Goal: Navigation & Orientation: Go to known website

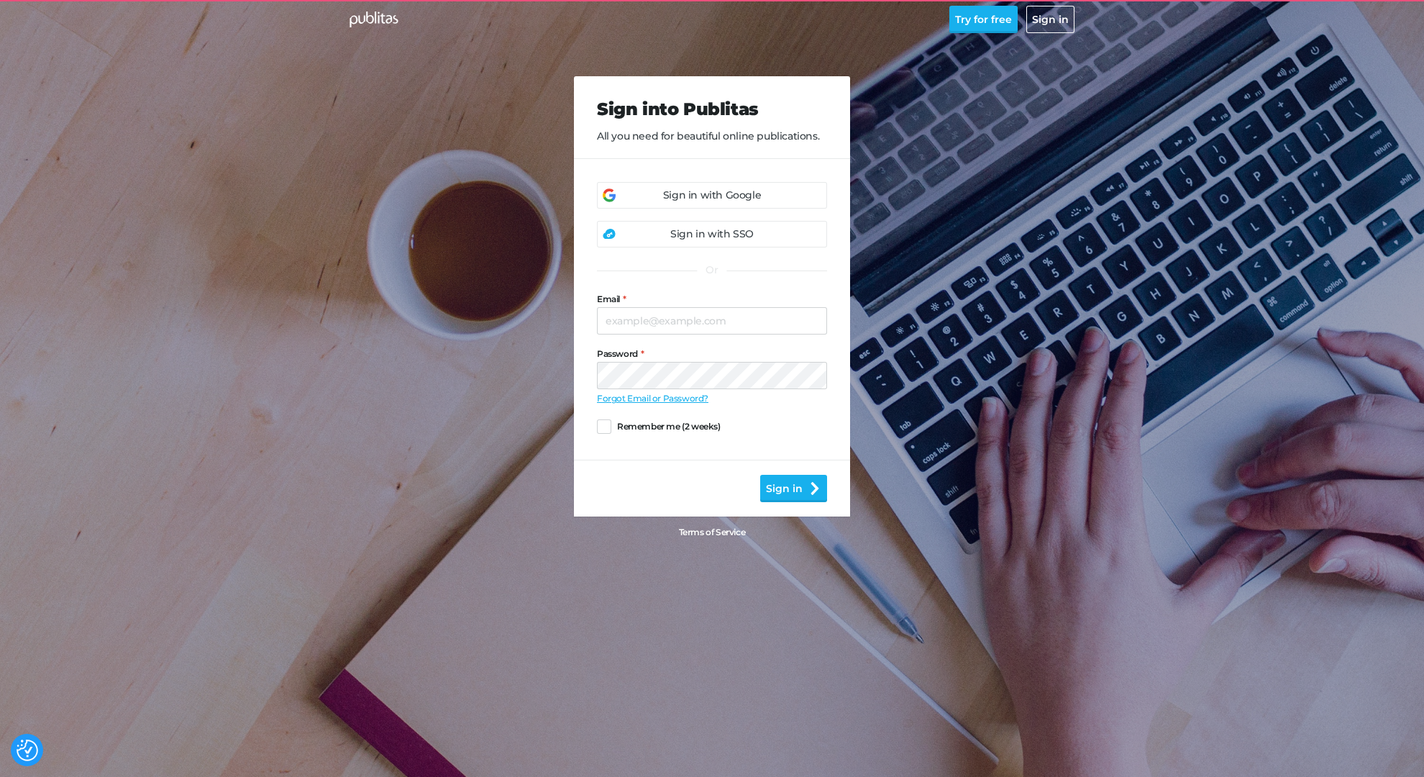
checkbox input "true"
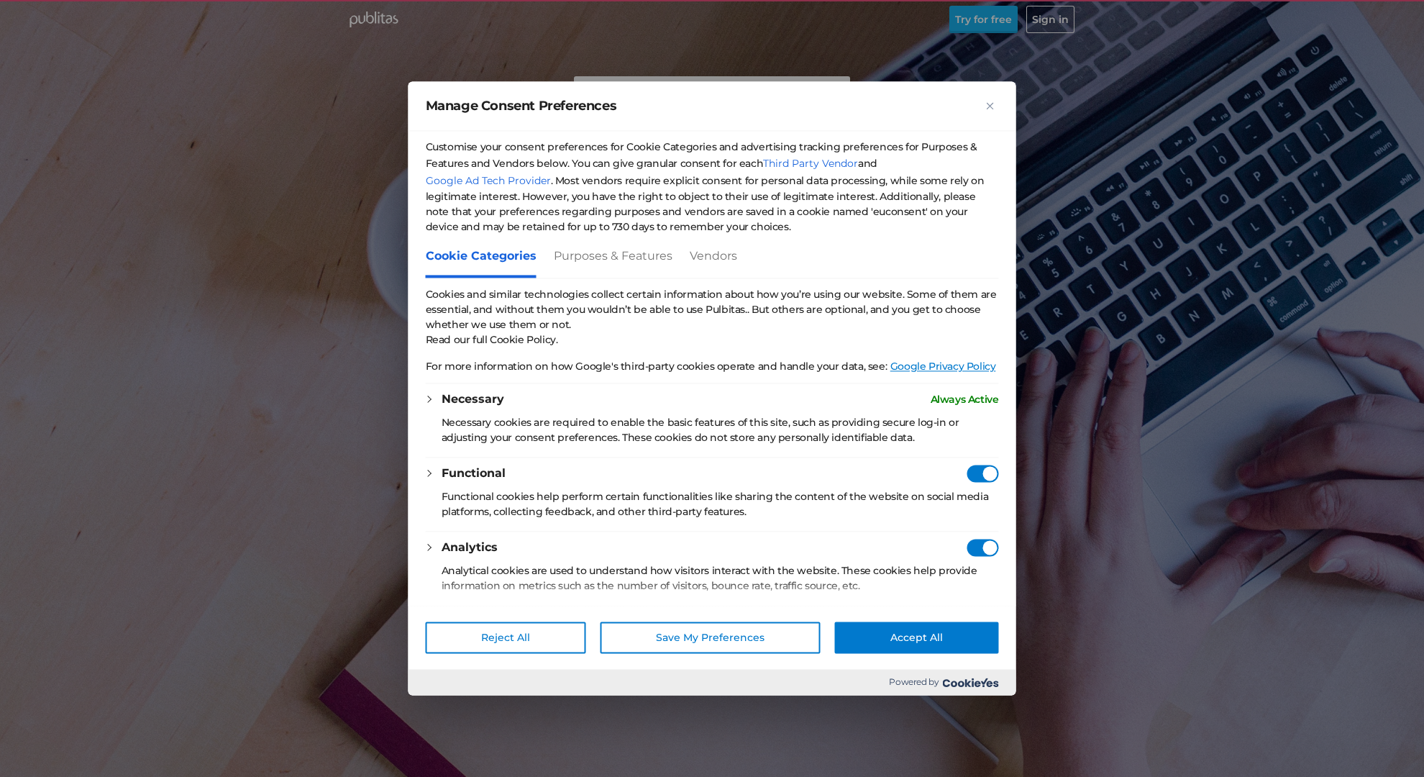
checkbox vendors"] "true"
checkbox Consent"] "true"
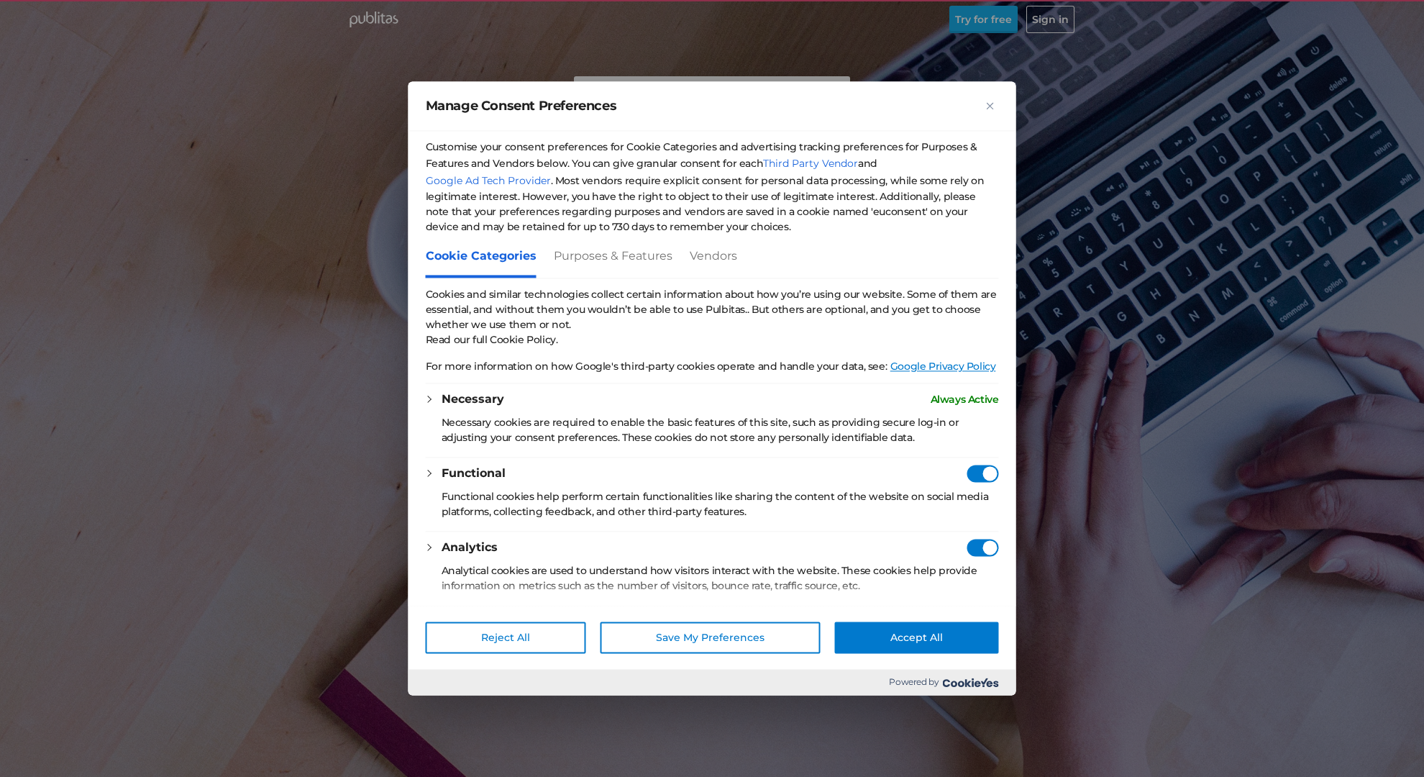
checkbox Consent"] "true"
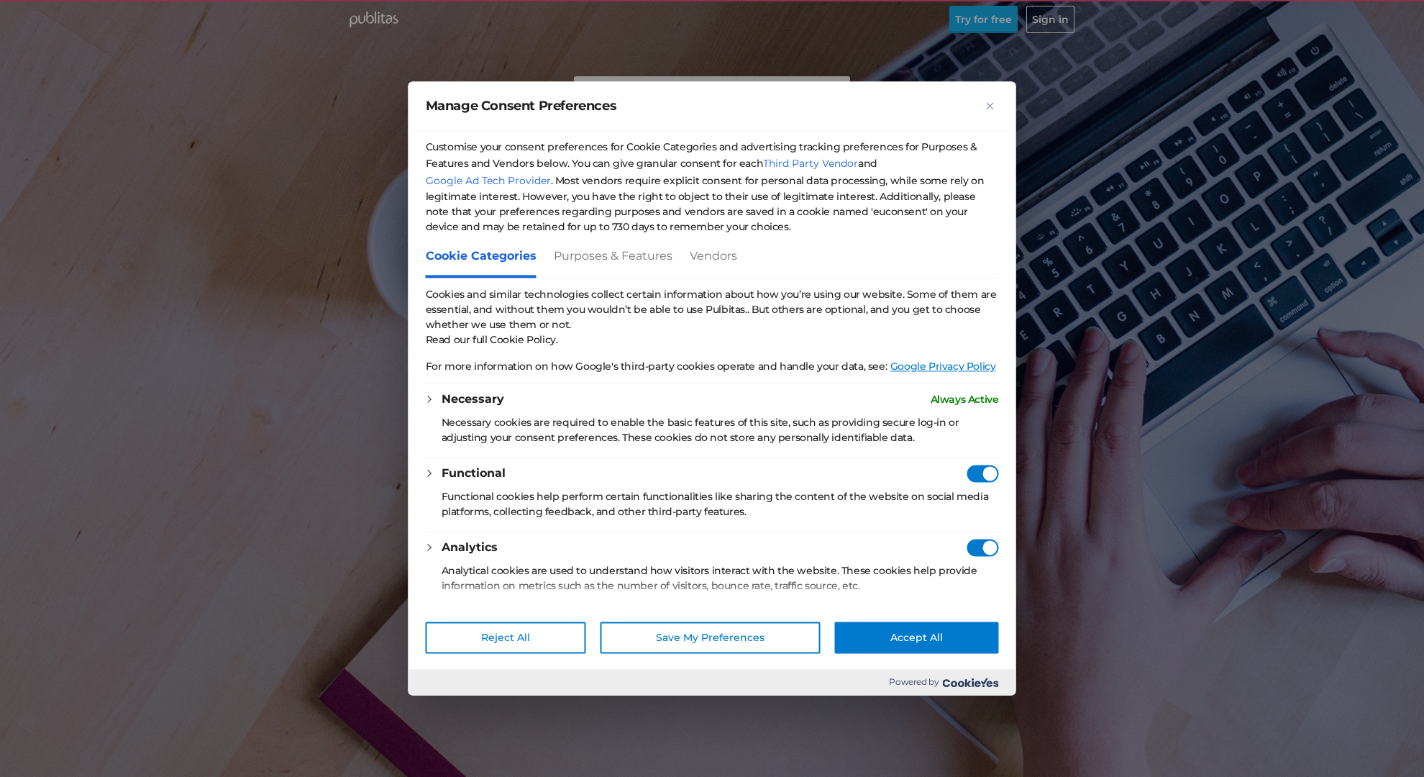
checkbox Consent"] "true"
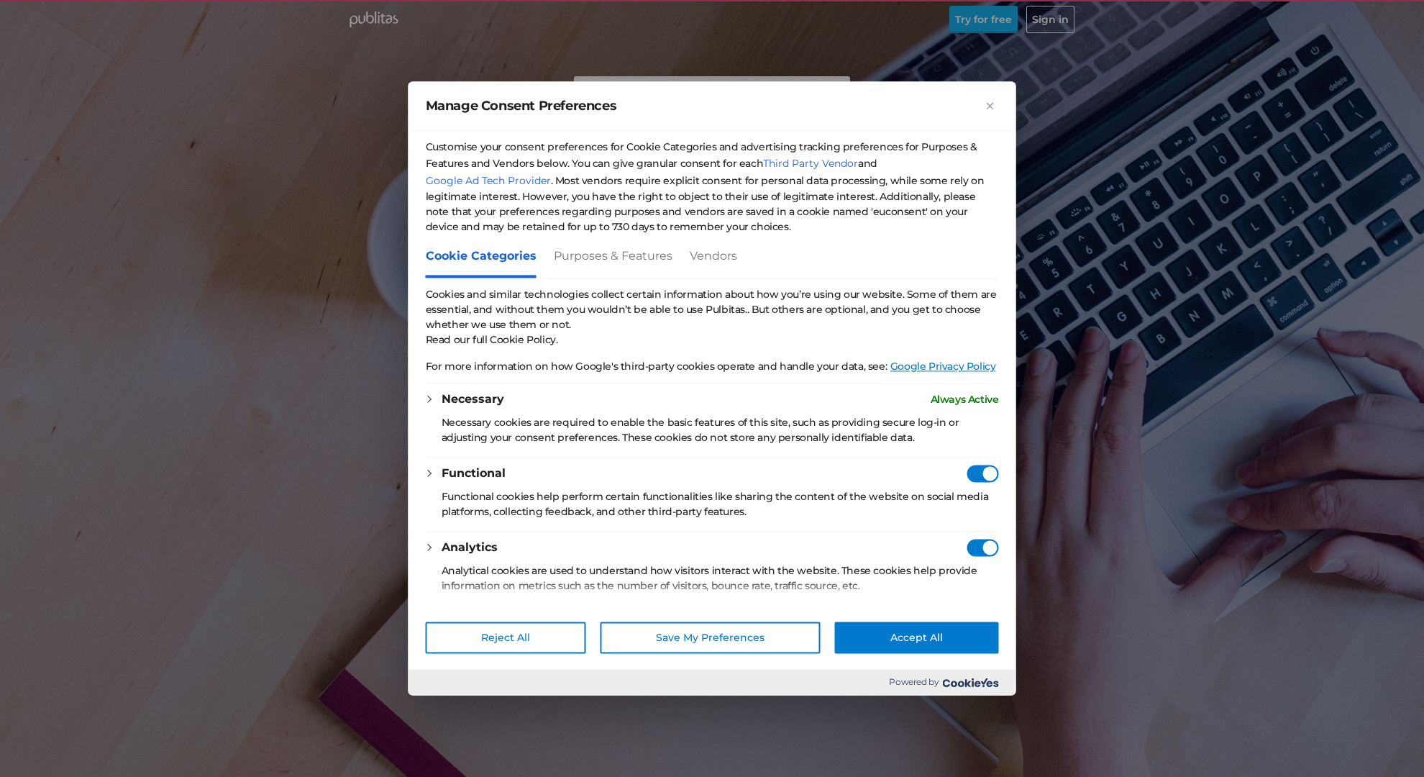
checkbox Consent"] "true"
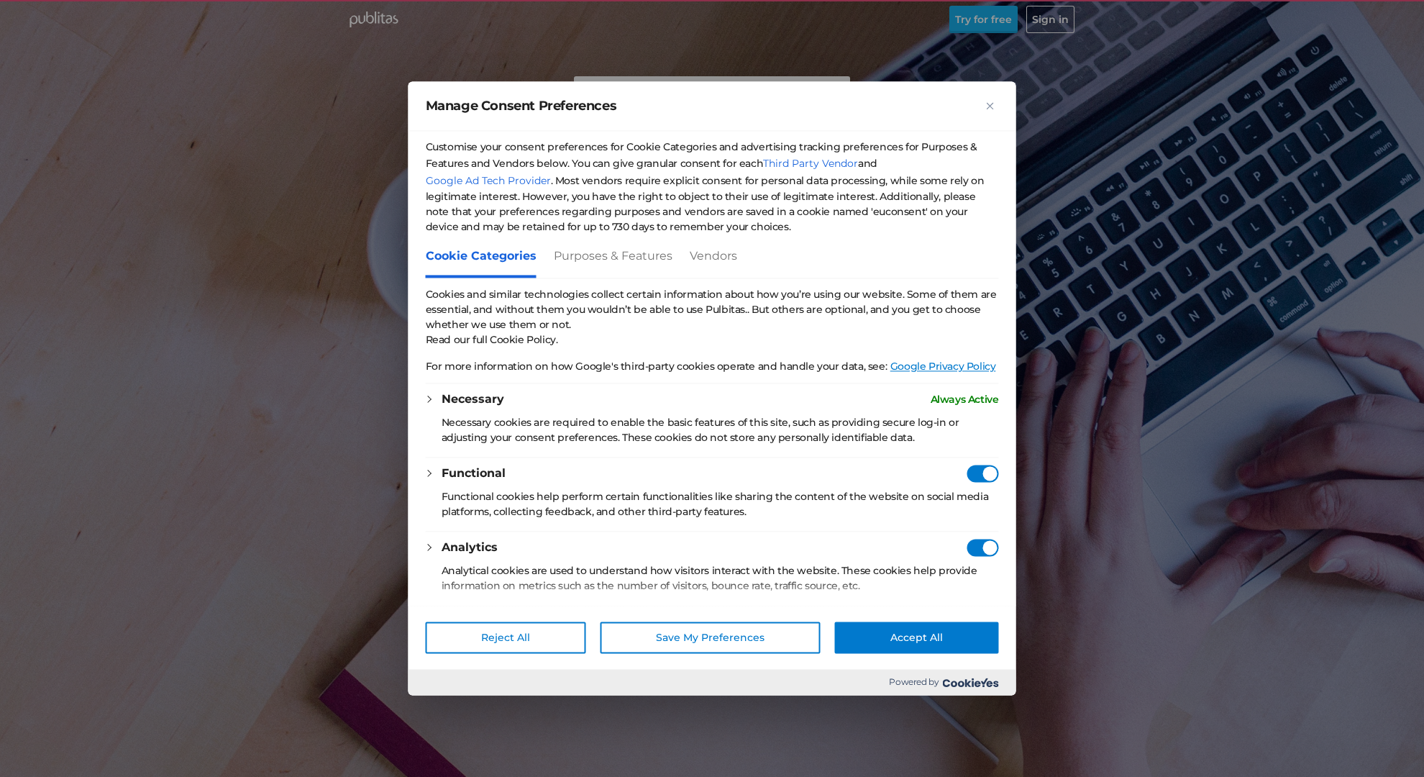
checkbox Consent"] "true"
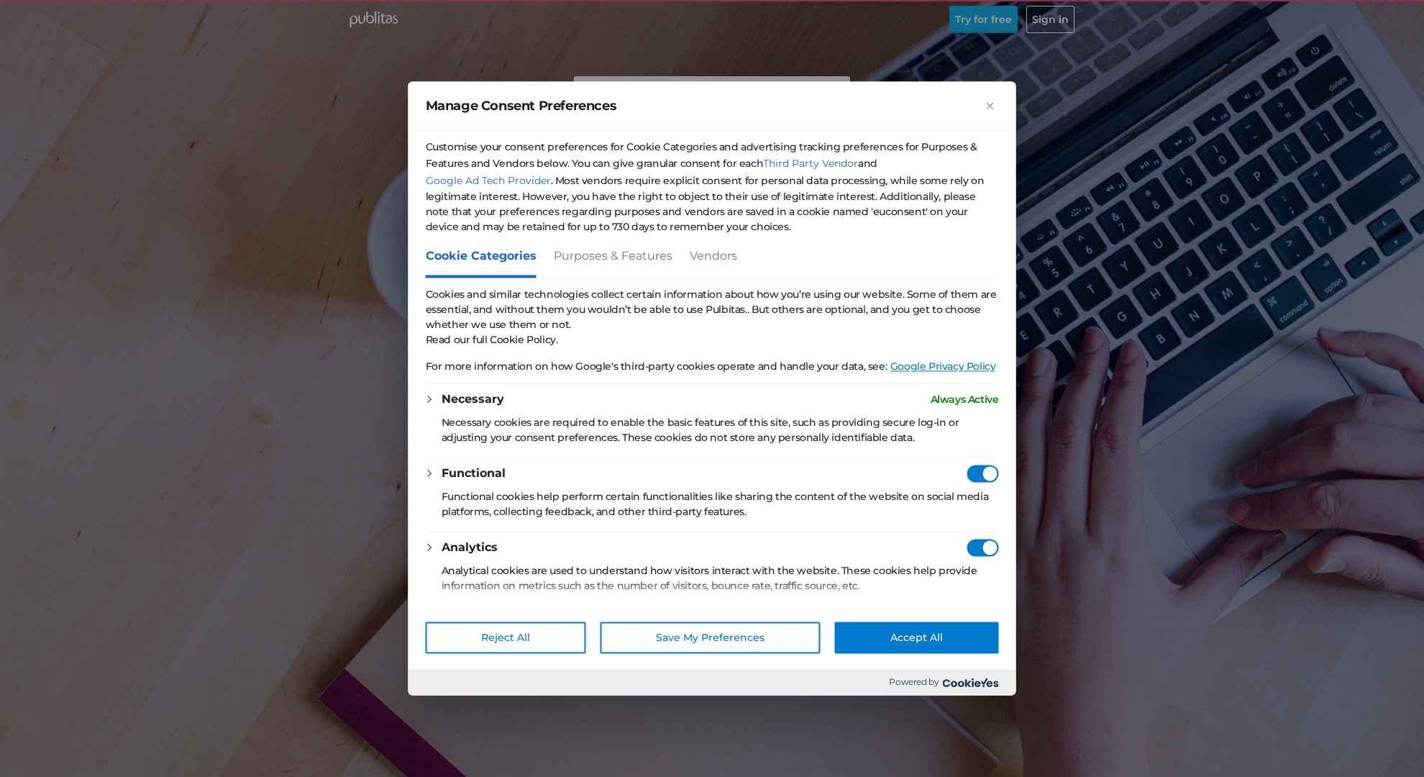
checkbox Consent"] "true"
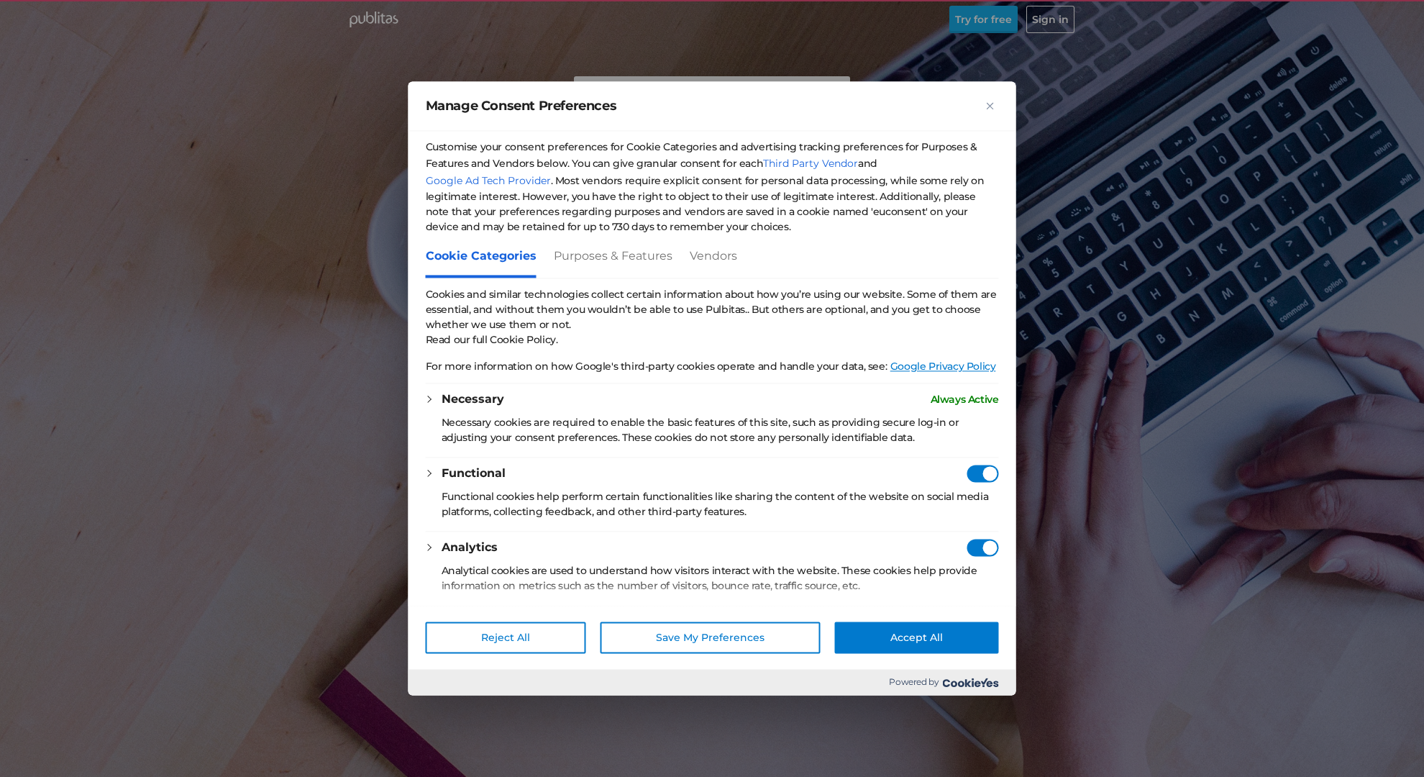
checkbox Consent"] "true"
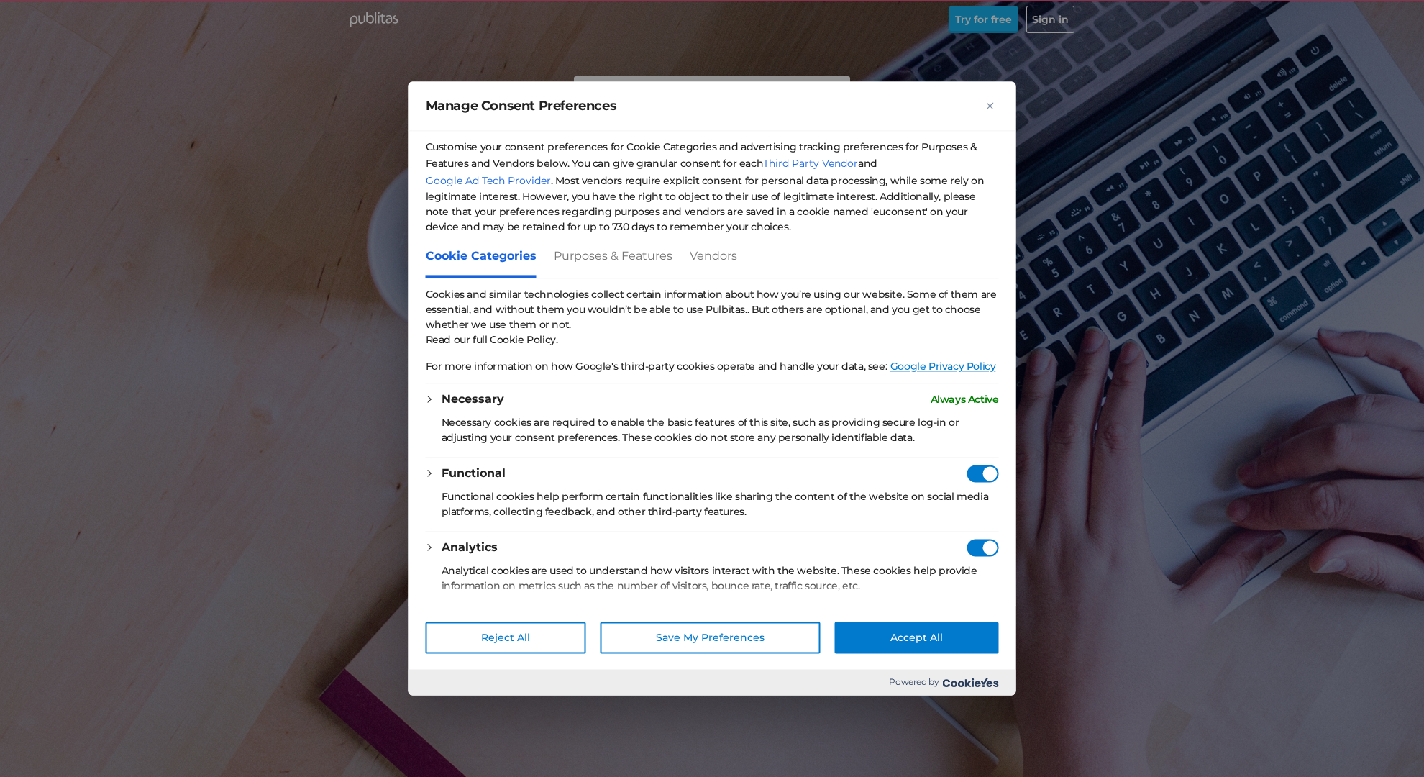
checkbox Consent"] "true"
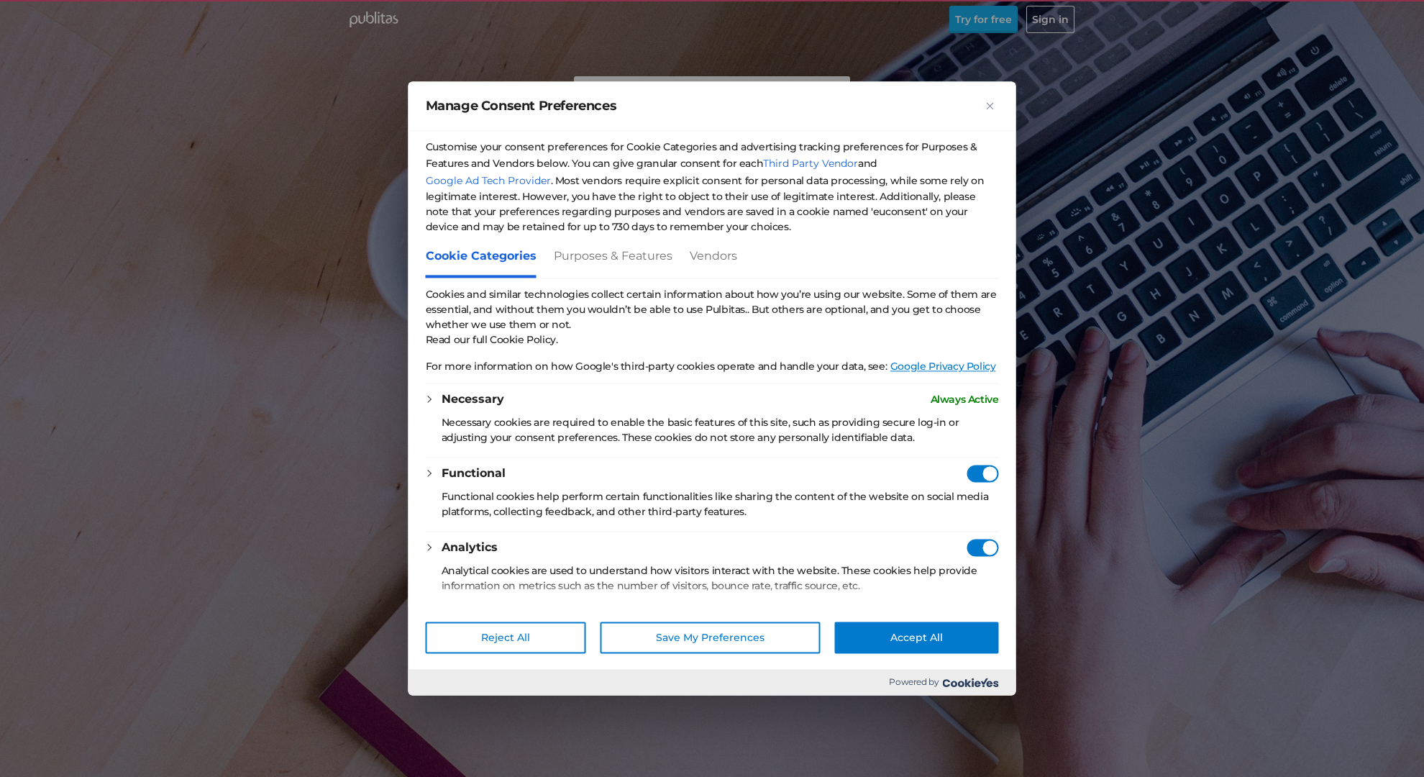
checkbox Consent"] "true"
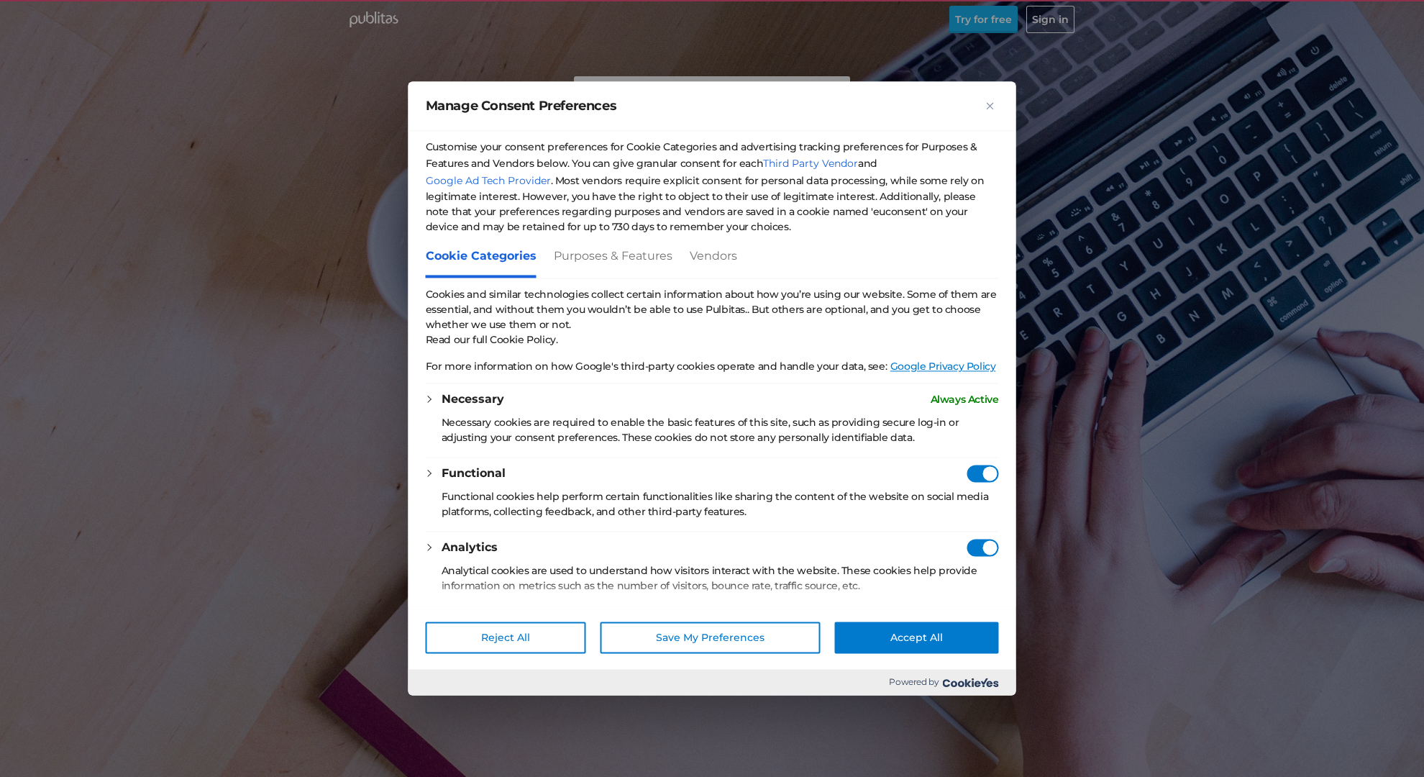
checkbox Consent"] "true"
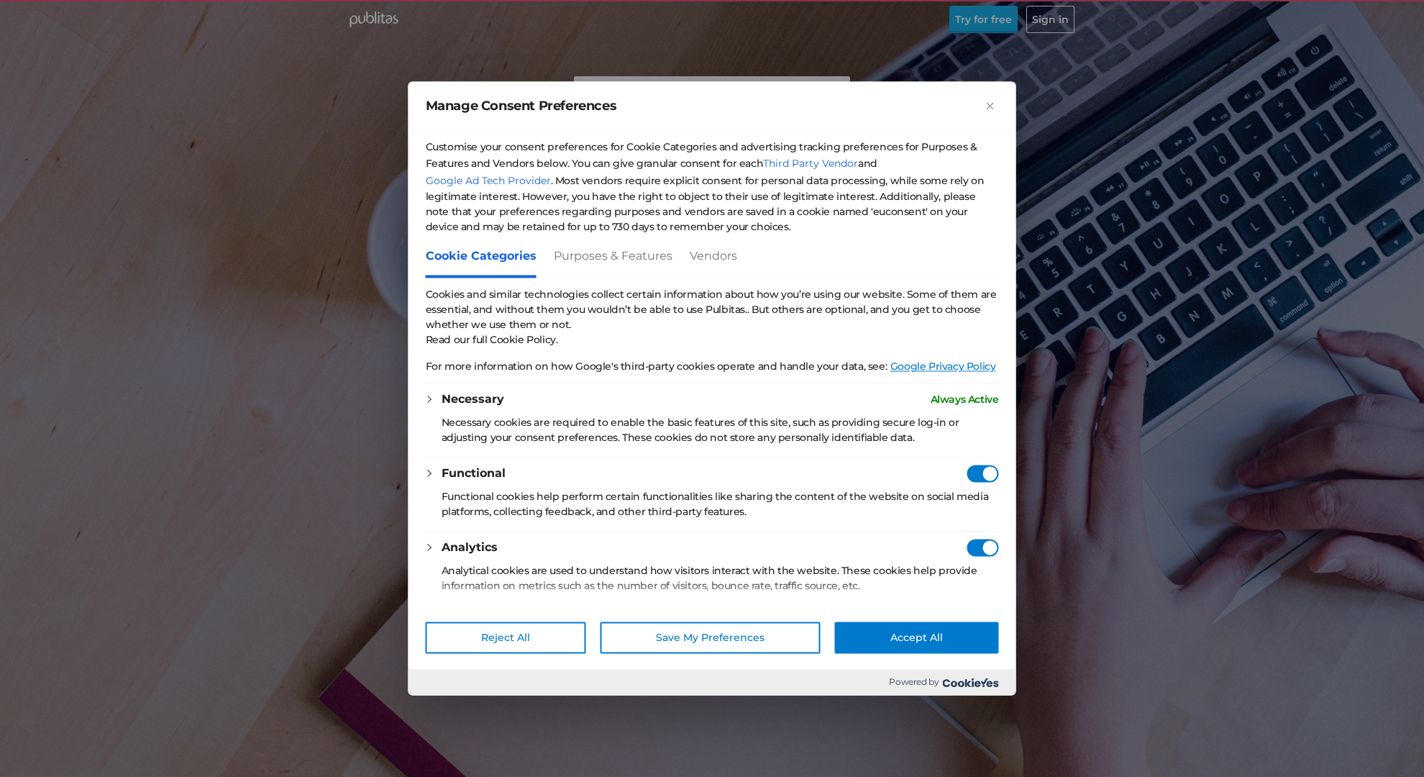
checkbox Consent"] "true"
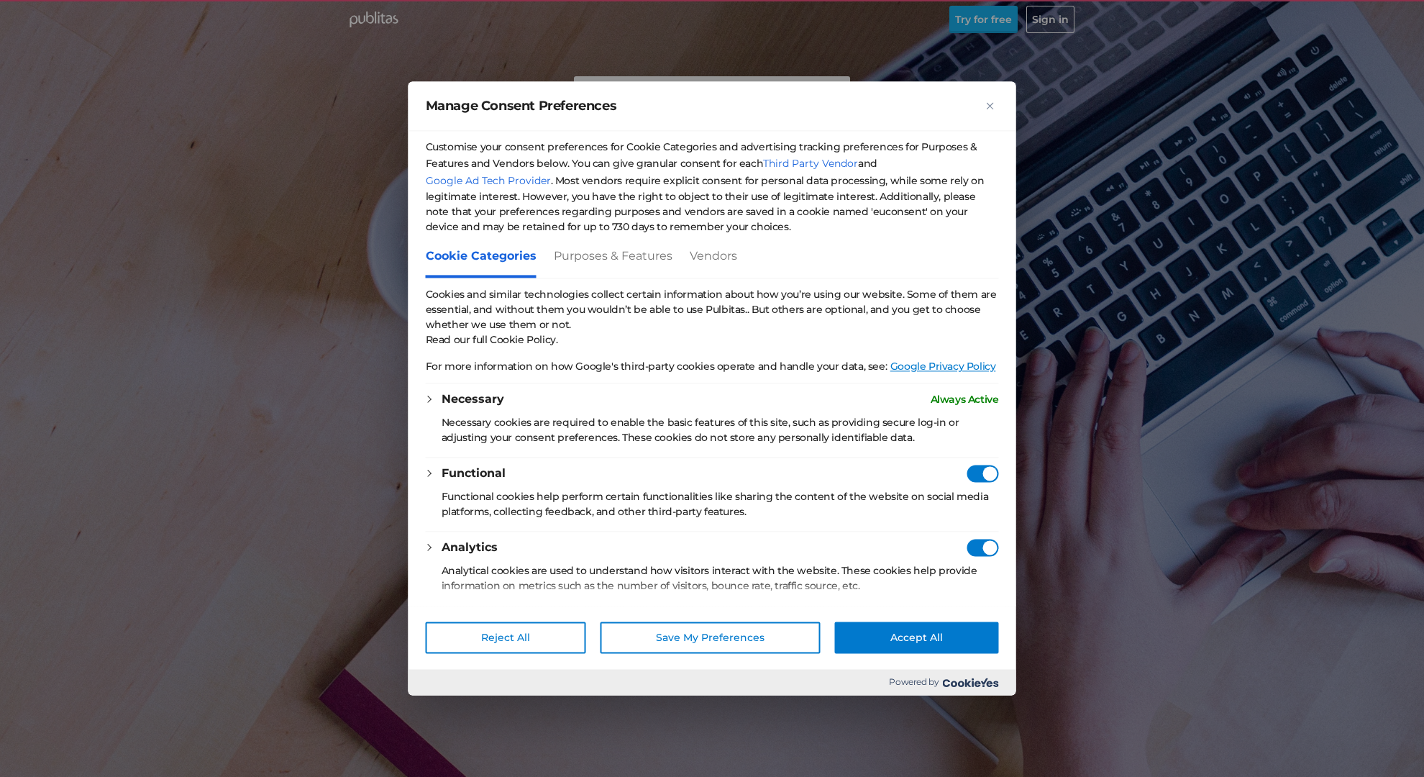
checkbox Consent"] "true"
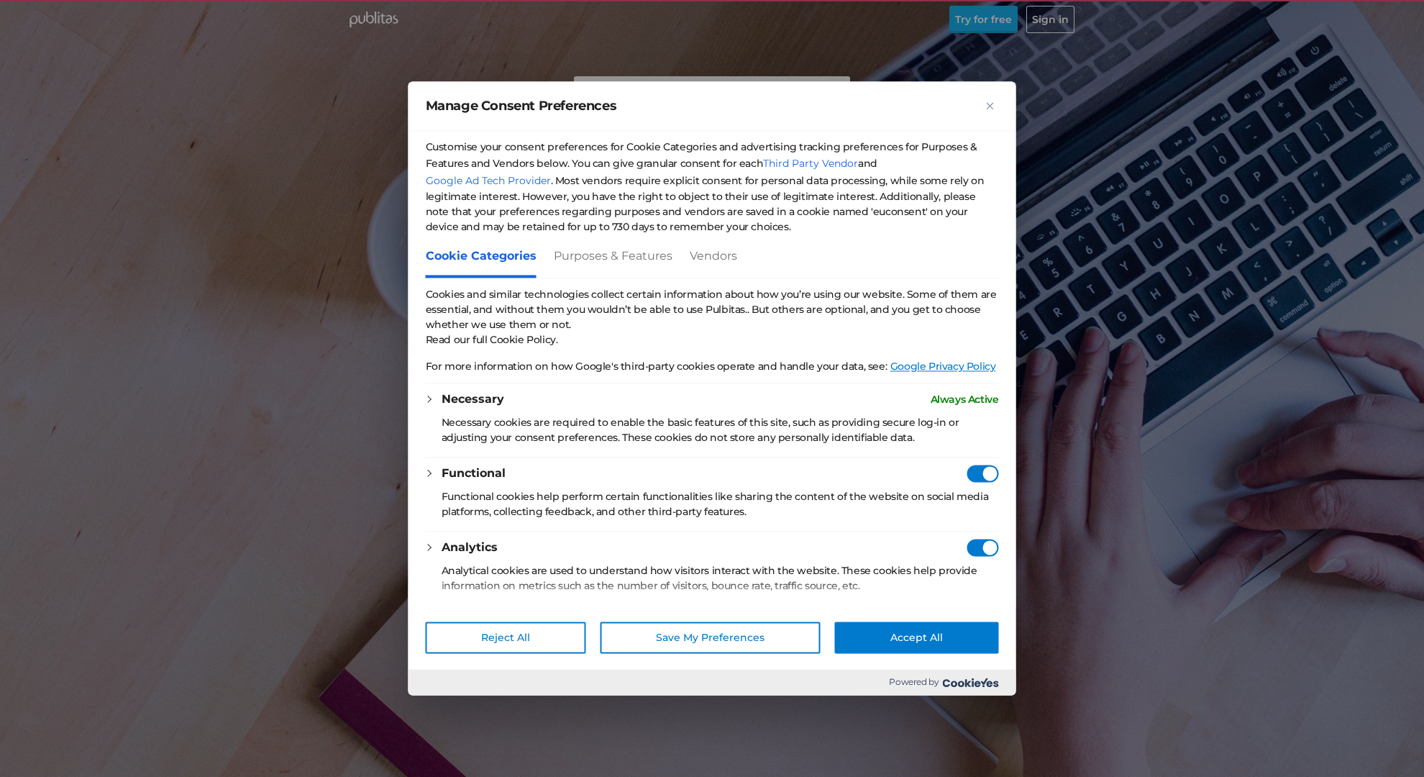
checkbox Consent"] "true"
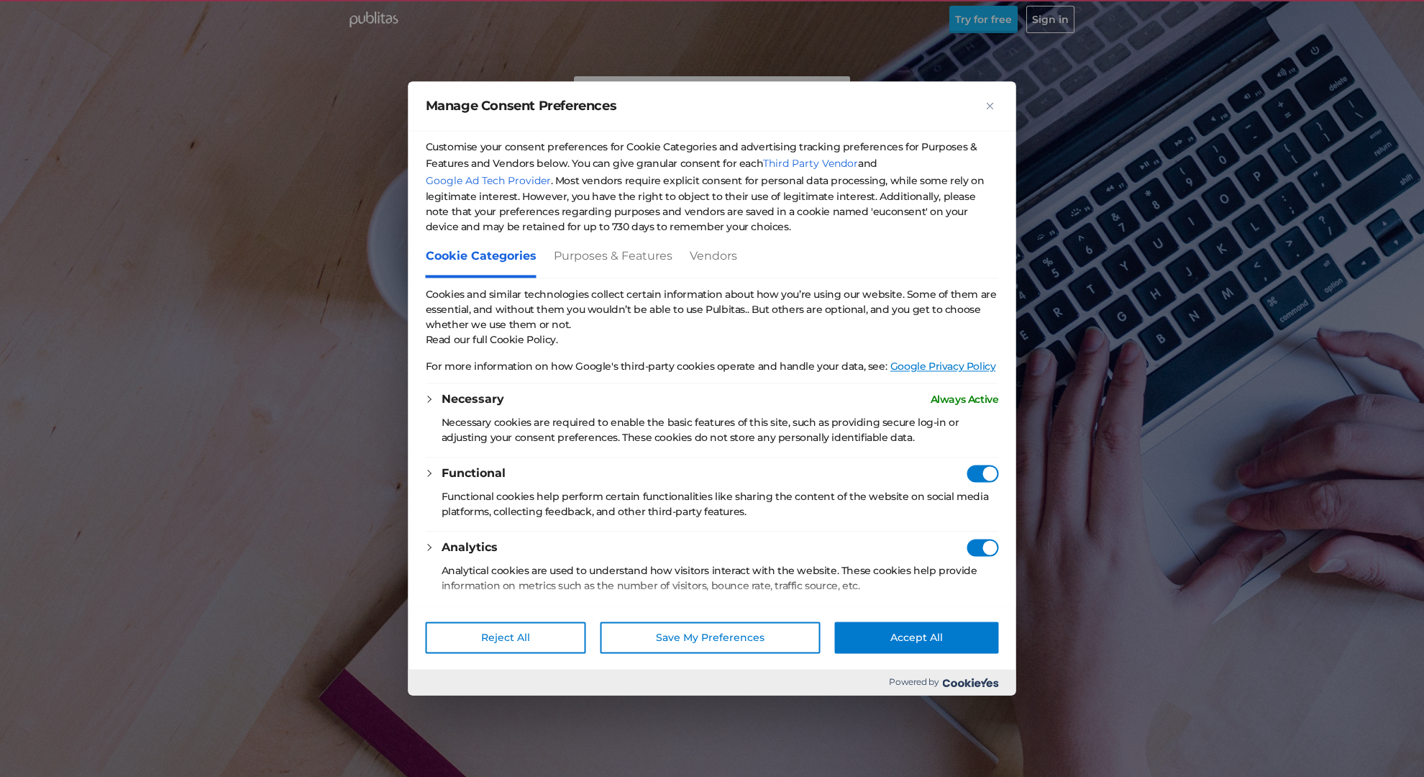
checkbox Consent"] "true"
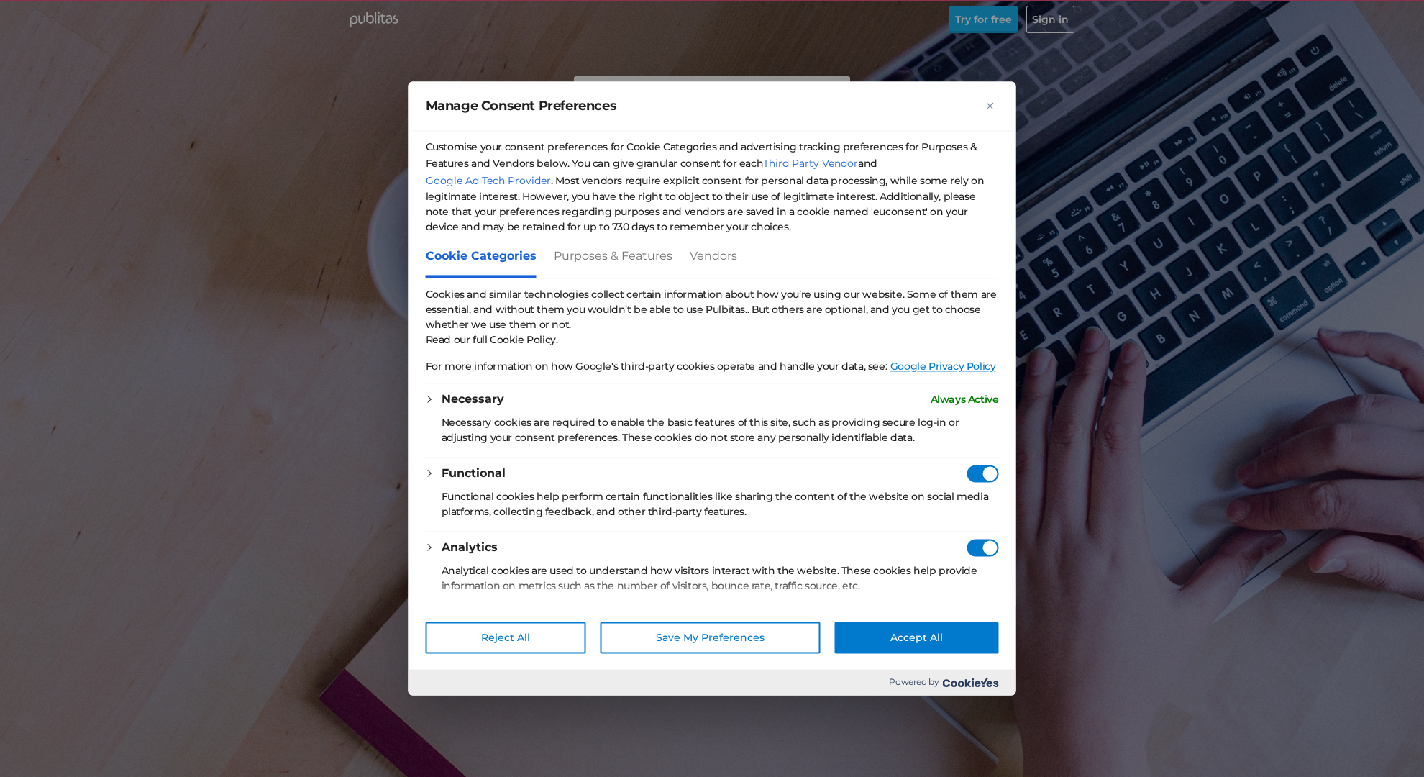
checkbox Consent"] "true"
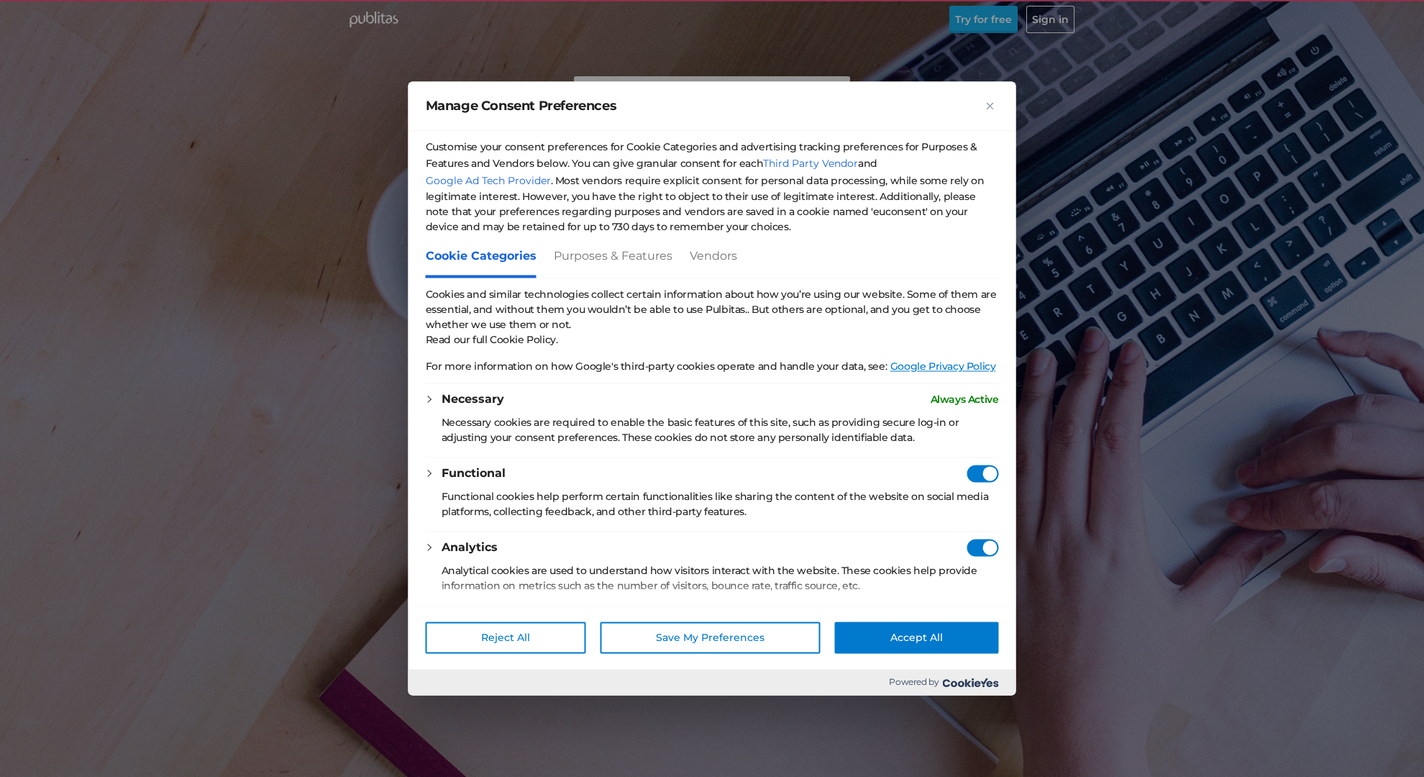
checkbox Consent"] "true"
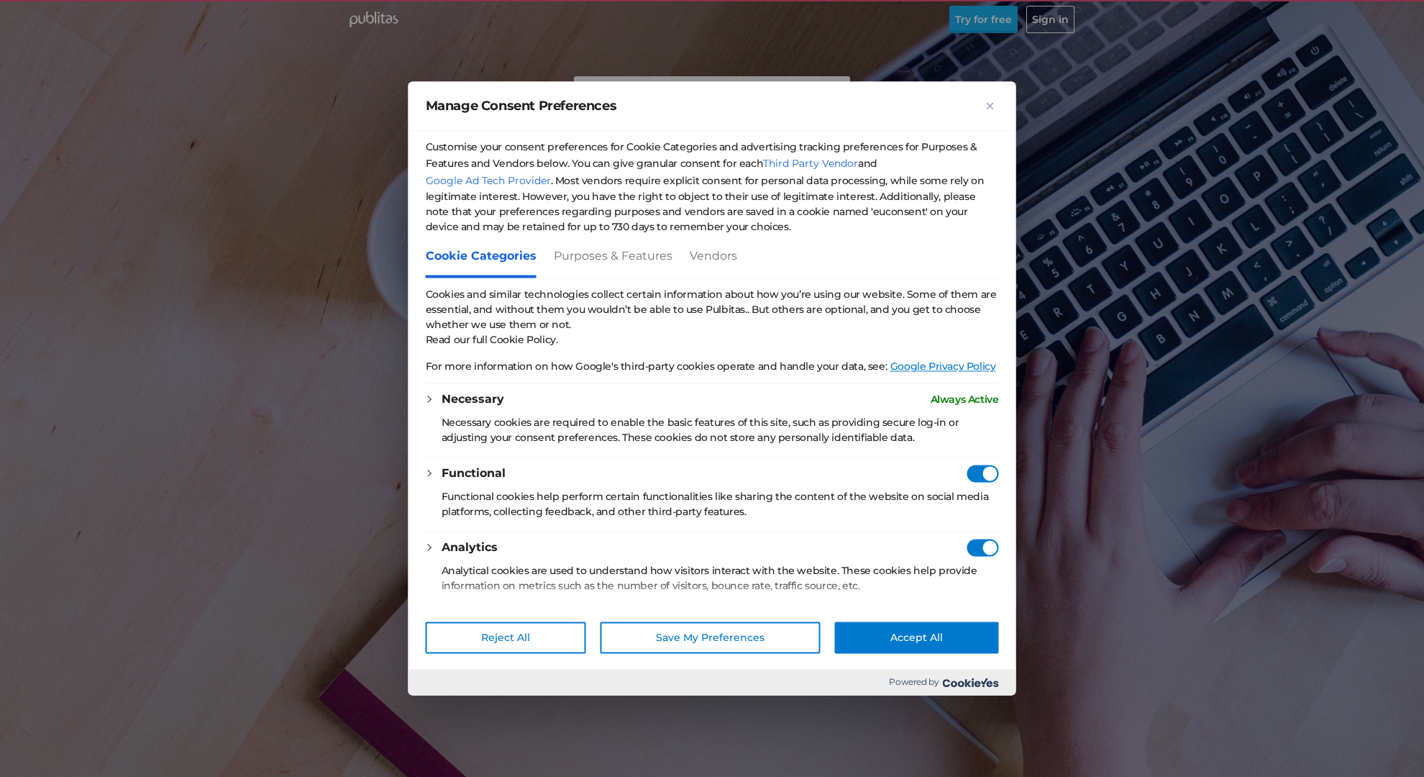
checkbox Consent"] "true"
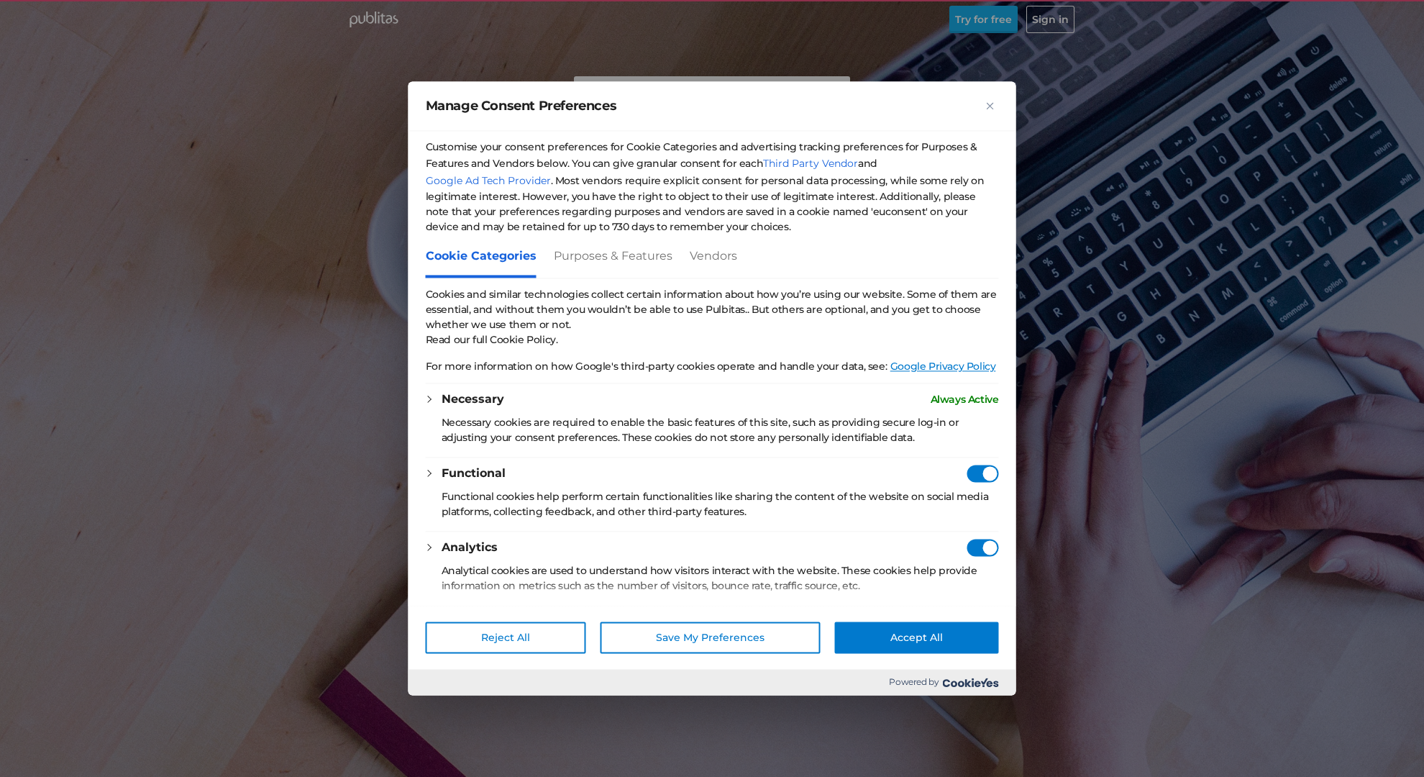
checkbox Consent"] "true"
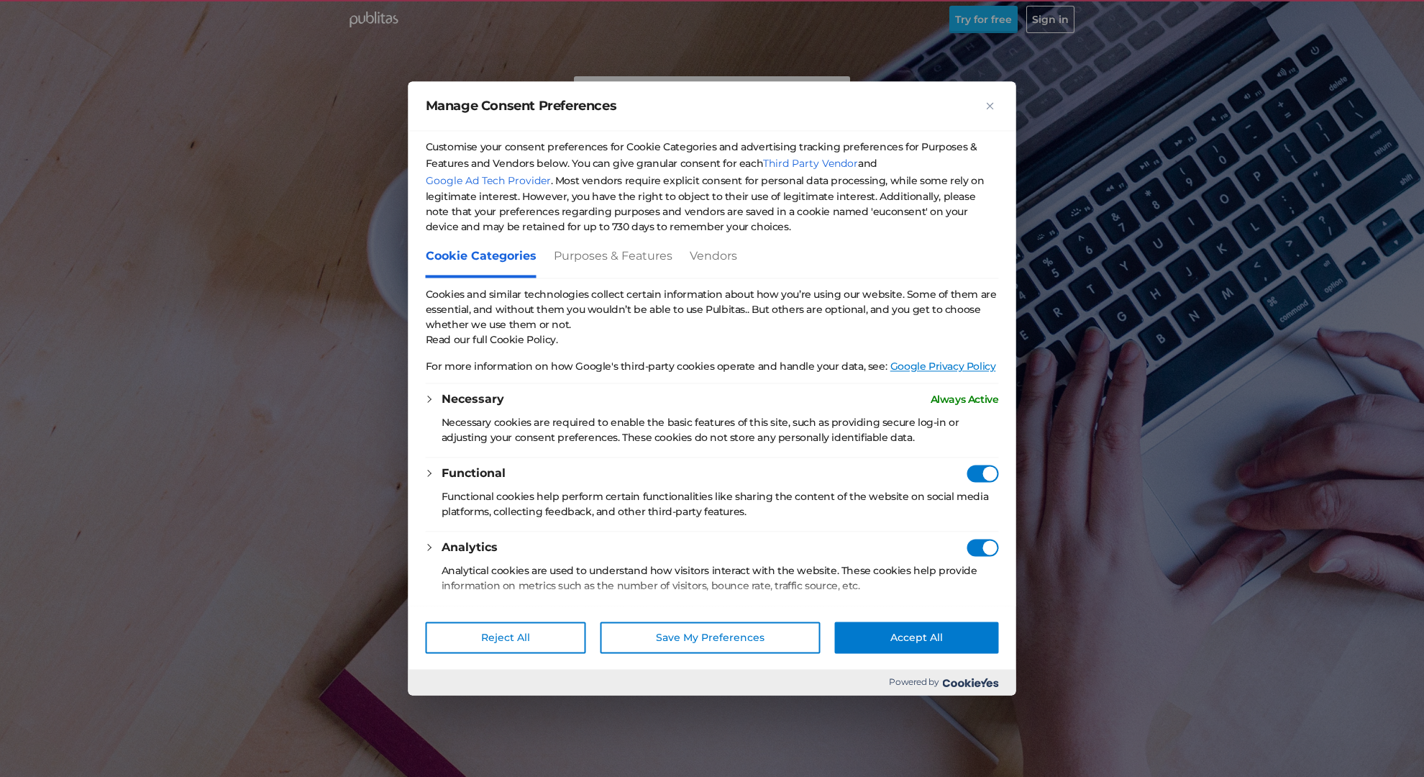
checkbox Consent"] "true"
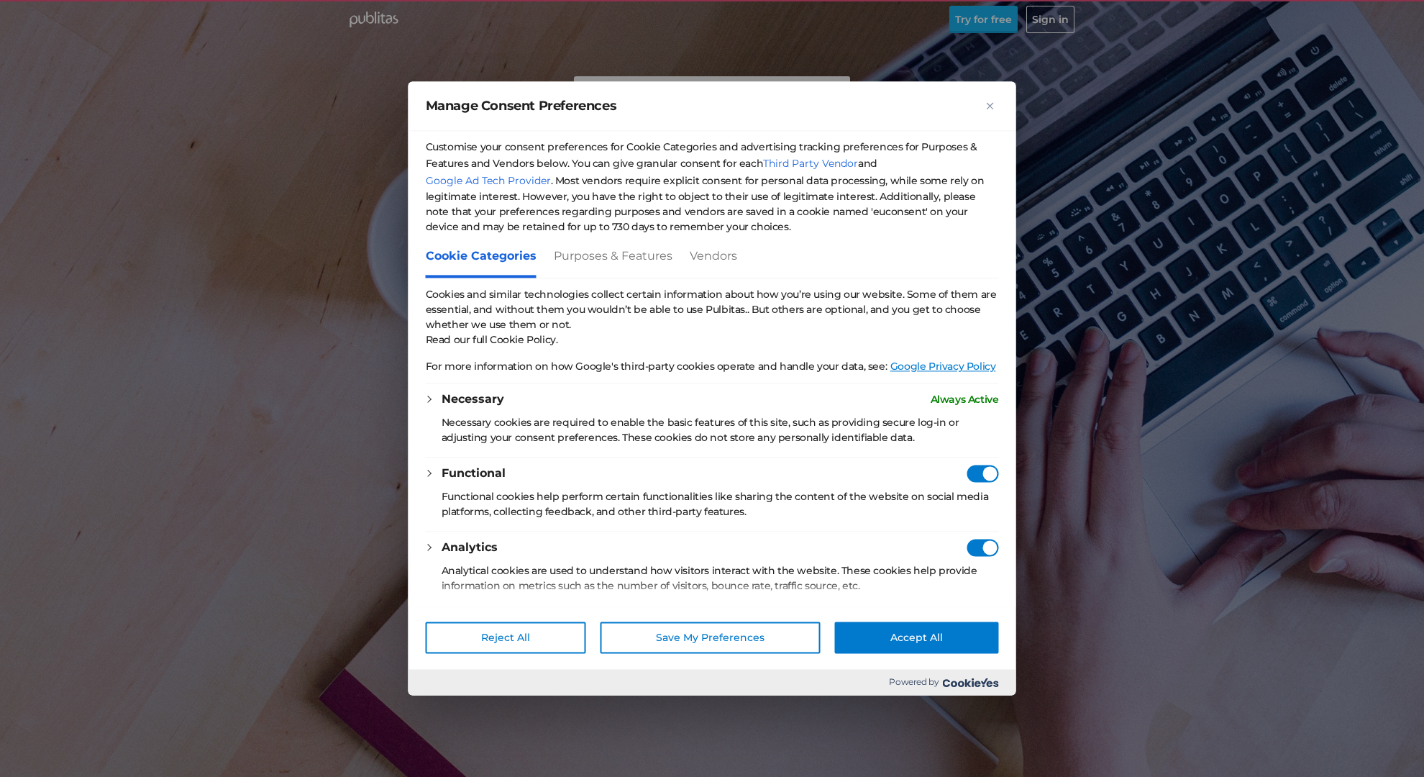
checkbox Consent"] "true"
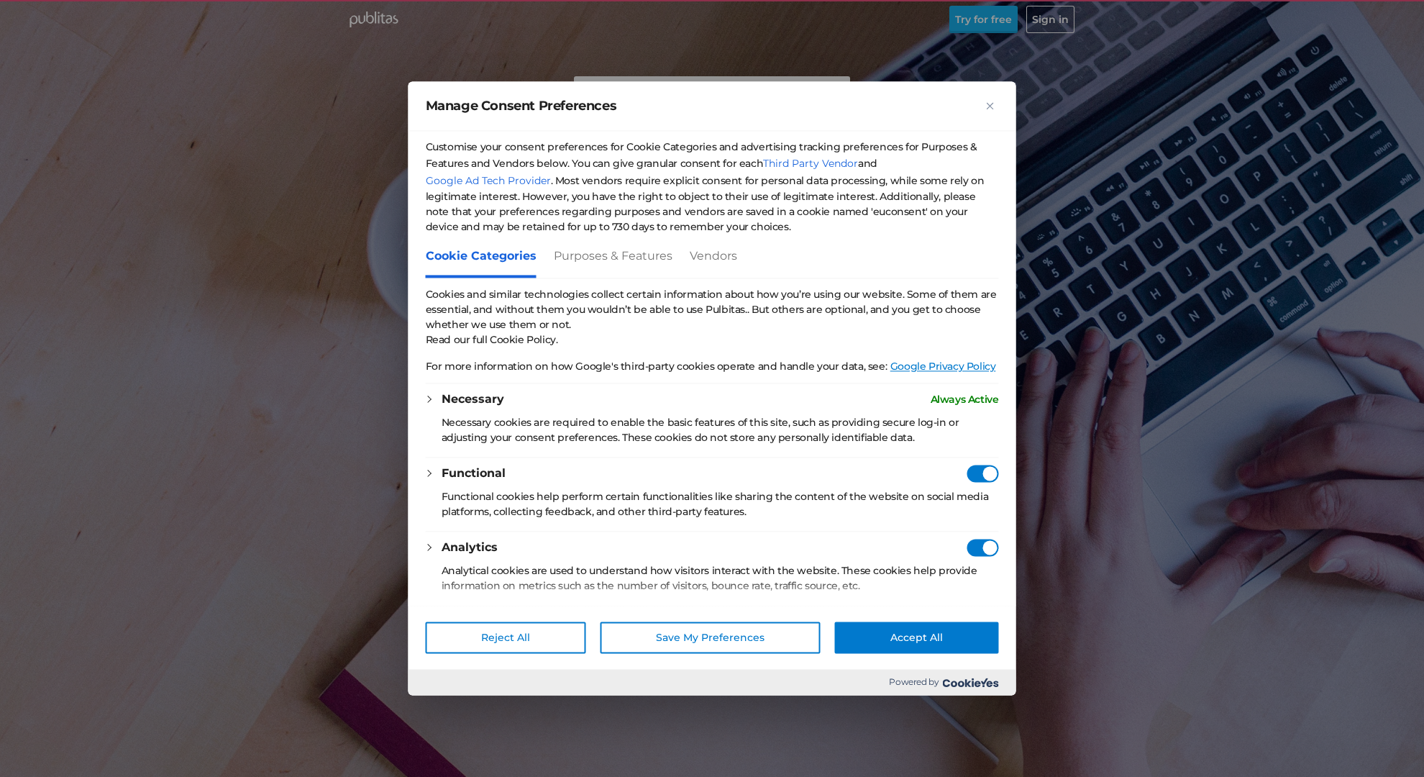
checkbox Consent"] "true"
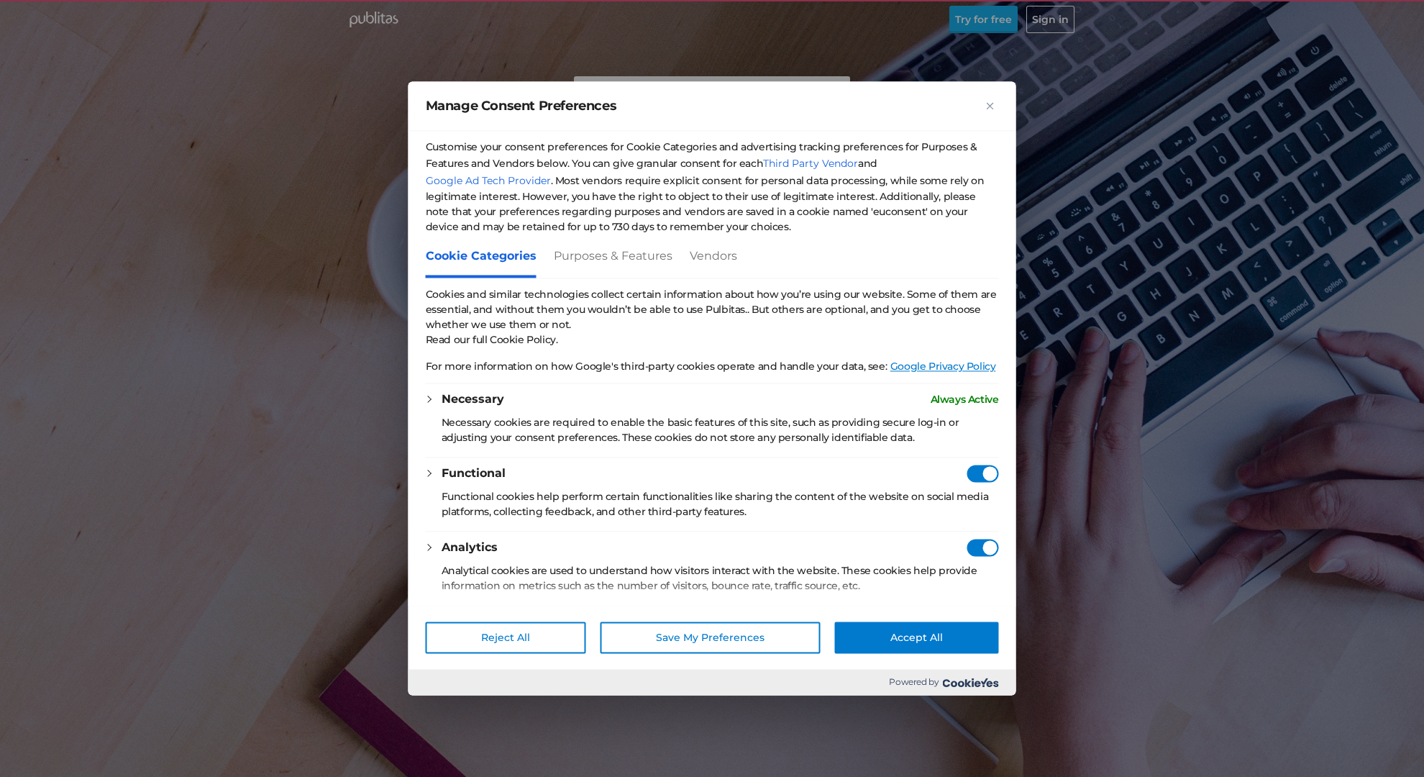
checkbox Consent"] "true"
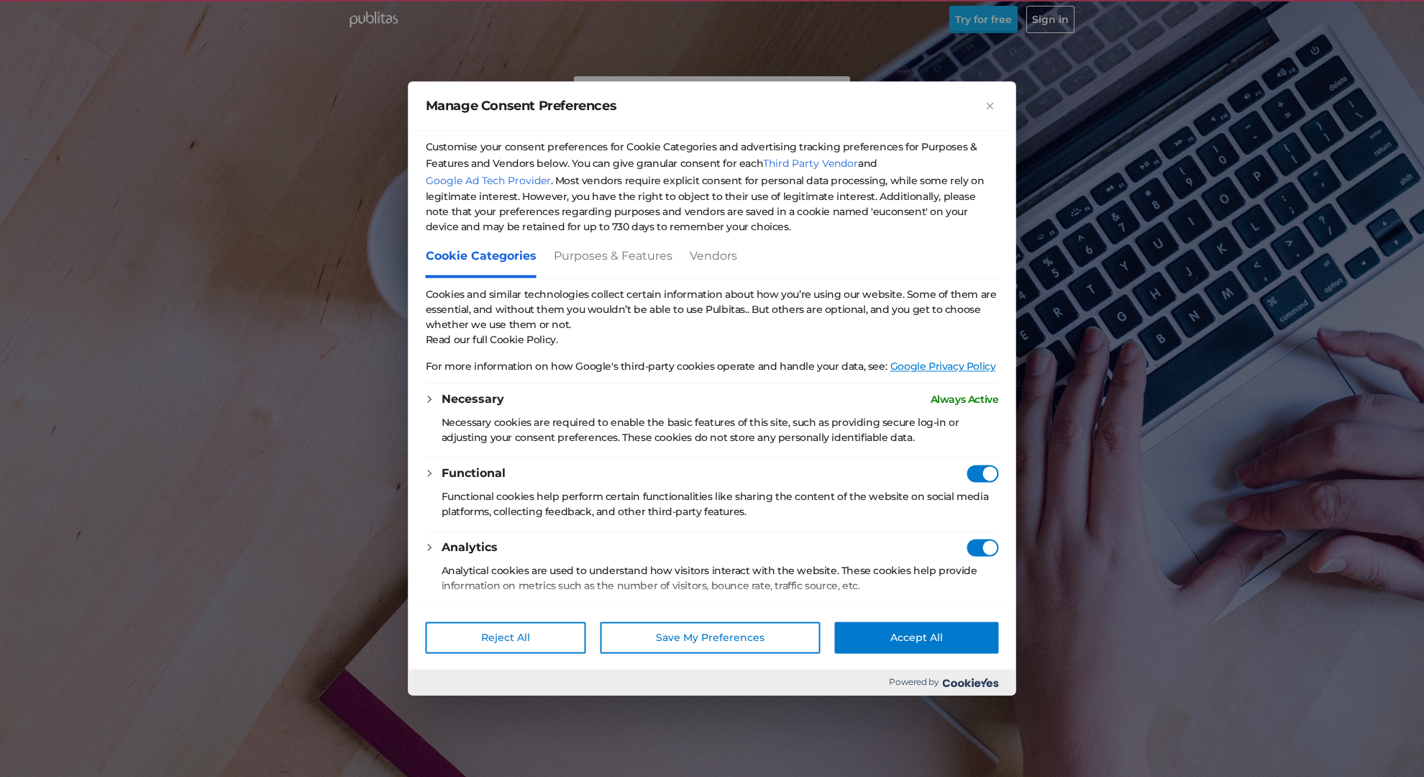
checkbox Consent"] "true"
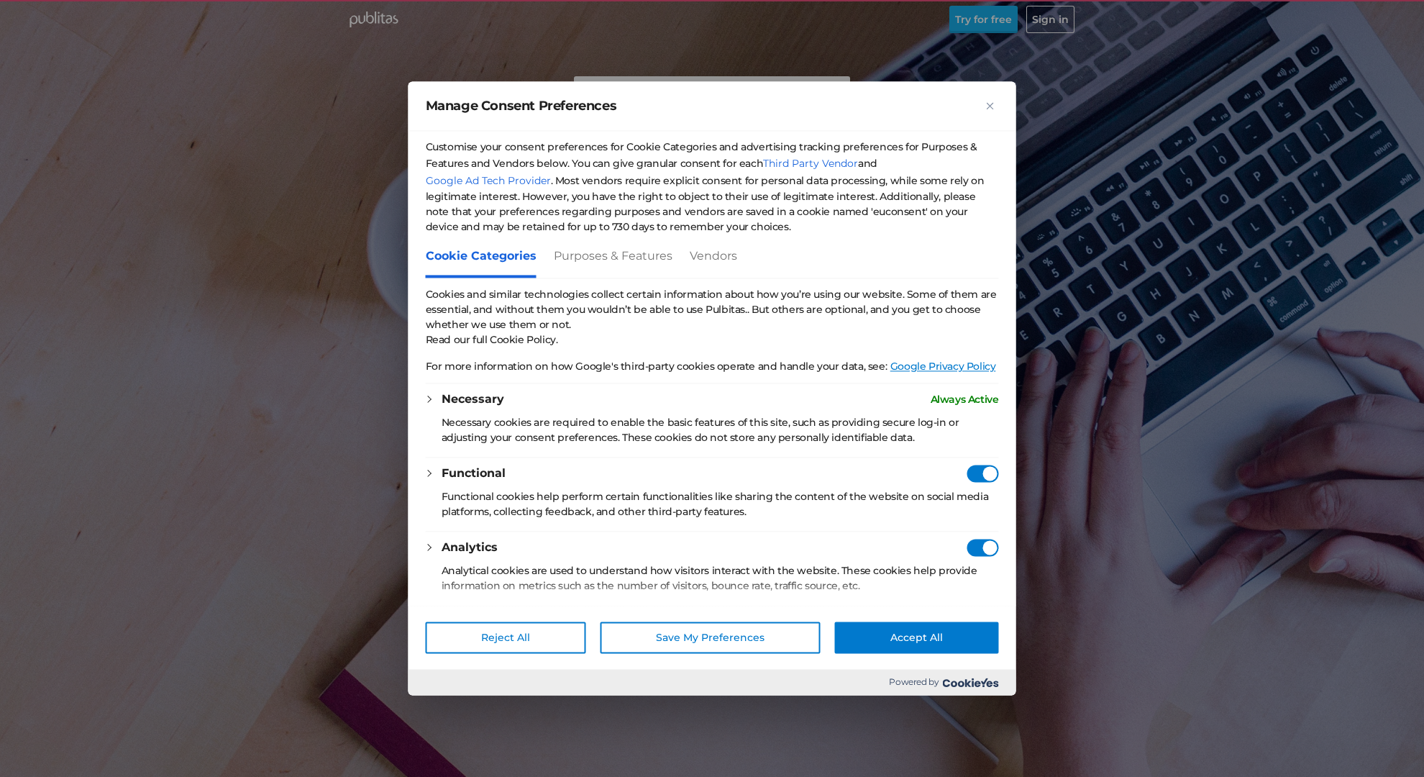
checkbox Consent"] "true"
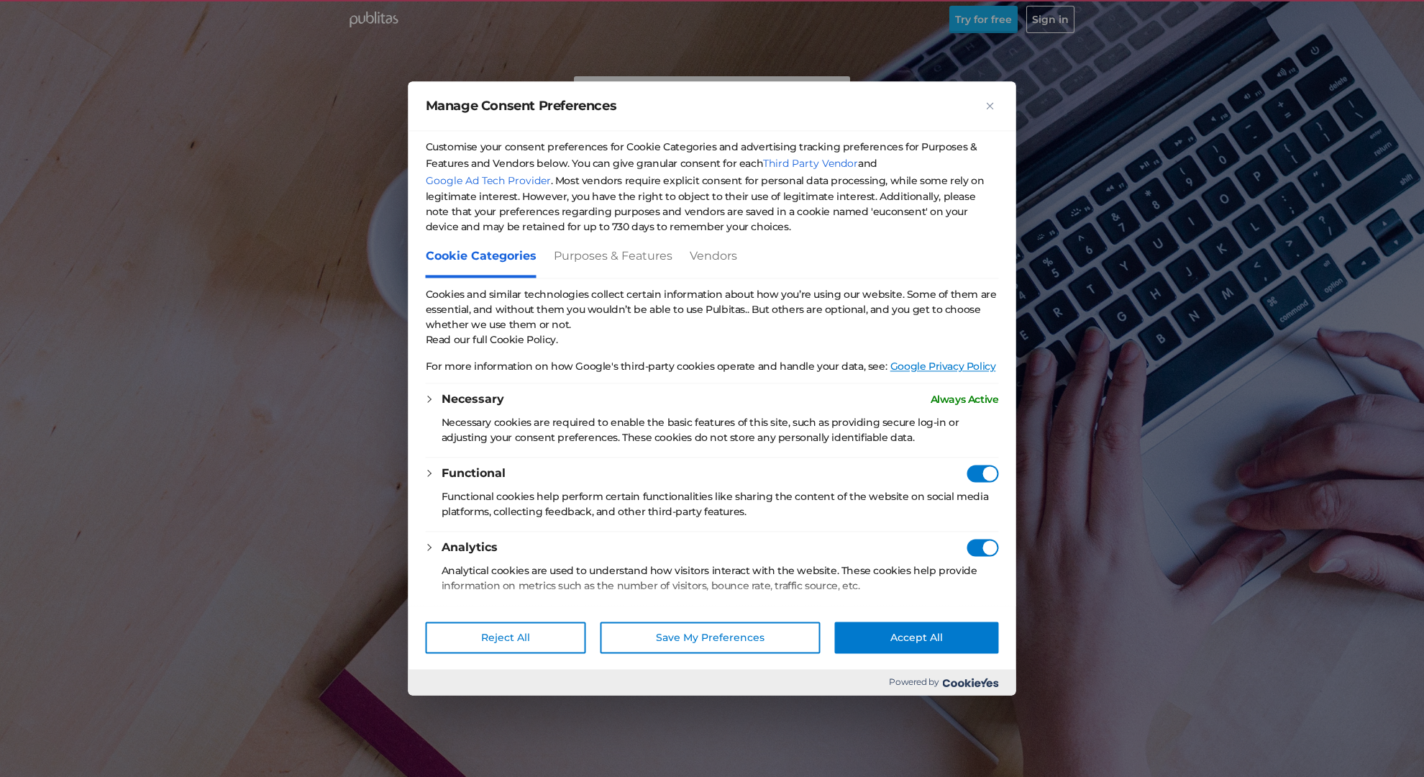
checkbox Consent"] "true"
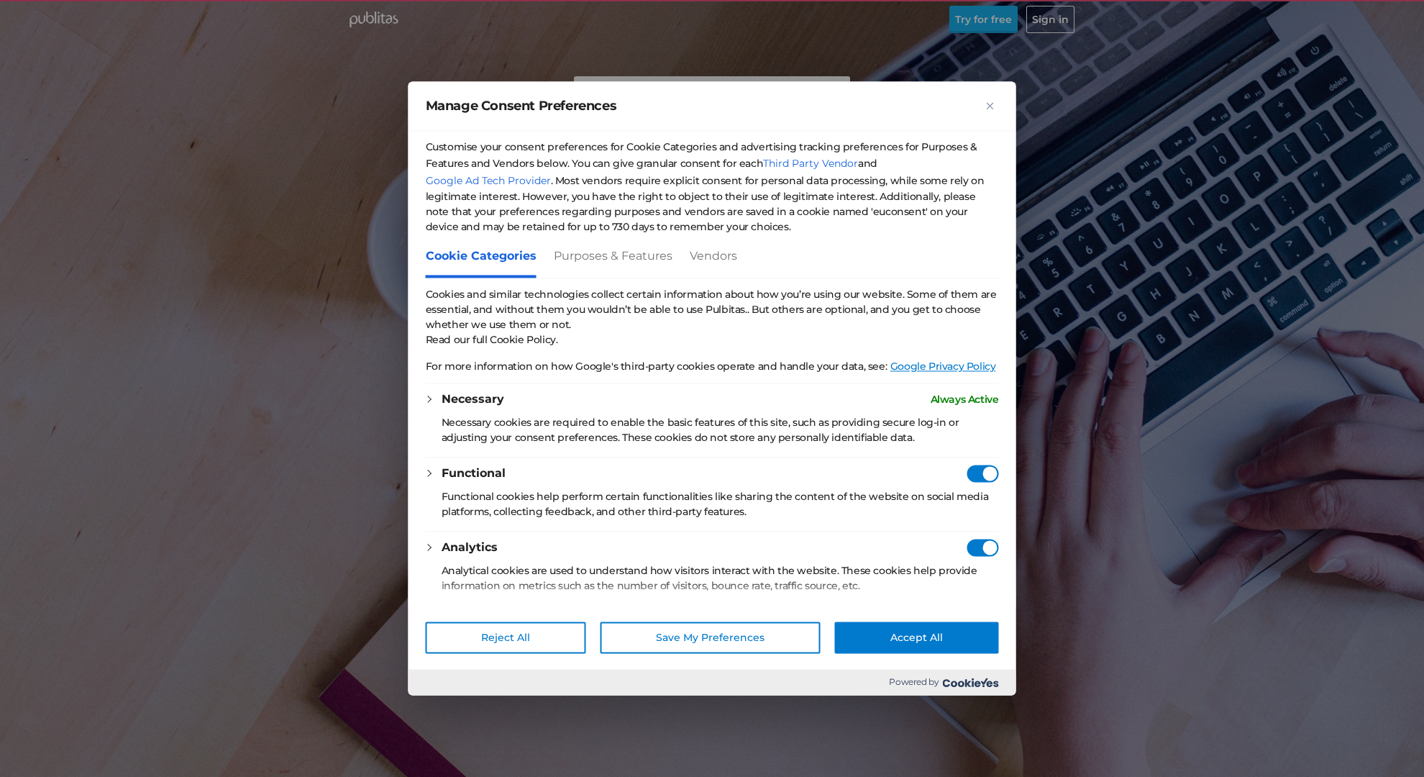
checkbox Consent"] "true"
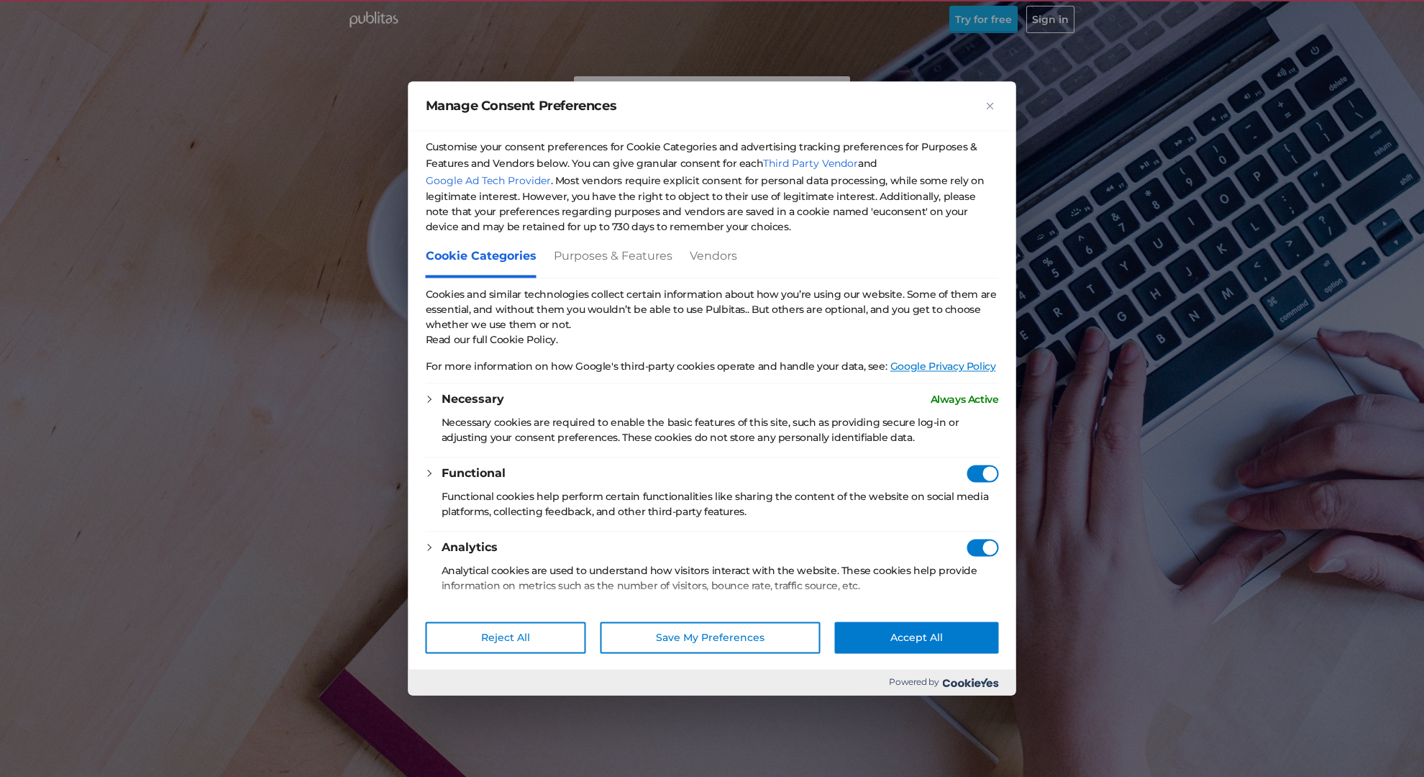
checkbox Consent"] "true"
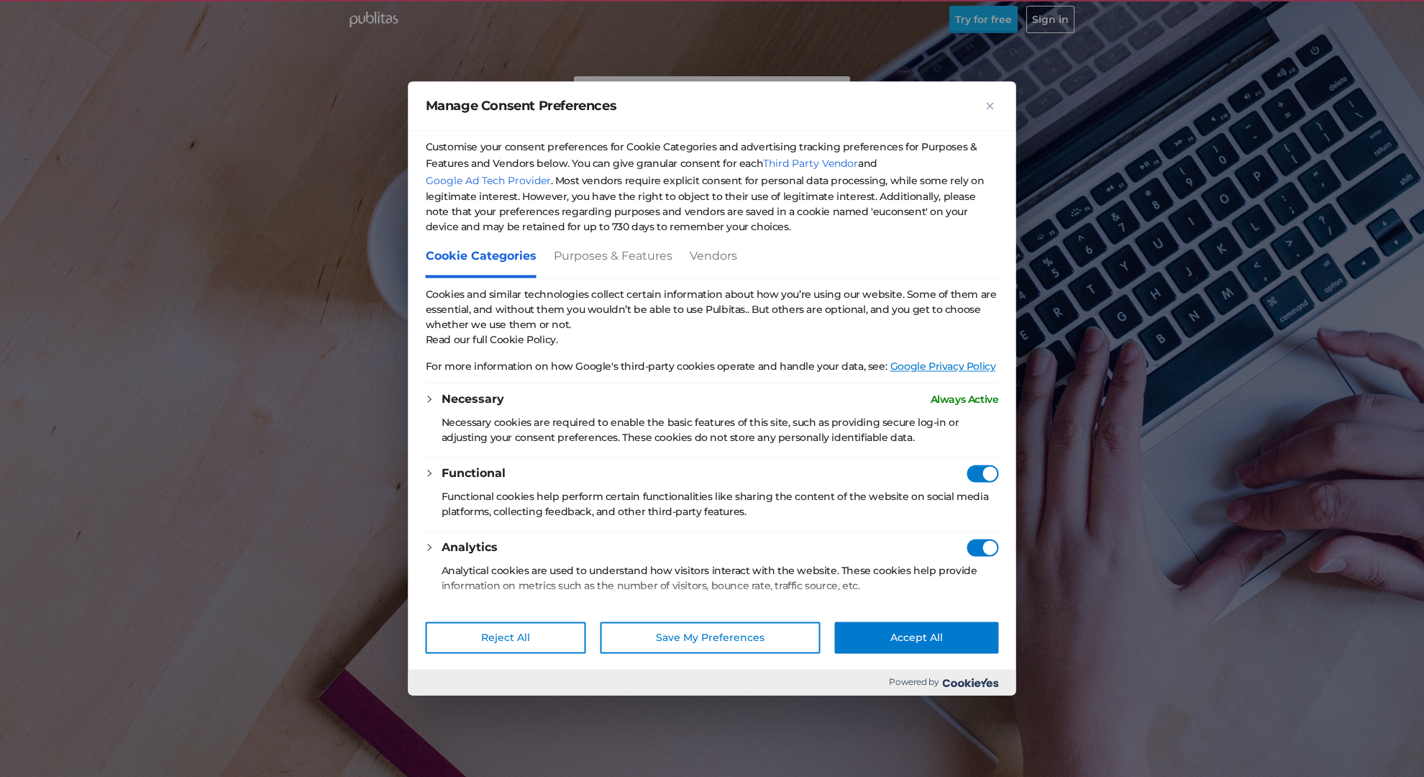
checkbox Consent"] "true"
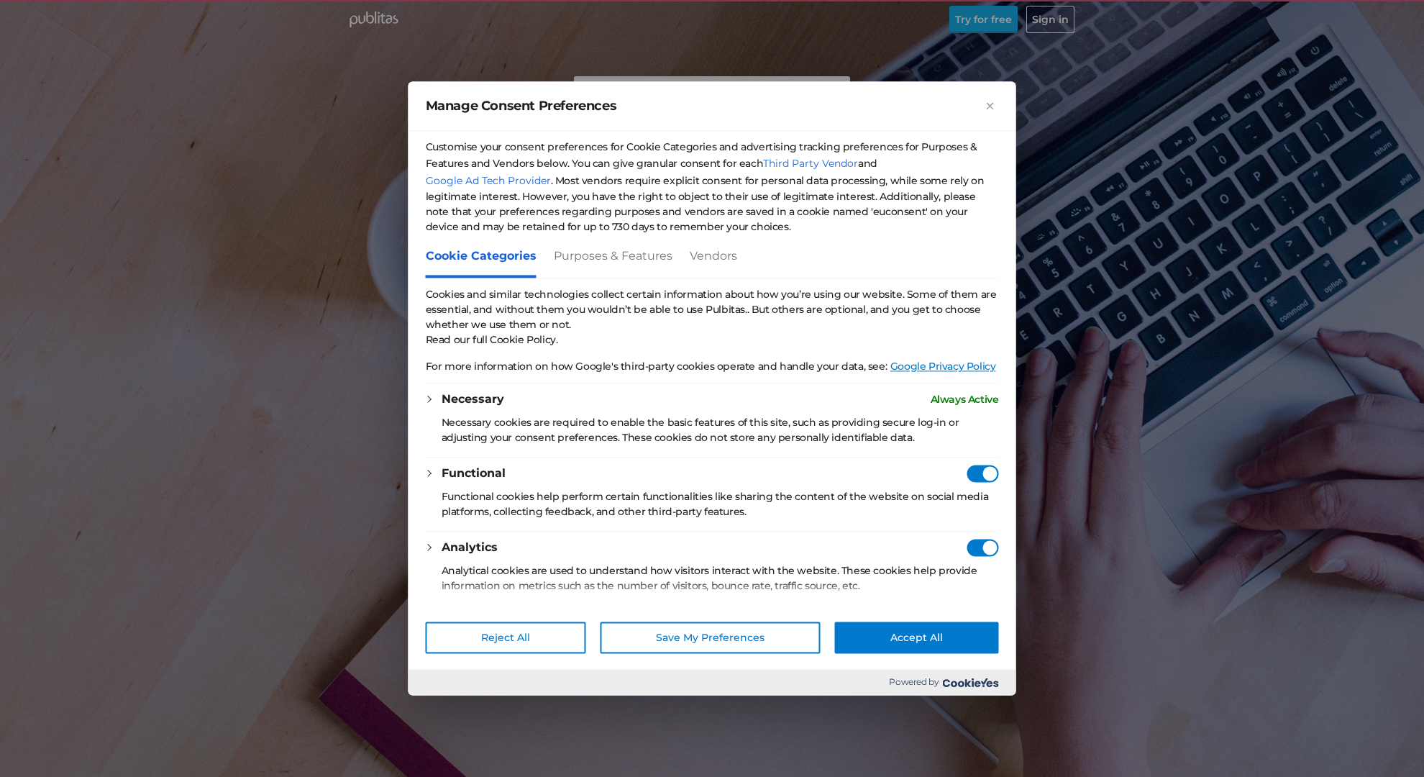
checkbox Consent"] "true"
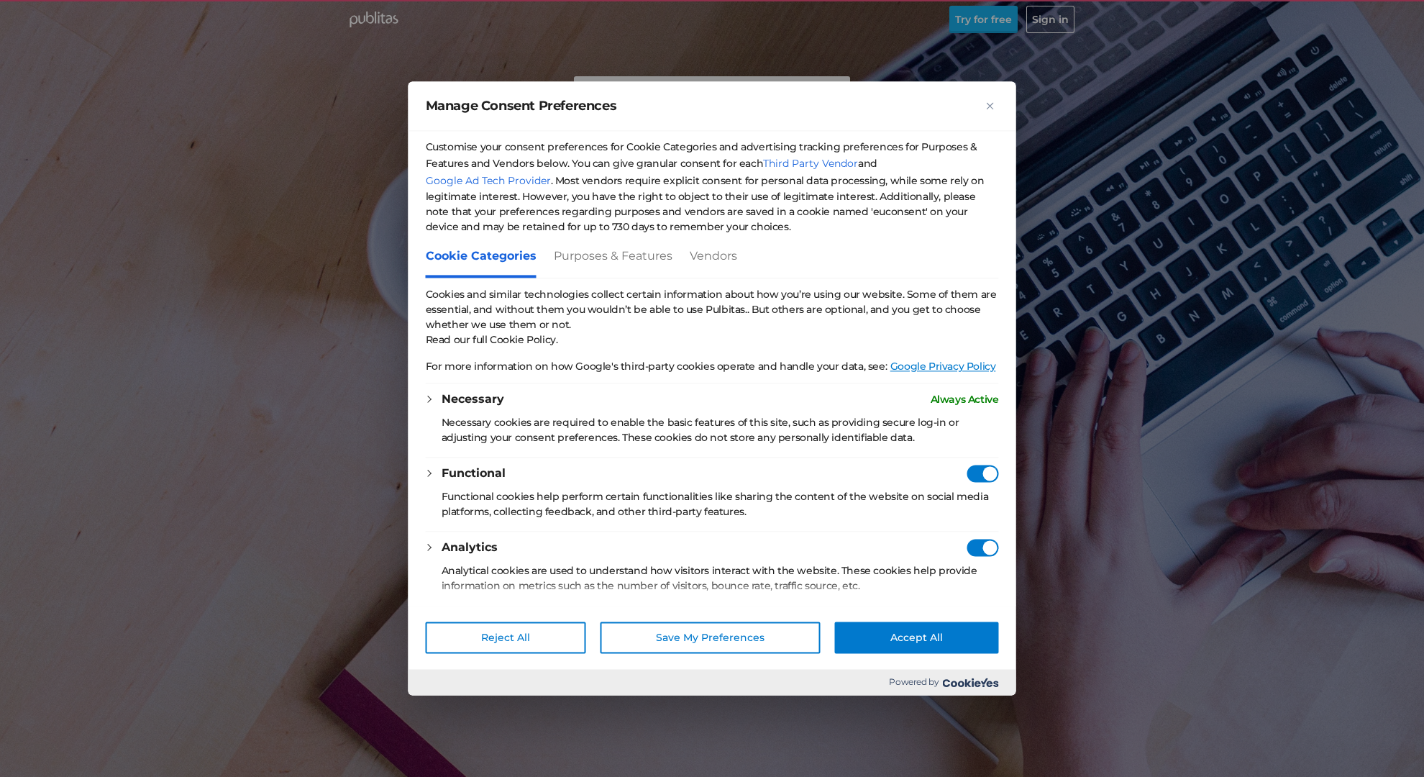
checkbox Consent"] "true"
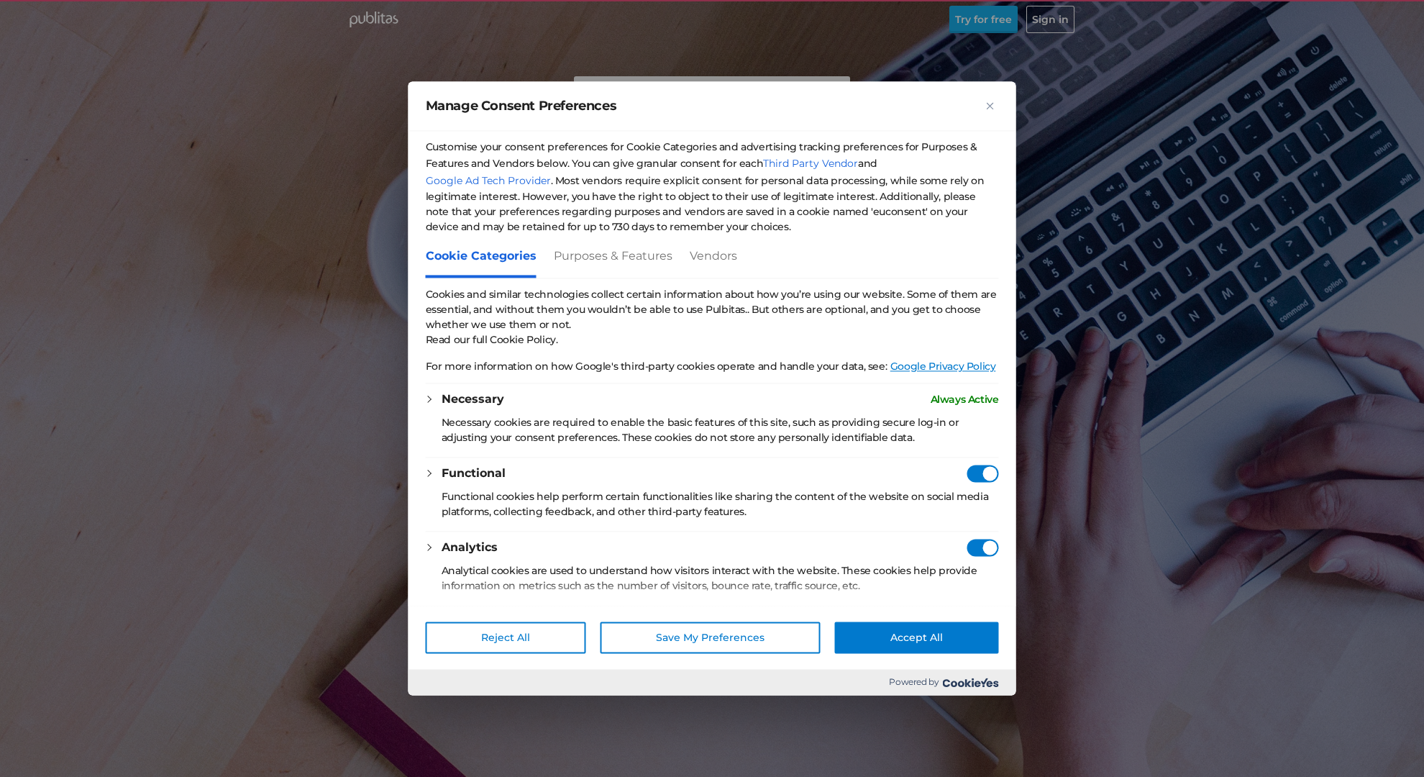
checkbox Consent"] "true"
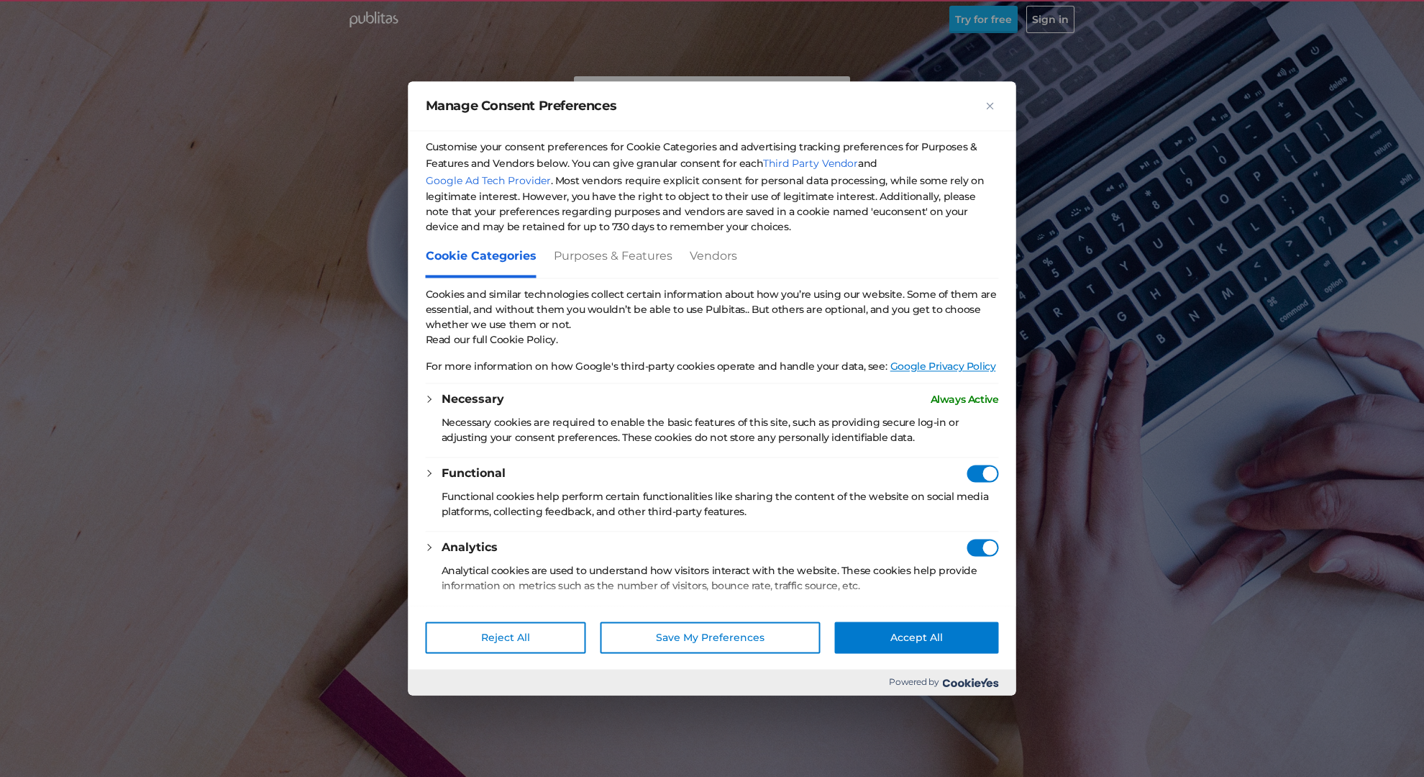
checkbox Consent"] "true"
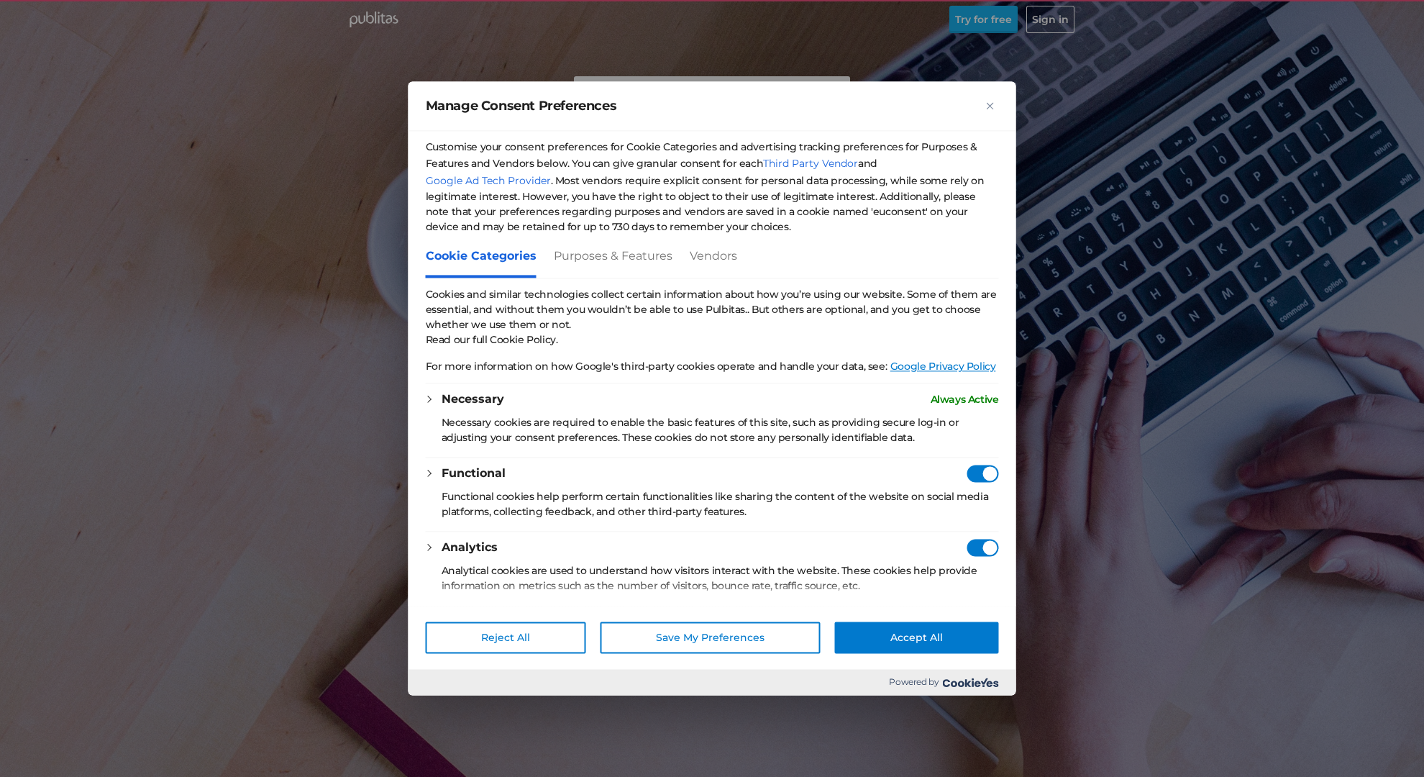
checkbox Consent"] "true"
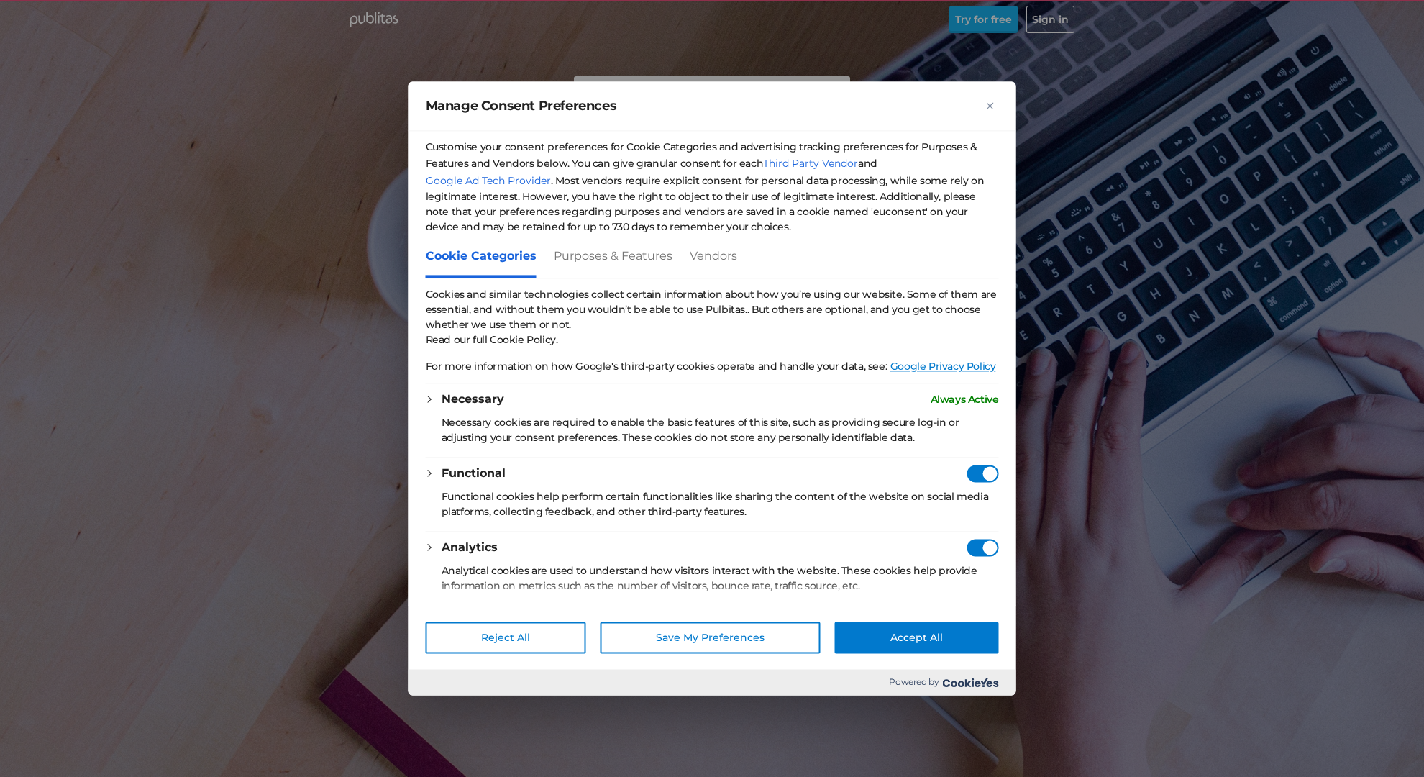
checkbox Consent"] "true"
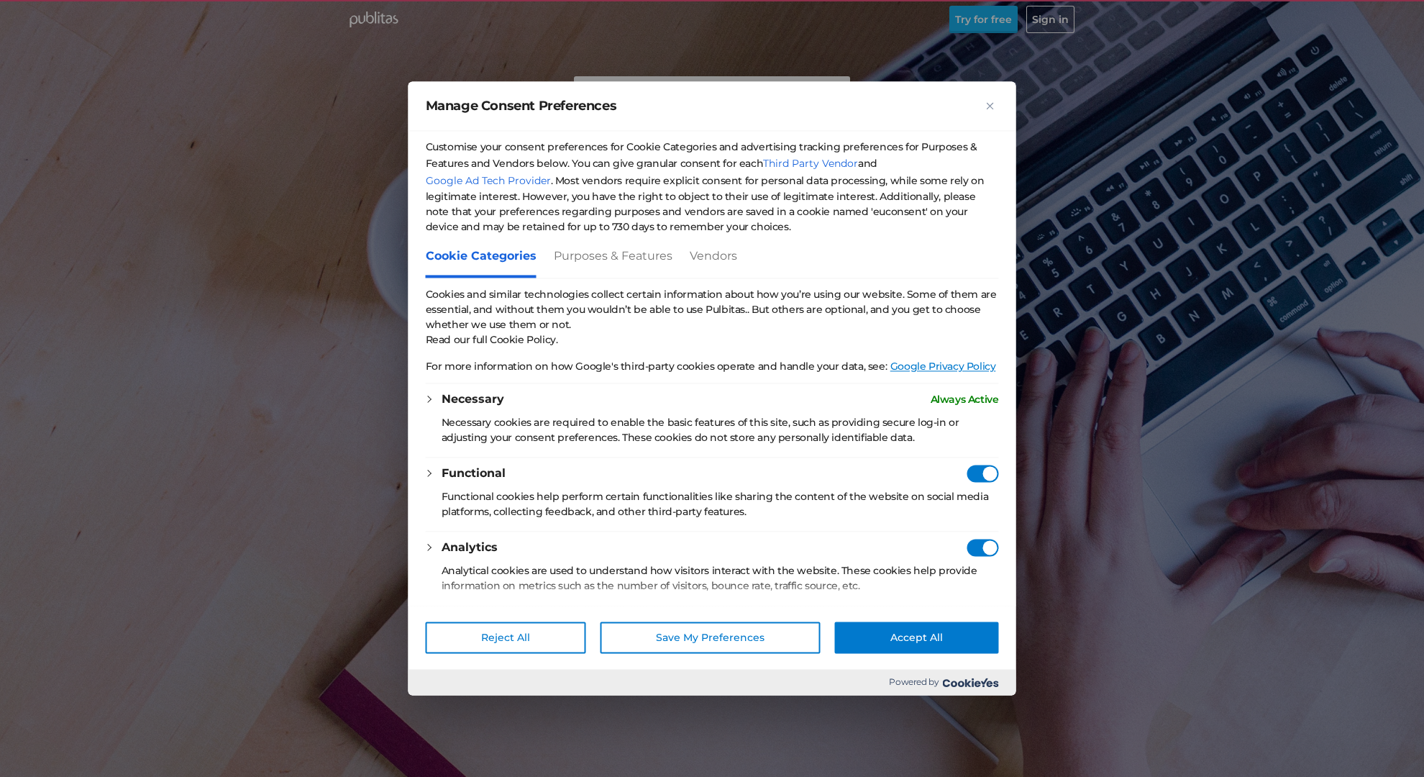
checkbox Consent"] "true"
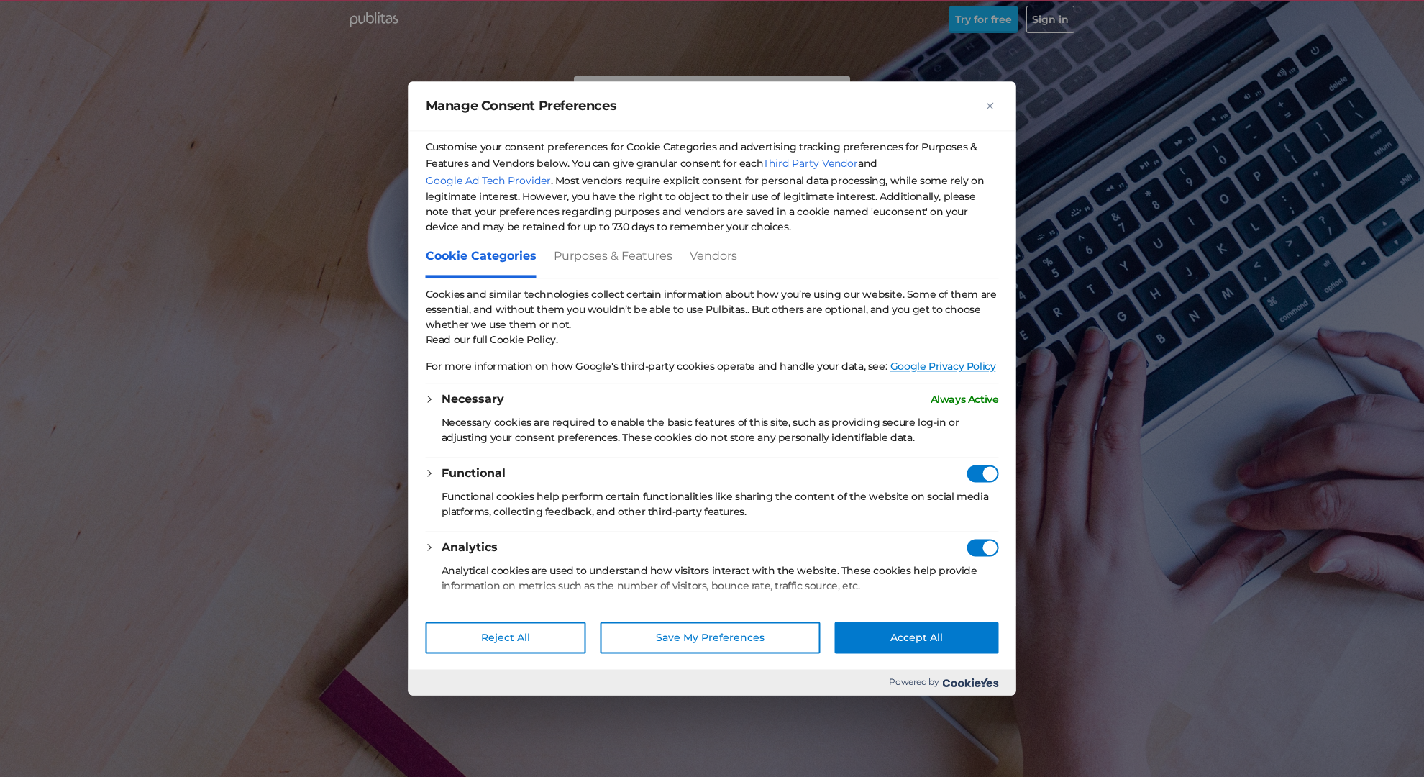
checkbox Consent"] "true"
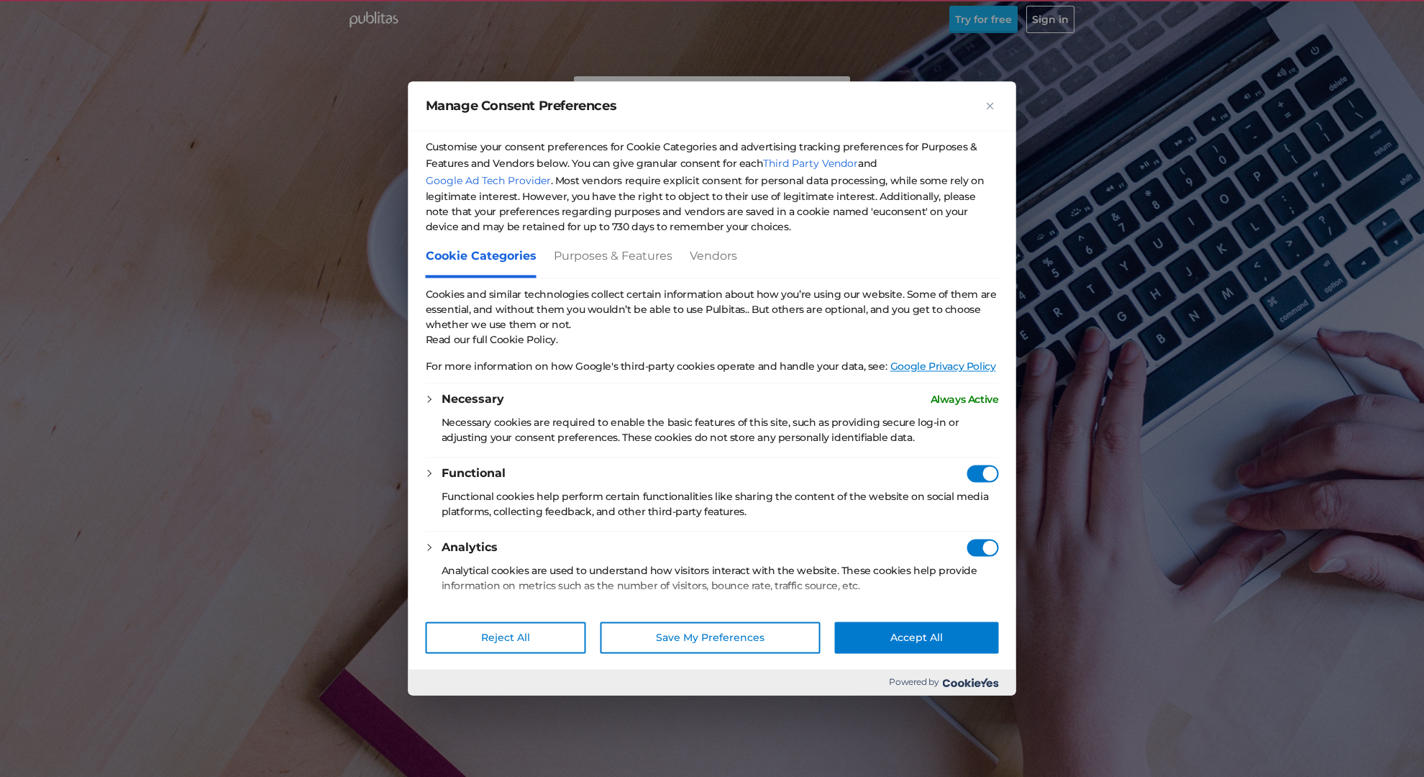
checkbox Consent"] "true"
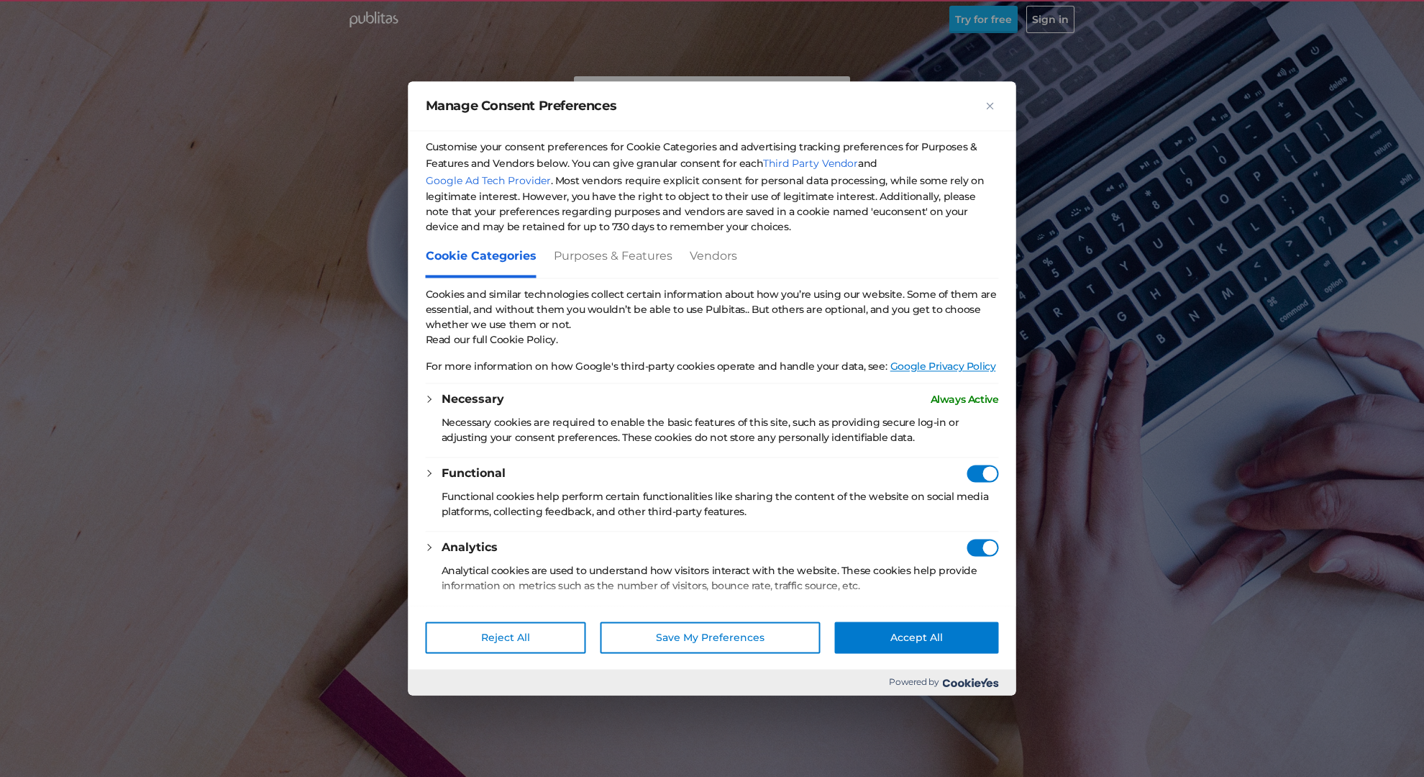
checkbox Consent"] "true"
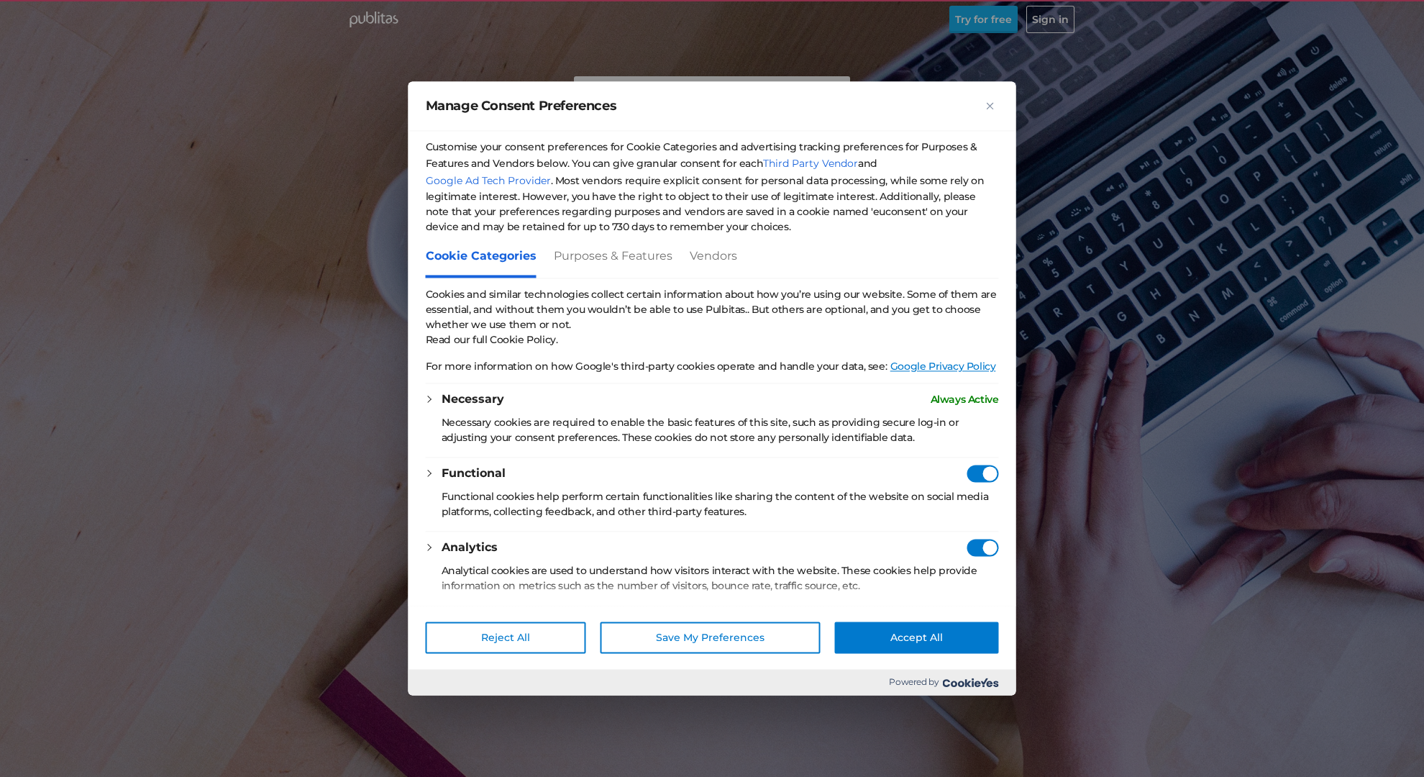
checkbox Consent"] "true"
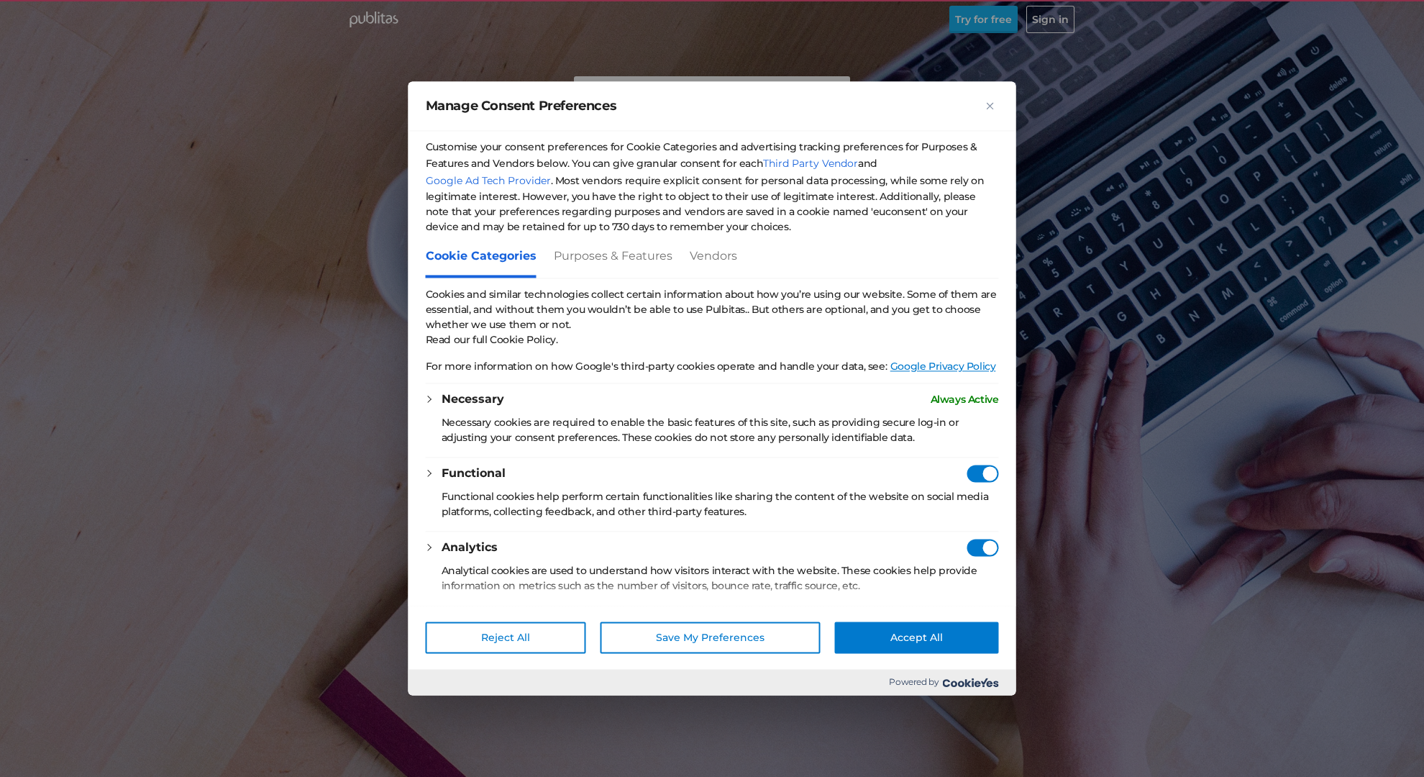
checkbox Consent"] "true"
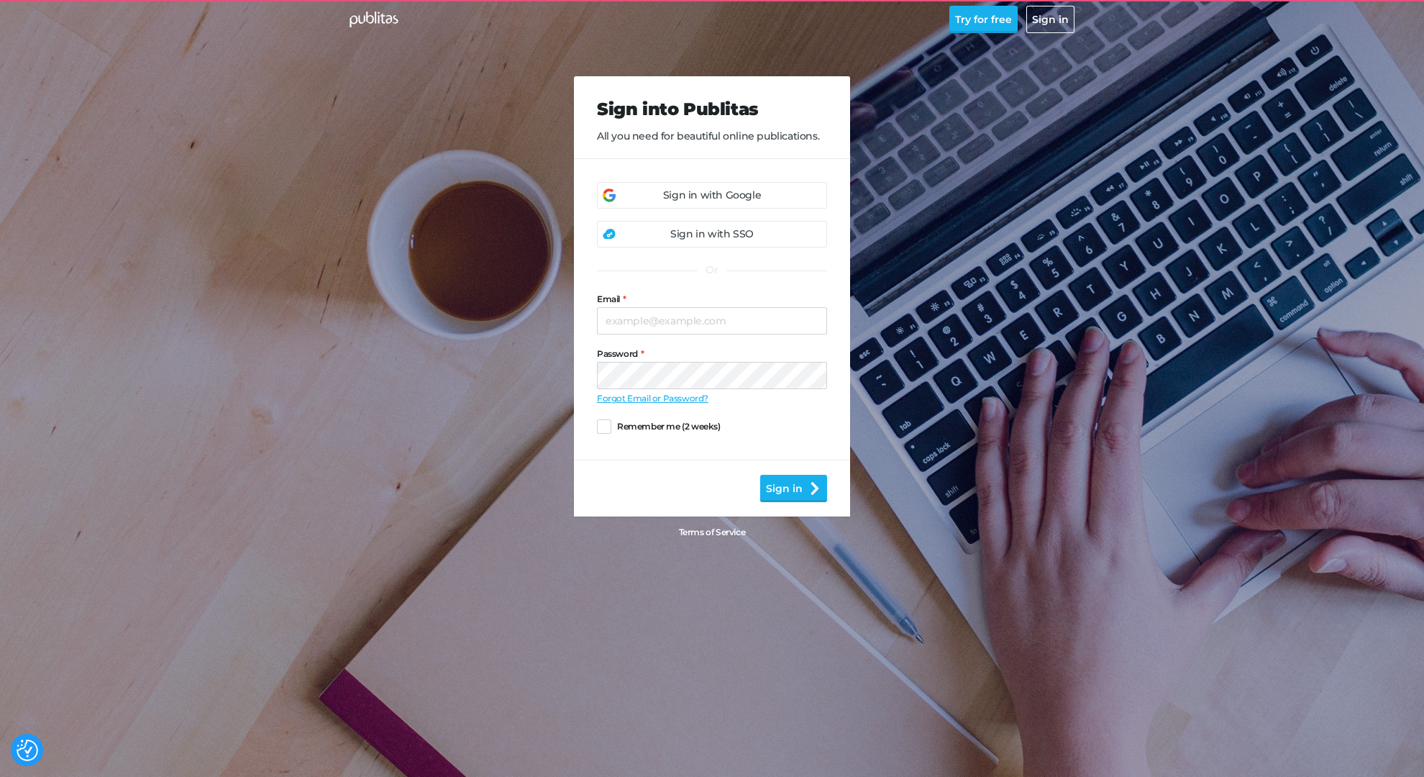
checkbox input "true"
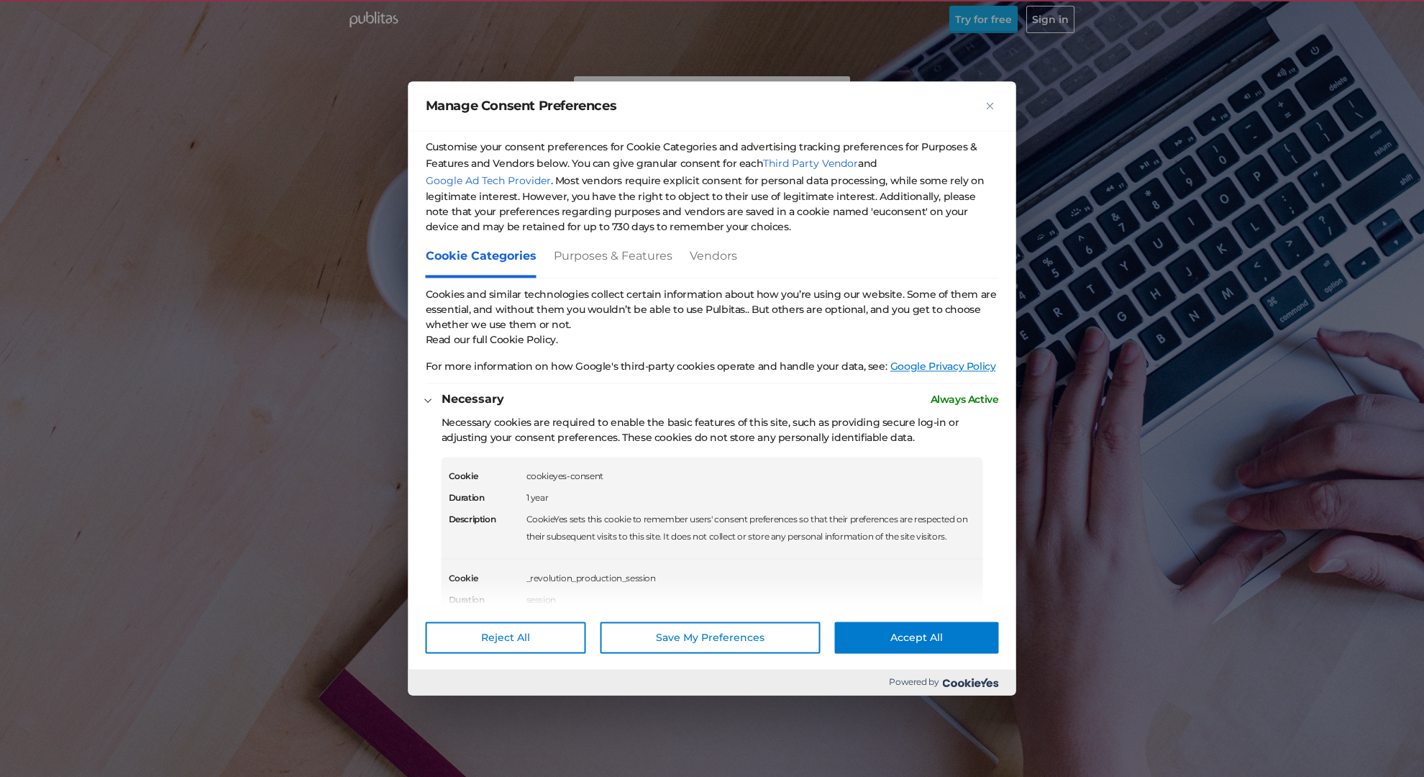
scroll to position [112, 0]
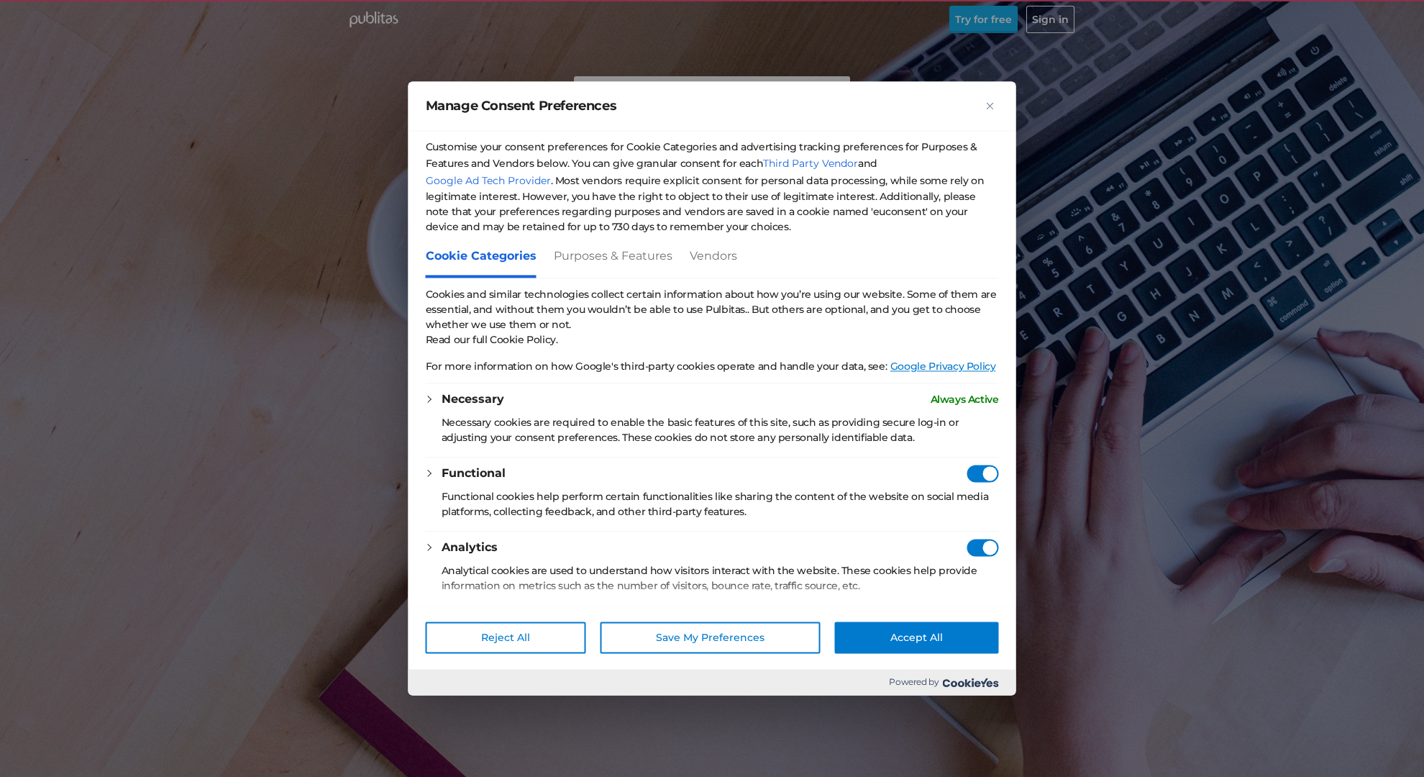
checkbox vendors"] "true"
checkbox Consent"] "true"
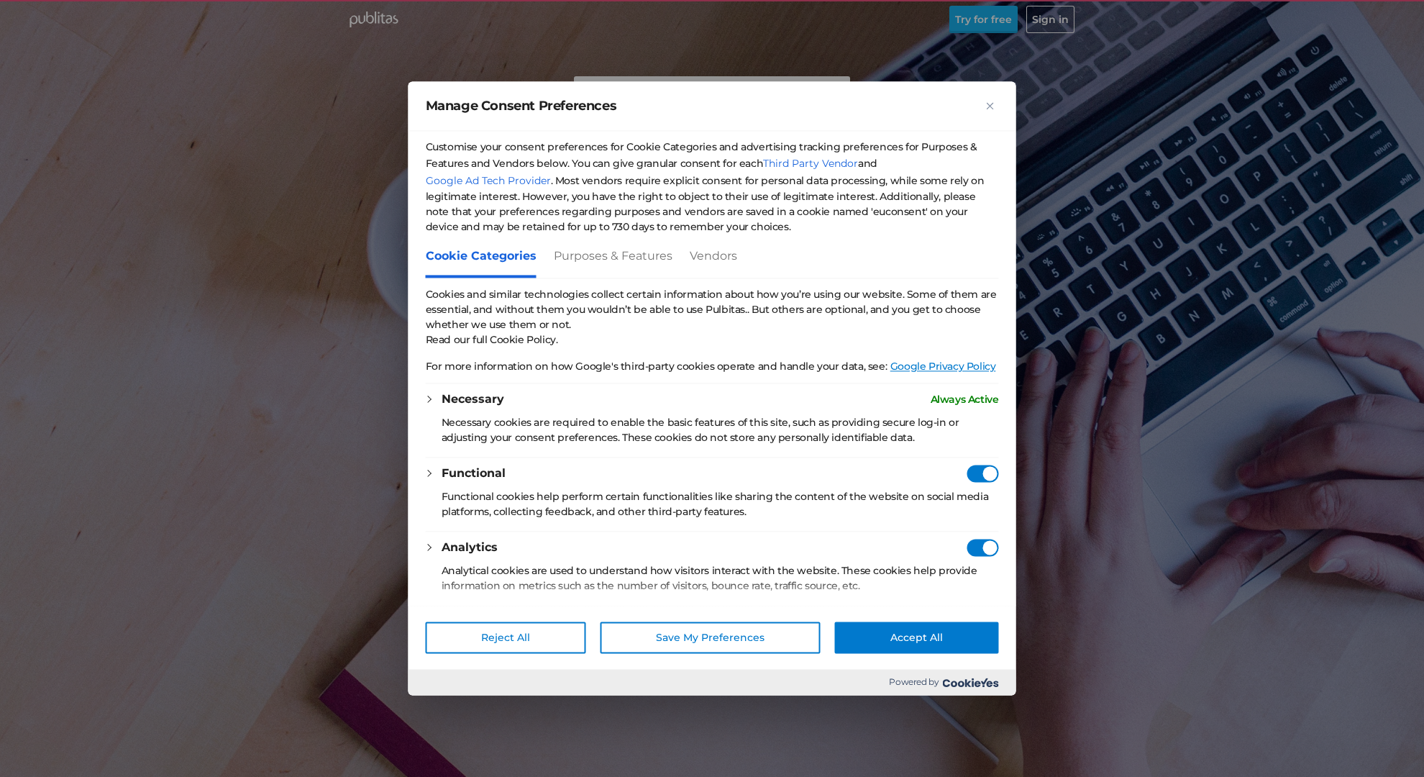
checkbox Consent"] "true"
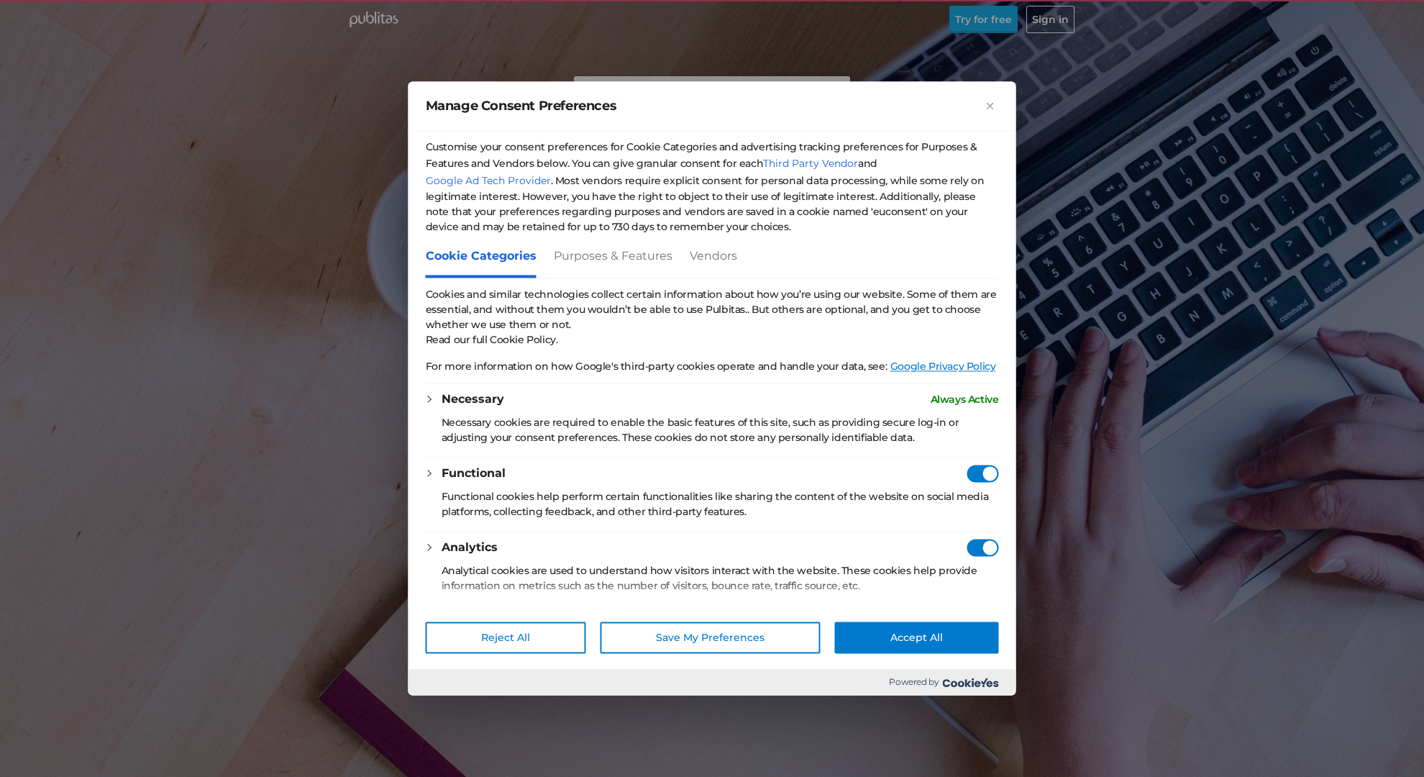
checkbox Consent"] "true"
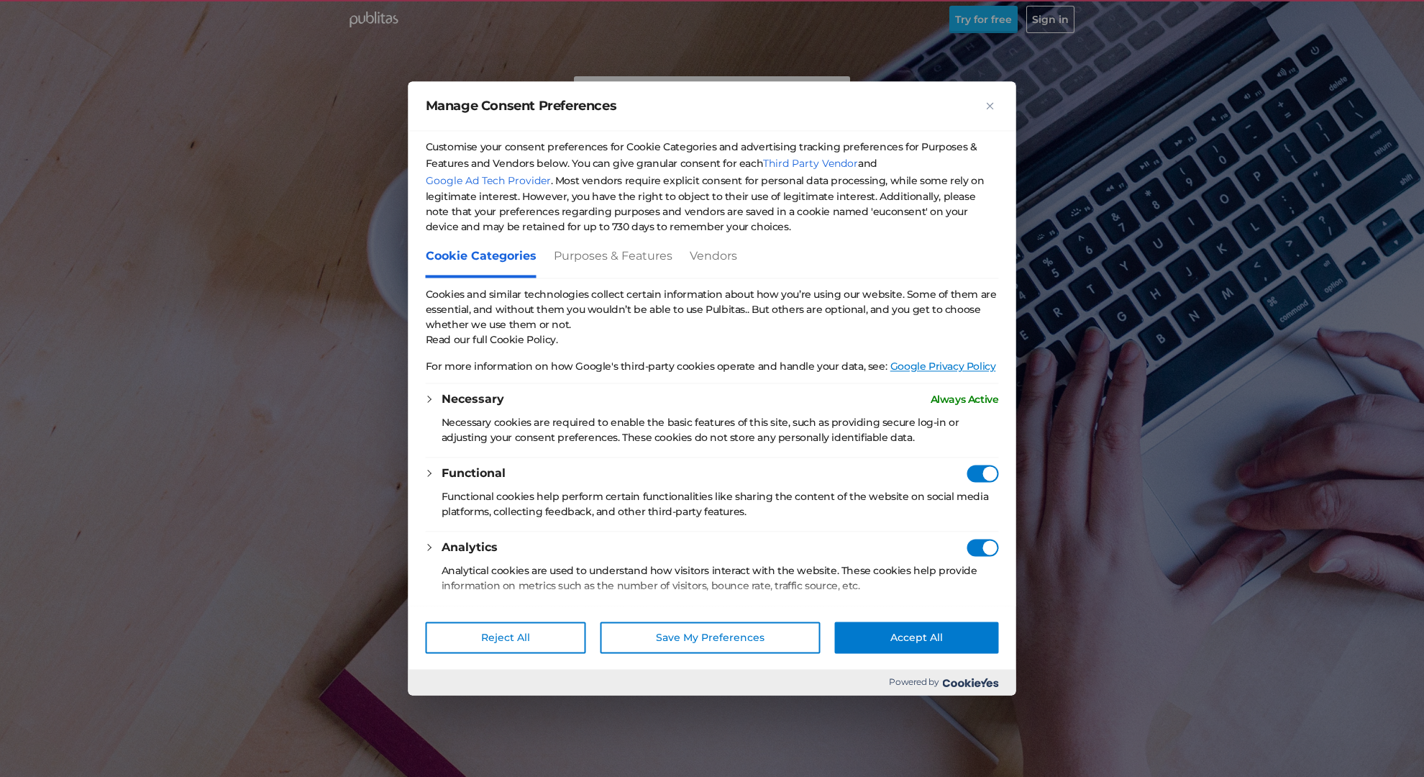
checkbox Consent"] "true"
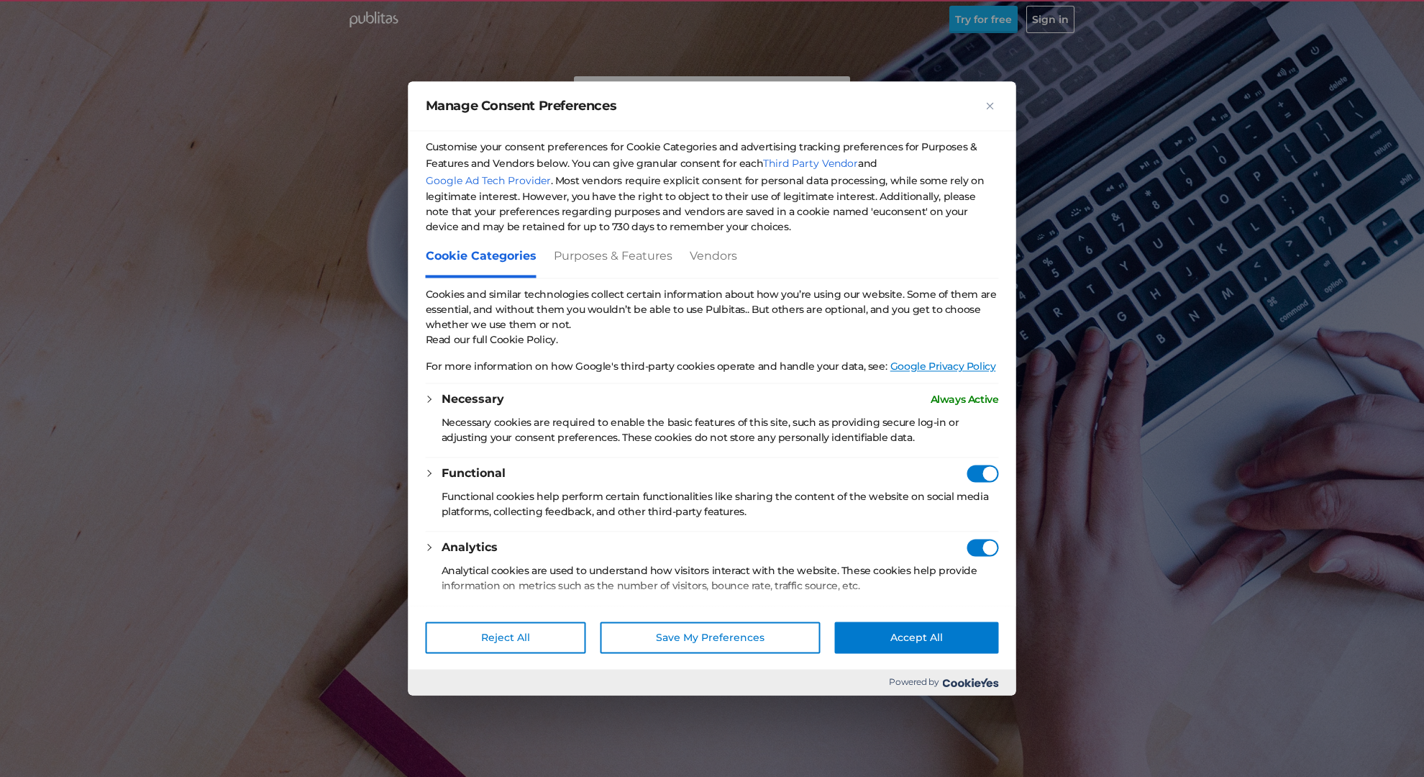
checkbox Consent"] "true"
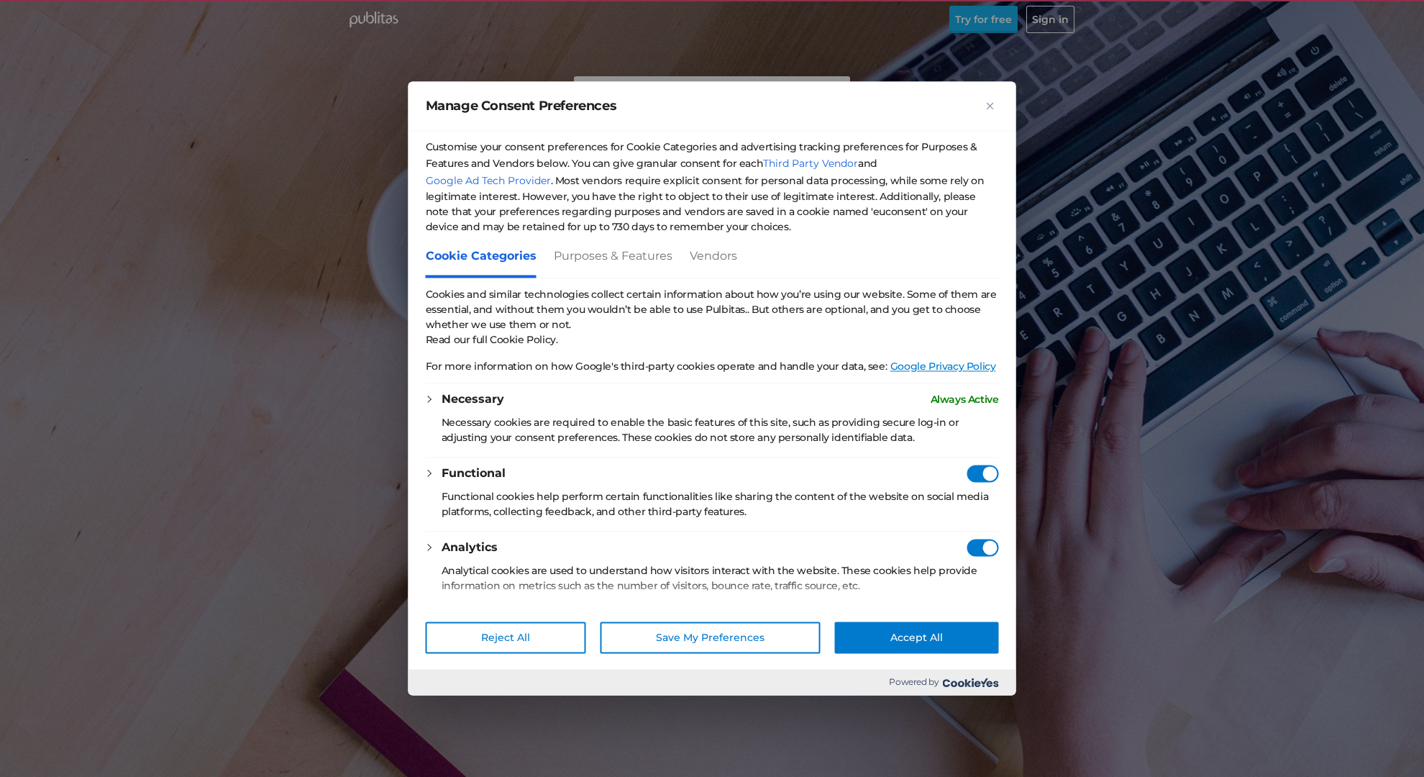
checkbox Consent"] "true"
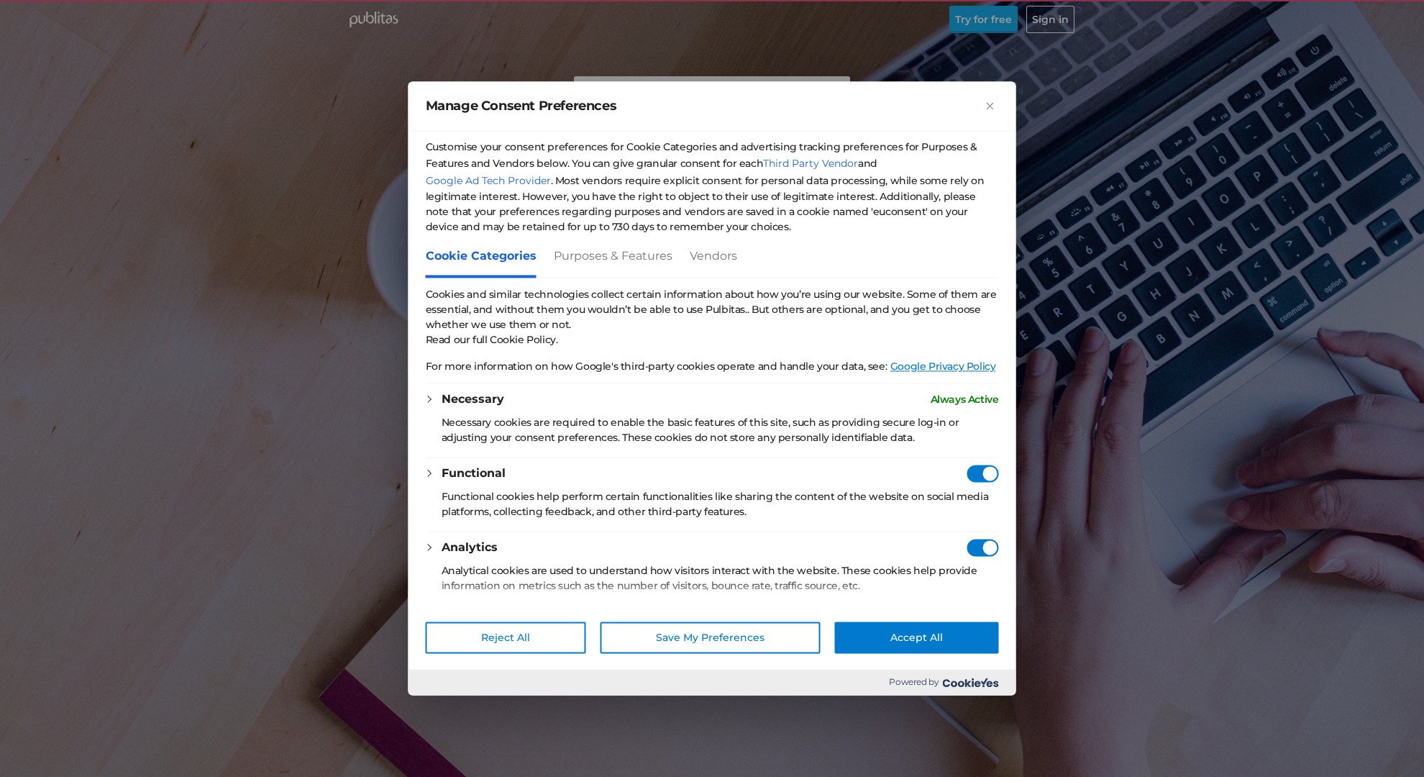
checkbox Consent"] "true"
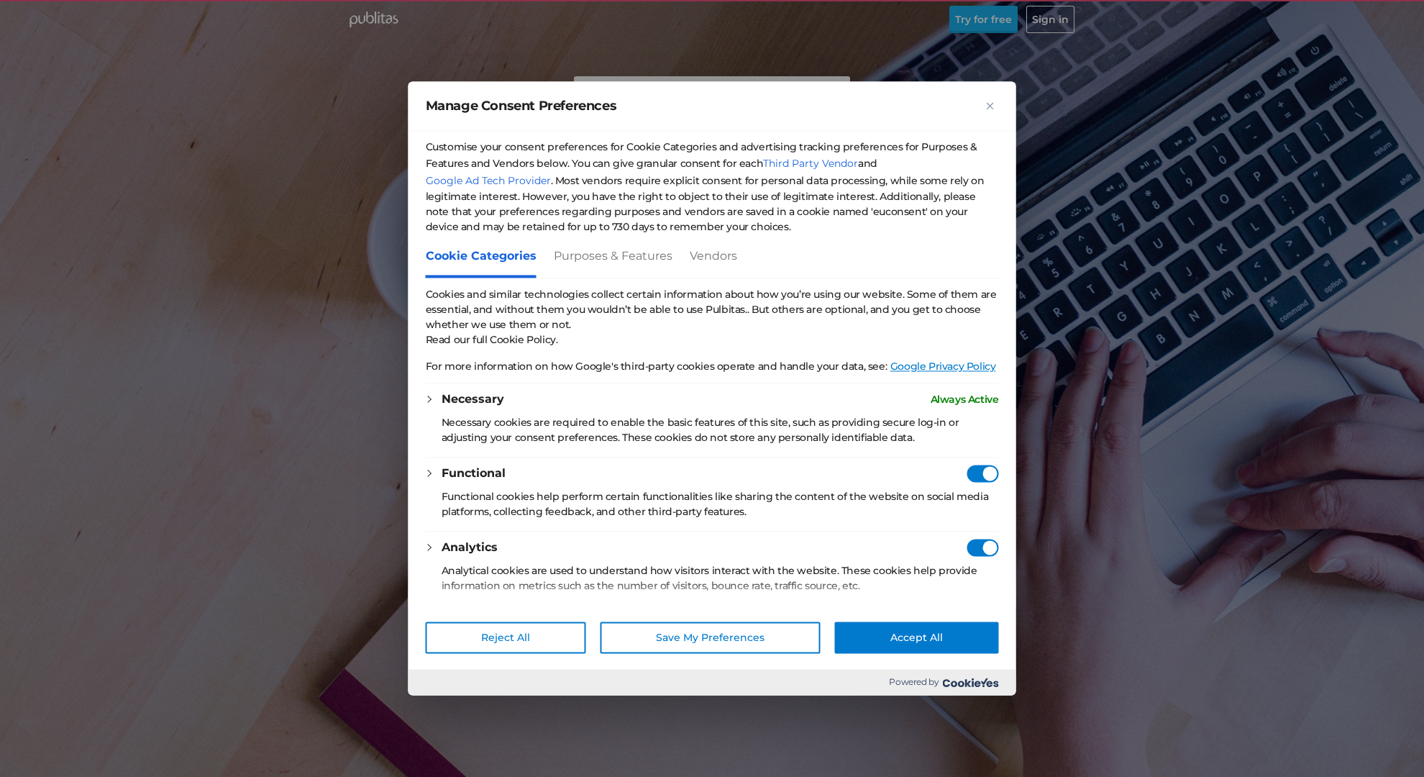
checkbox Consent"] "true"
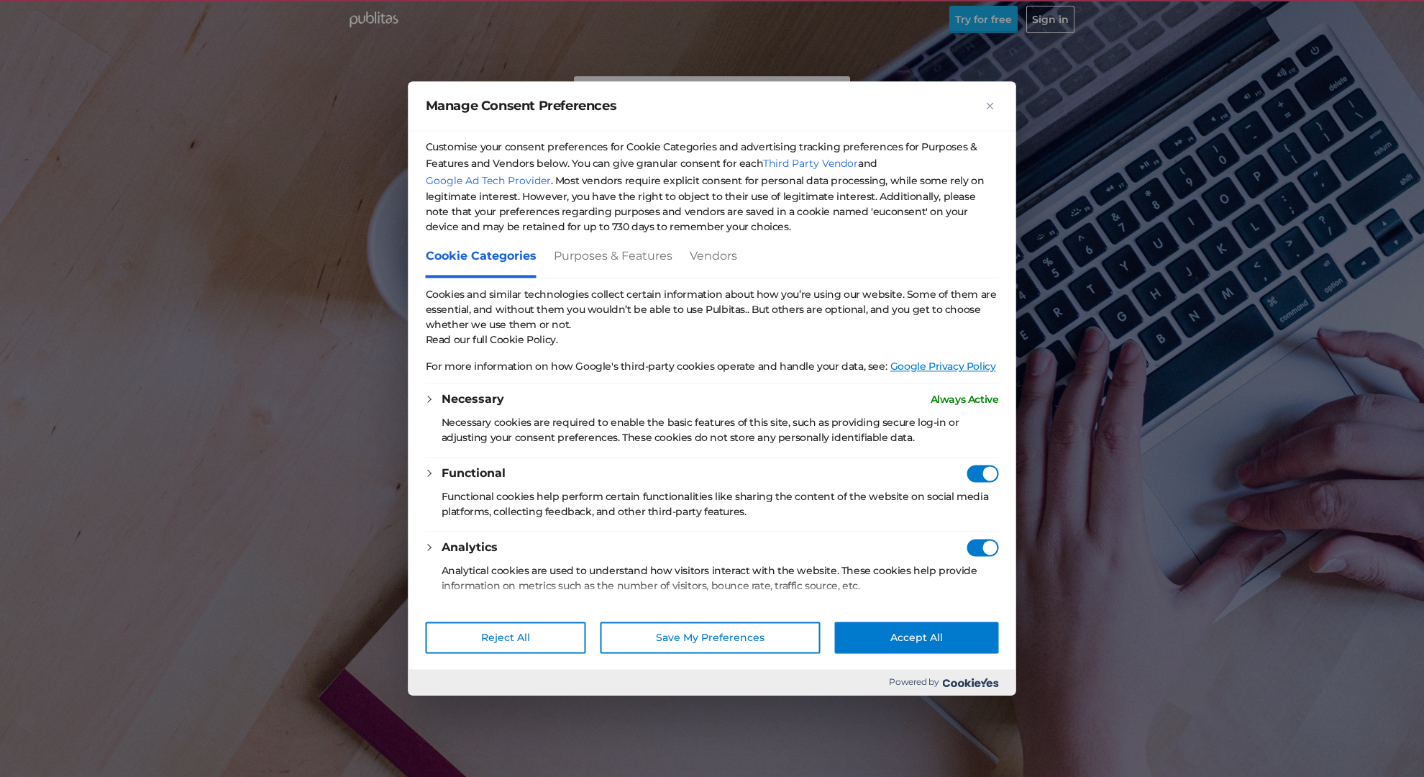
checkbox Consent"] "true"
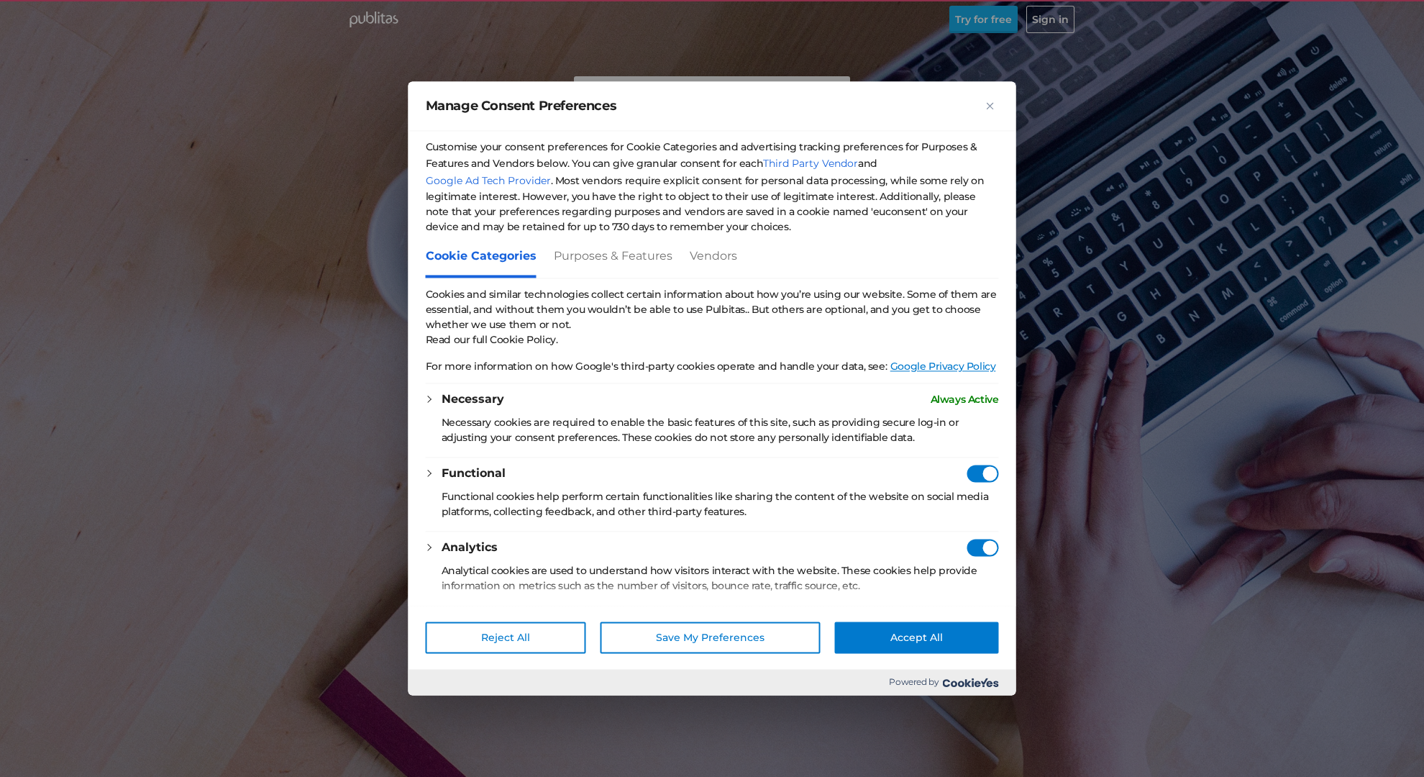
checkbox Consent"] "true"
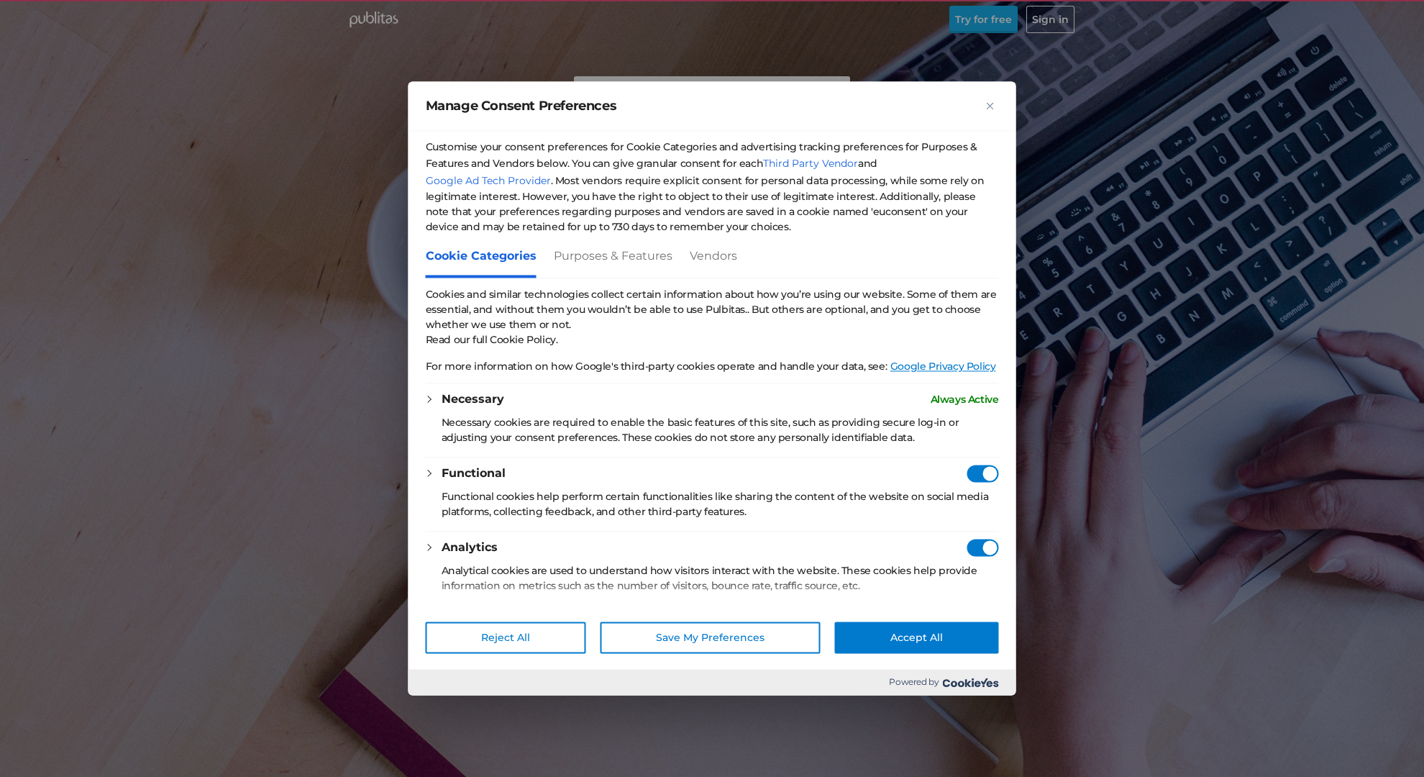
checkbox Consent"] "true"
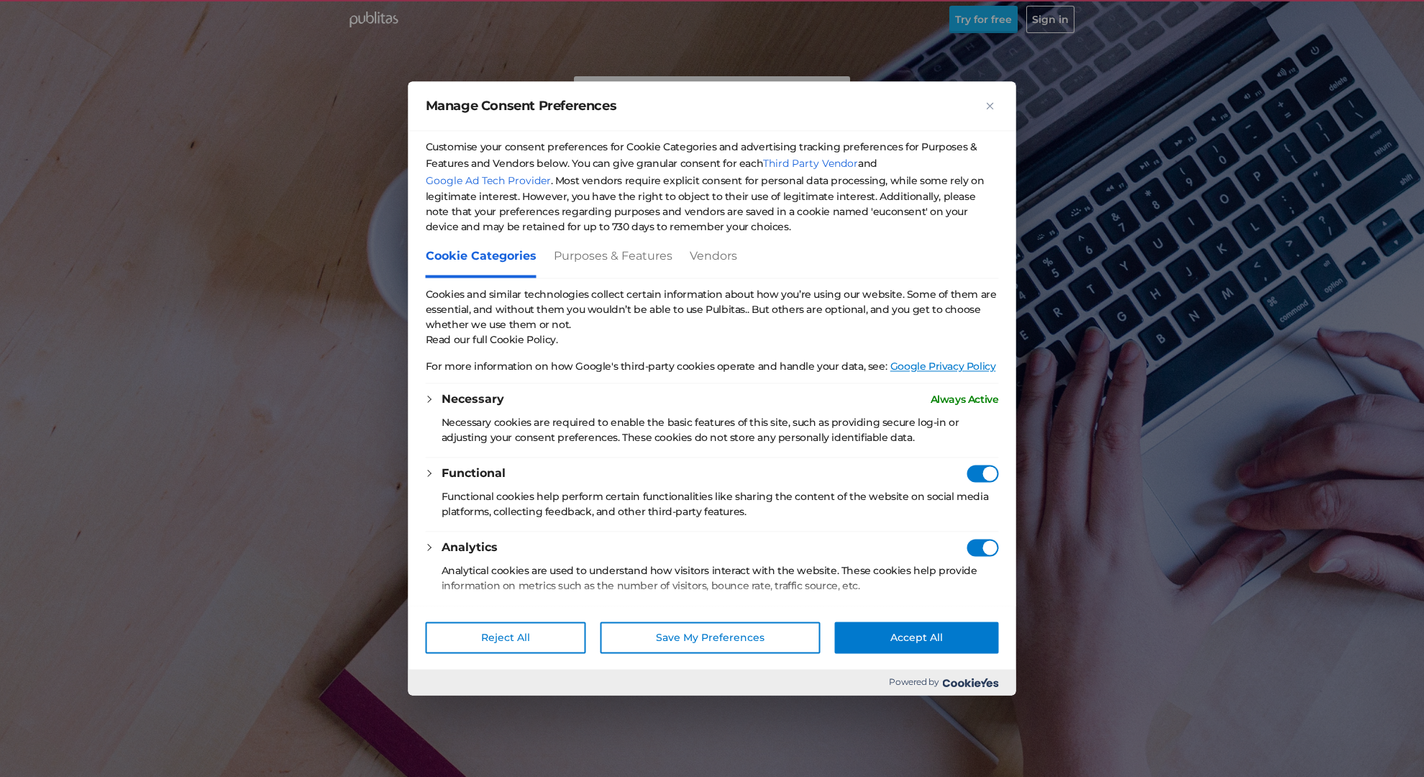
checkbox Consent"] "true"
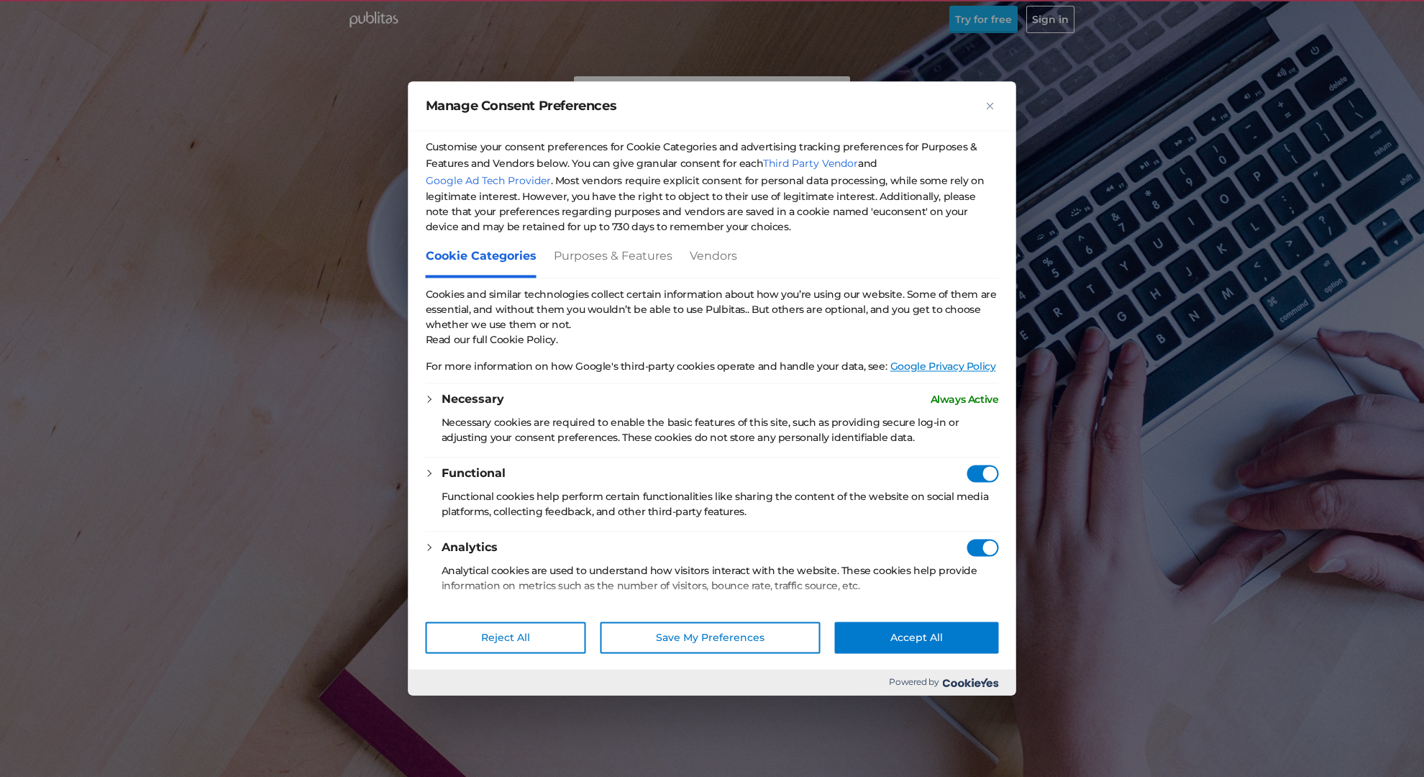
checkbox Consent"] "true"
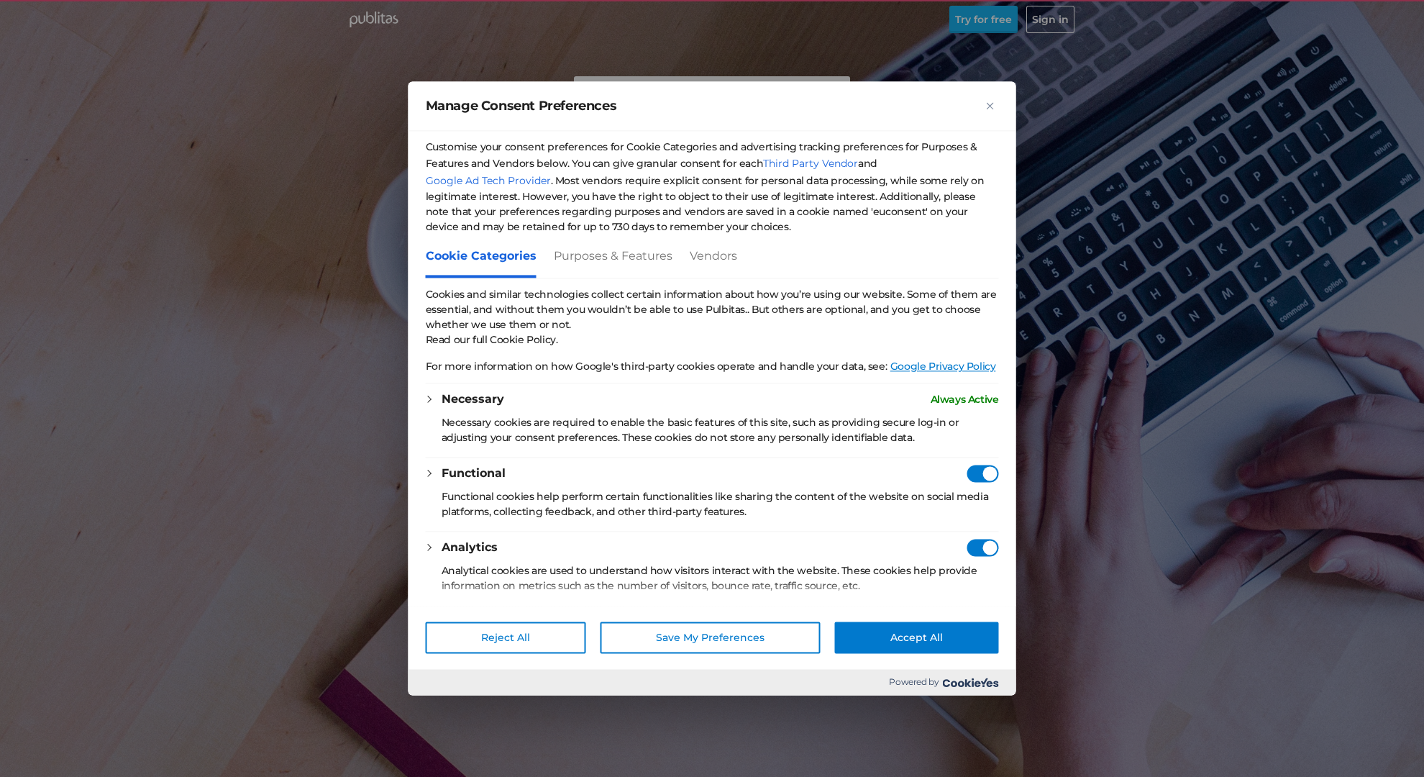
checkbox Consent"] "true"
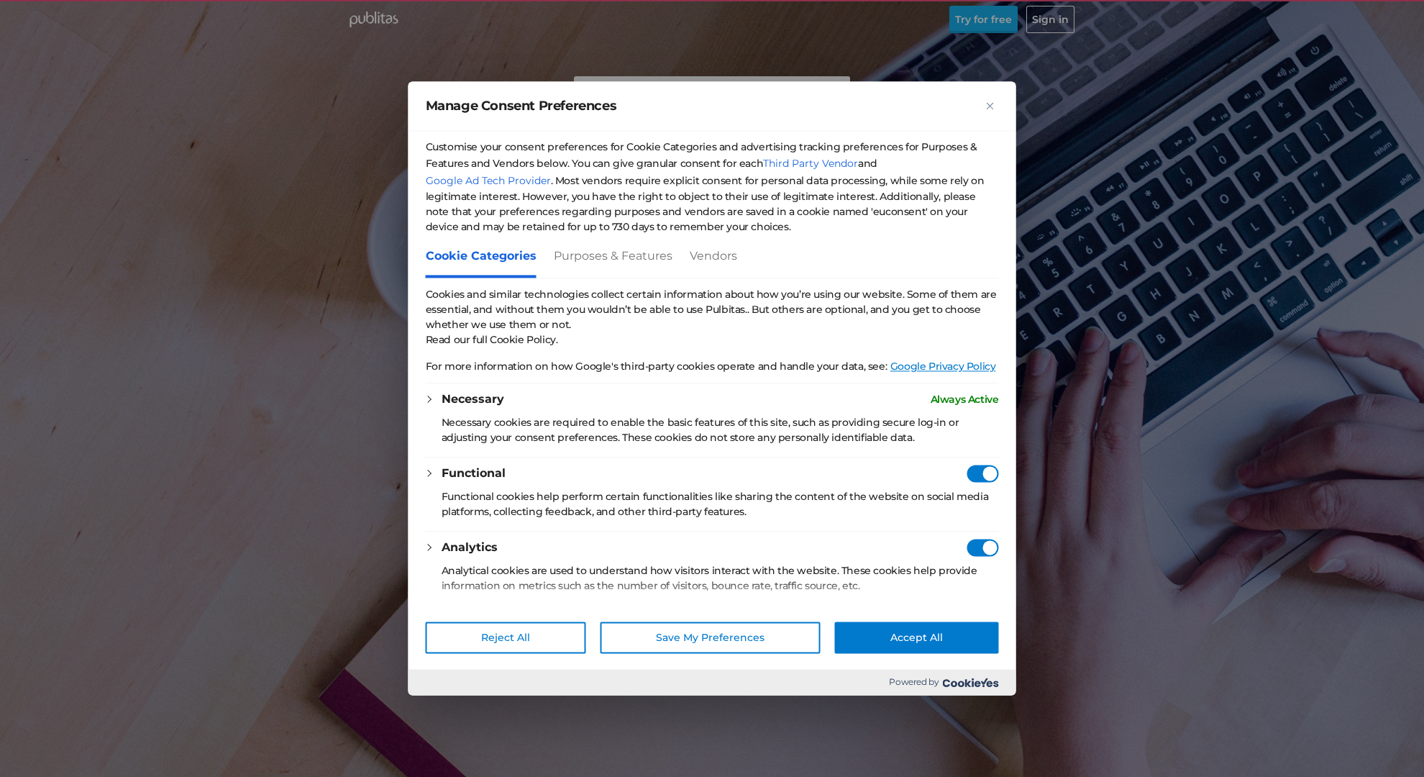
checkbox Consent"] "true"
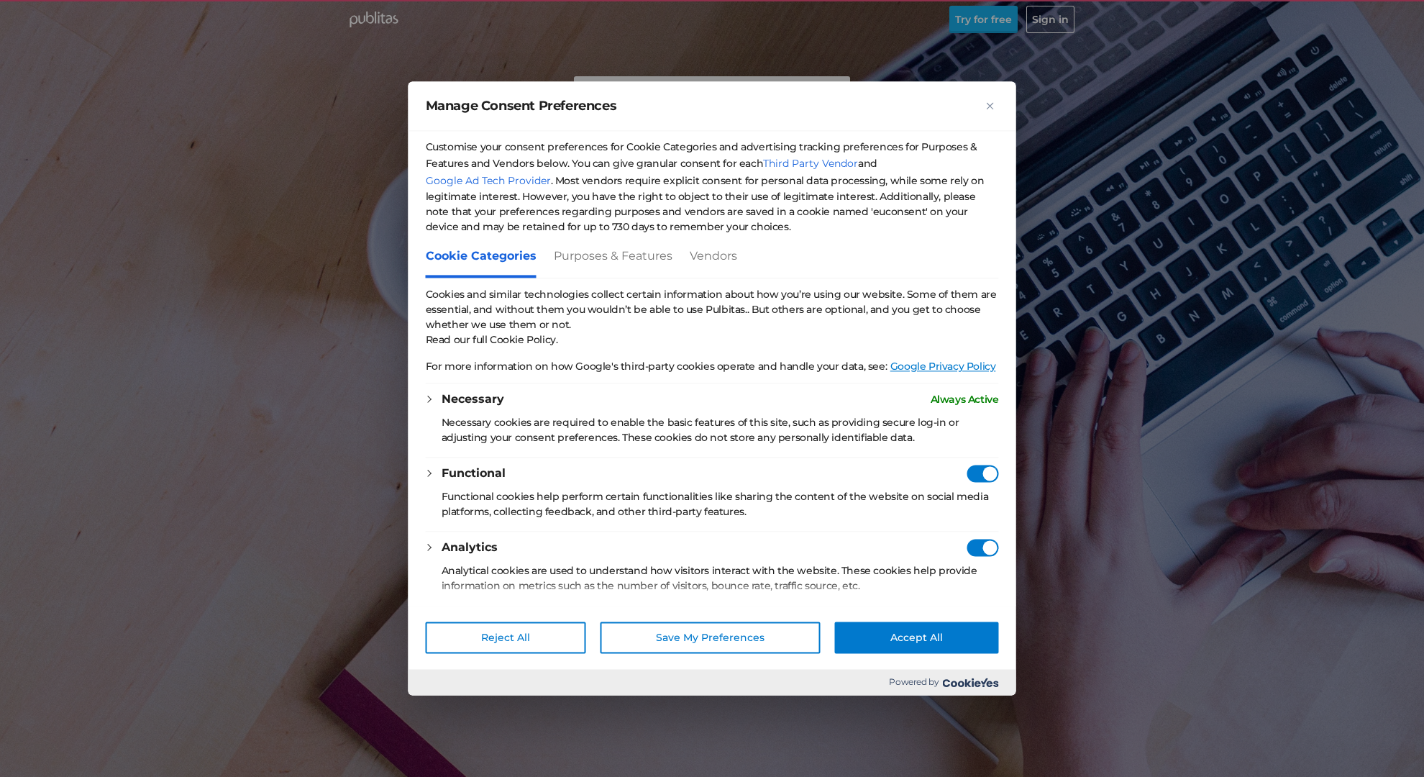
checkbox Consent"] "true"
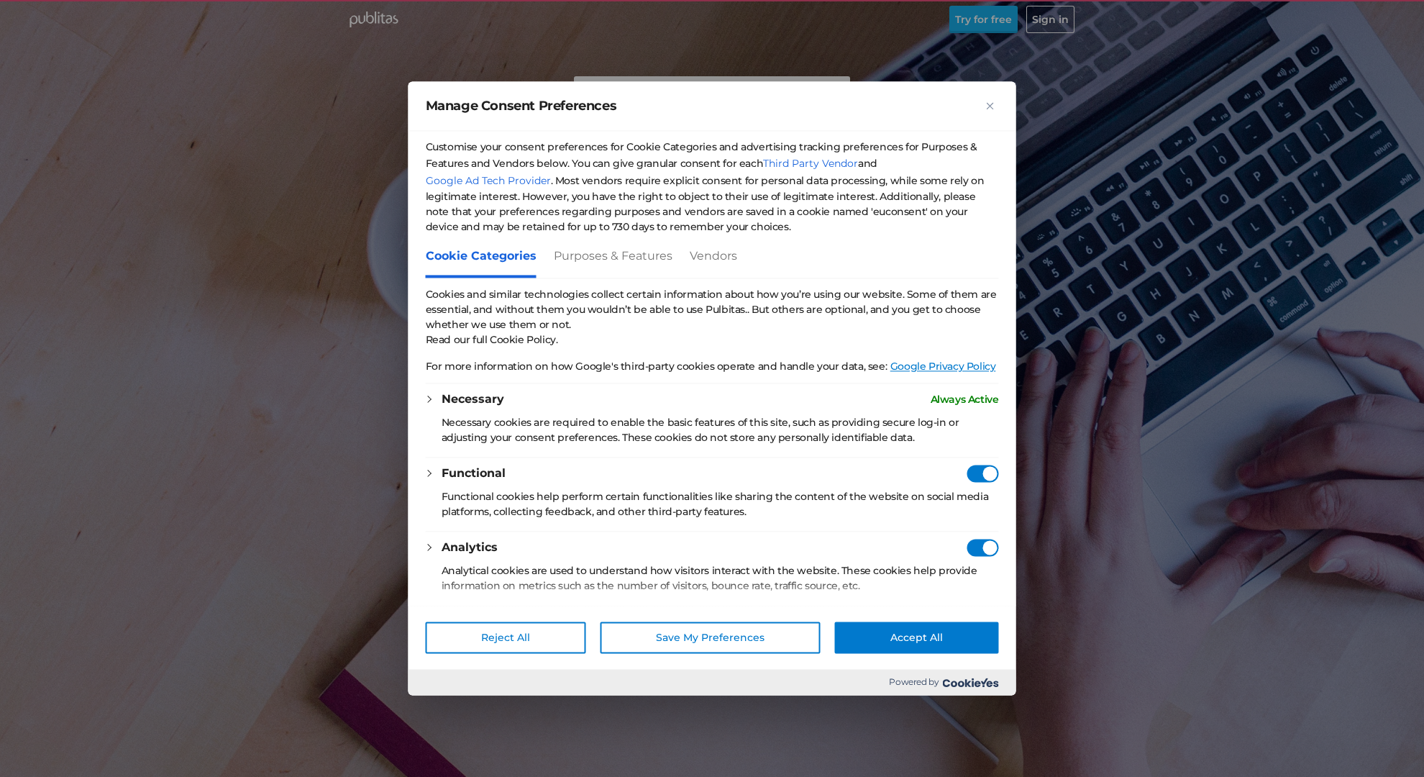
checkbox Consent"] "true"
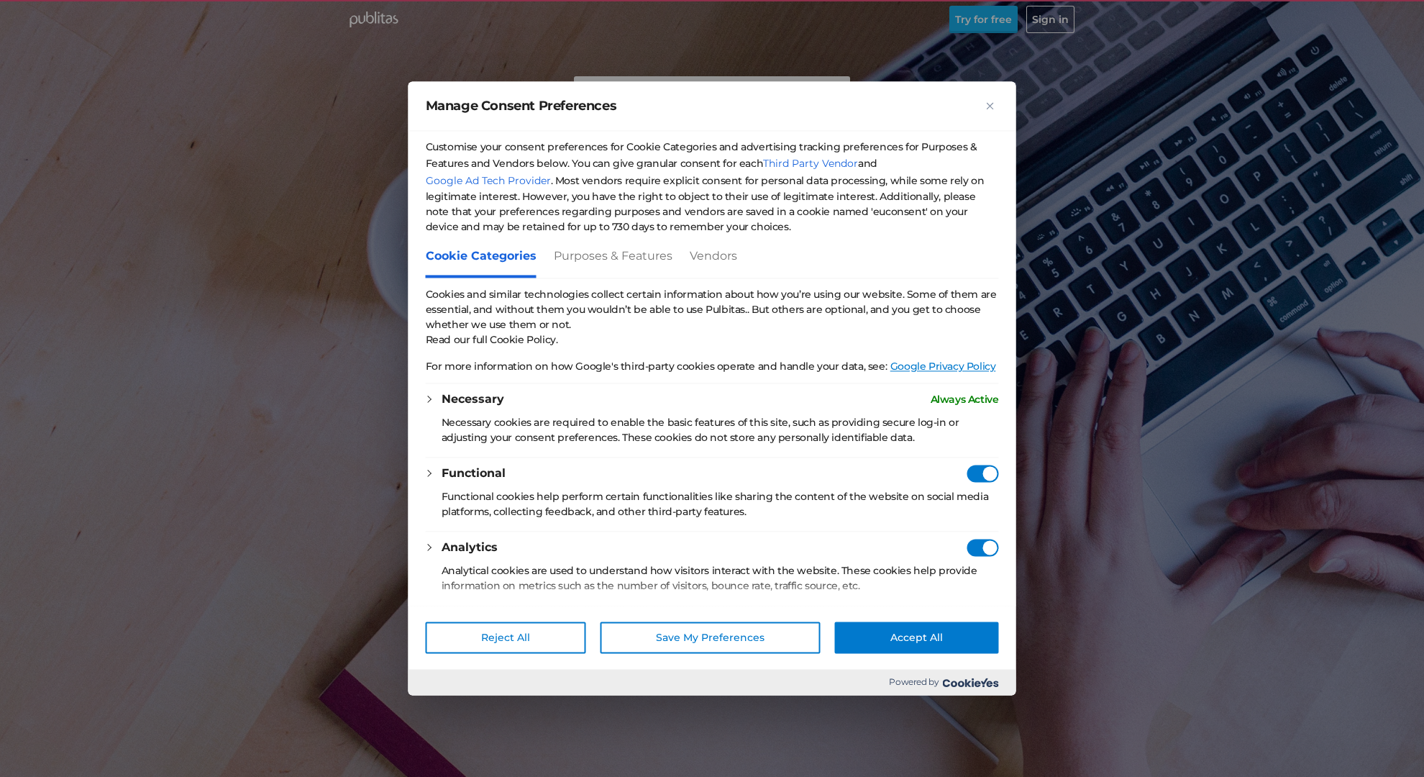
checkbox Consent"] "true"
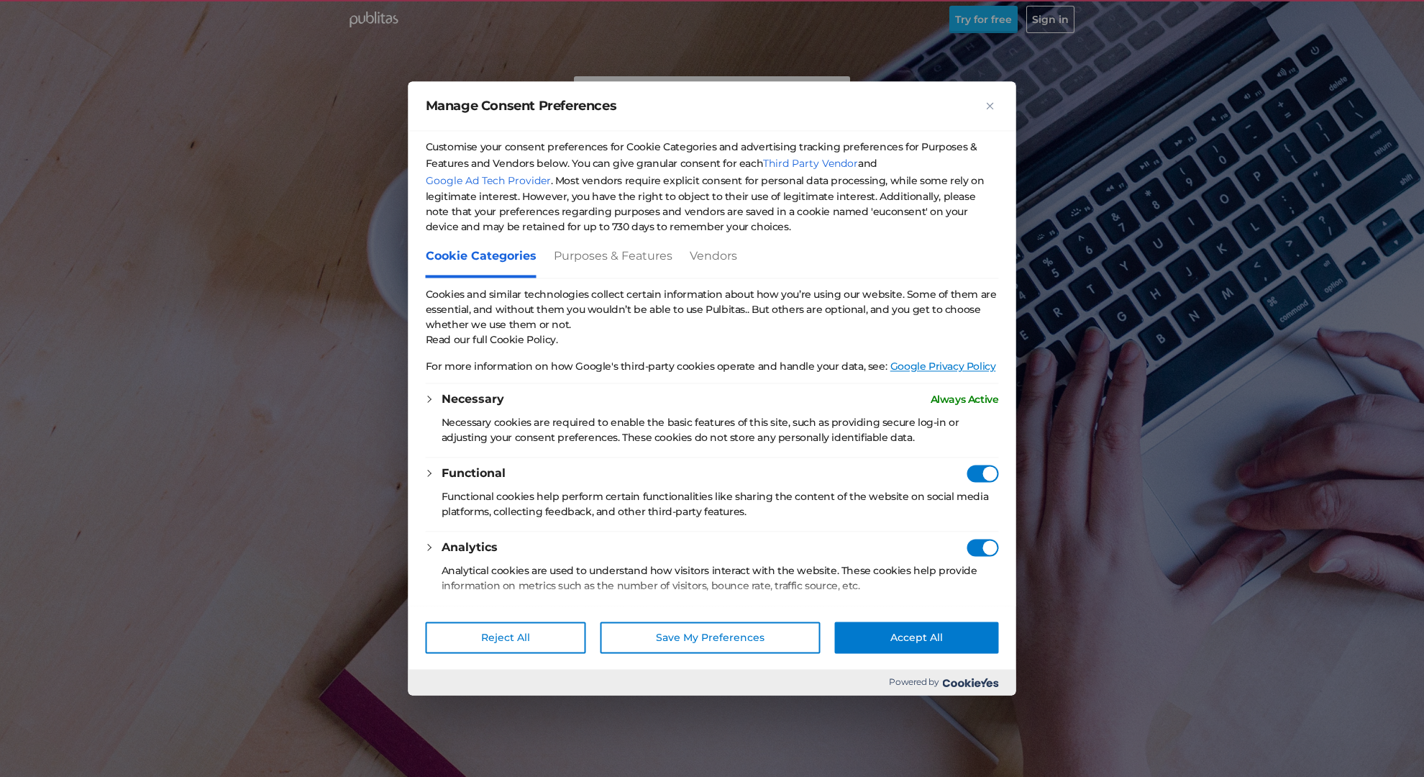
checkbox Consent"] "true"
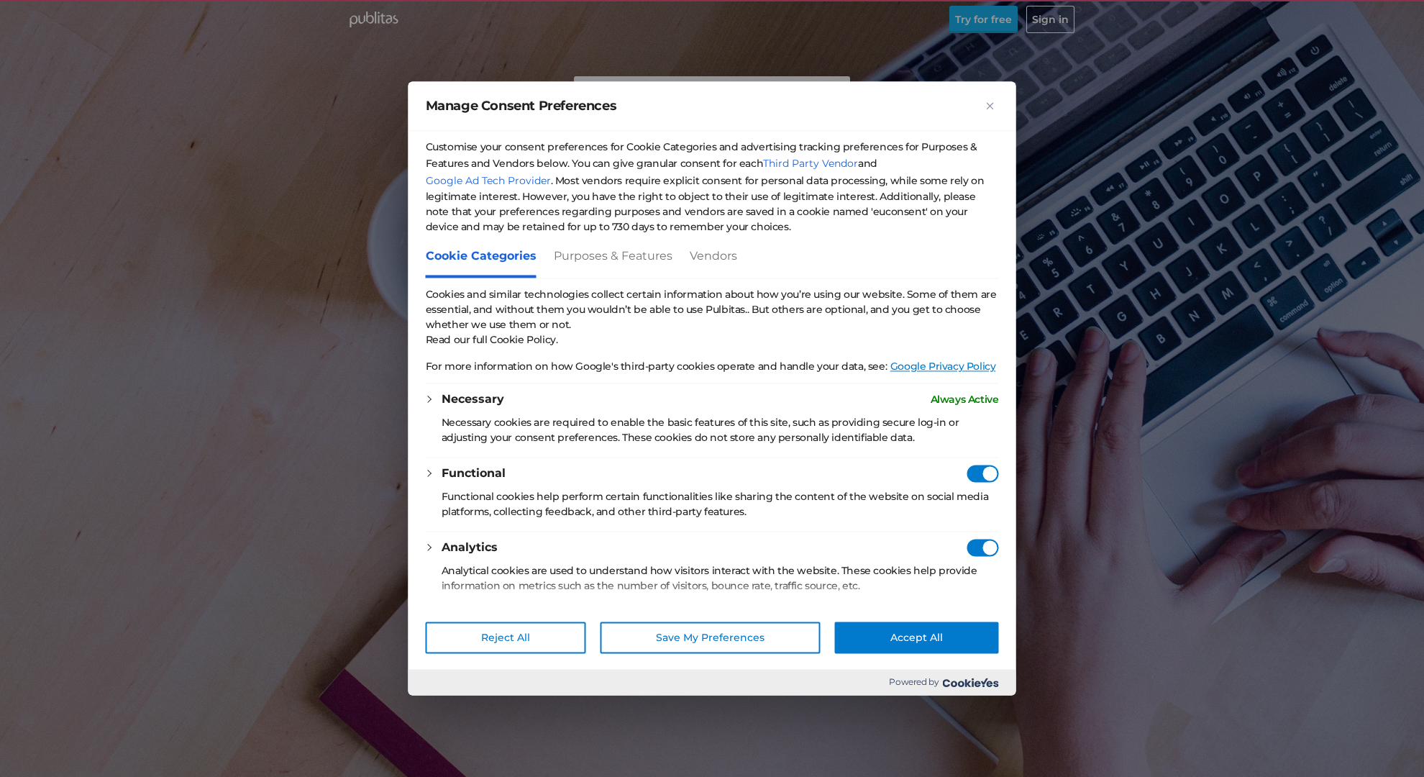
checkbox Consent"] "true"
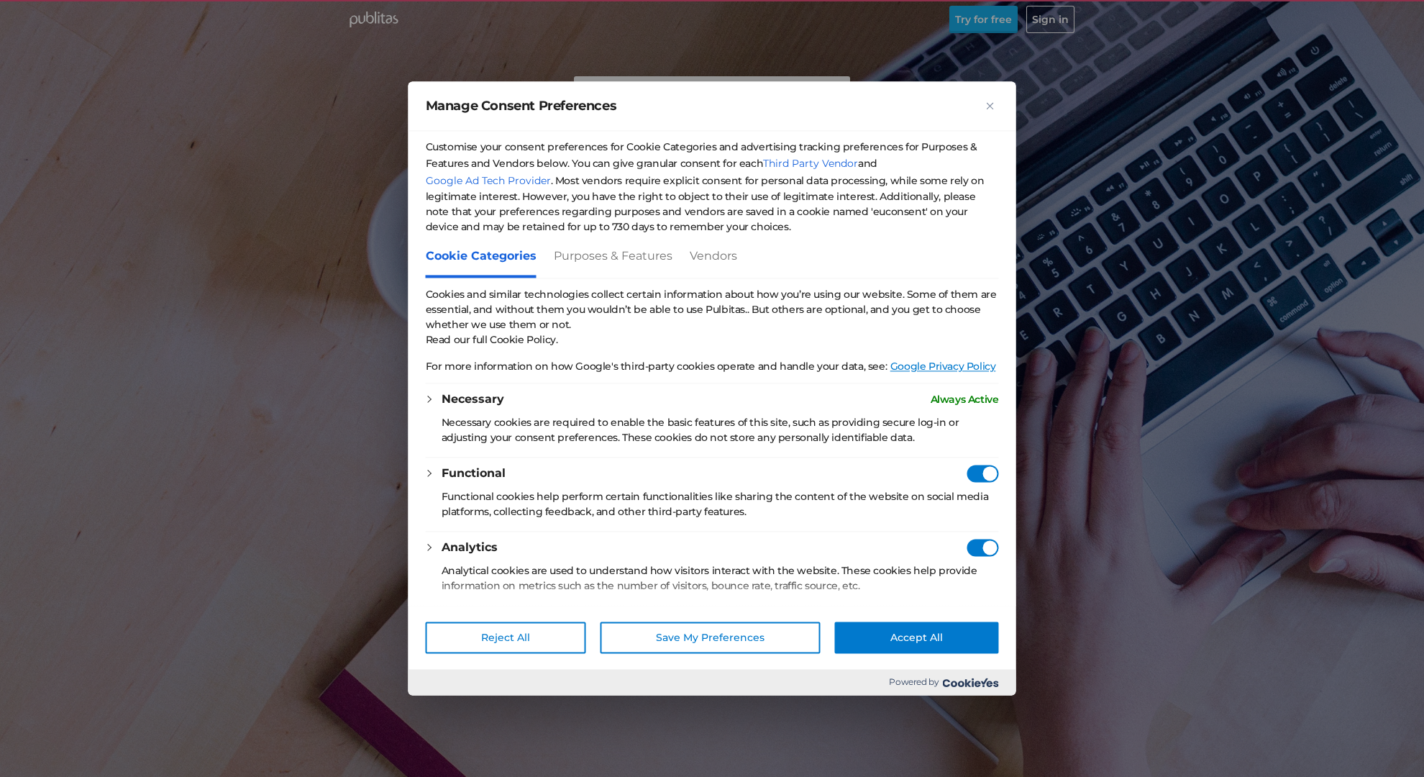
checkbox Consent"] "true"
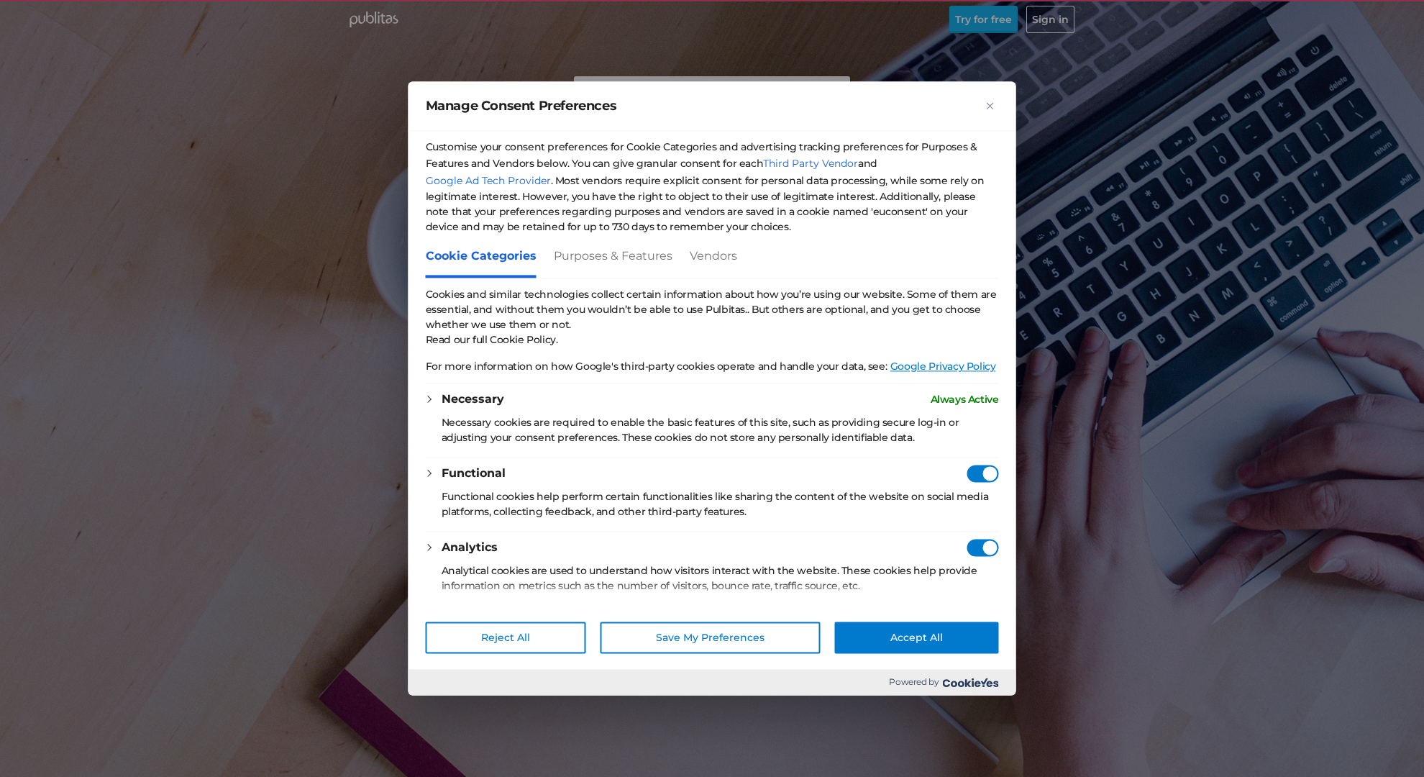
checkbox Consent"] "true"
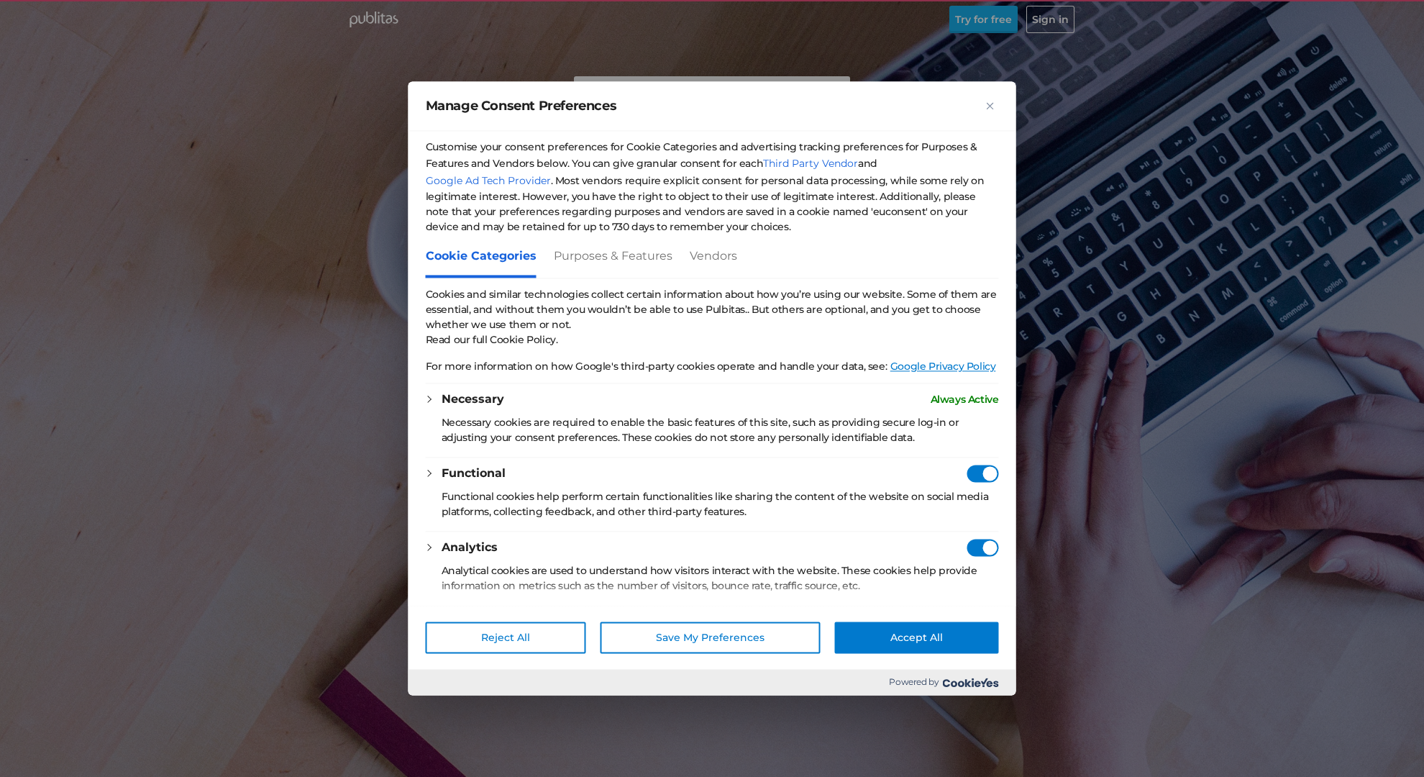
checkbox Consent"] "true"
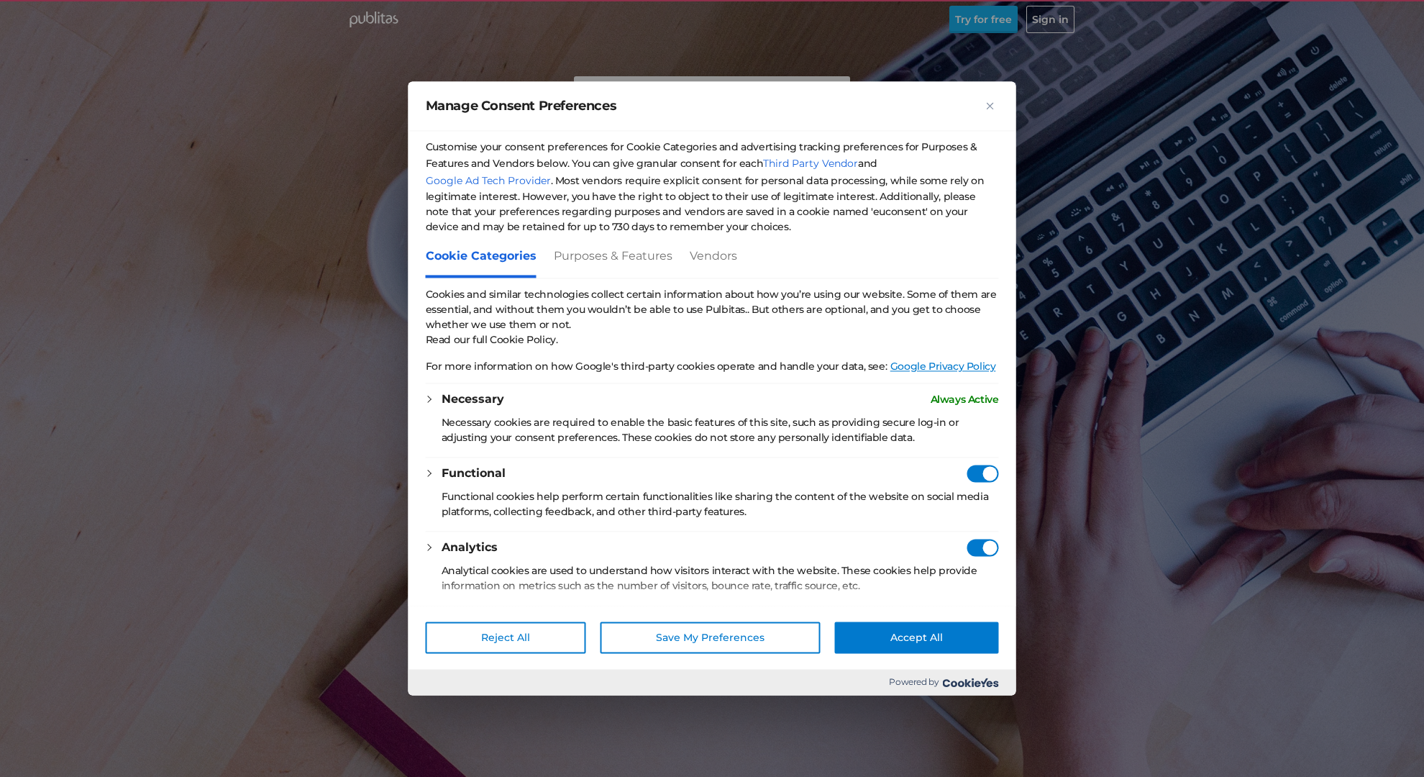
checkbox Consent"] "true"
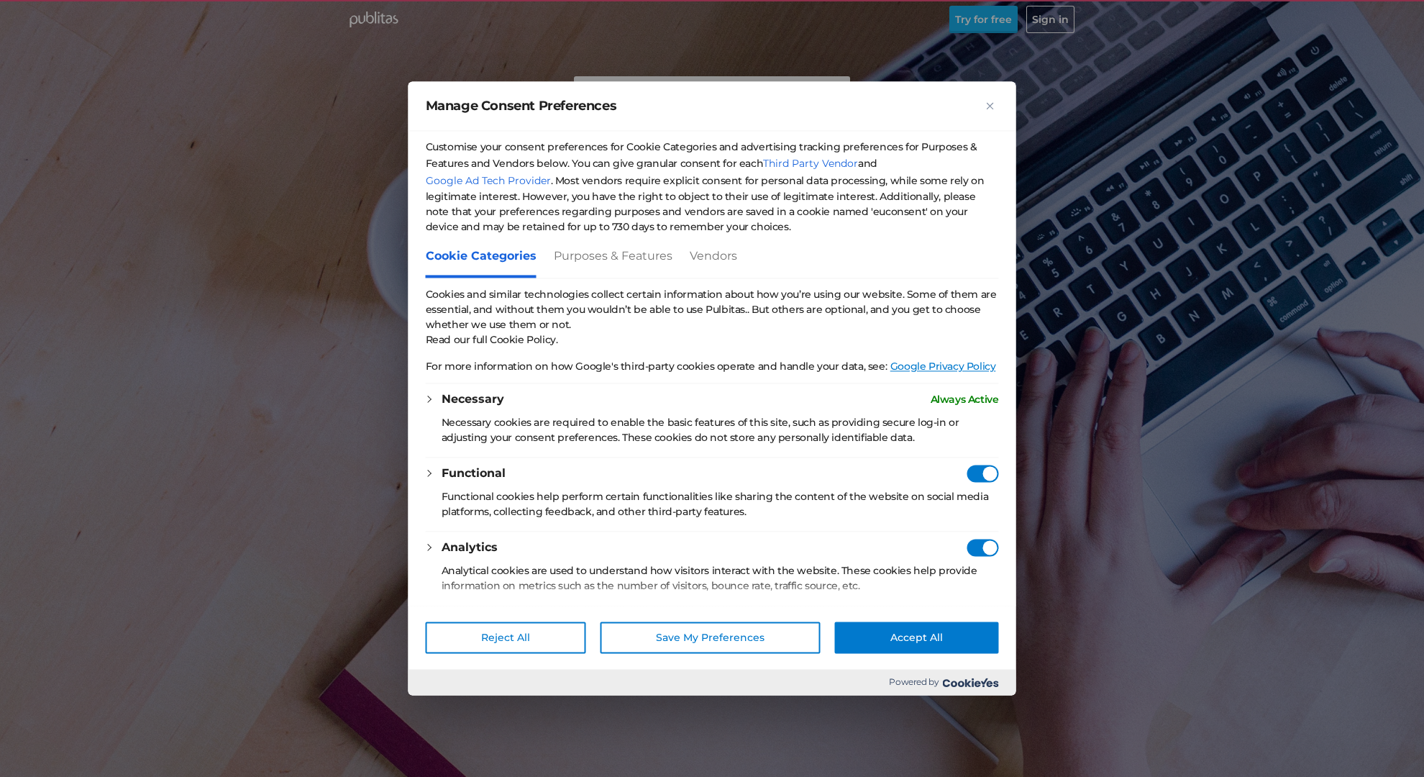
checkbox Consent"] "true"
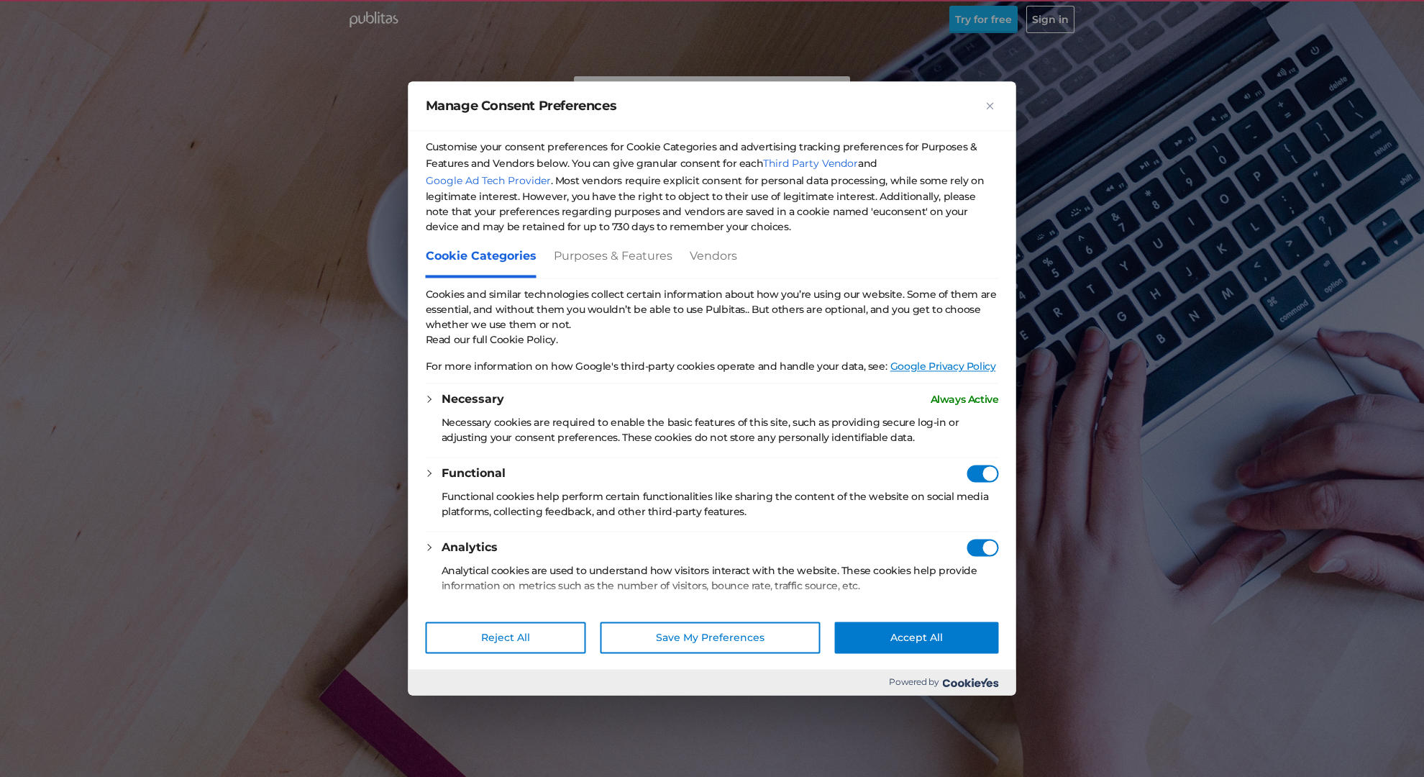
checkbox Consent"] "true"
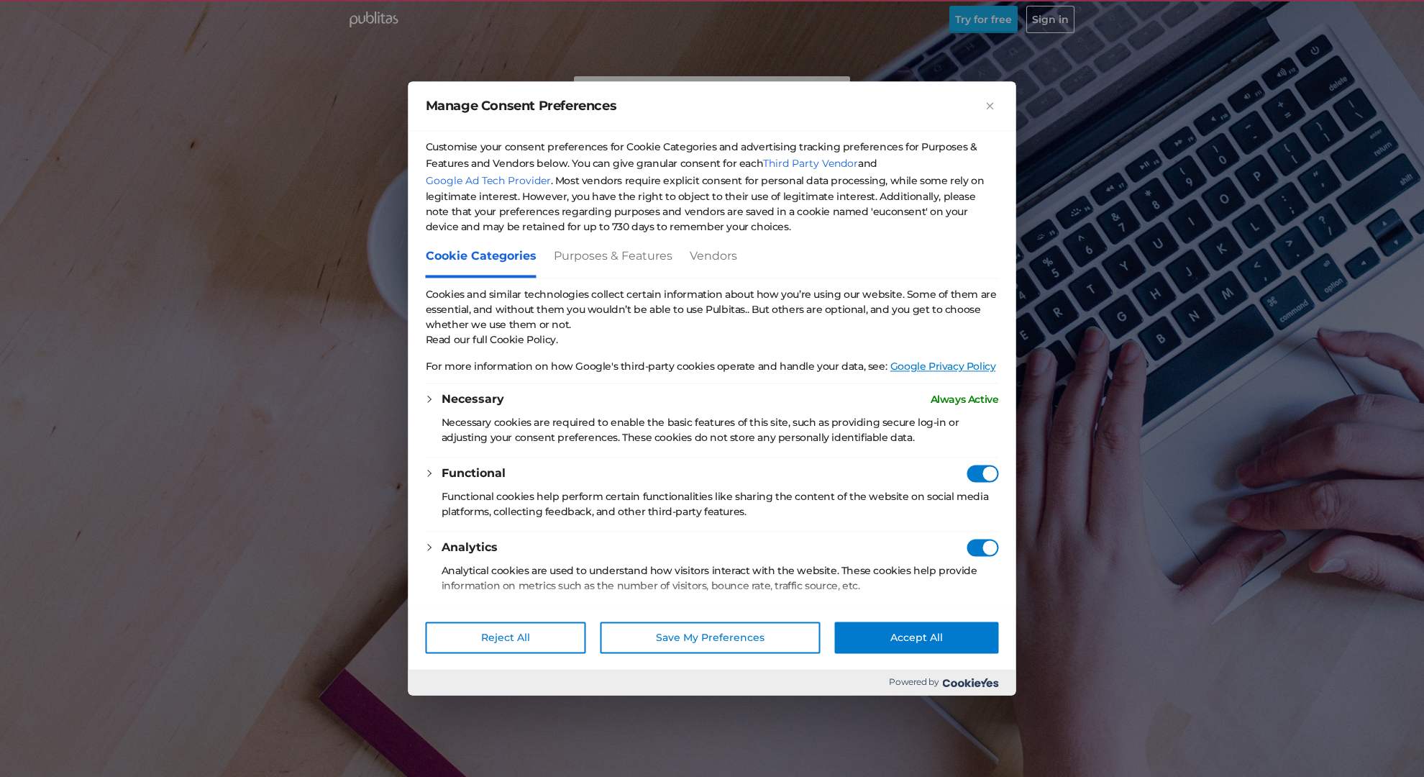
checkbox Consent"] "true"
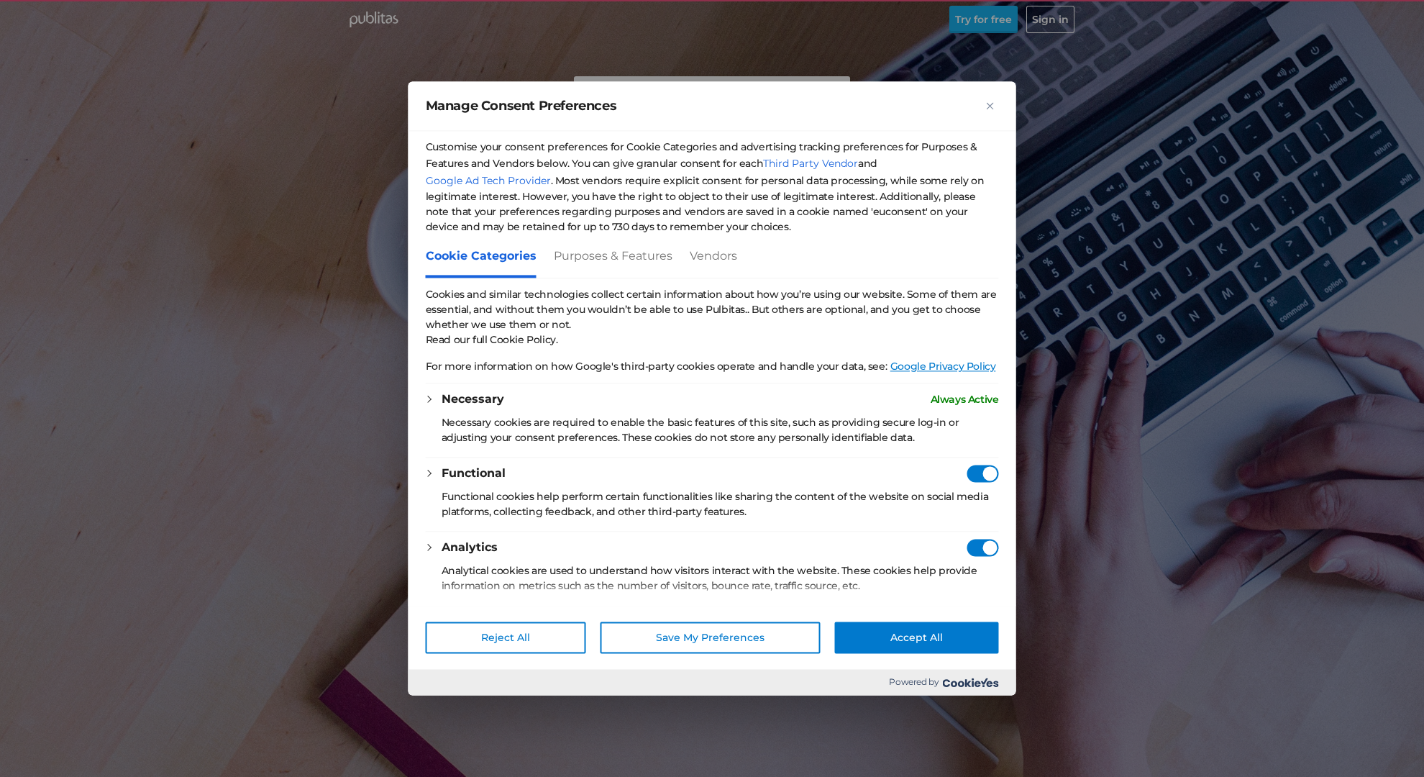
checkbox Consent"] "true"
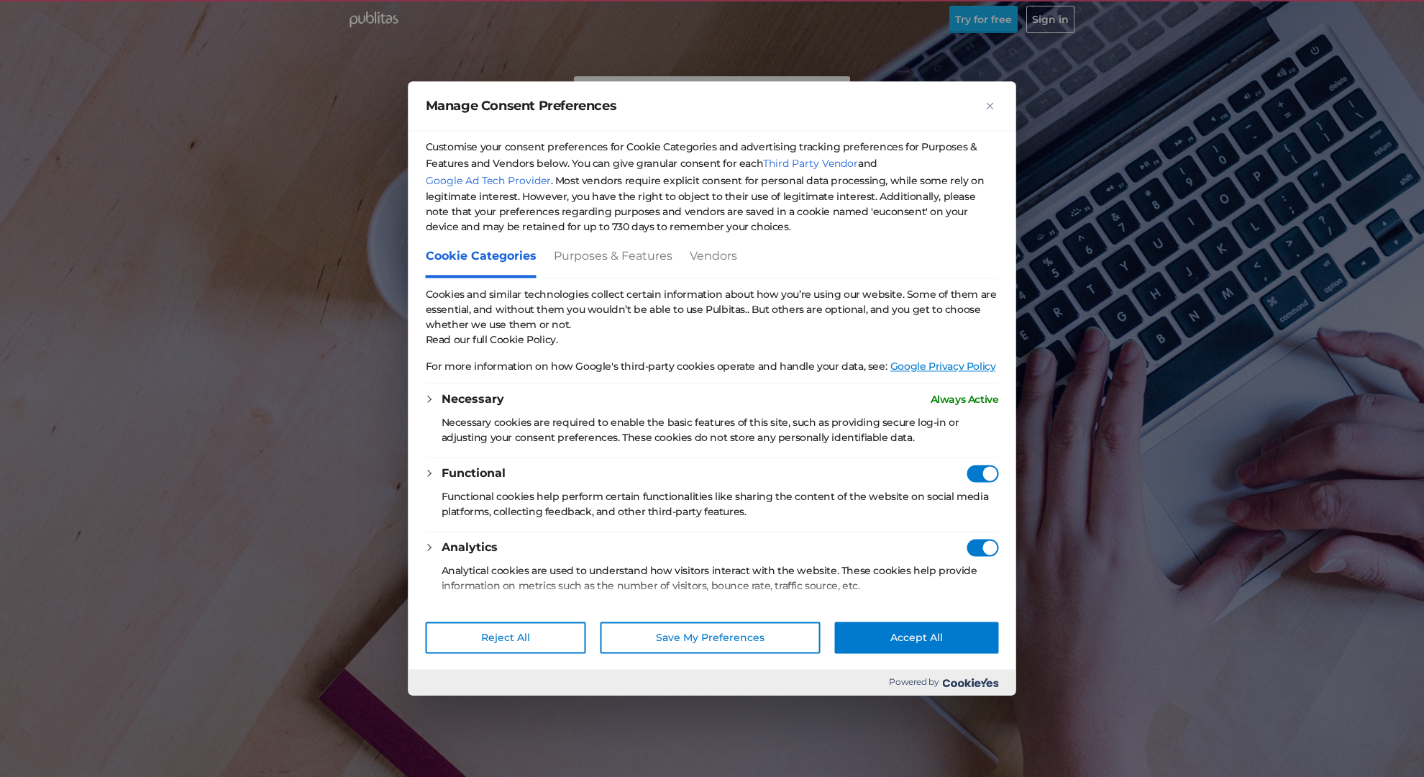
checkbox Consent"] "true"
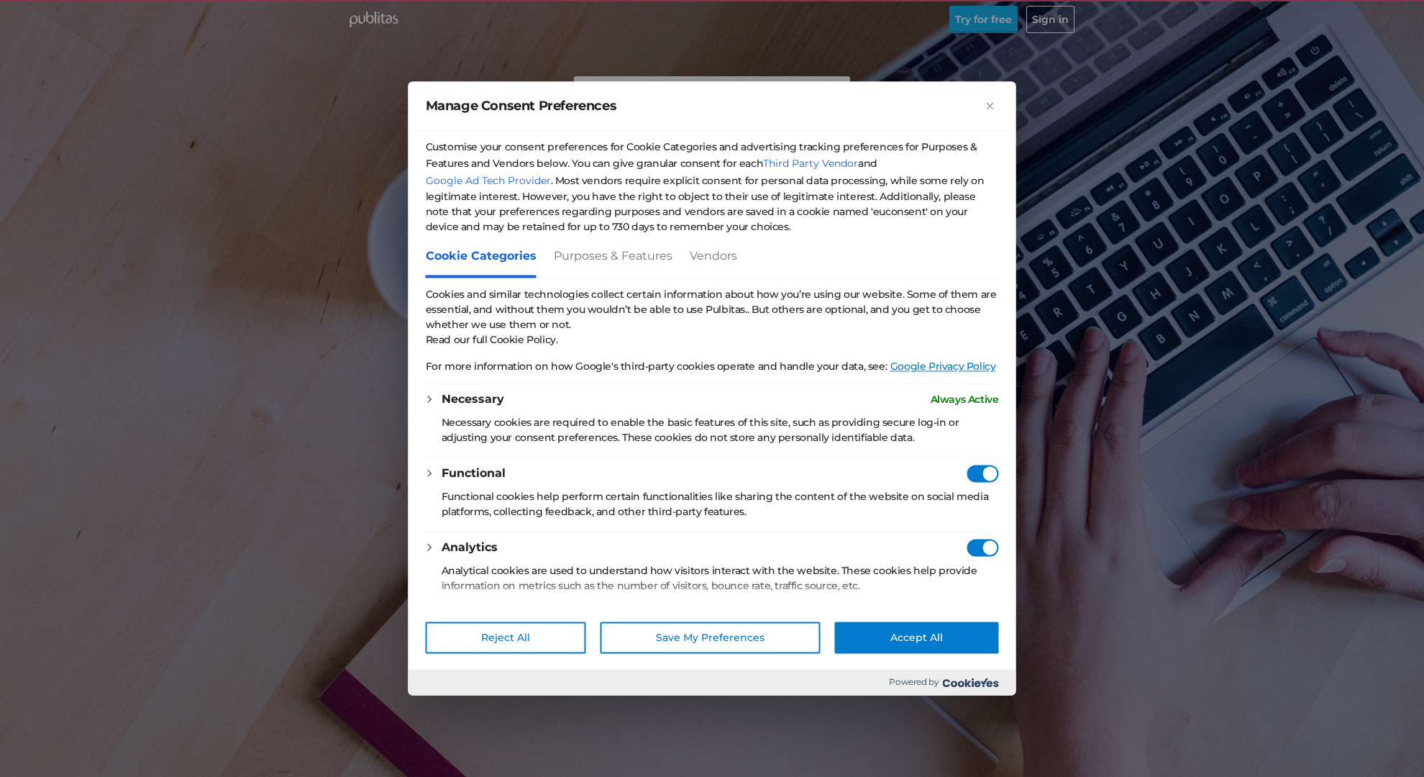
checkbox Consent"] "true"
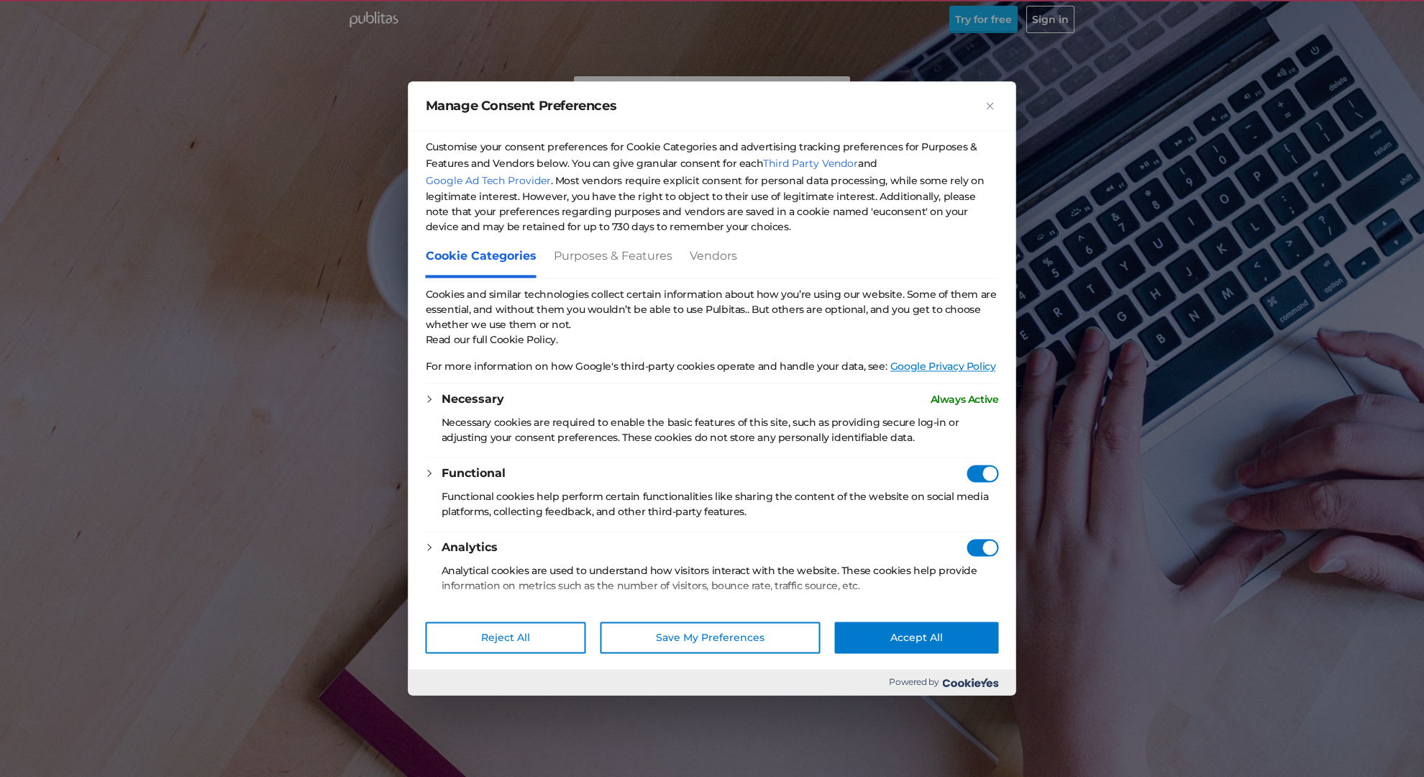
checkbox Consent"] "true"
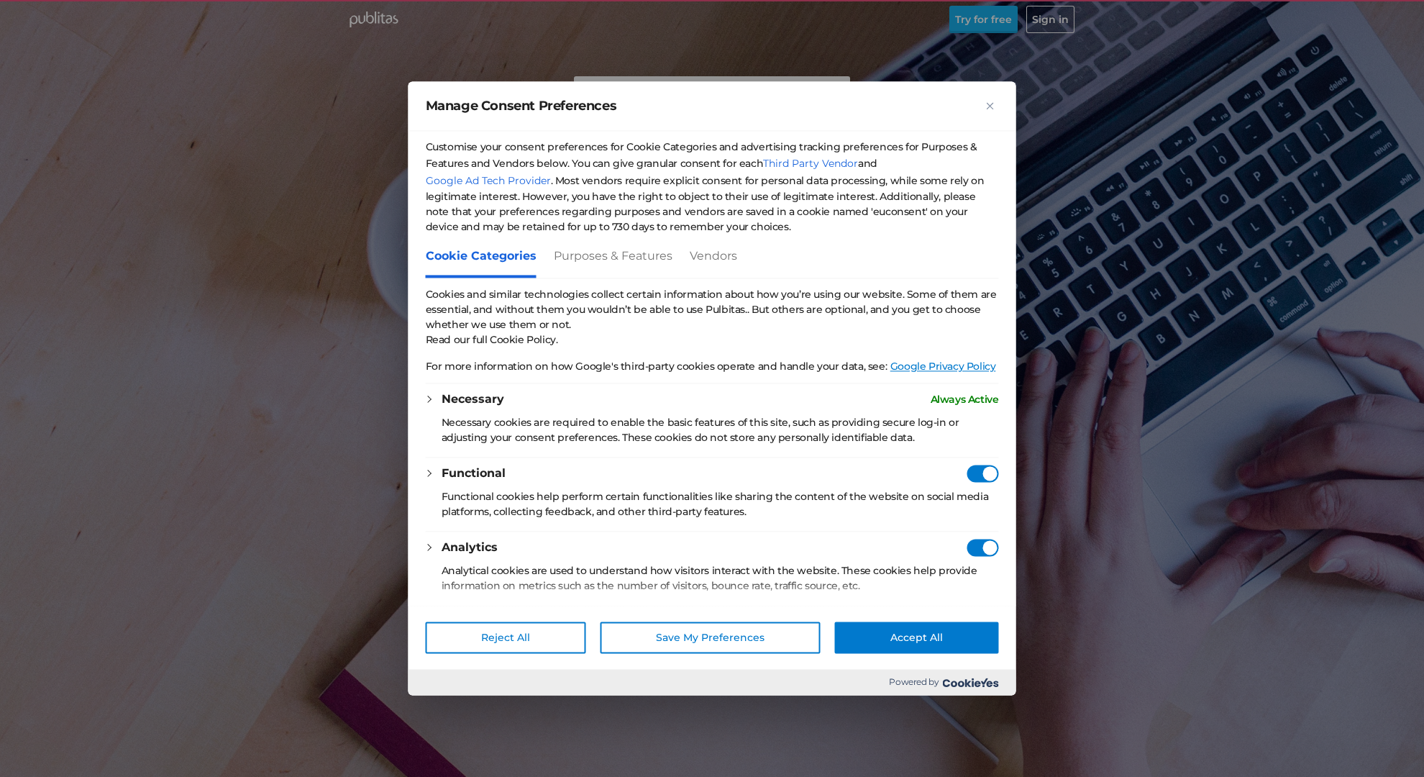
checkbox Consent"] "true"
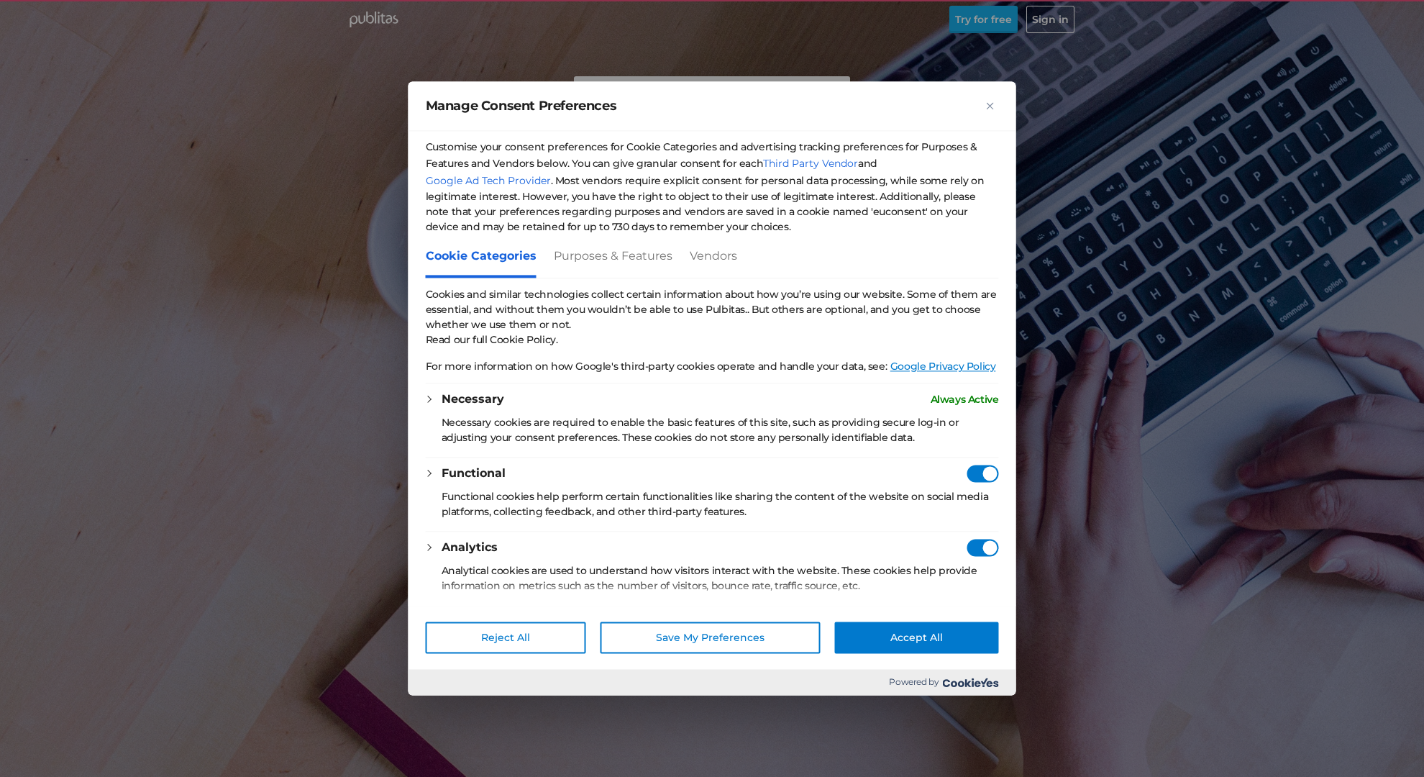
checkbox Consent"] "true"
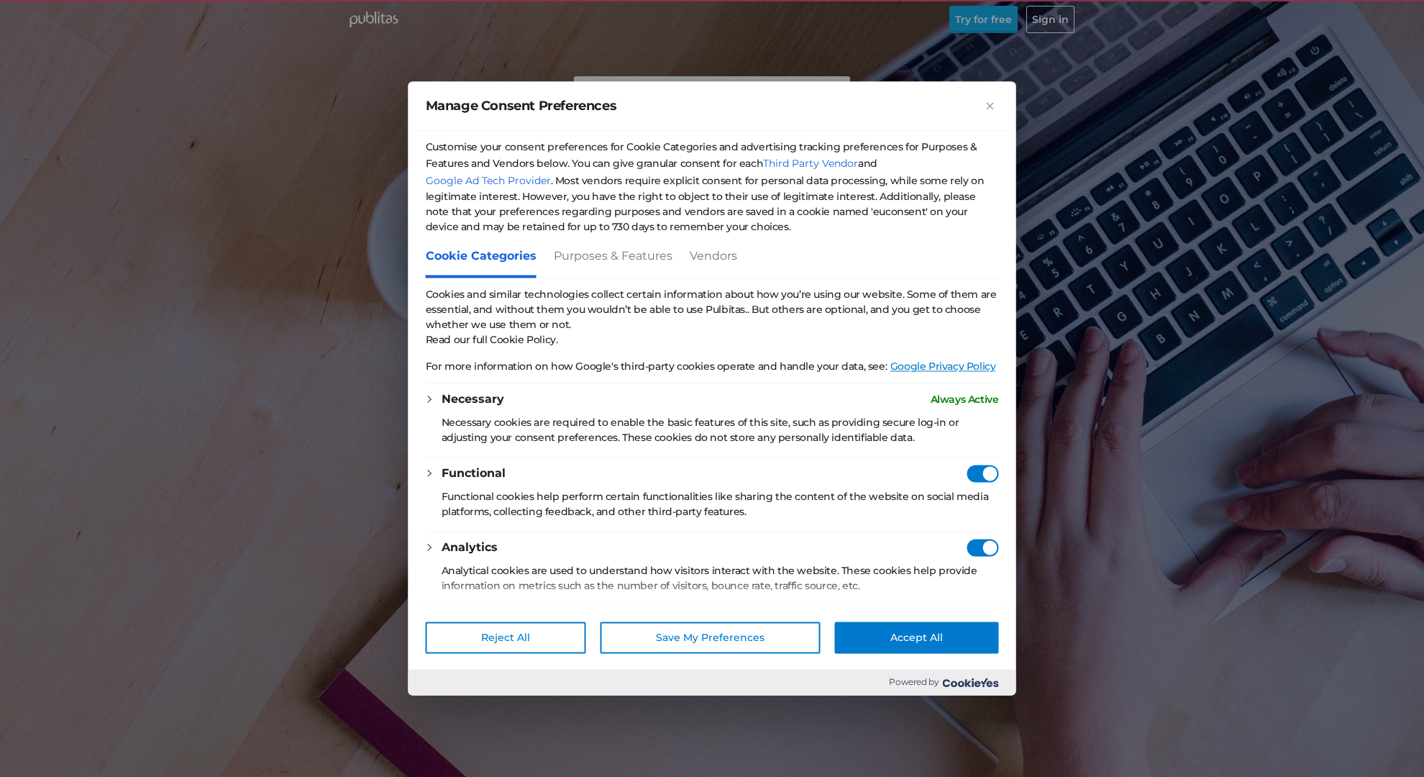
checkbox Consent"] "true"
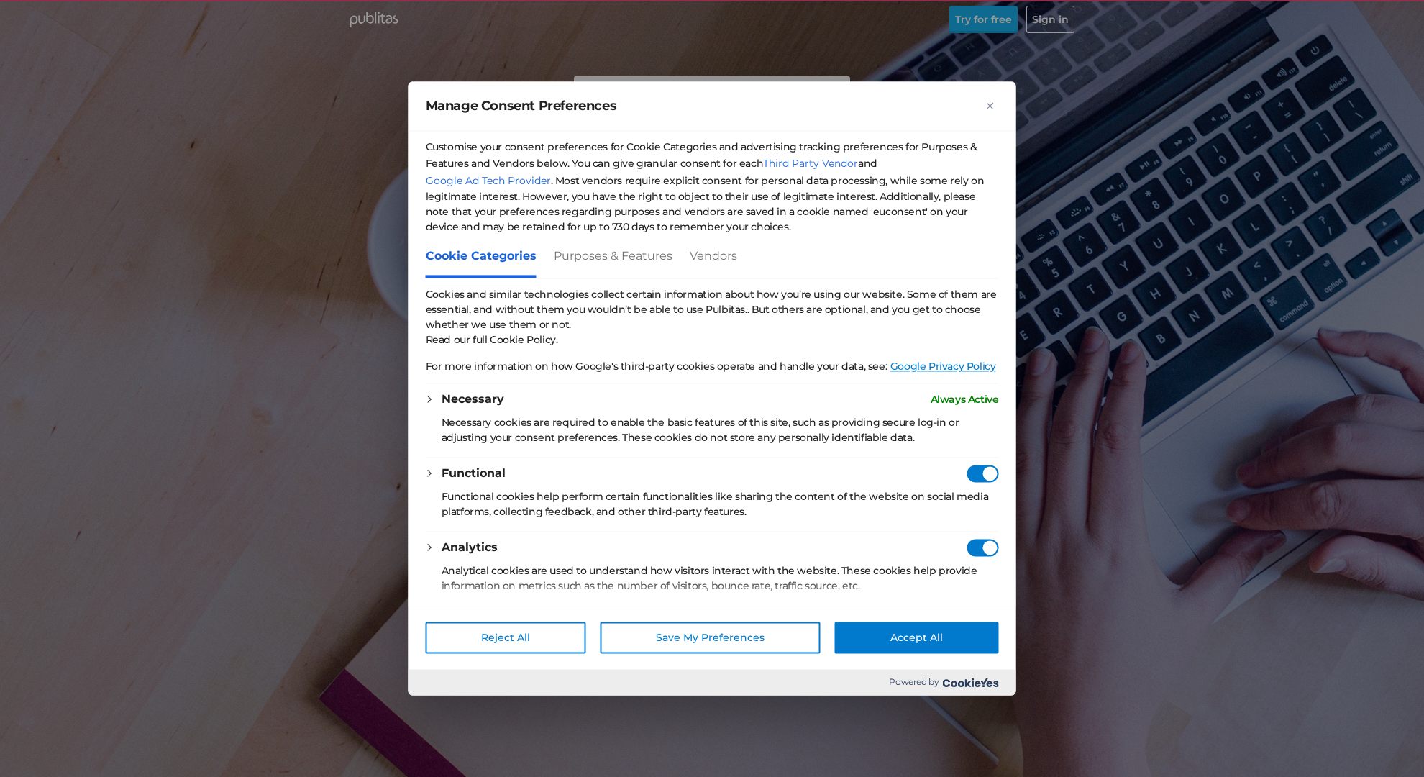
checkbox Consent"] "true"
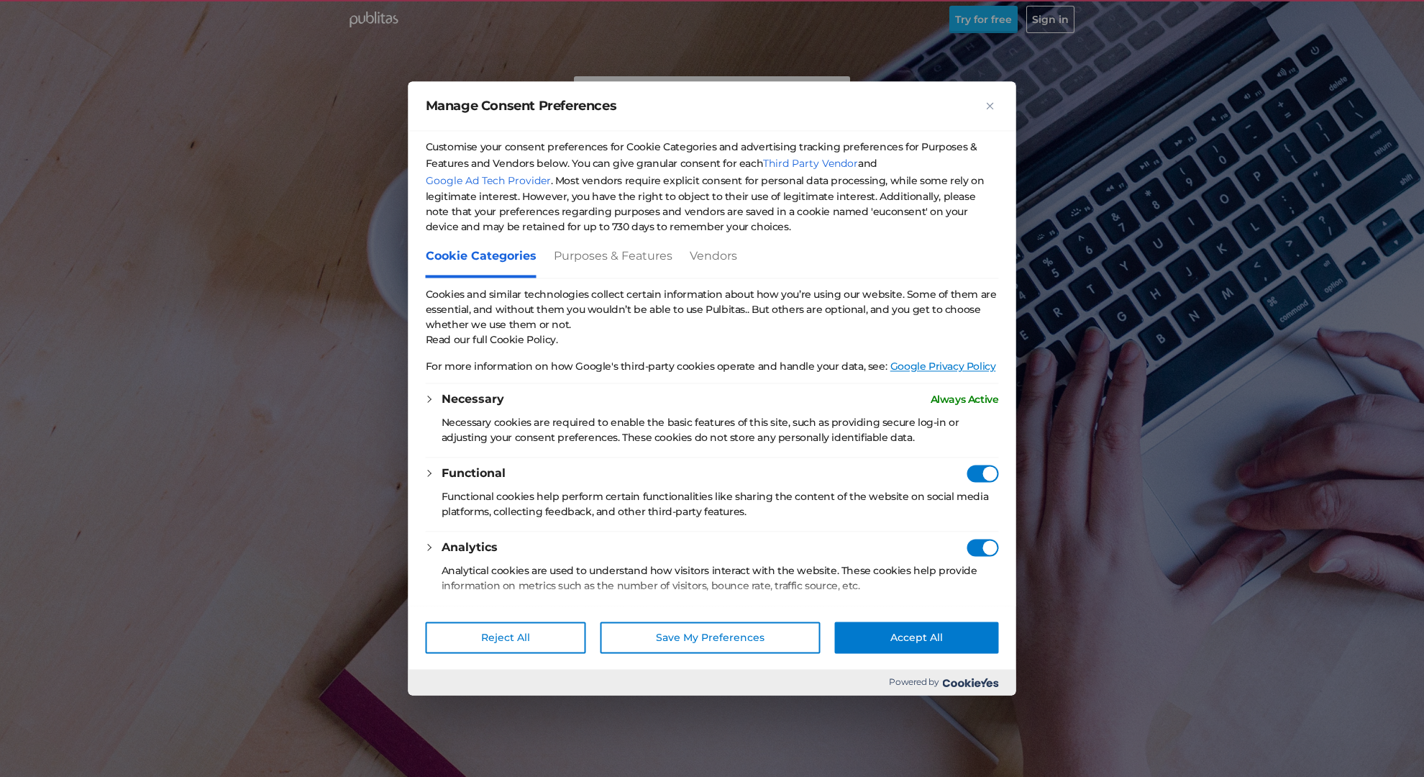
checkbox Consent"] "true"
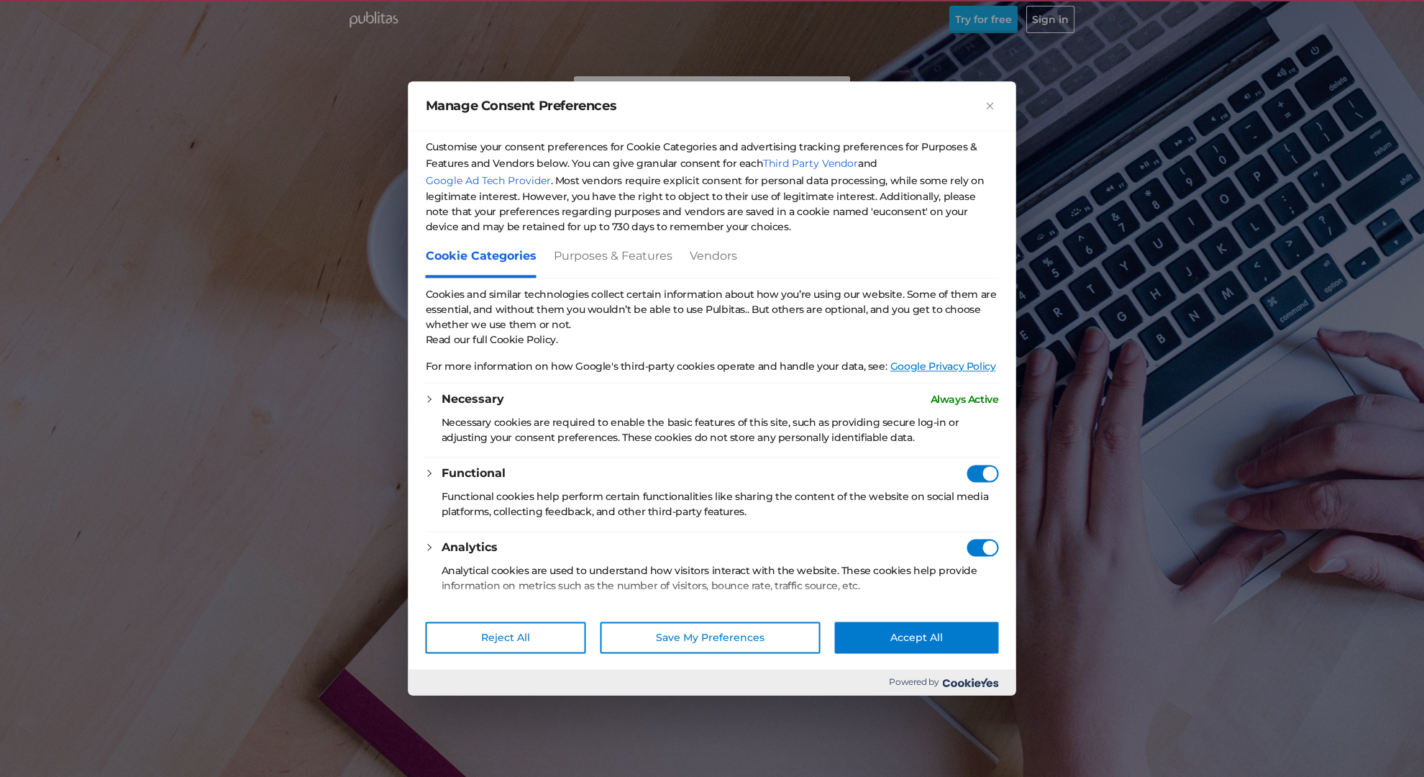
checkbox Consent"] "true"
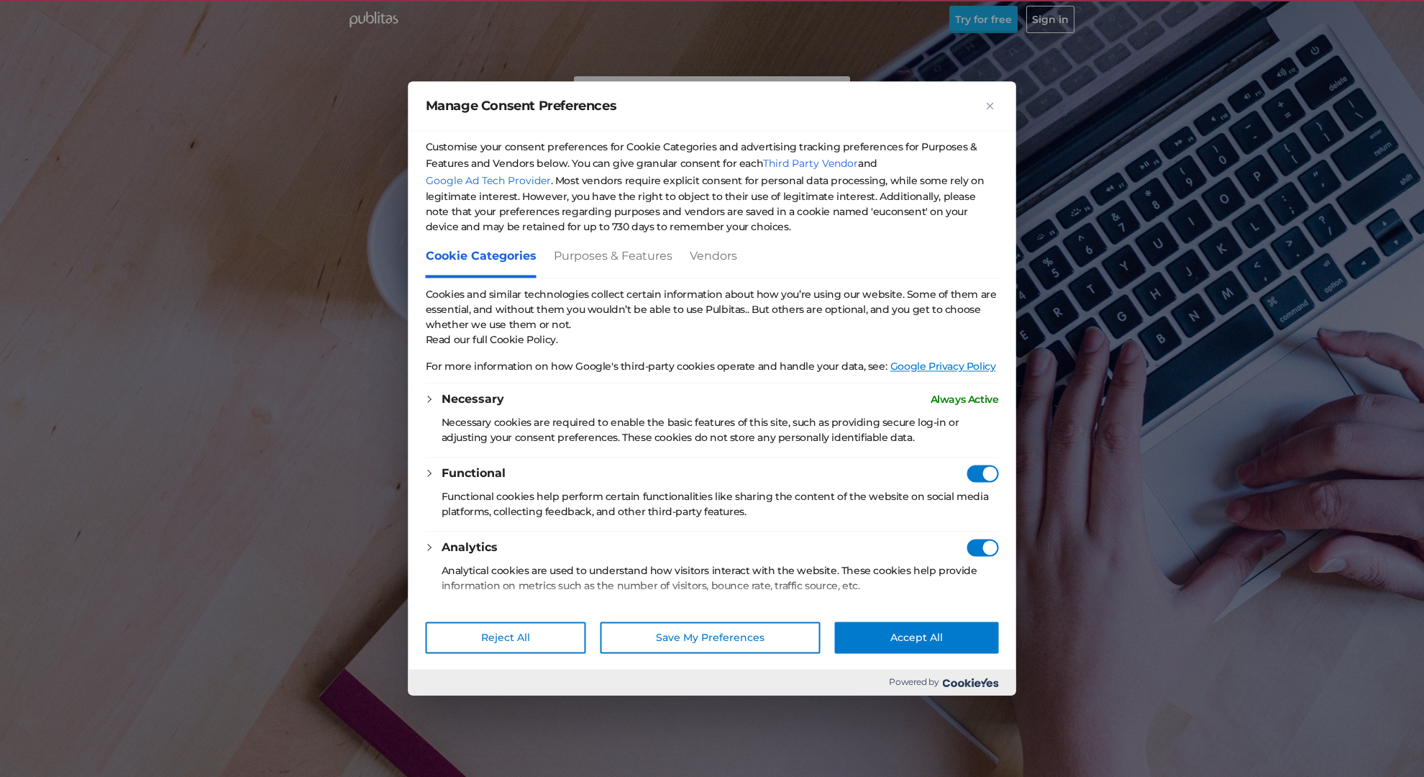
checkbox Consent"] "true"
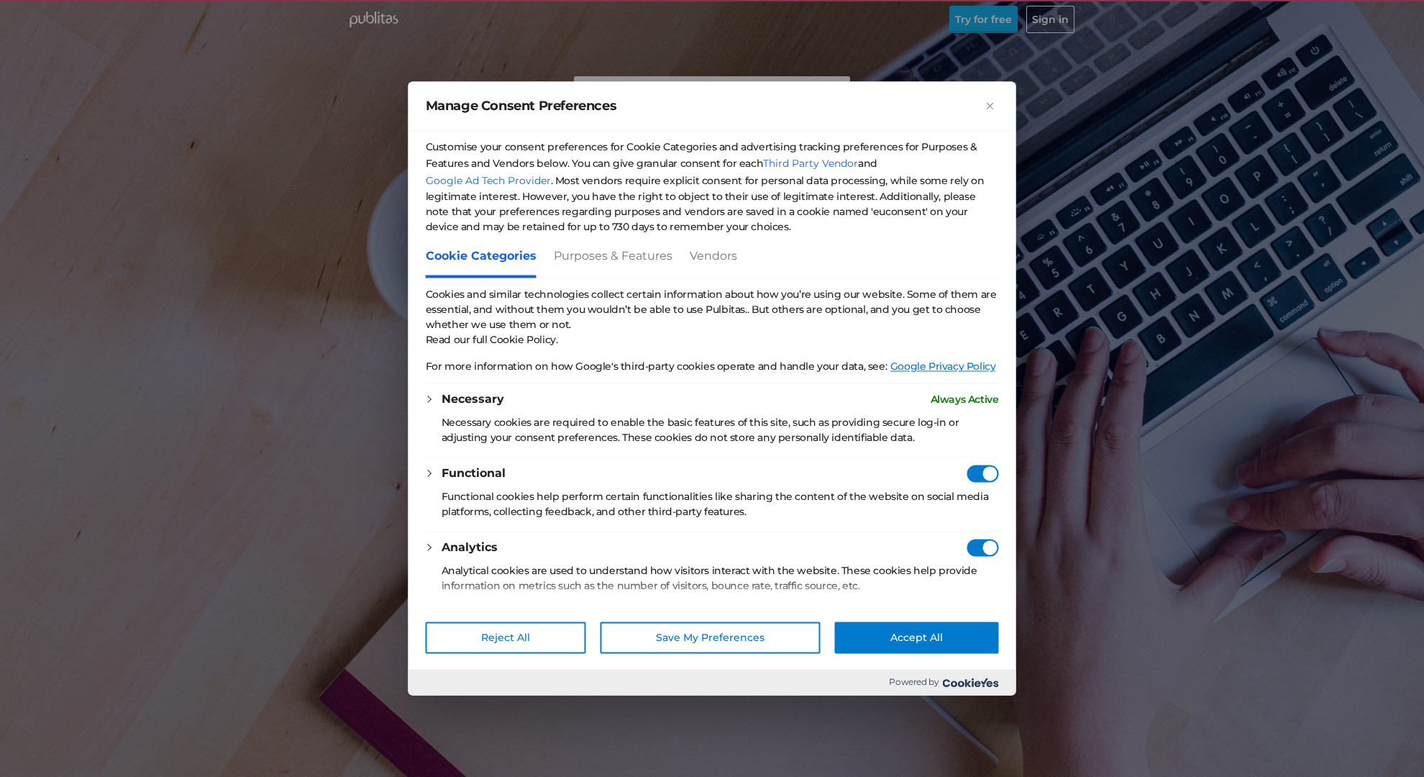
checkbox Consent"] "true"
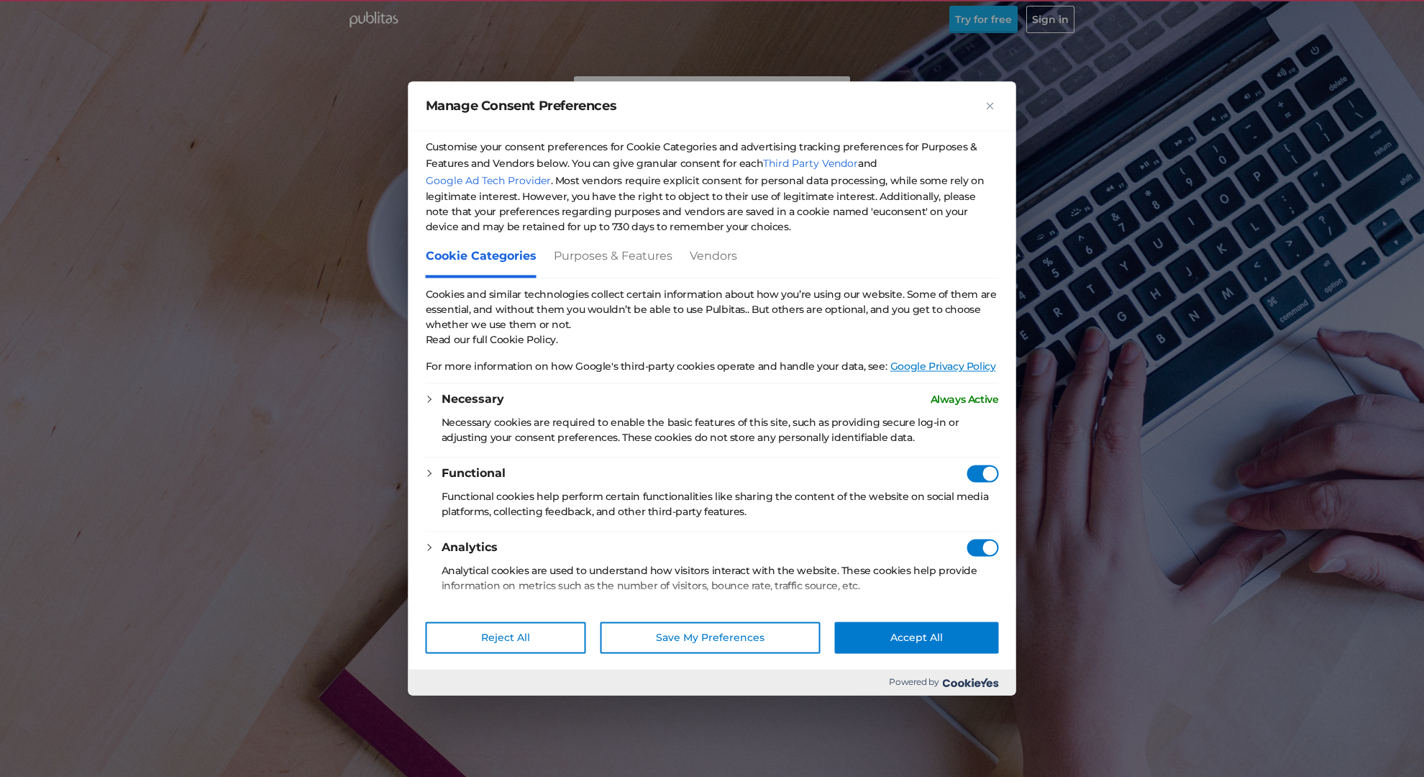
checkbox Consent"] "true"
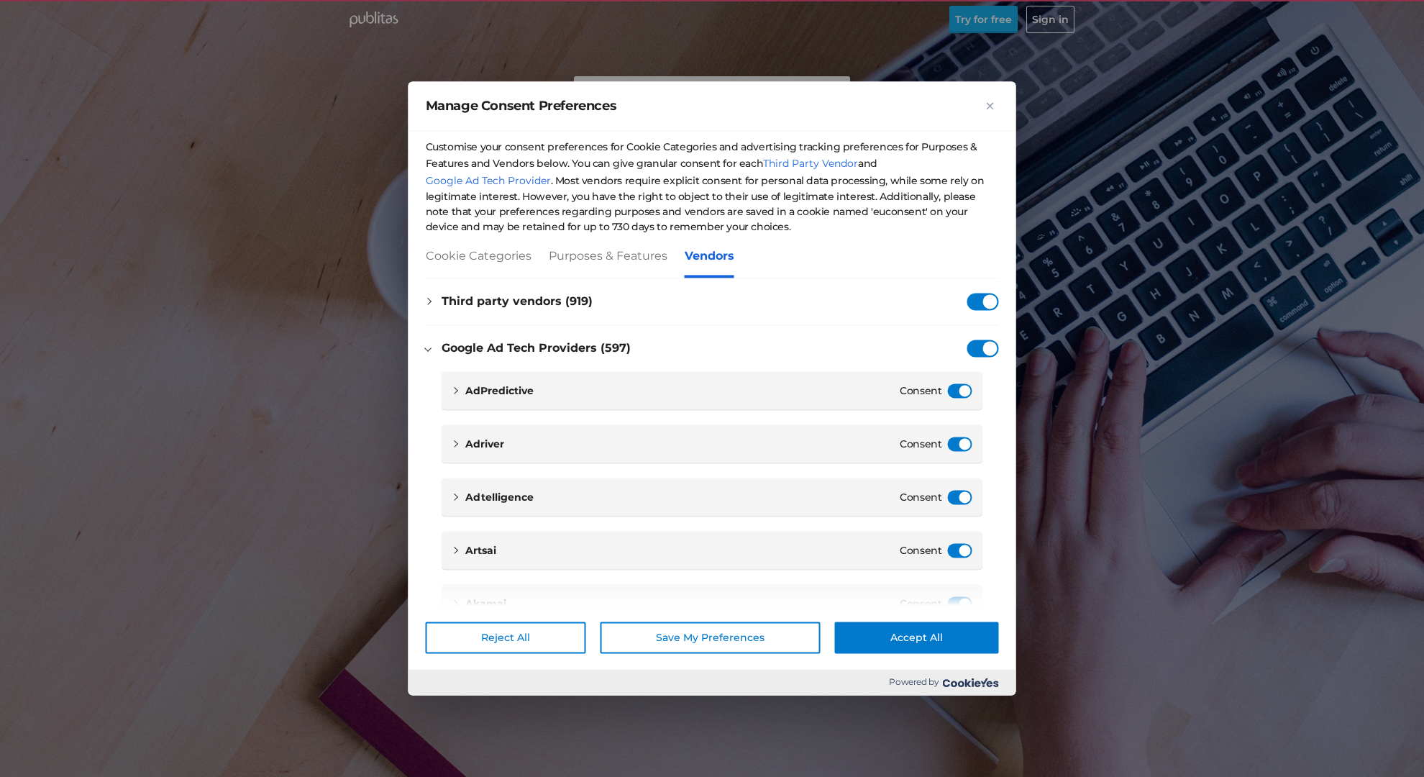
scroll to position [31541, 0]
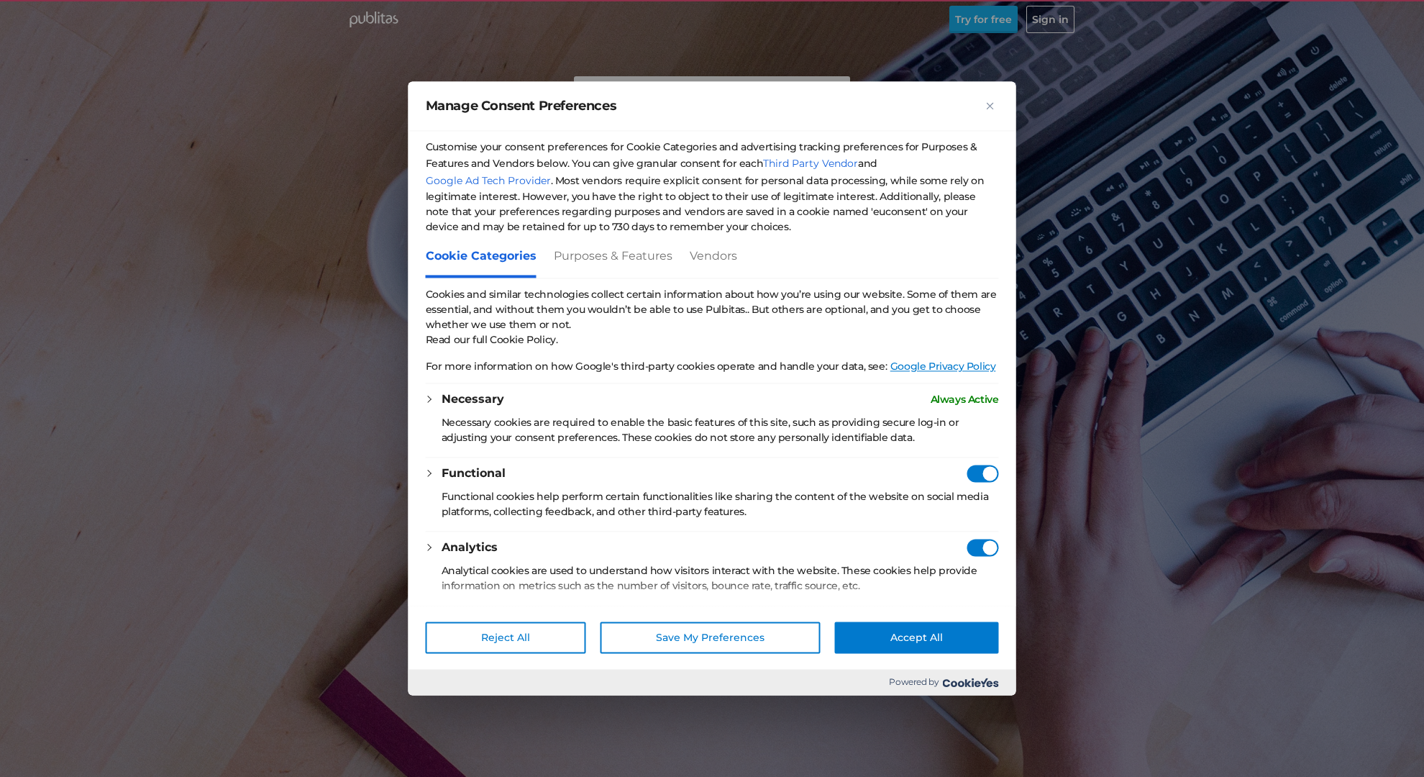
checkbox vendors"] "true"
checkbox Consent"] "true"
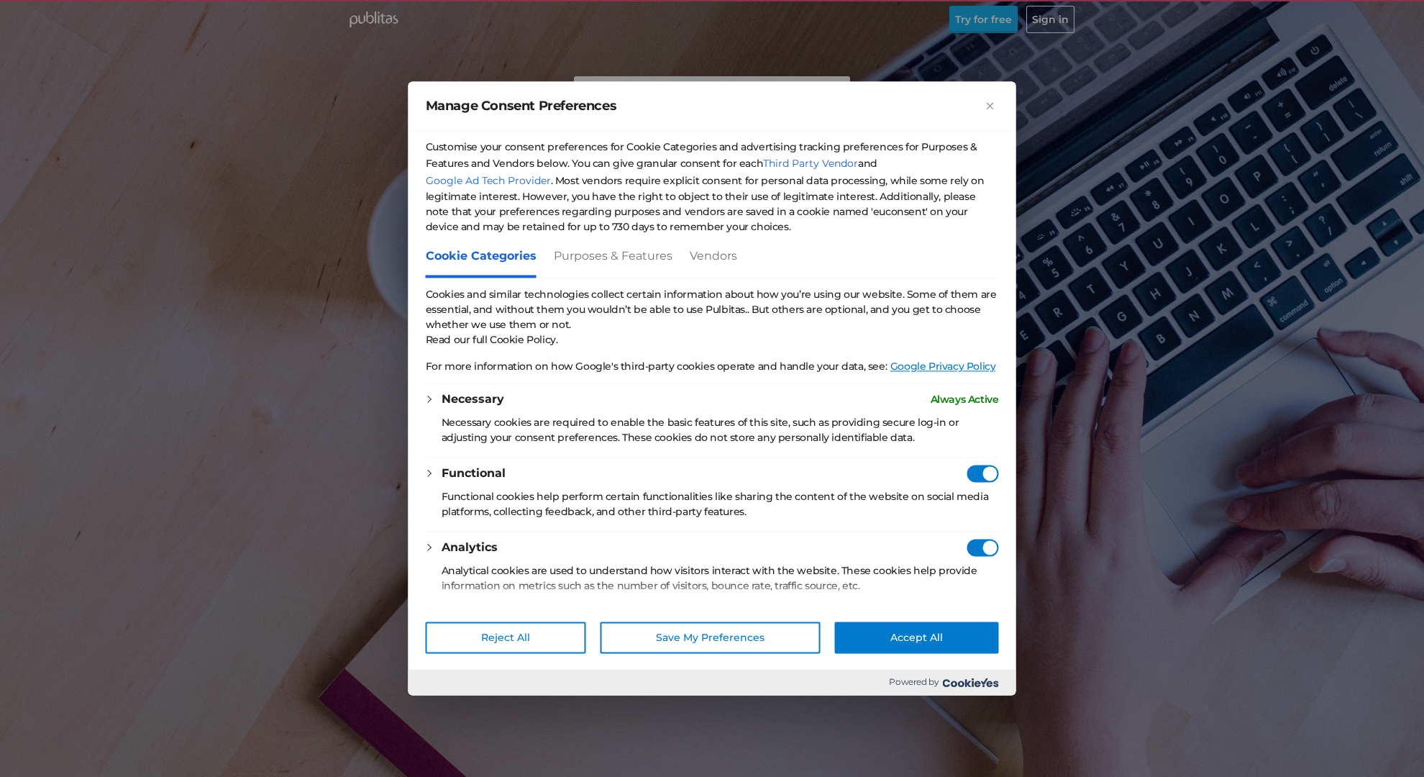
checkbox Consent"] "true"
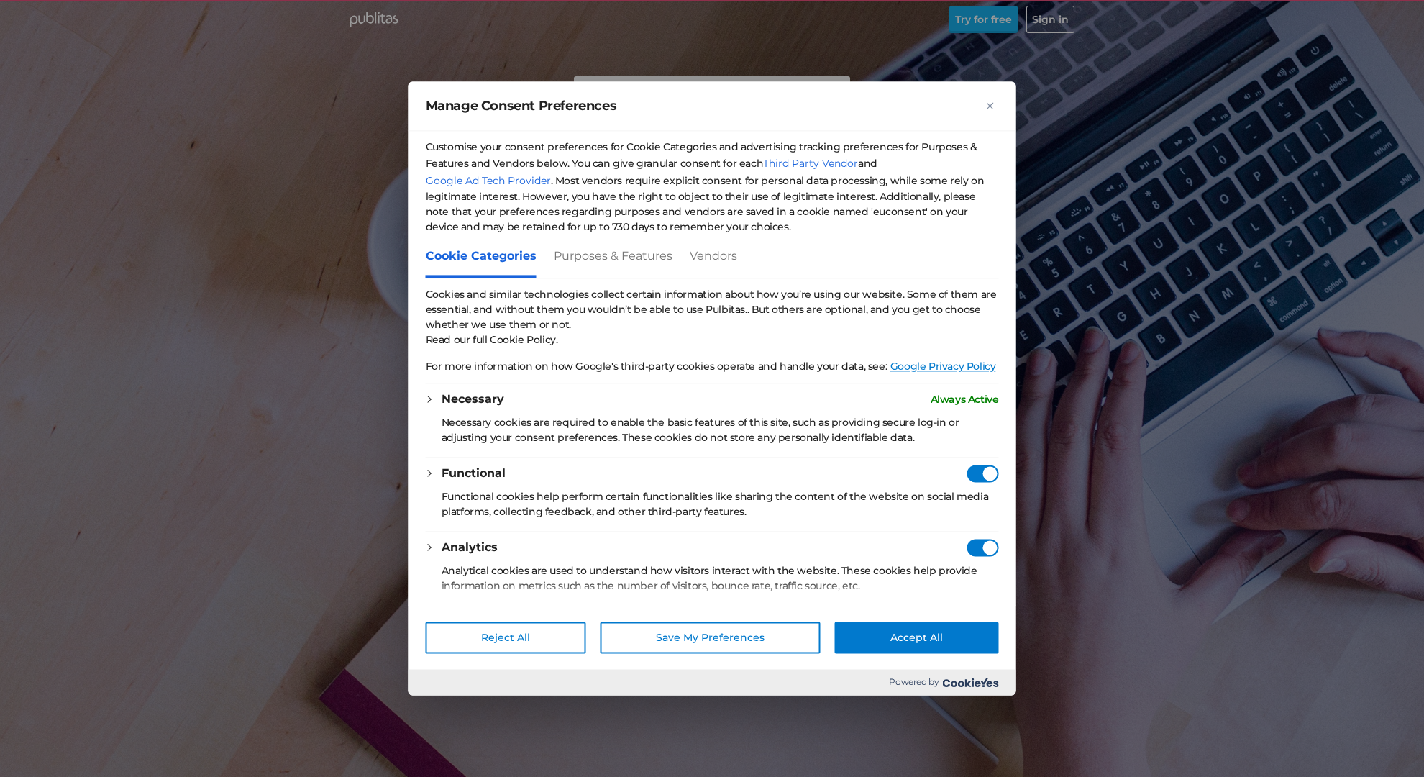
checkbox Consent"] "true"
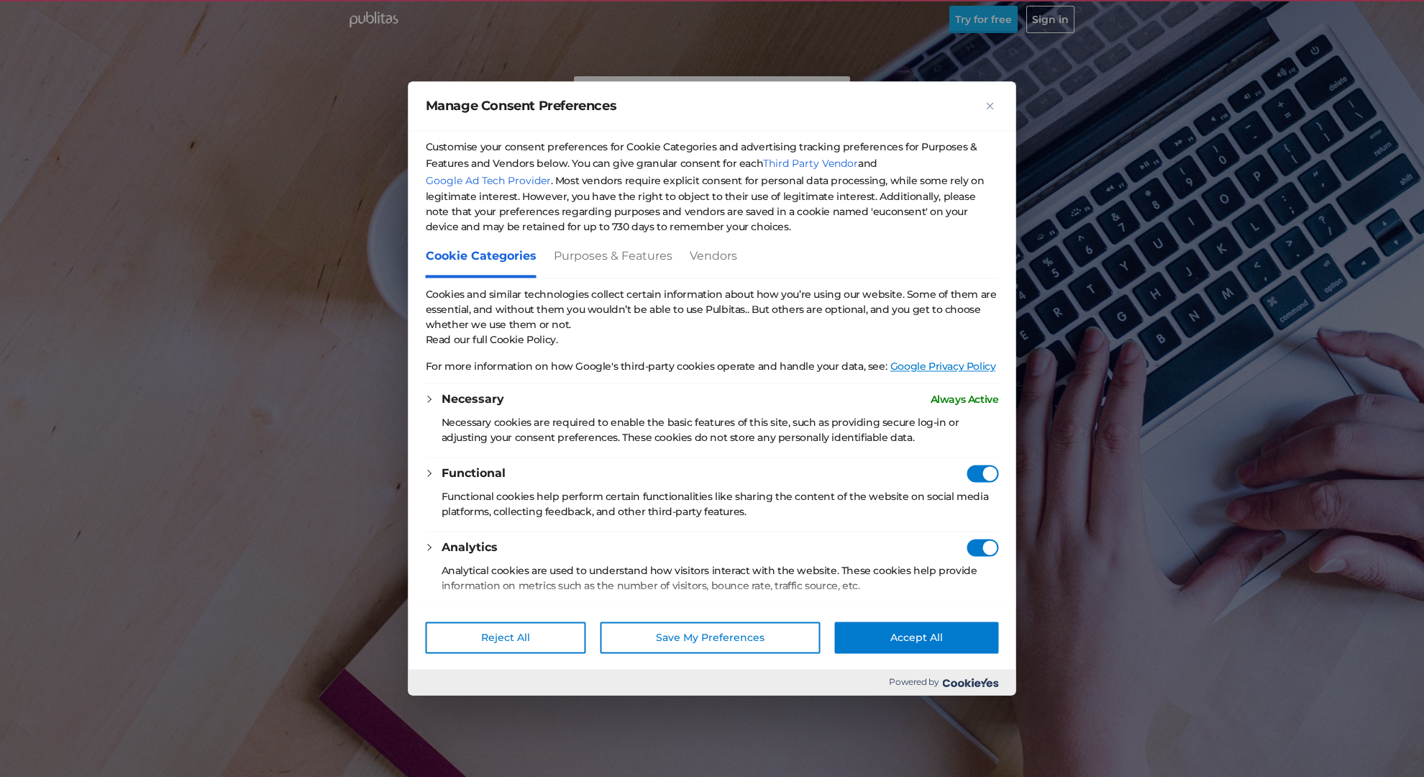
checkbox Consent"] "true"
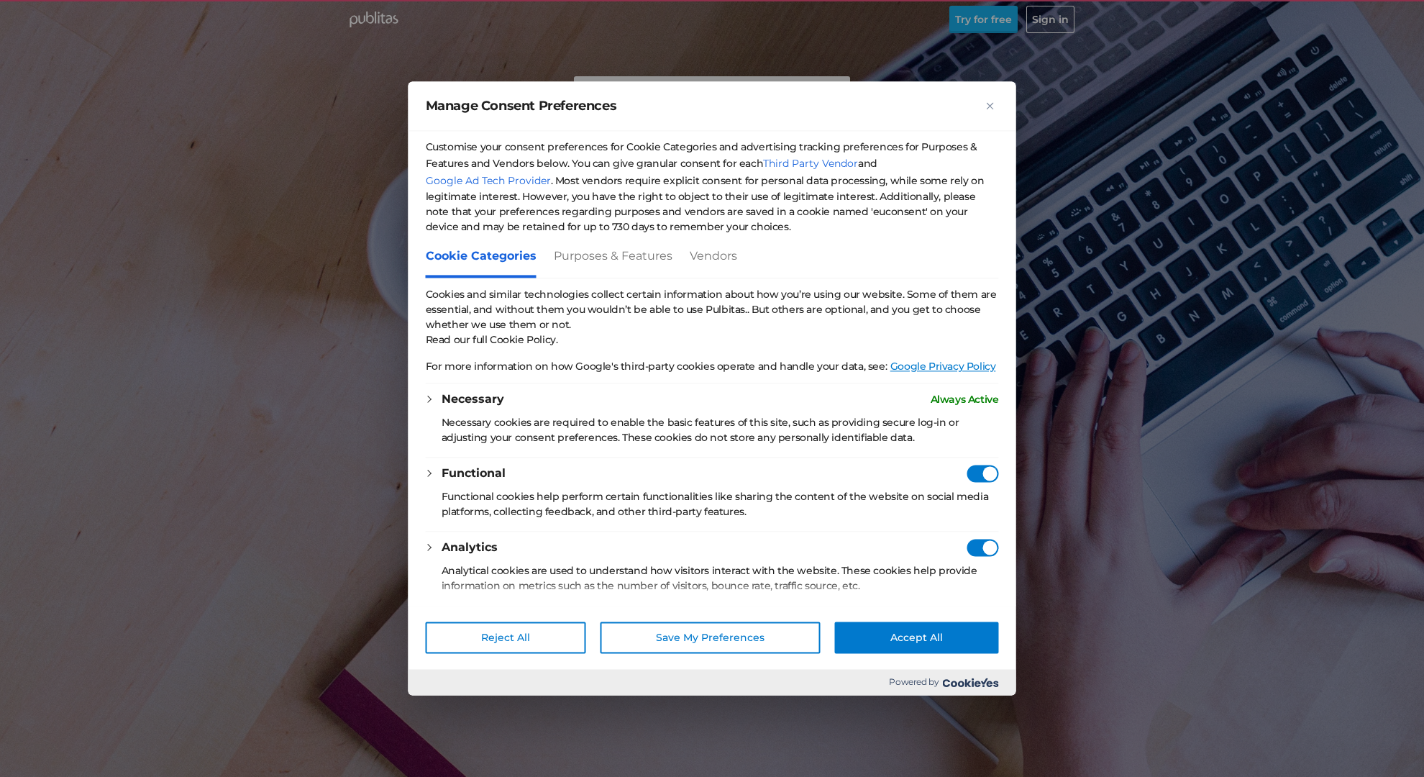
checkbox Consent"] "true"
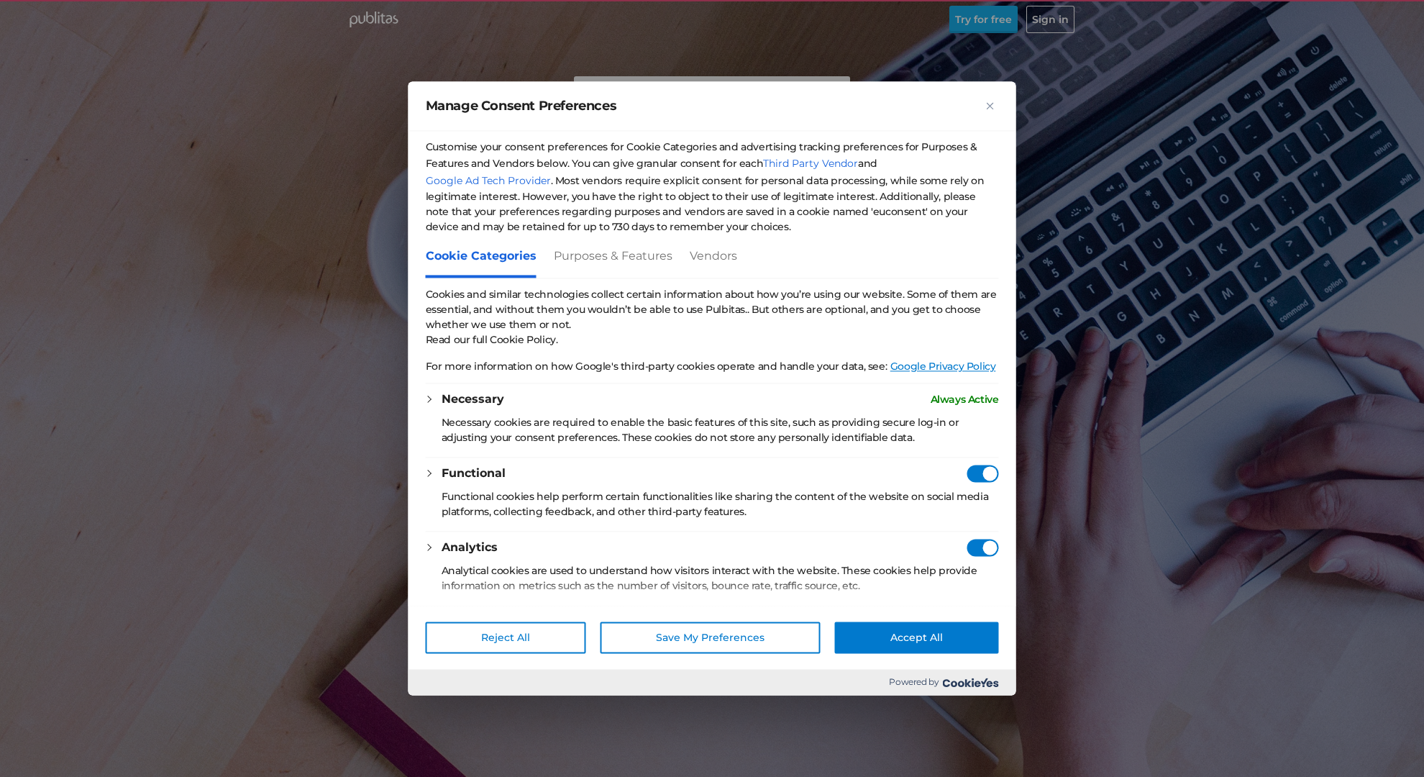
checkbox Consent"] "true"
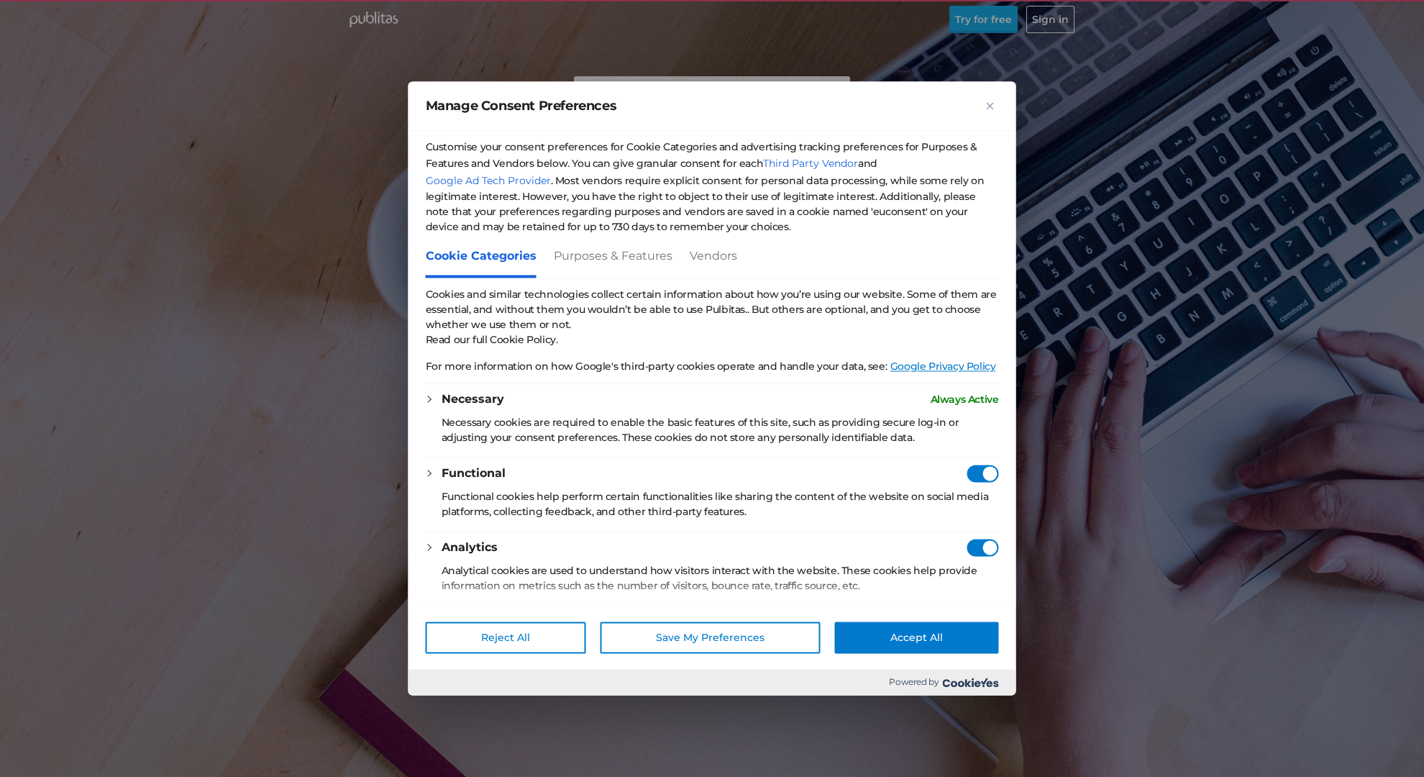
checkbox Consent"] "true"
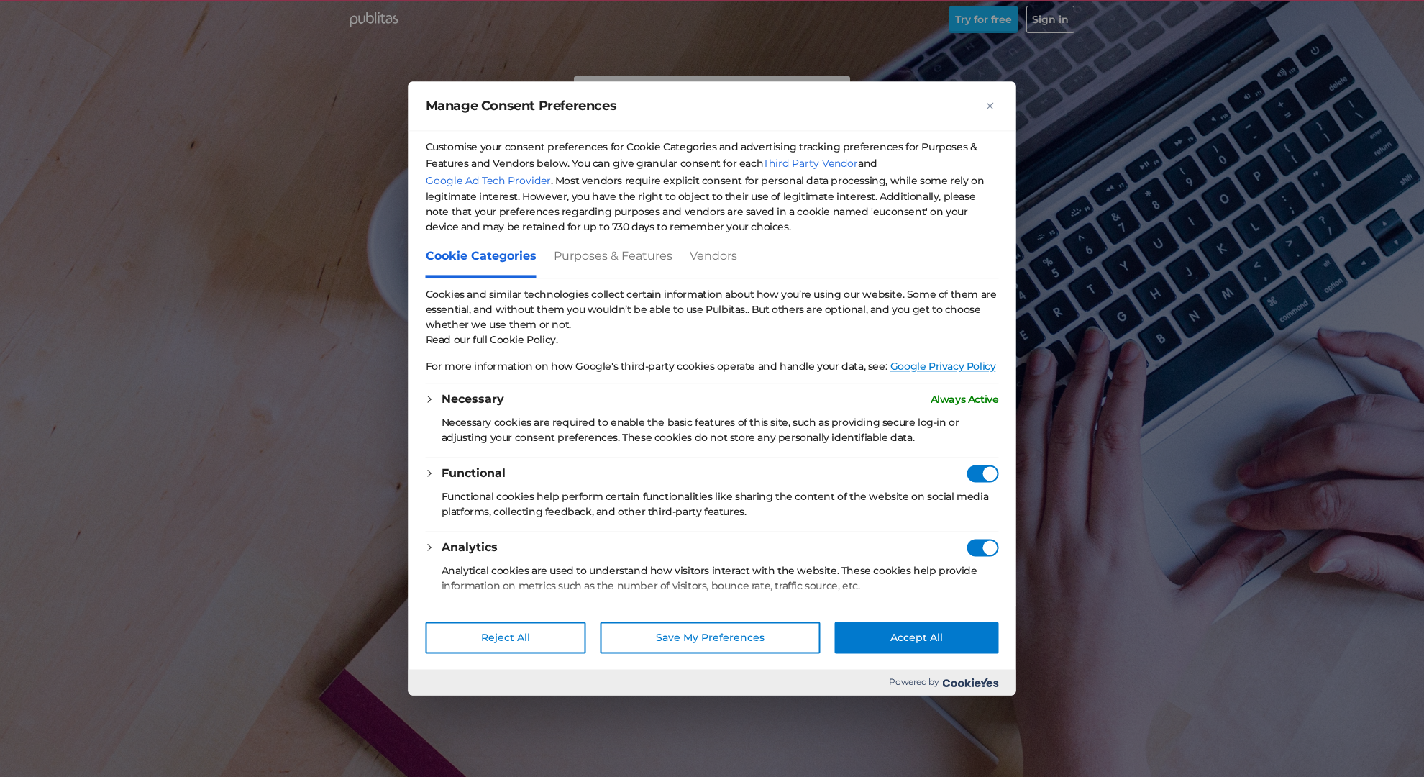
checkbox Consent"] "true"
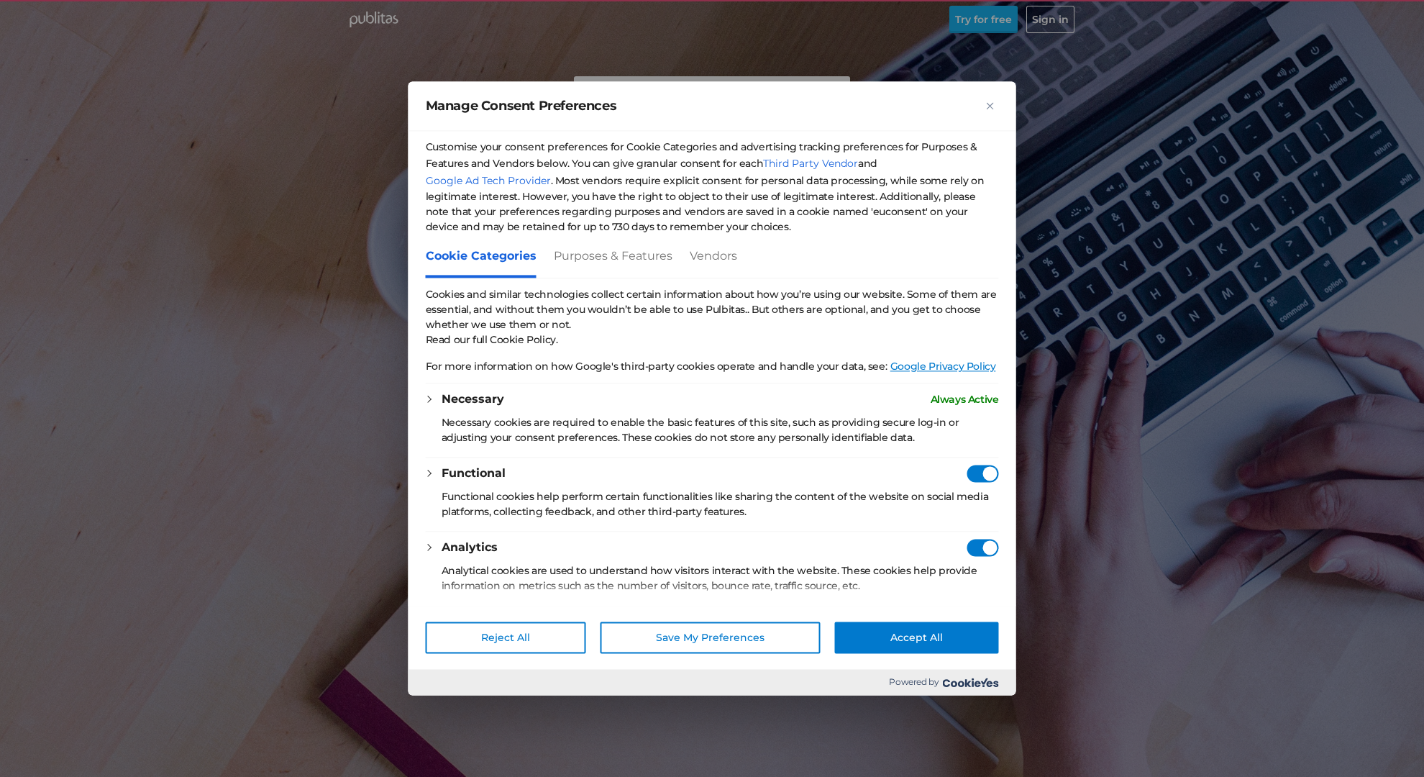
checkbox Consent"] "true"
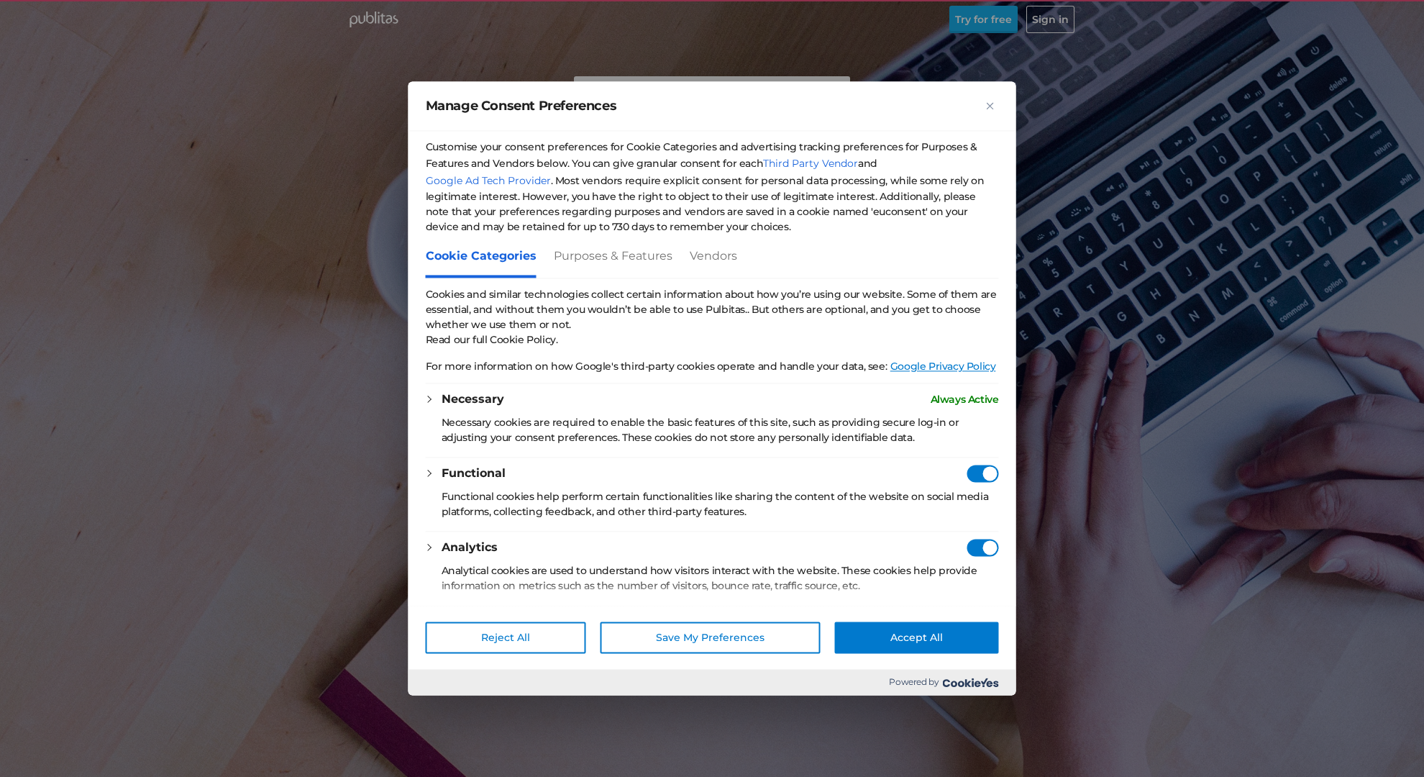
checkbox Consent"] "true"
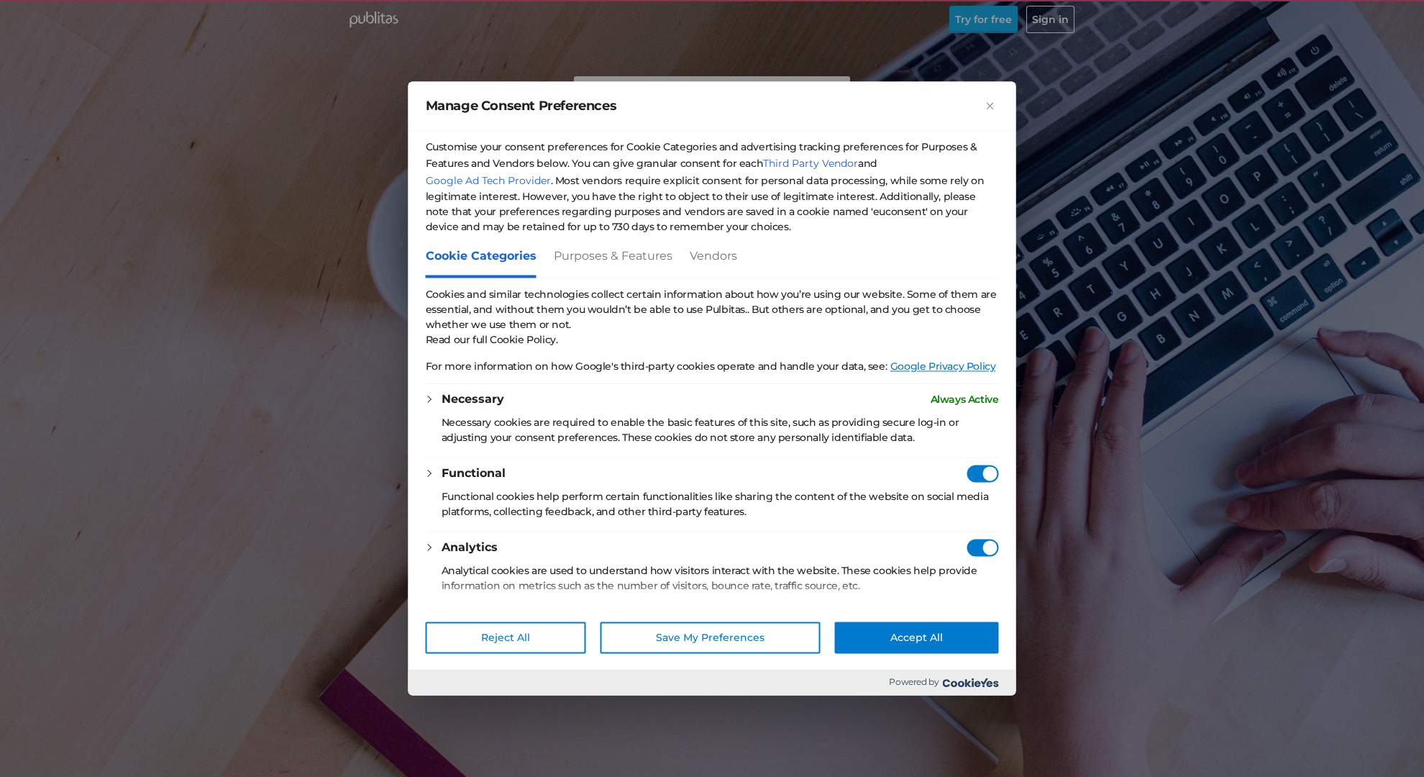
checkbox Consent"] "true"
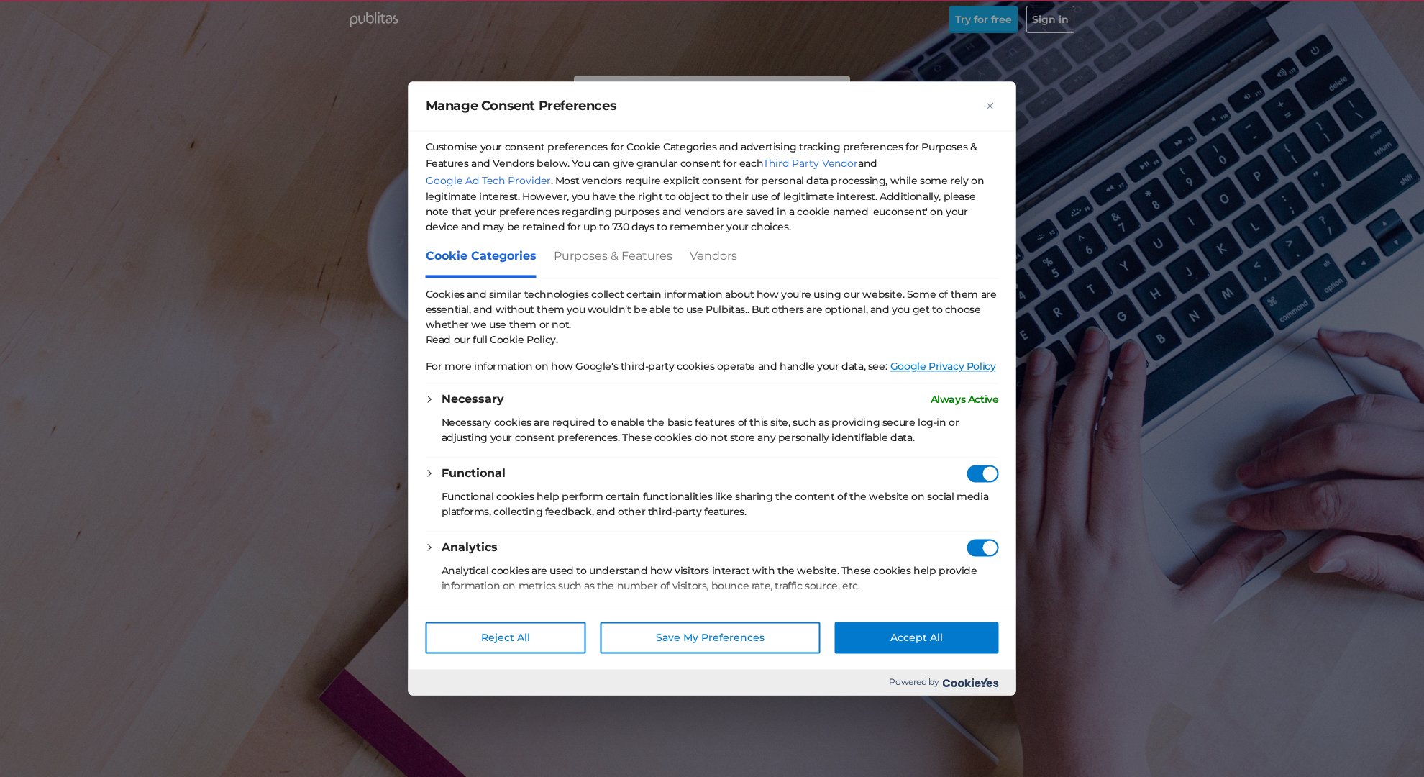
checkbox Consent"] "true"
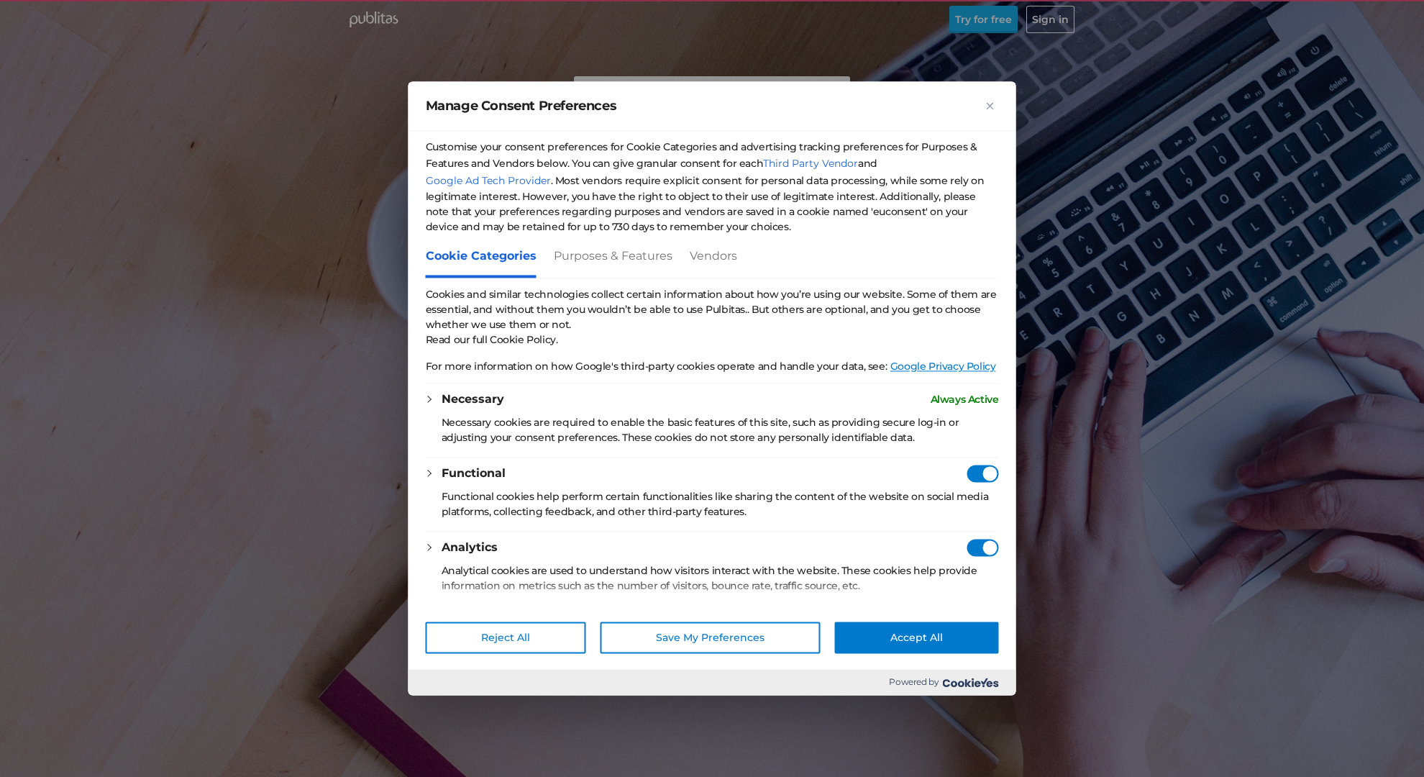
checkbox Consent"] "true"
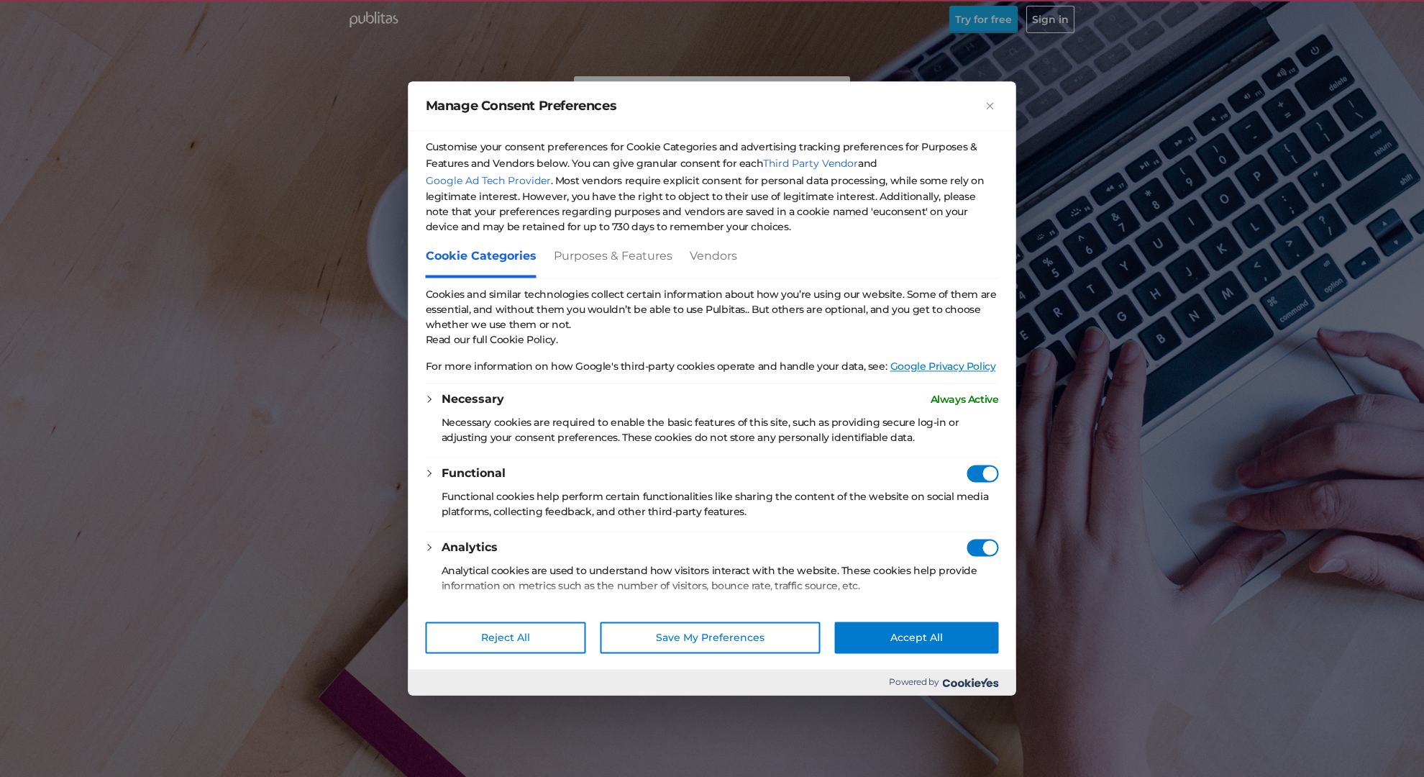
checkbox Consent"] "true"
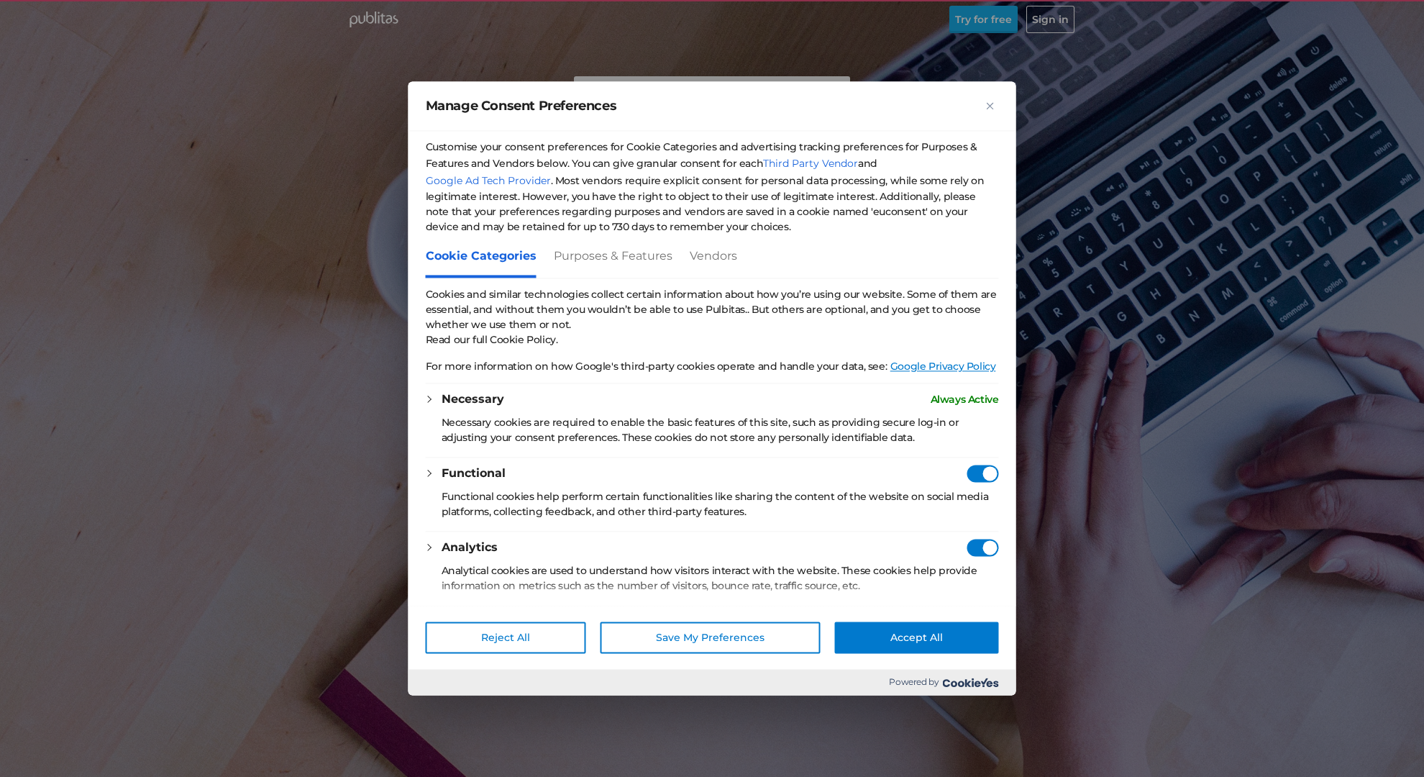
checkbox Consent"] "true"
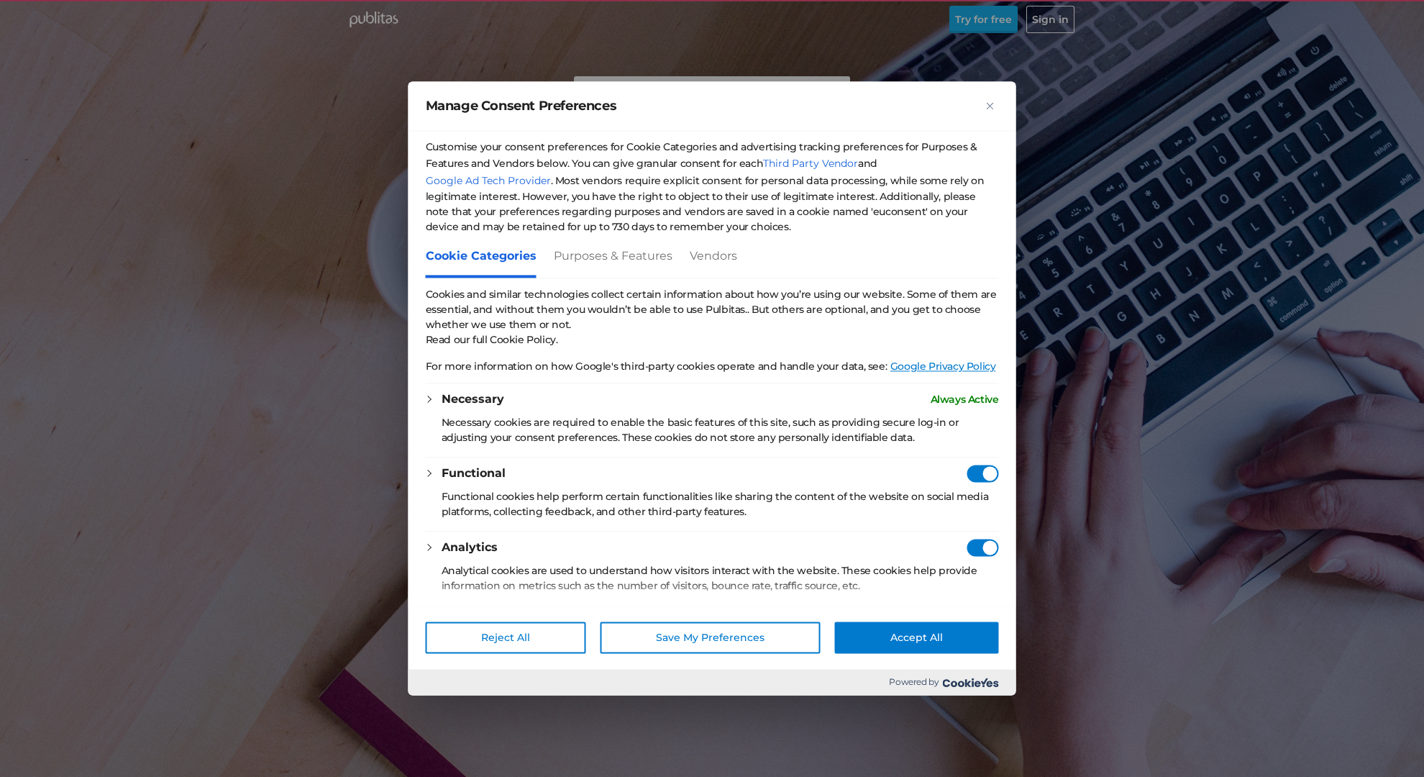
checkbox Consent"] "true"
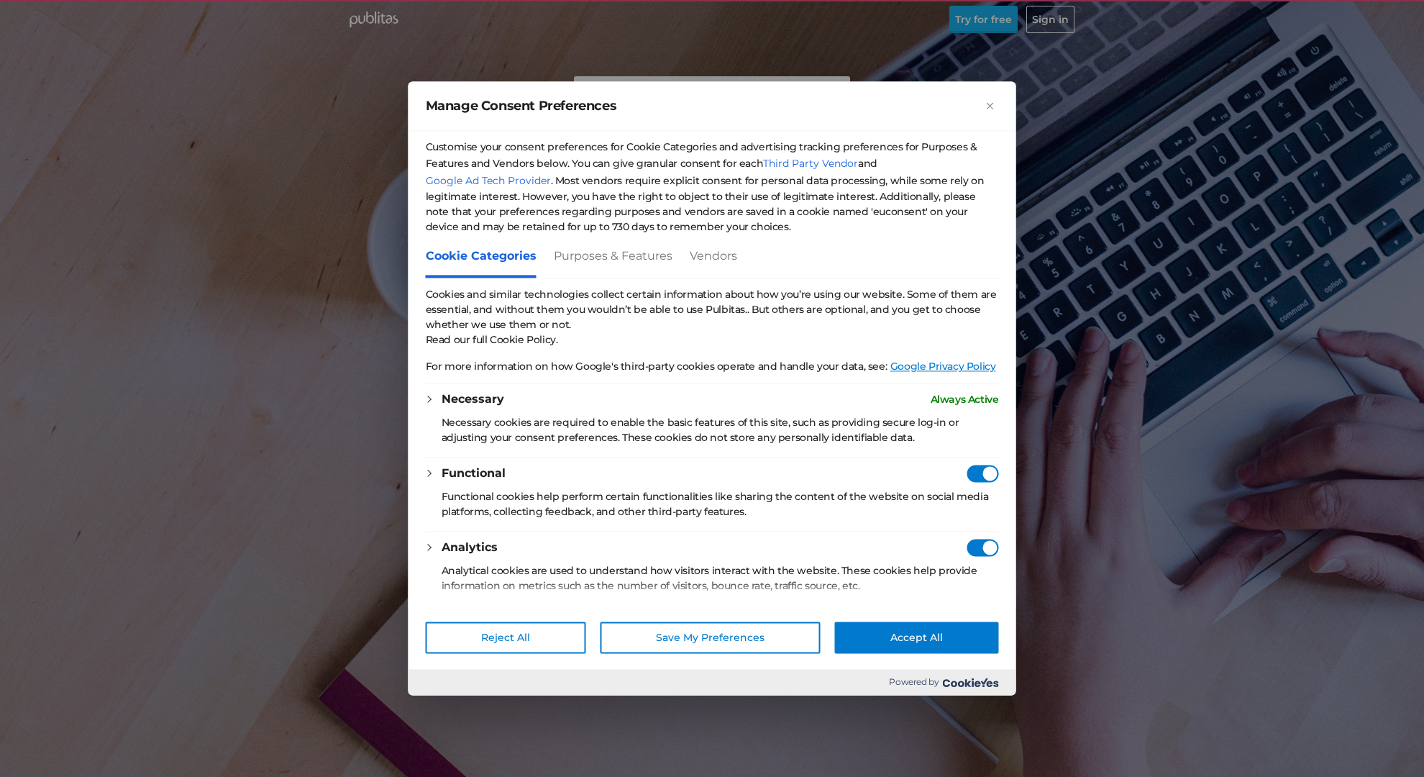
checkbox Consent"] "true"
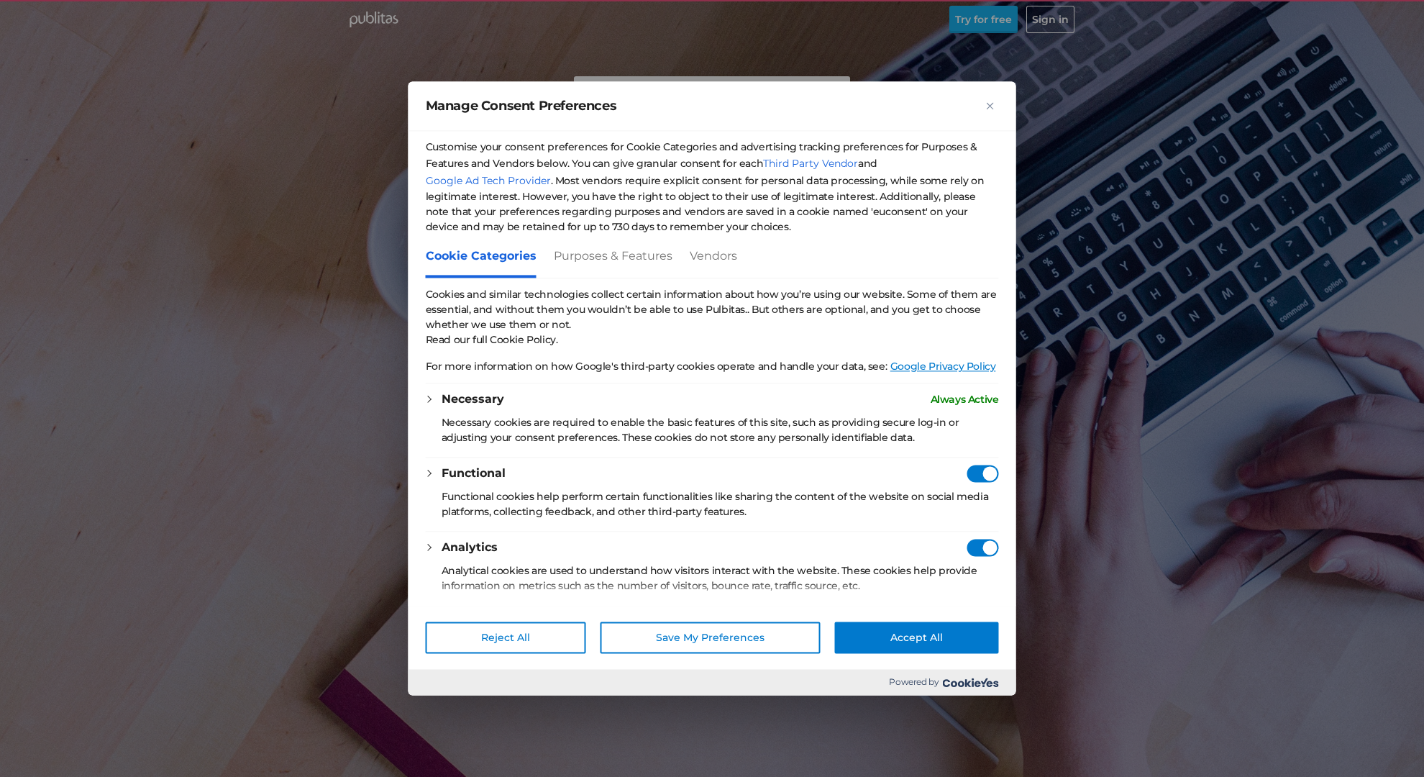
checkbox Consent"] "true"
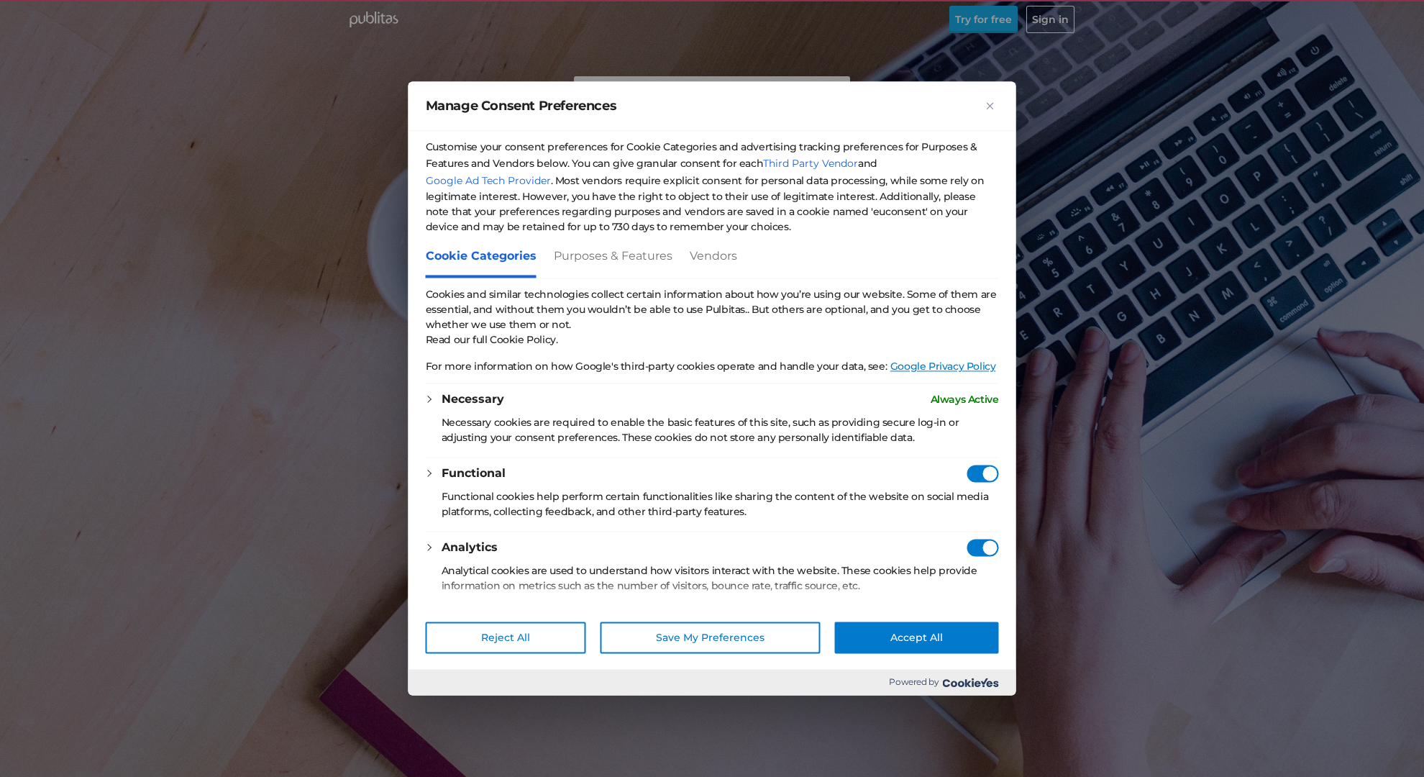
checkbox Consent"] "true"
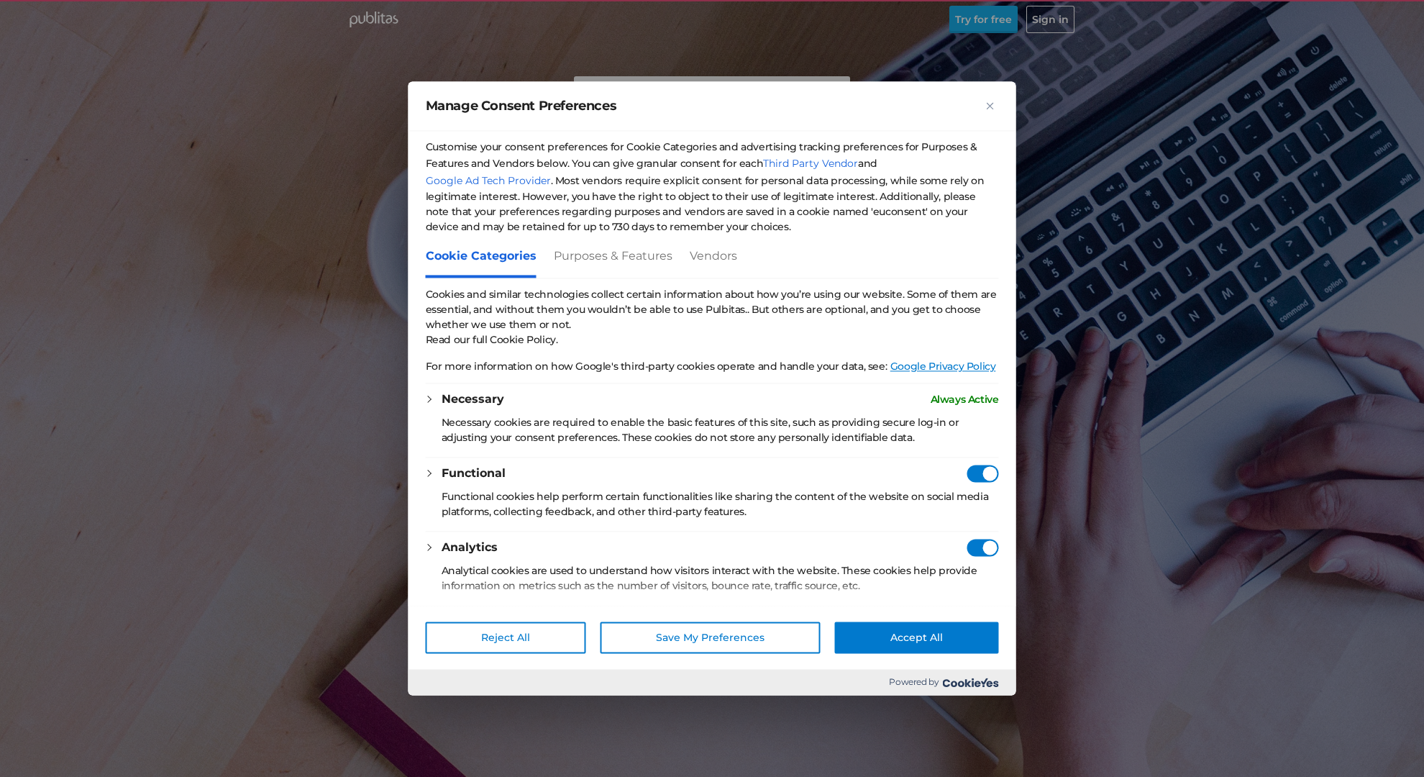
checkbox Consent"] "true"
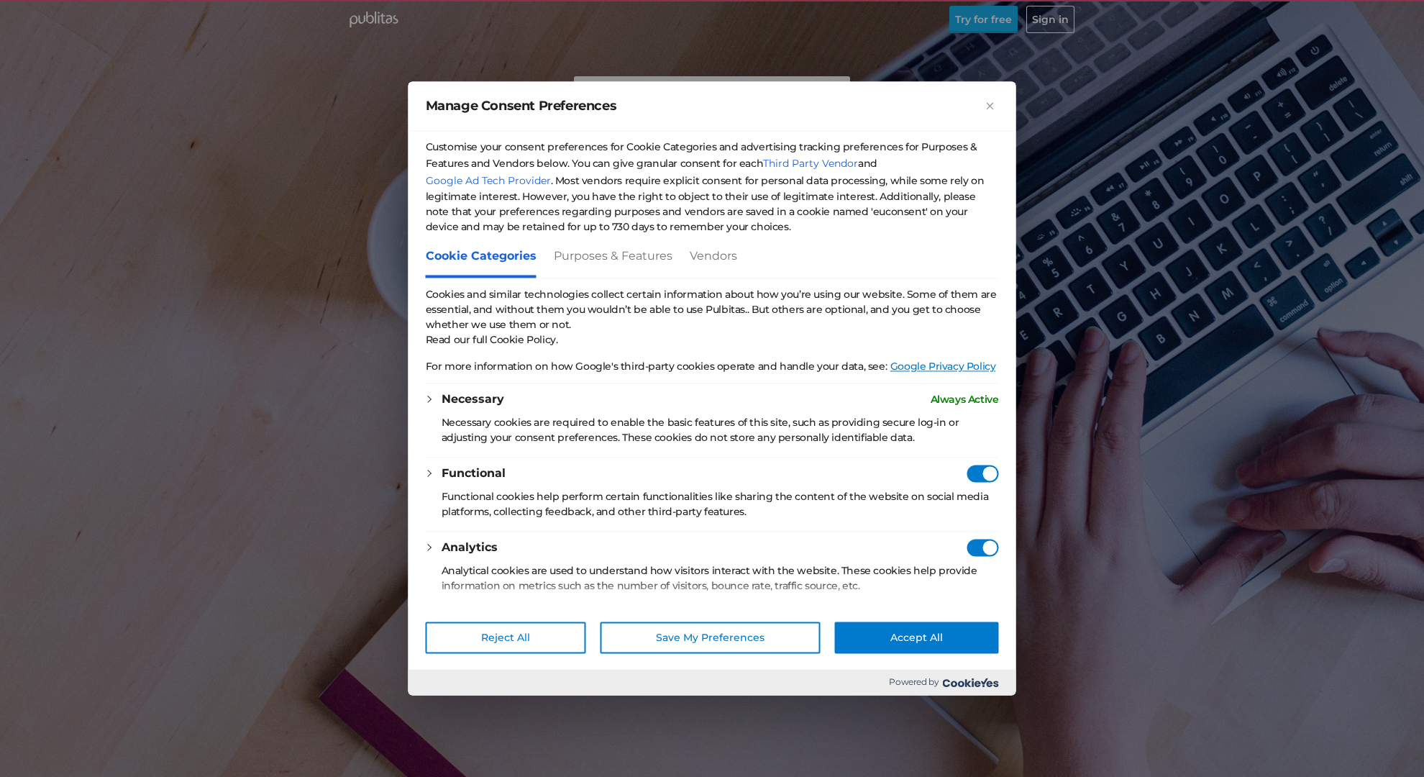
checkbox Consent"] "true"
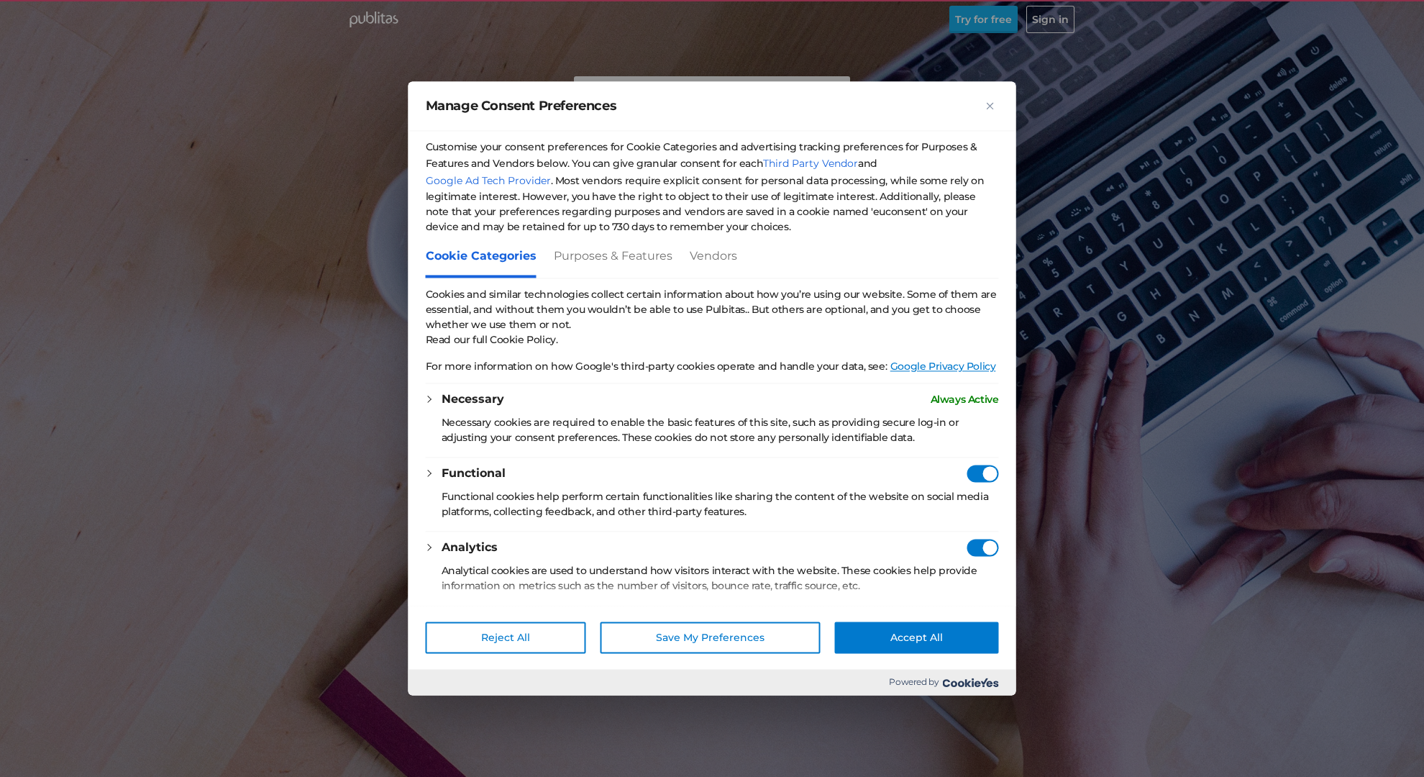
checkbox Consent"] "true"
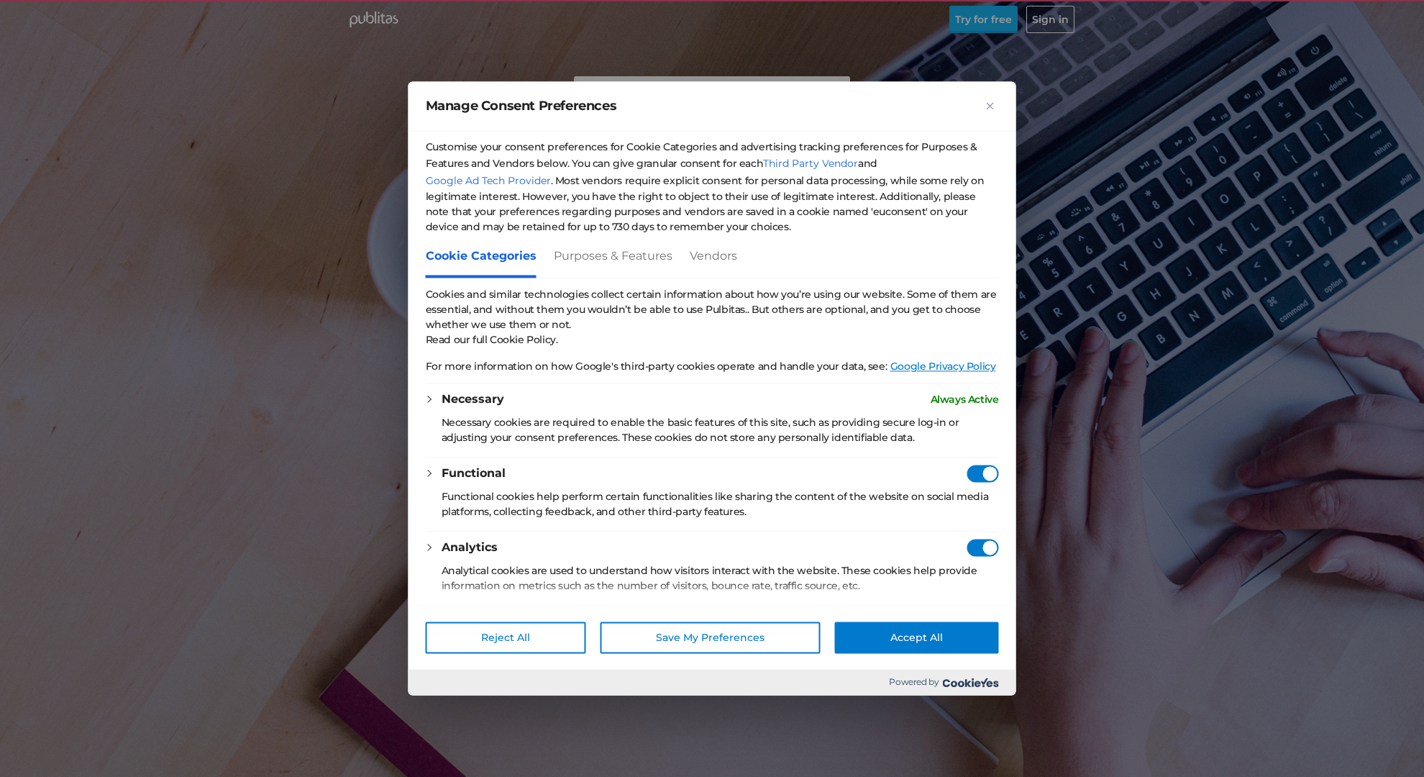
checkbox Consent"] "true"
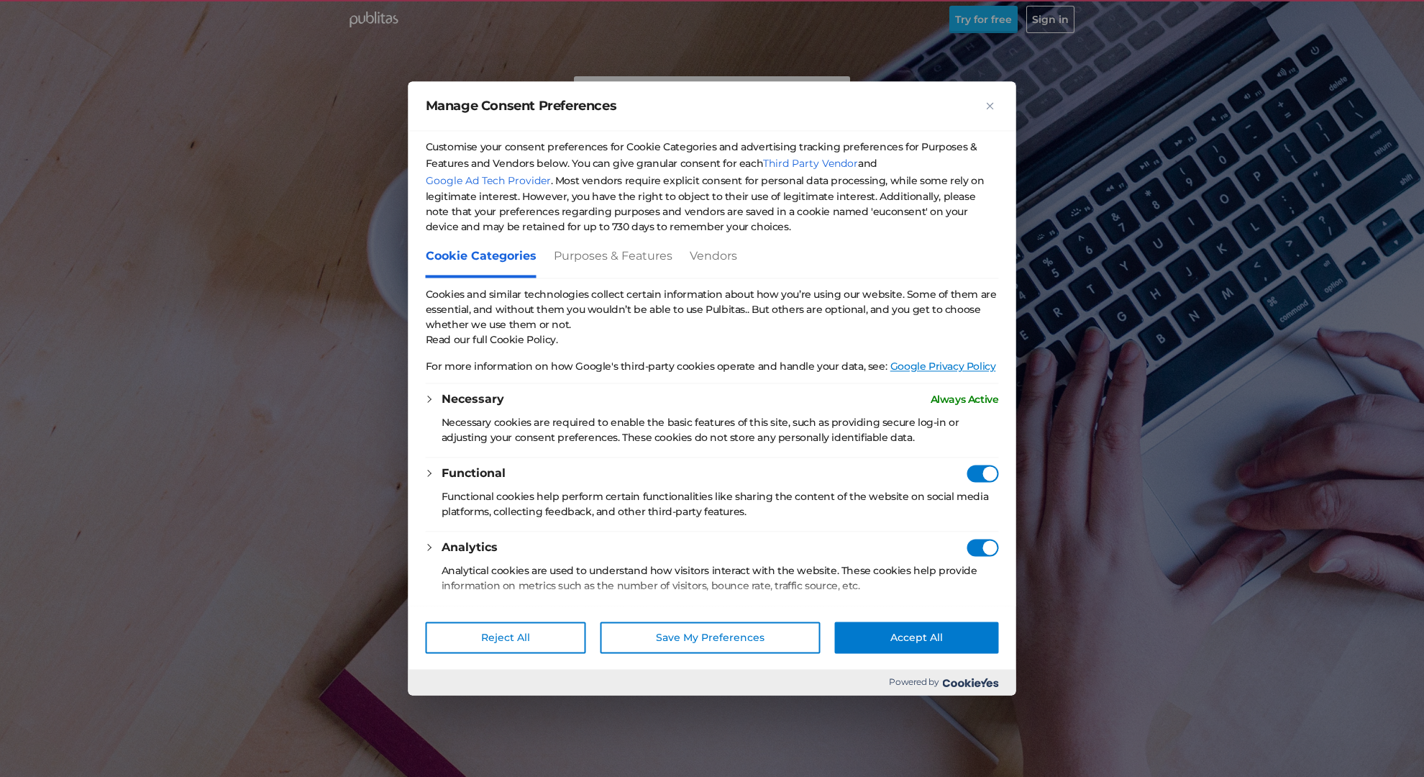
checkbox Consent"] "true"
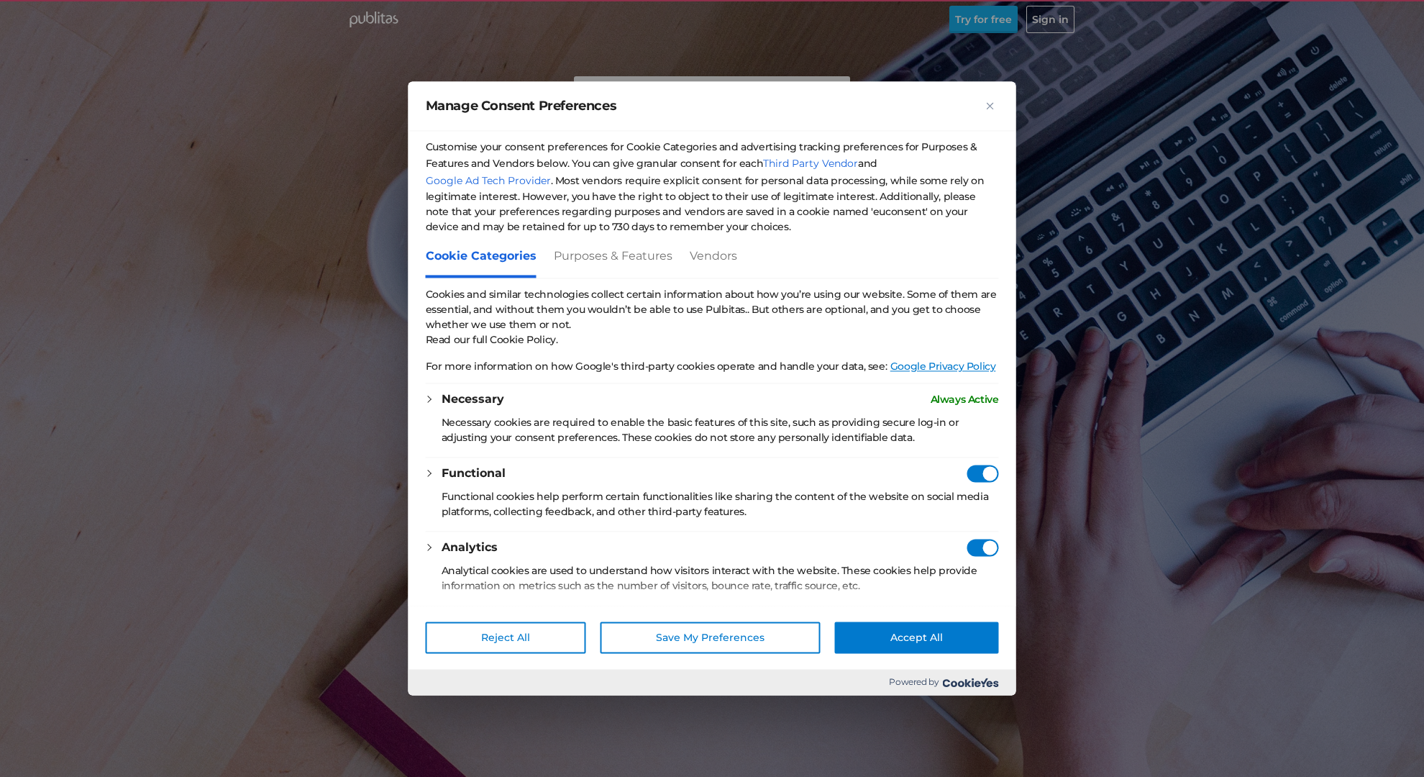
checkbox Consent"] "true"
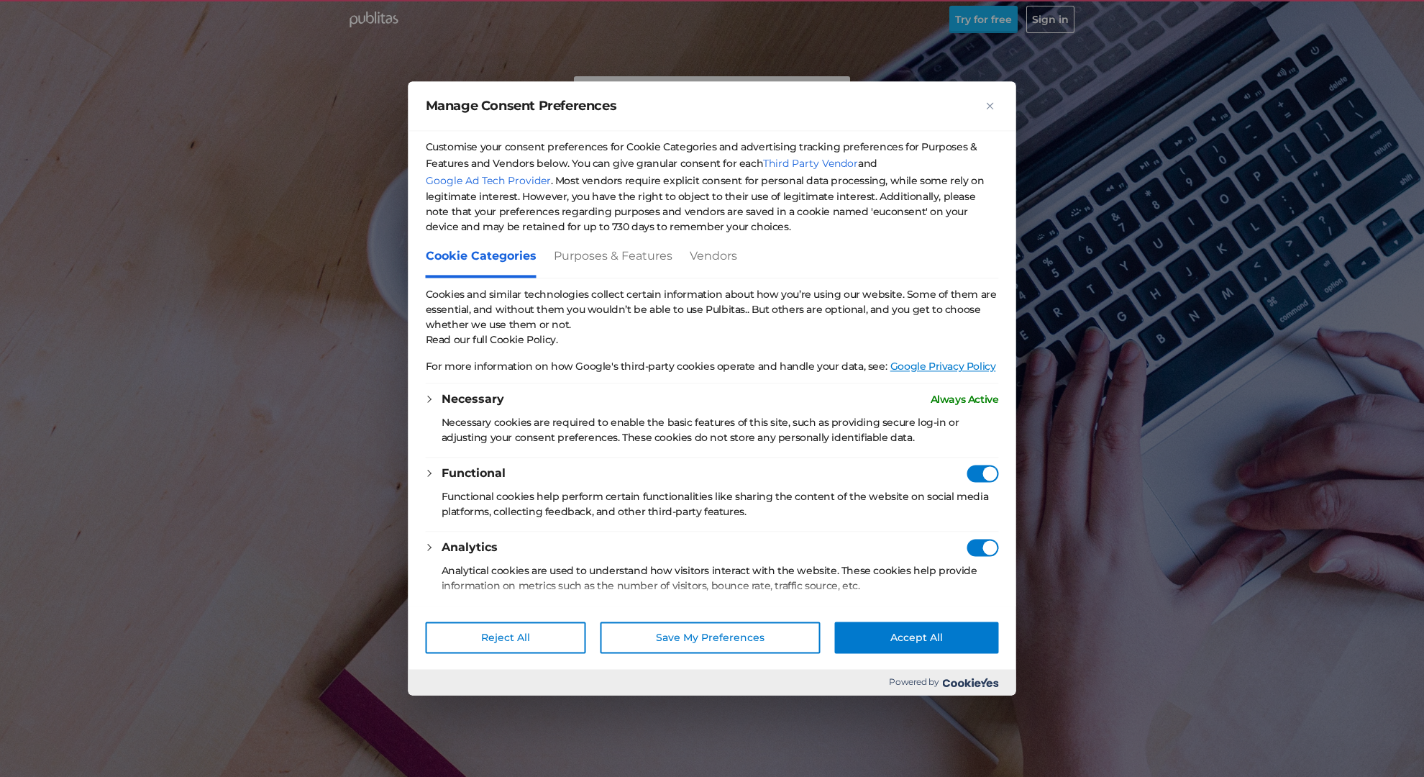
checkbox Consent"] "true"
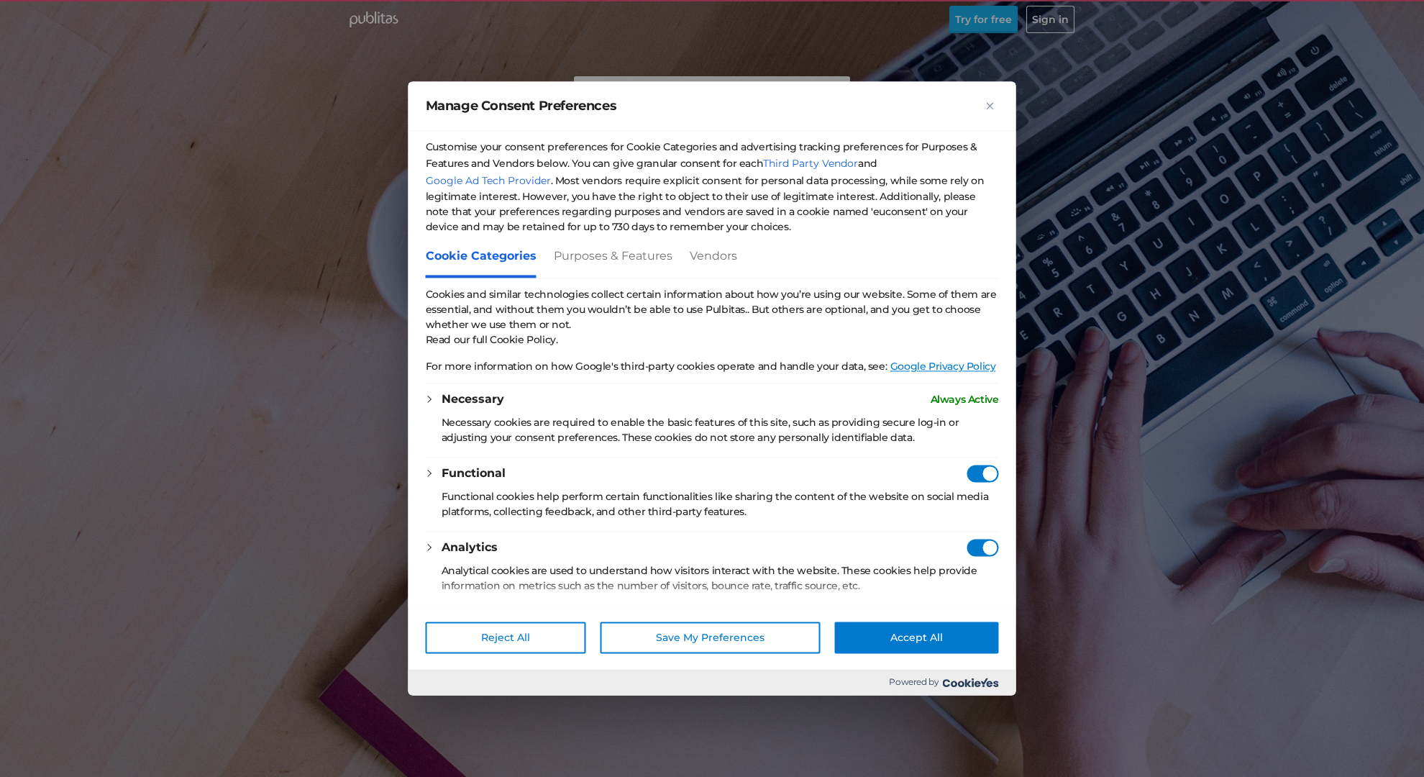
checkbox Consent"] "true"
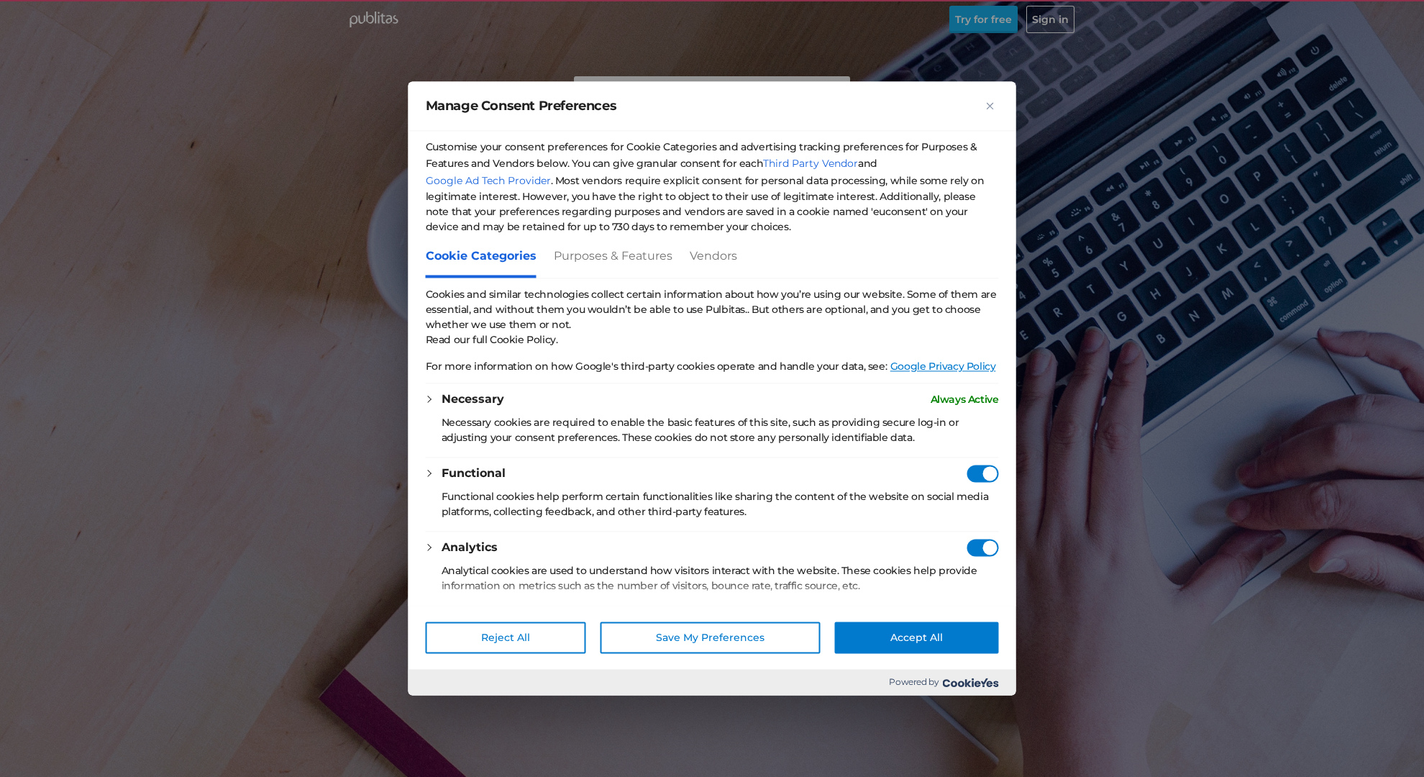
checkbox Consent"] "true"
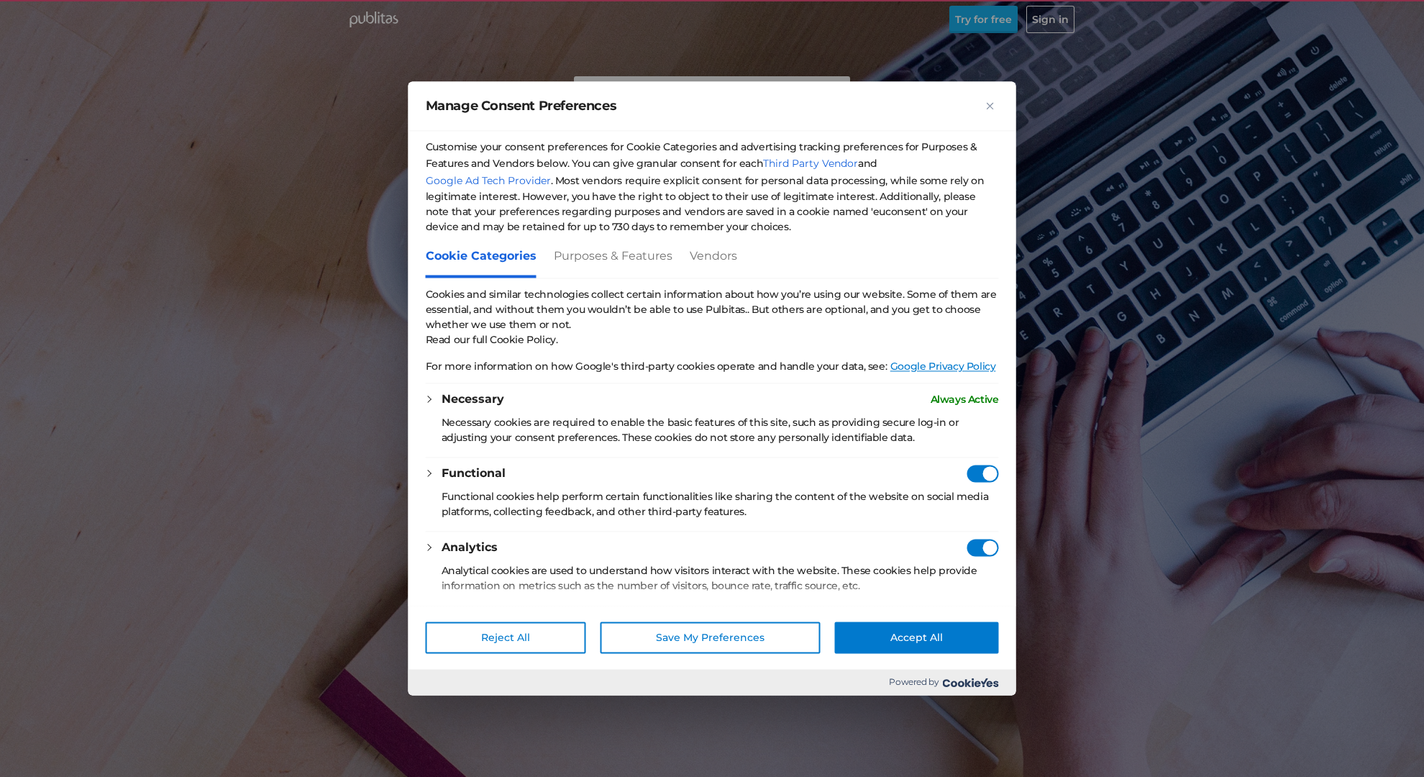
checkbox Consent"] "true"
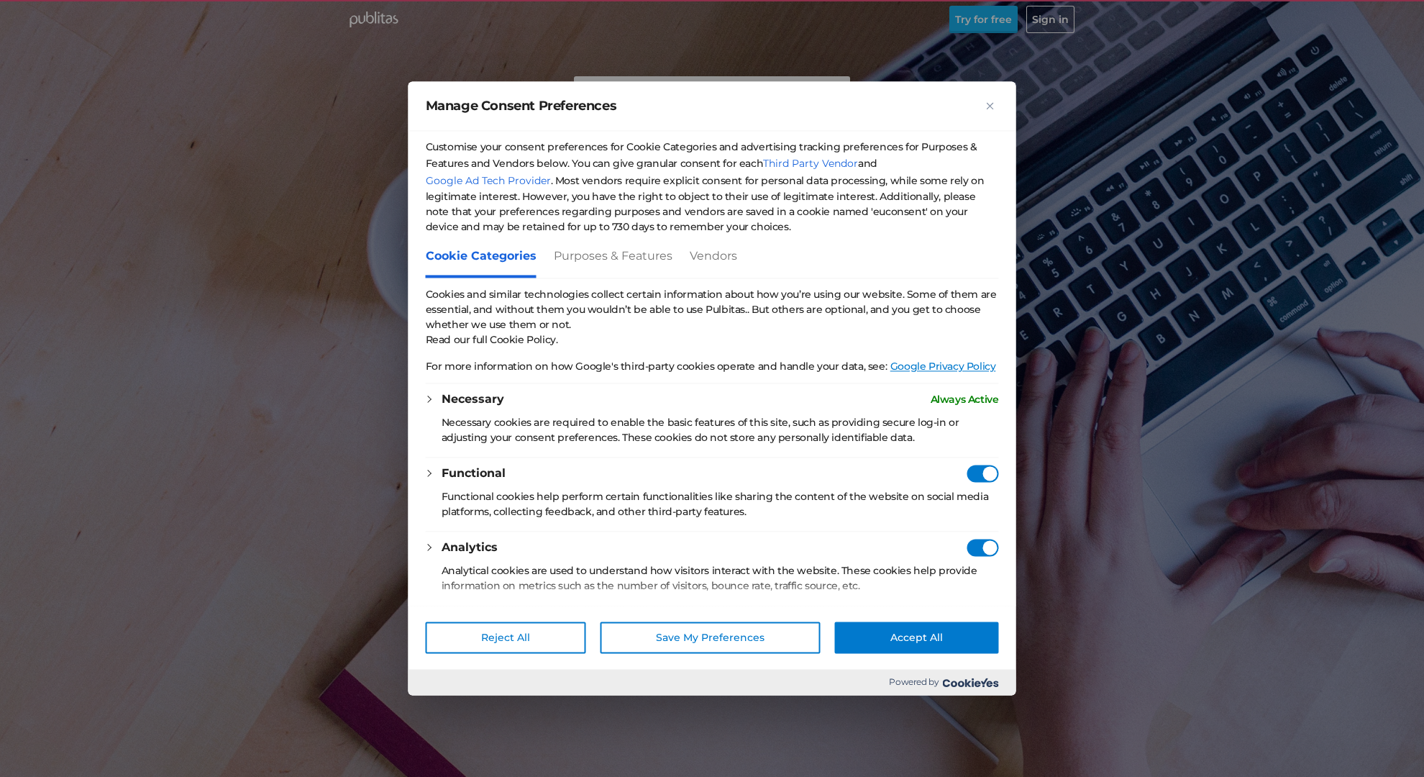
checkbox Consent"] "true"
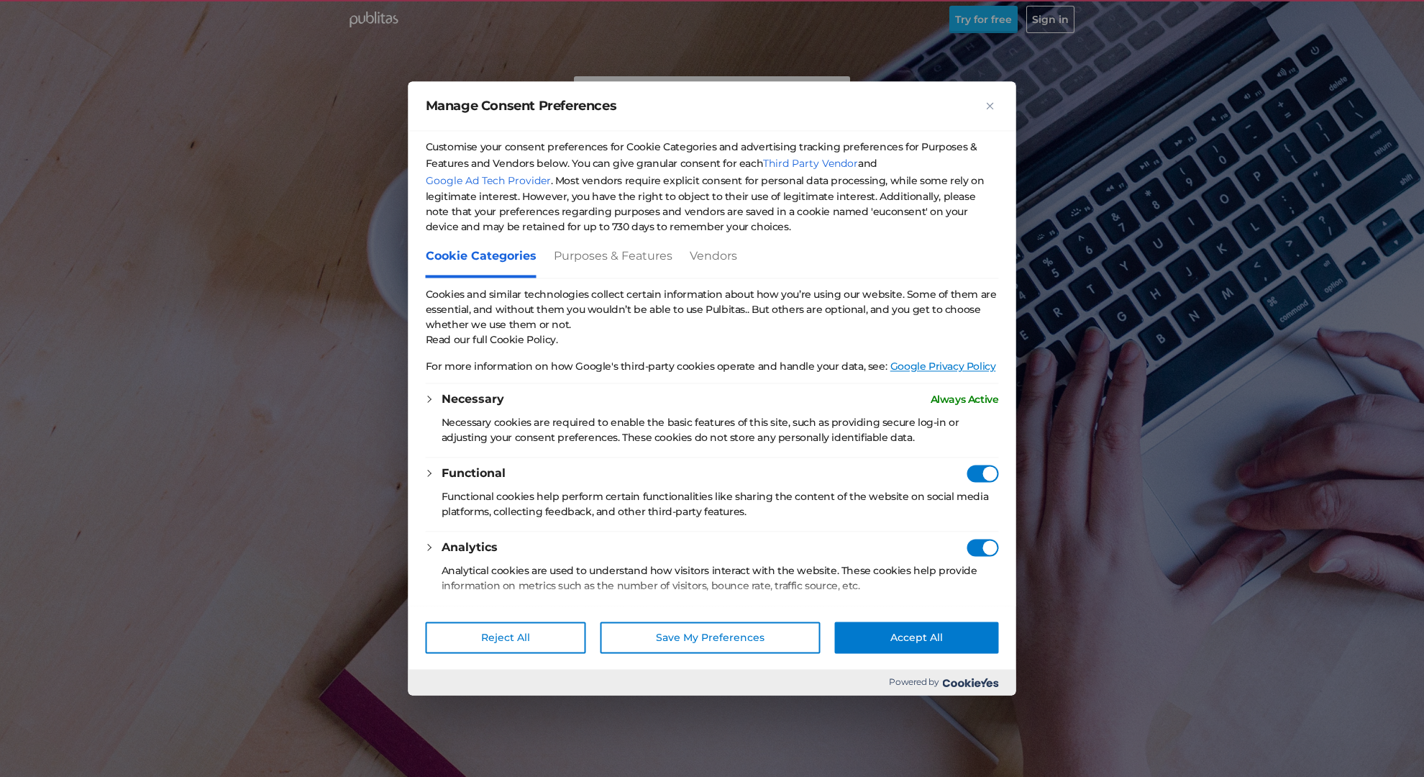
checkbox Consent"] "true"
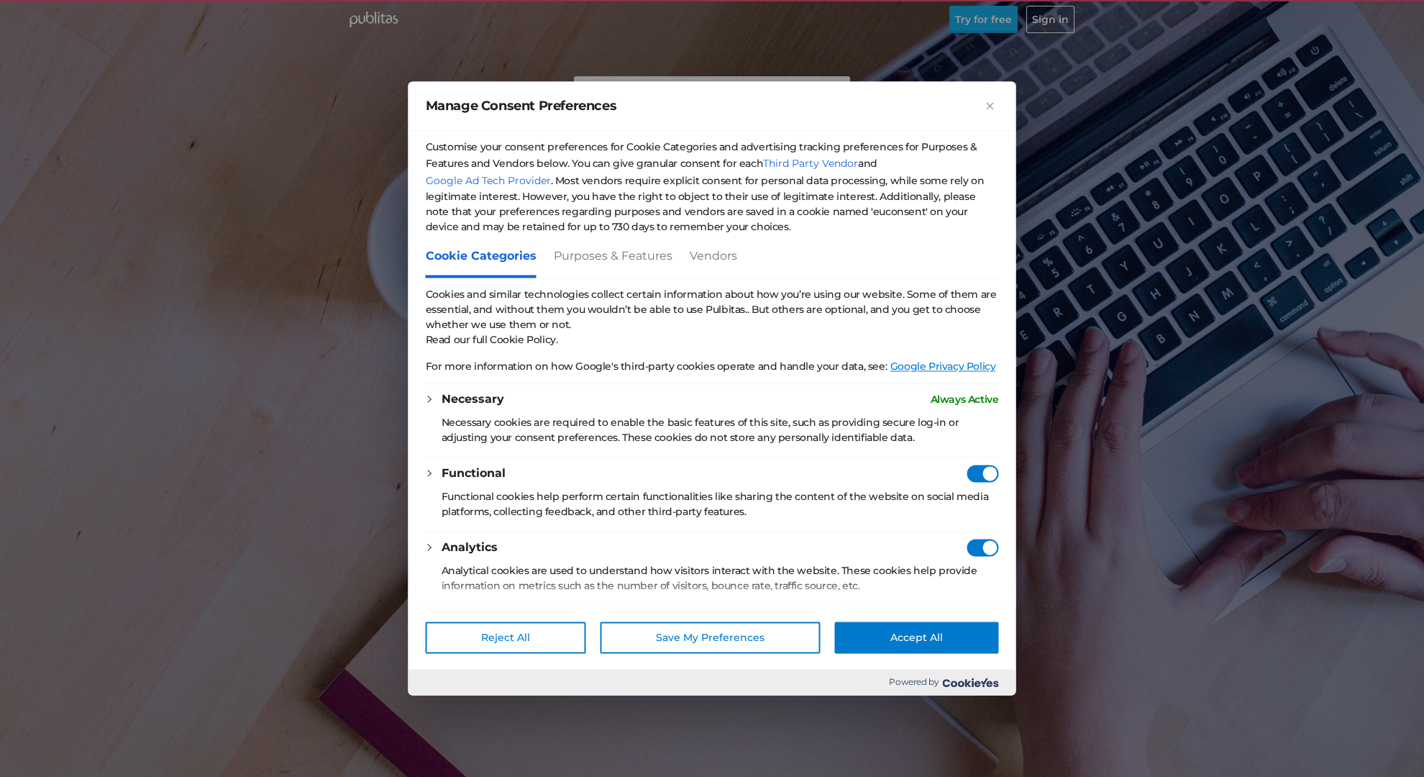
checkbox Consent"] "true"
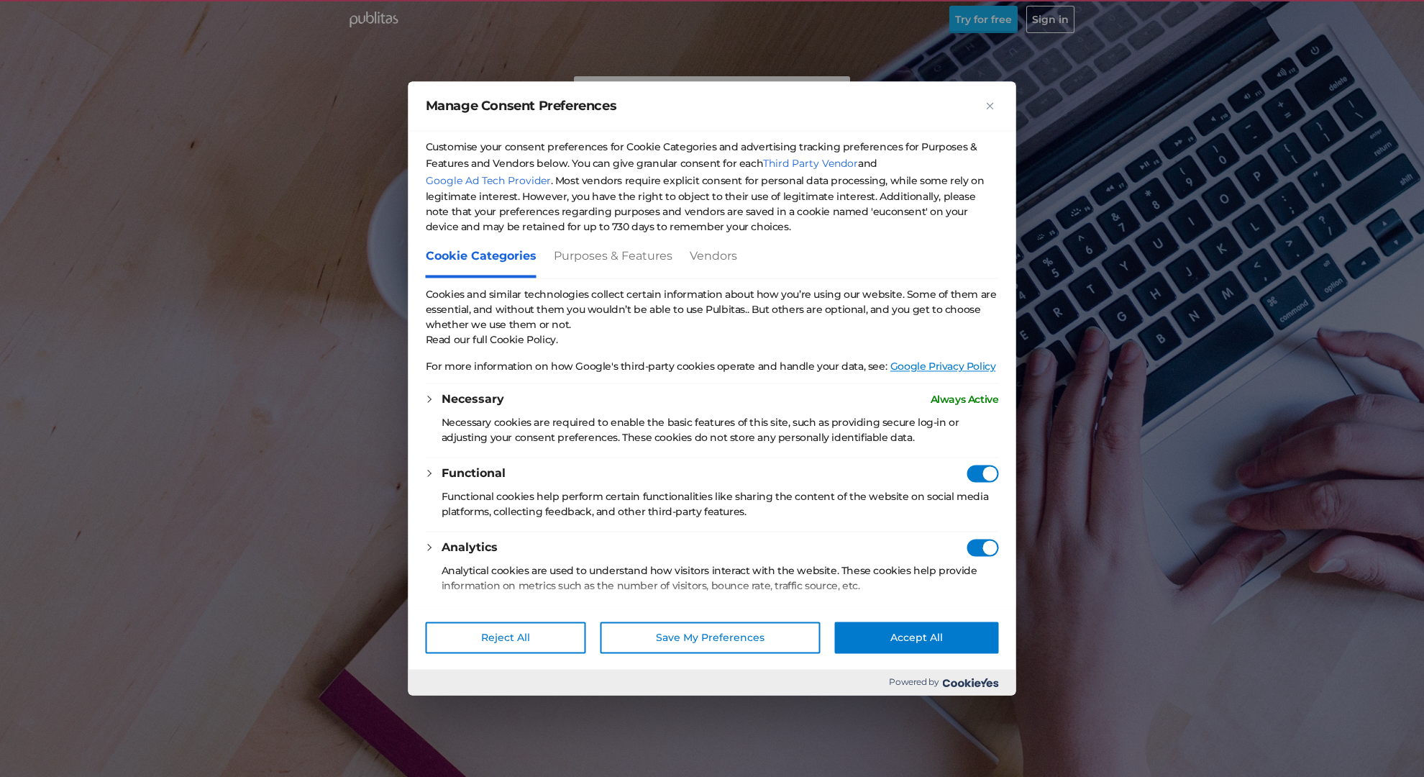
checkbox Consent"] "true"
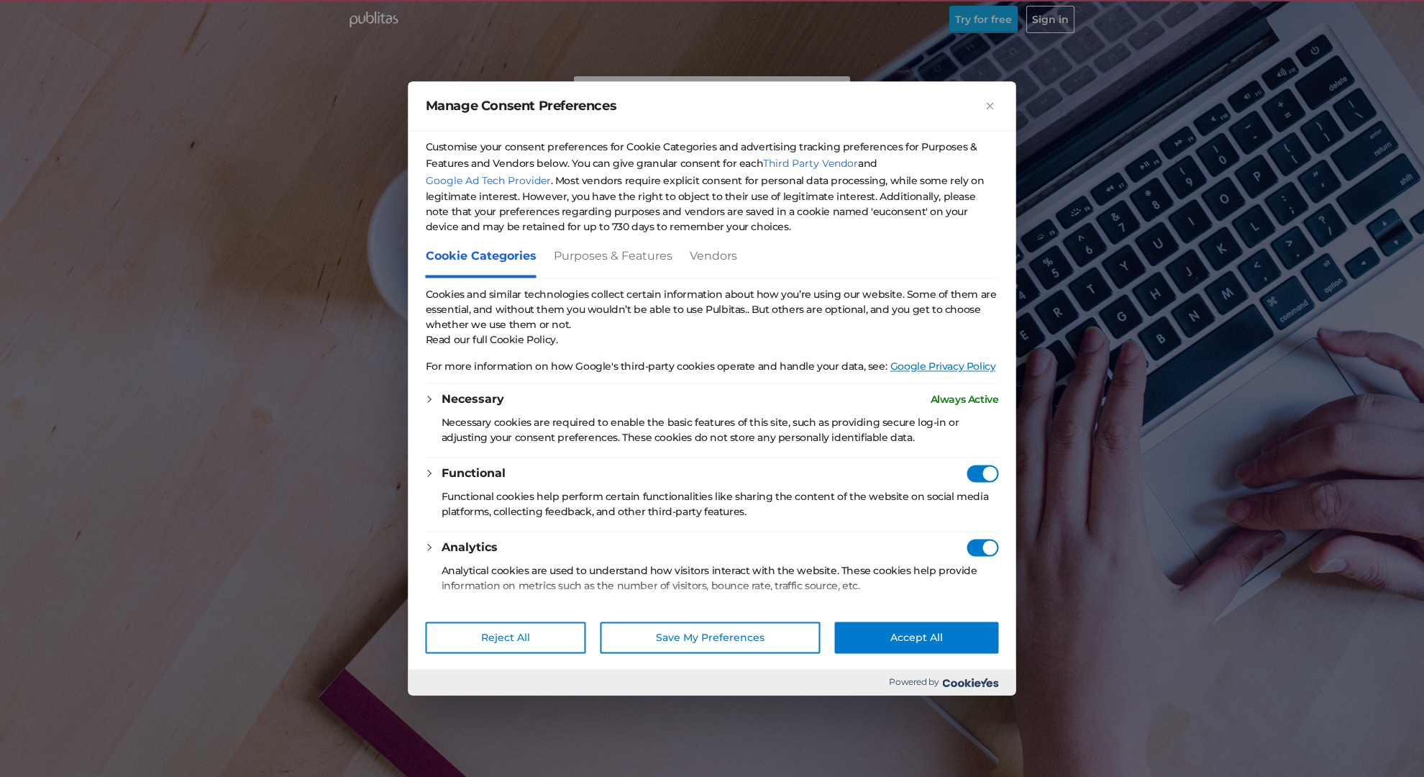
checkbox Consent"] "true"
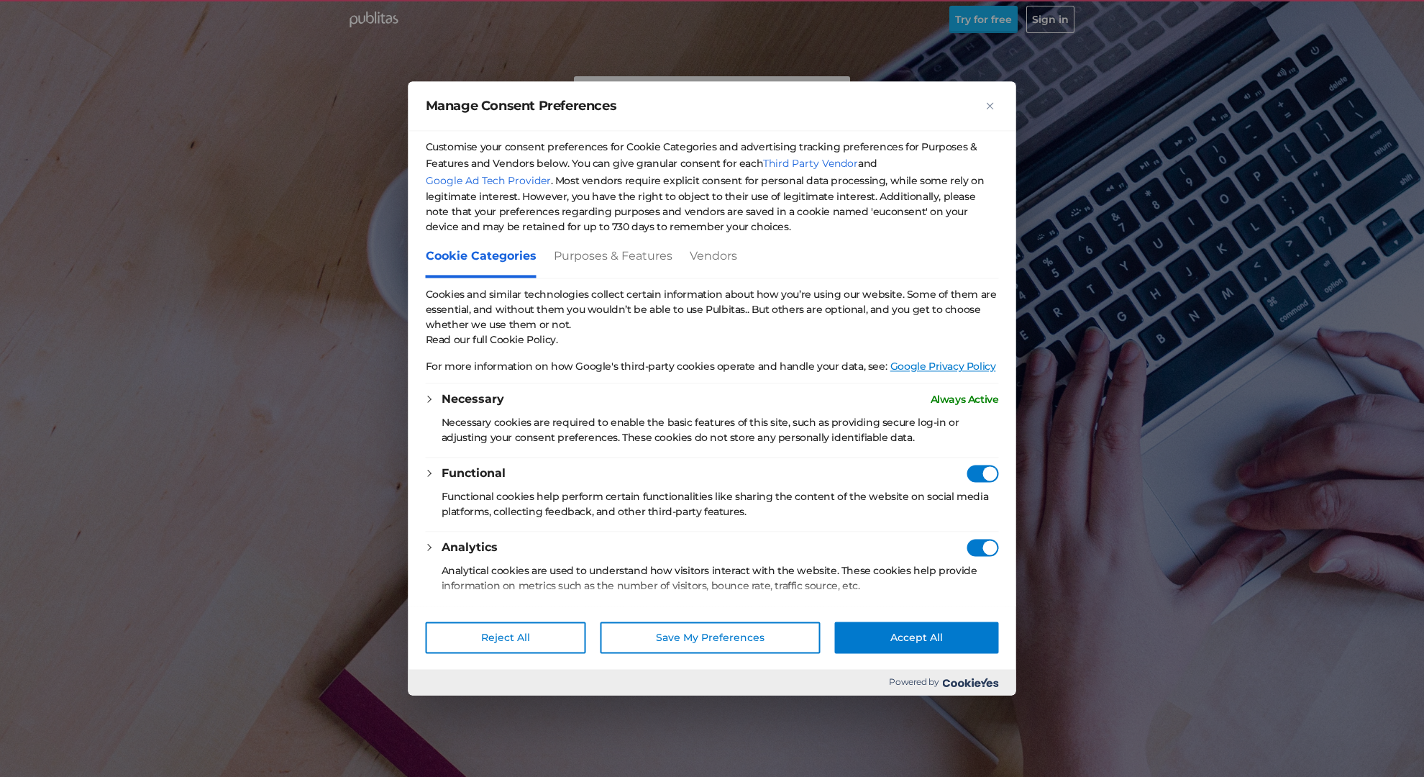
checkbox Consent"] "true"
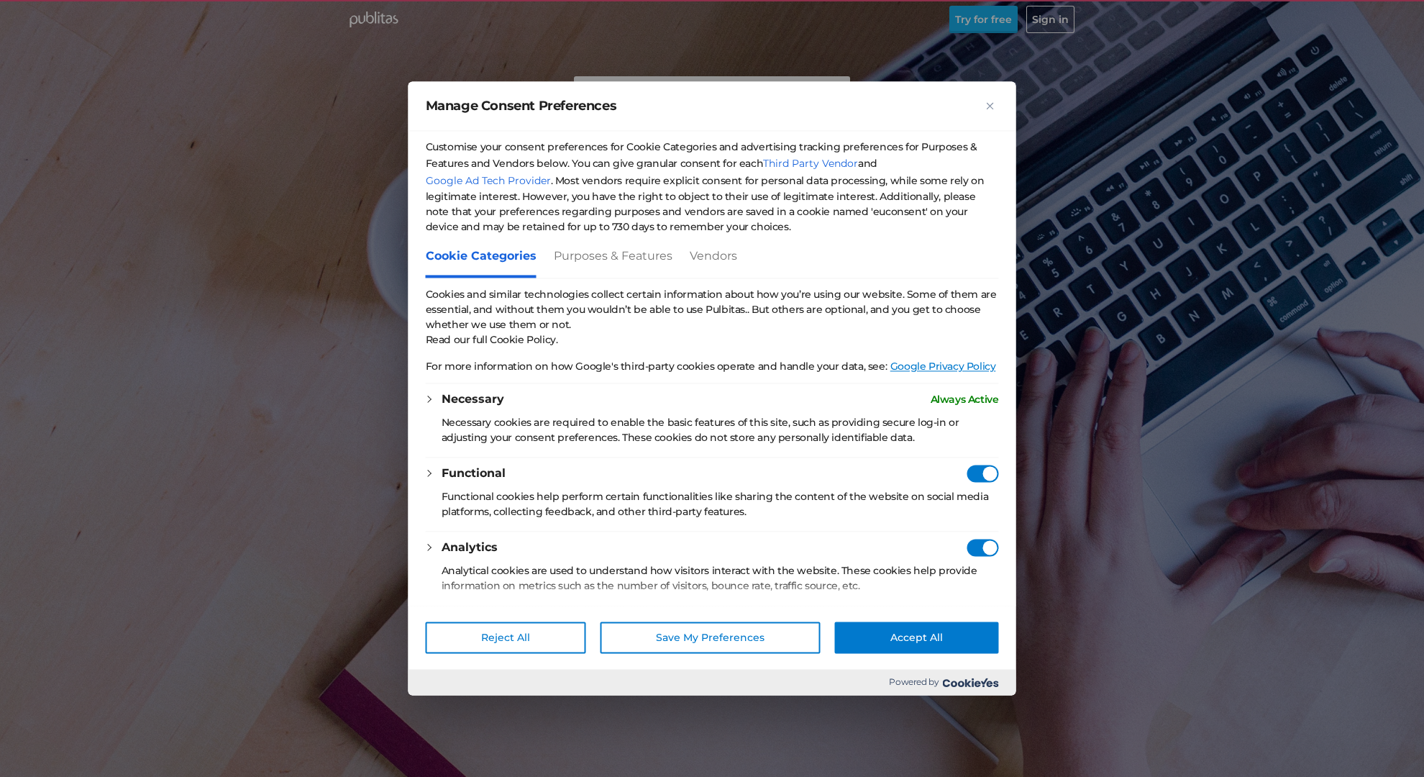
checkbox Consent"] "true"
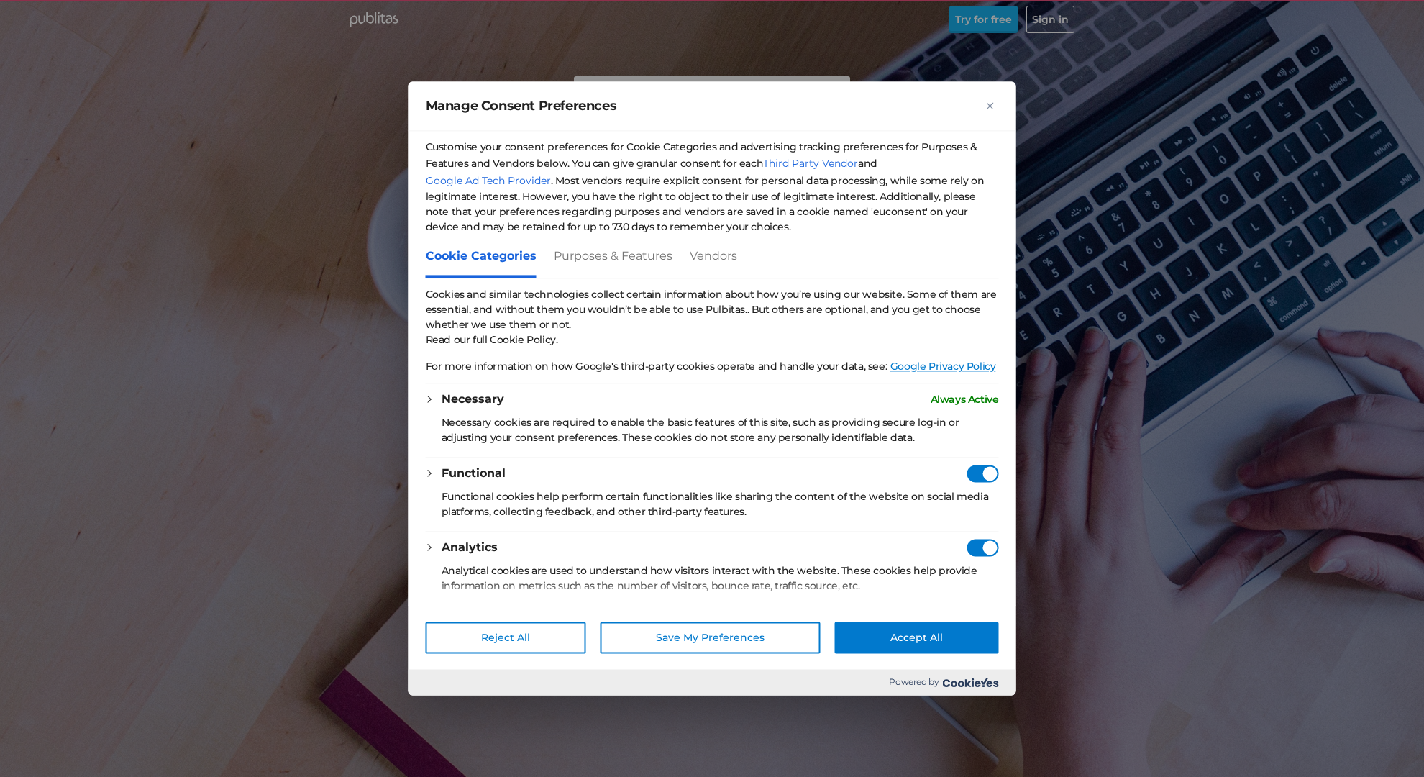
checkbox Consent"] "true"
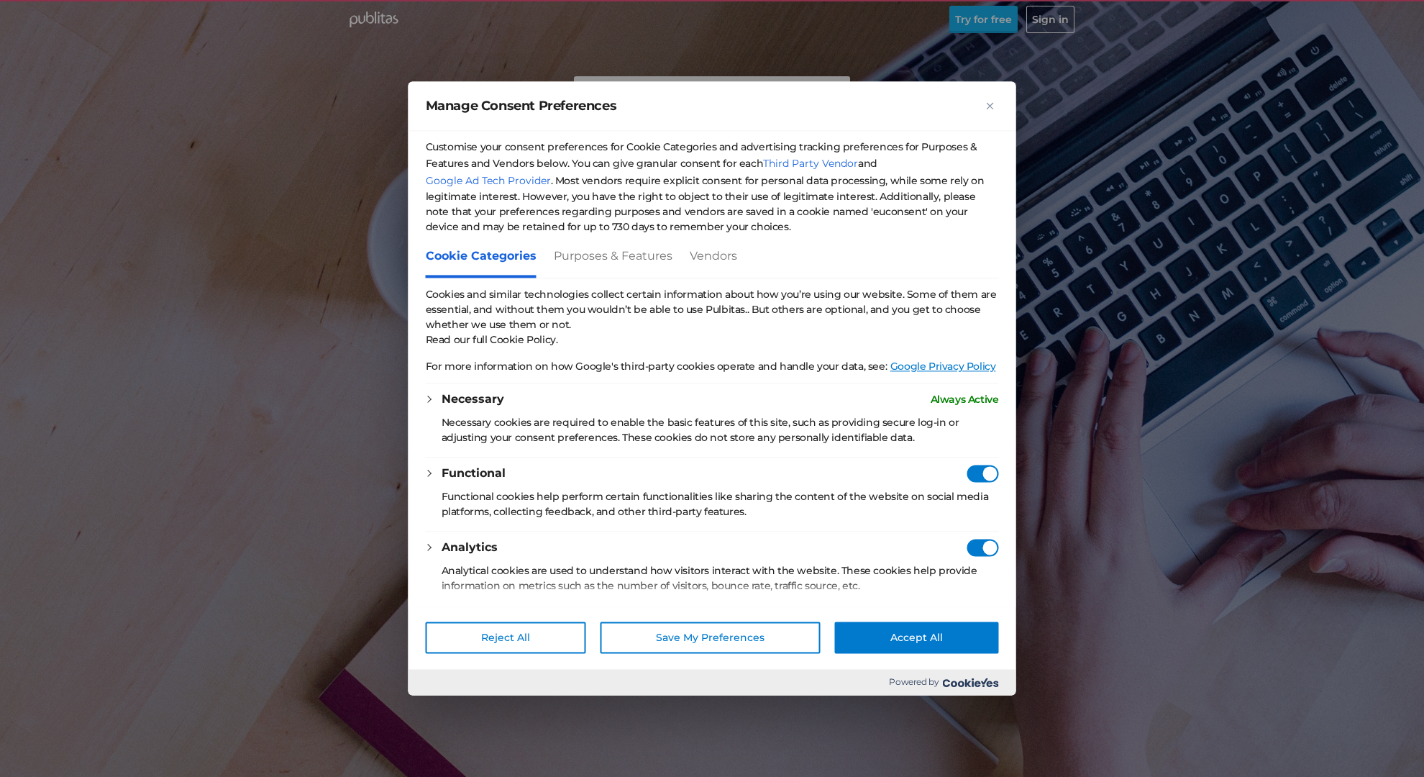
checkbox Consent"] "true"
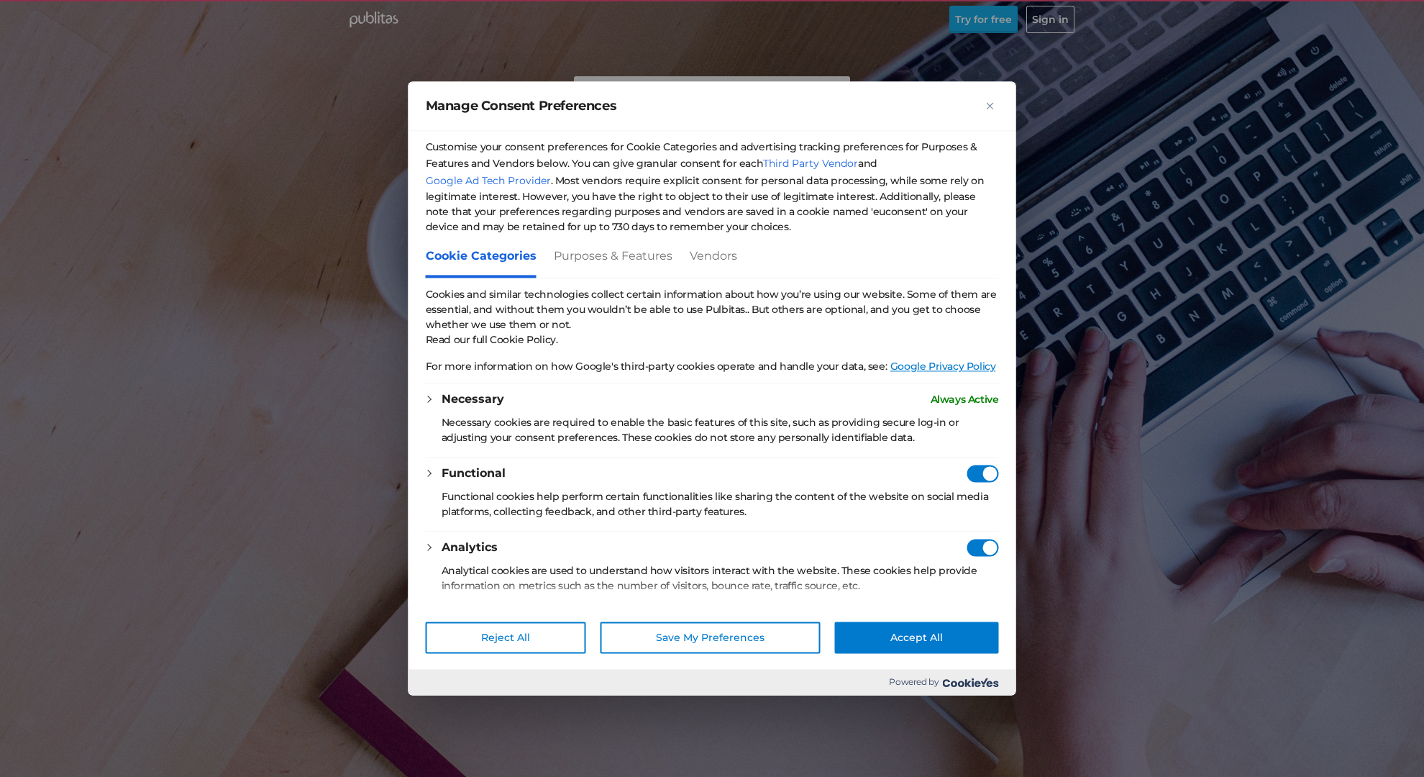
checkbox Consent"] "true"
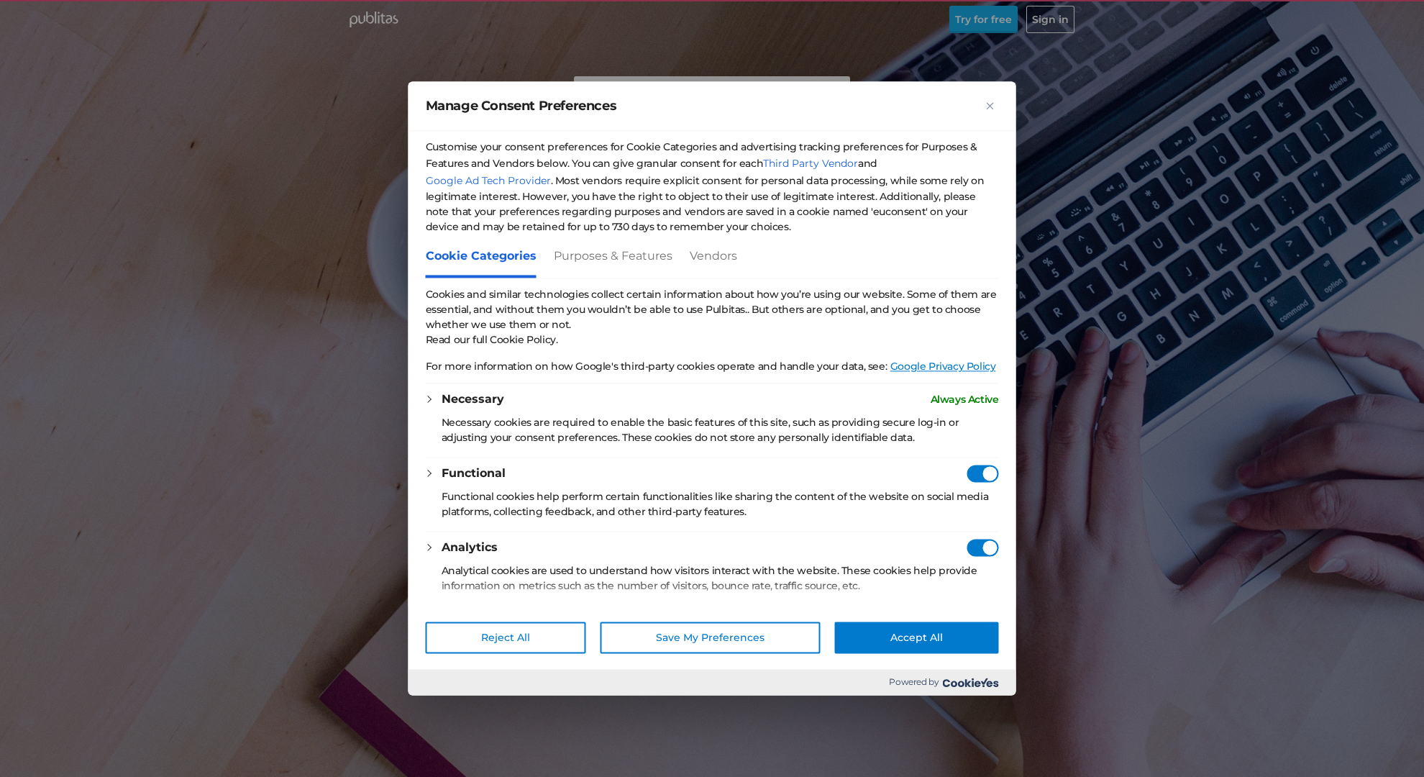
checkbox Consent"] "true"
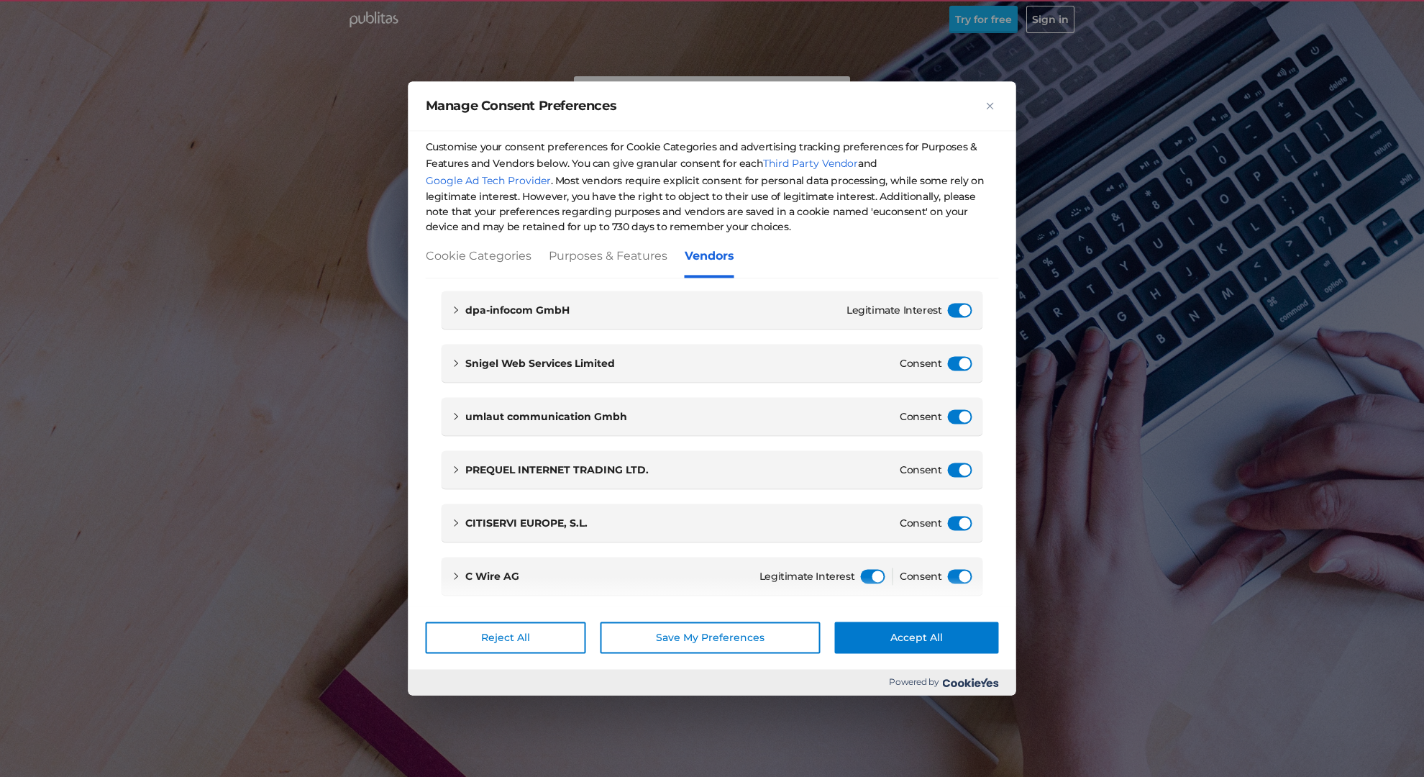
scroll to position [48687, 0]
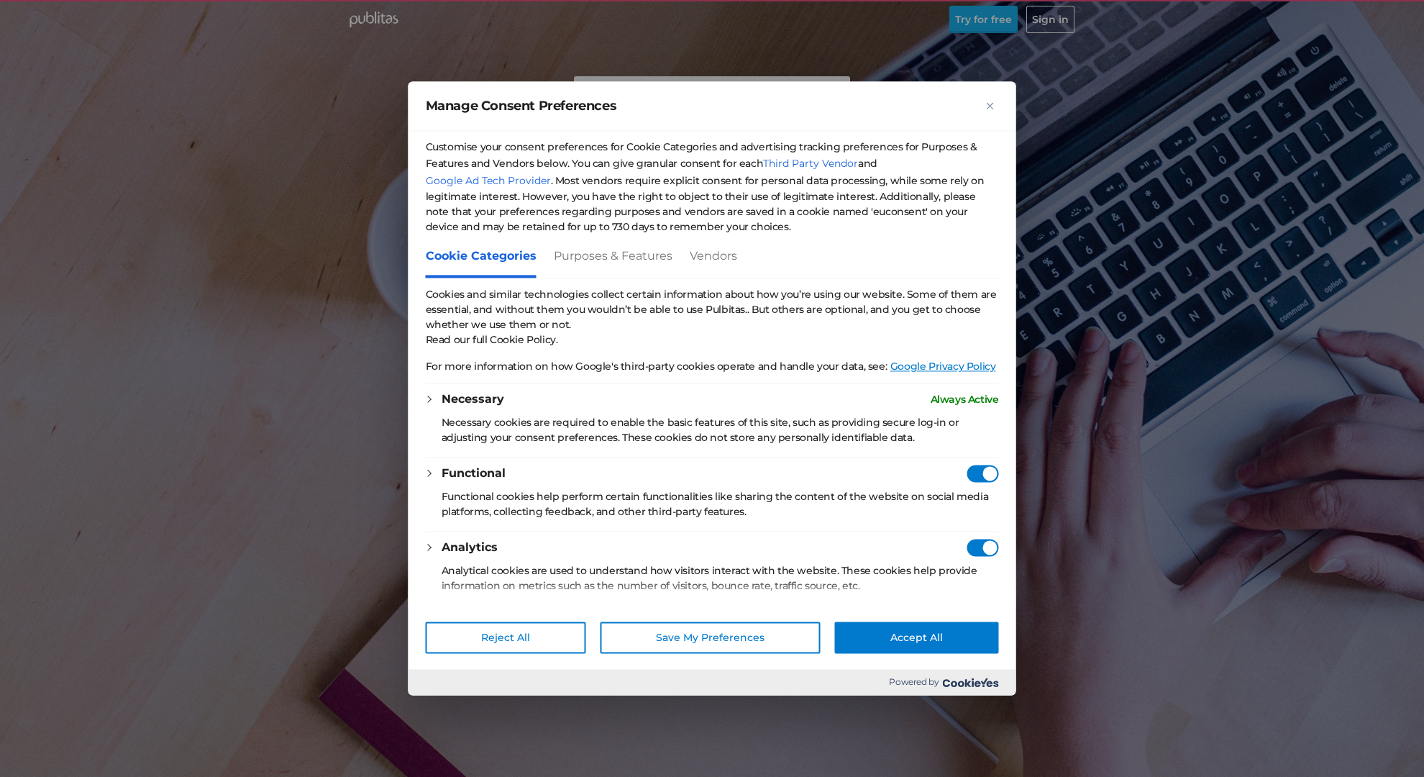
checkbox vendors"] "true"
checkbox Consent"] "true"
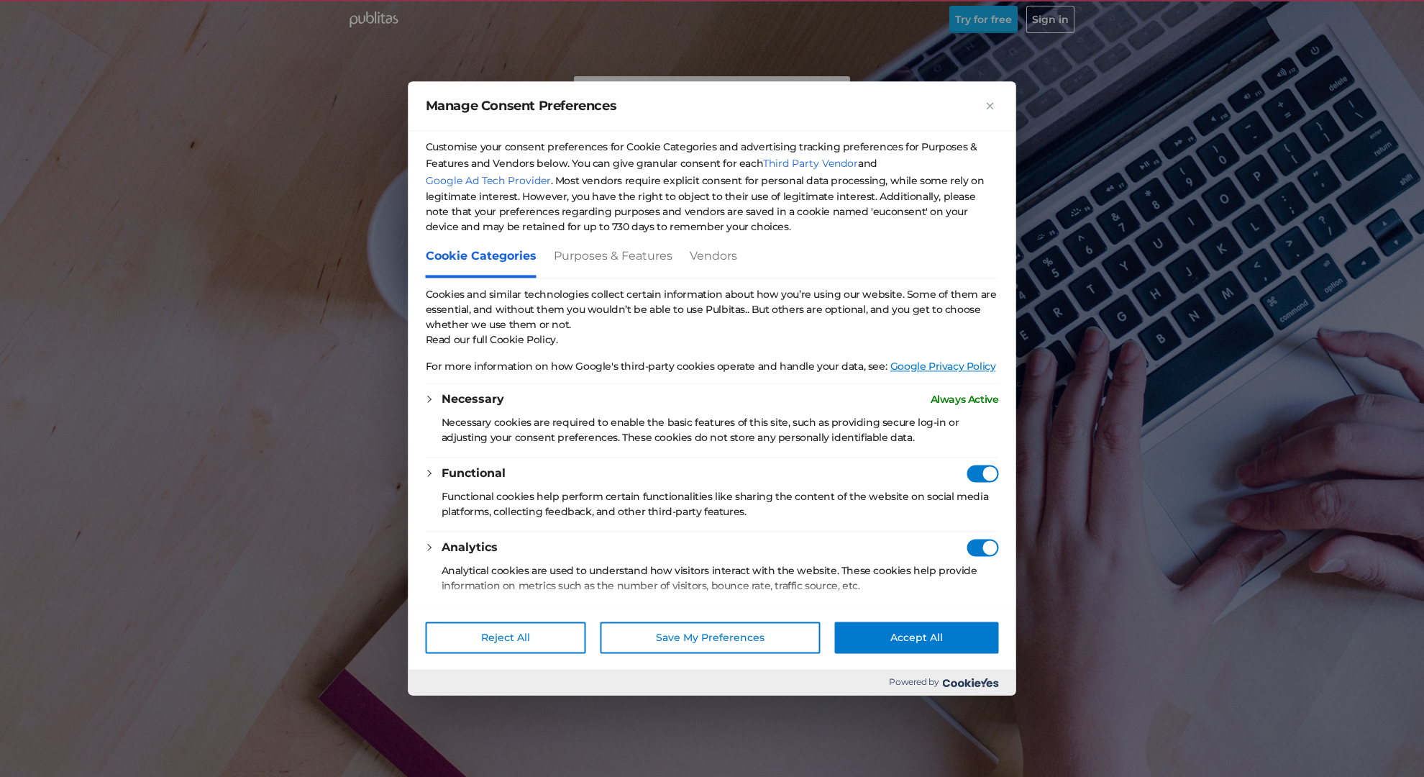
checkbox Consent"] "true"
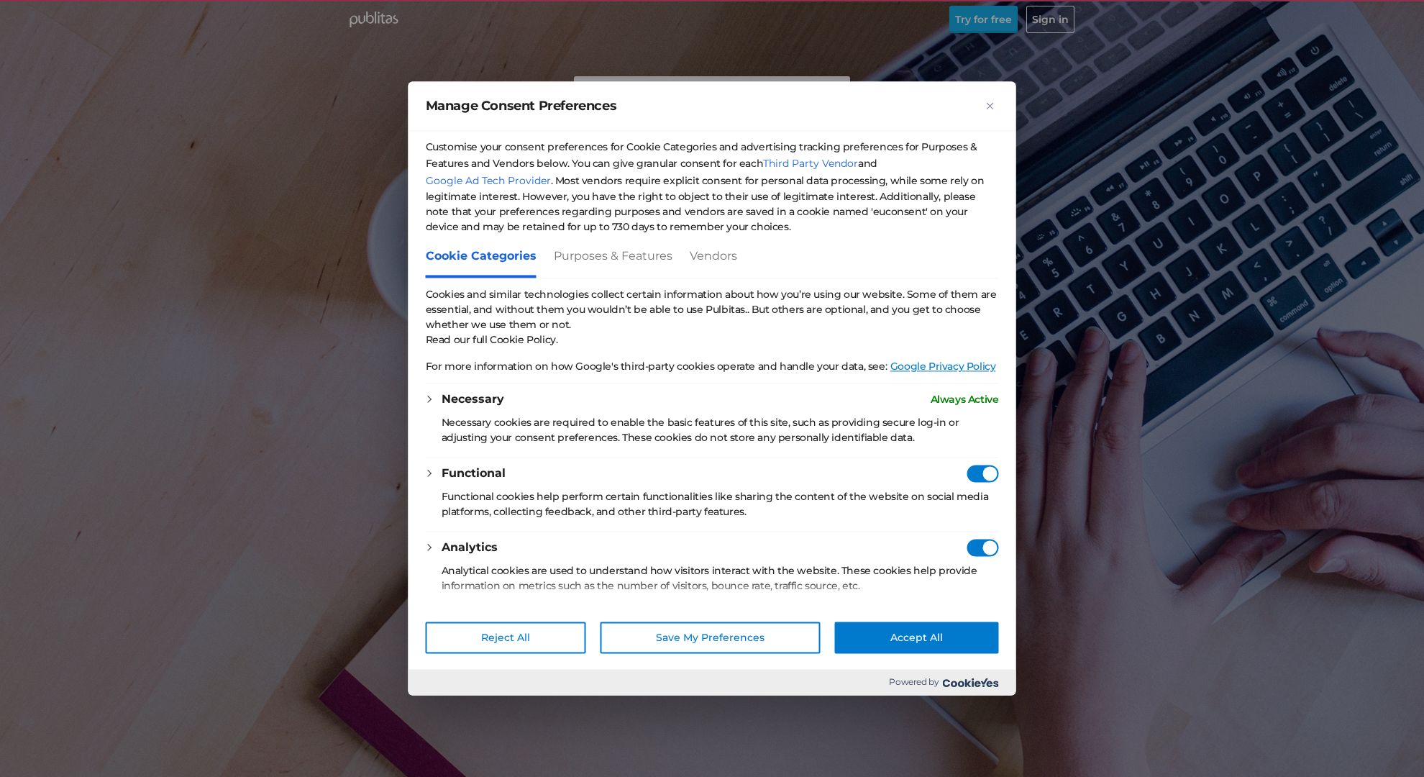
checkbox Consent"] "true"
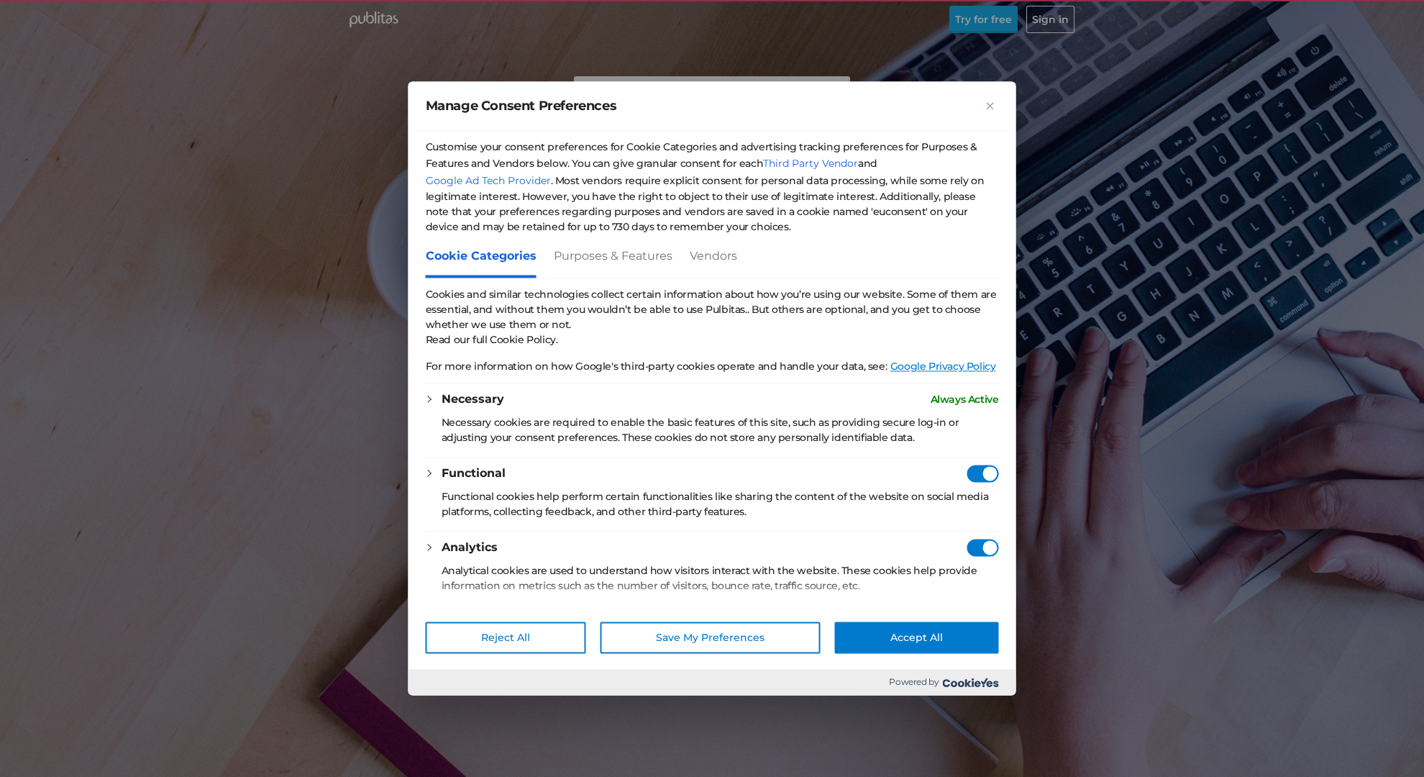
checkbox Consent"] "true"
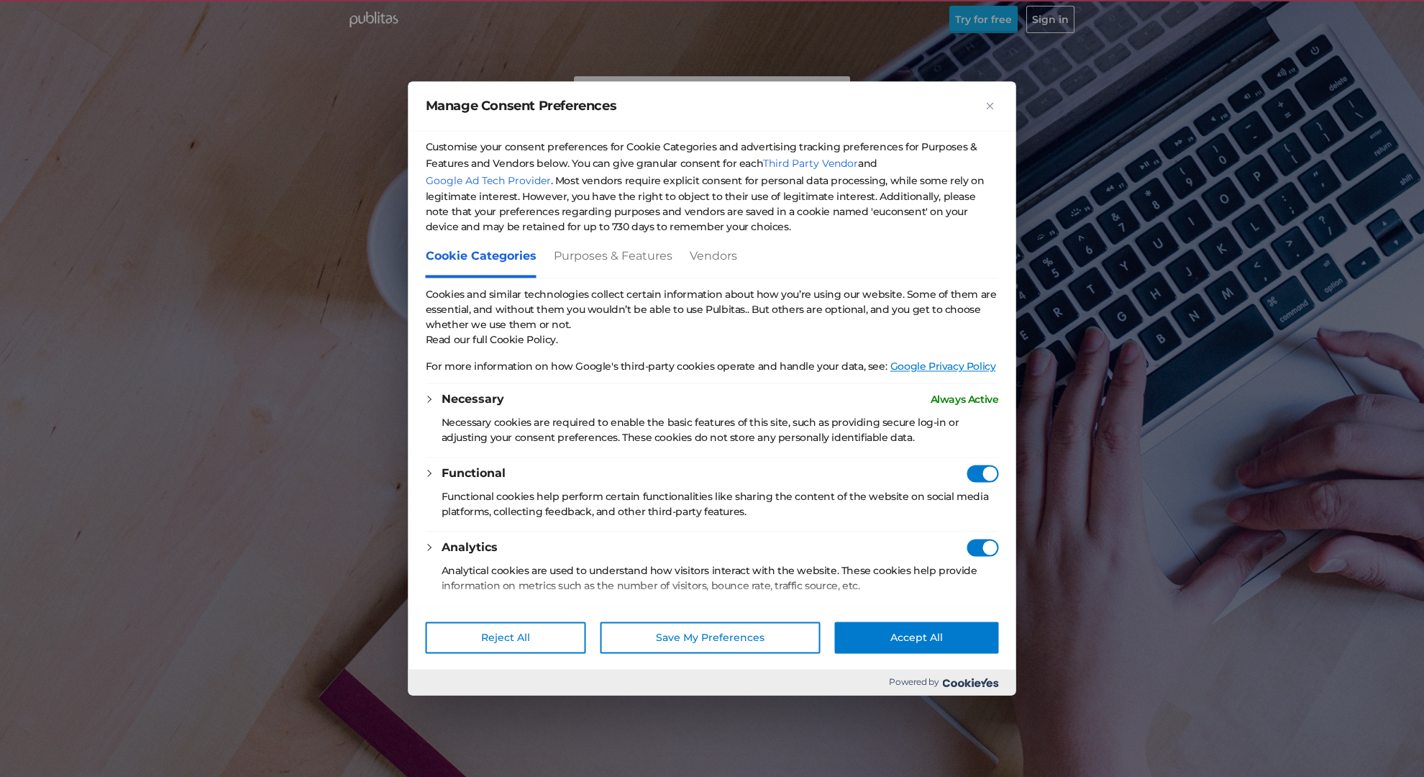
checkbox Consent"] "true"
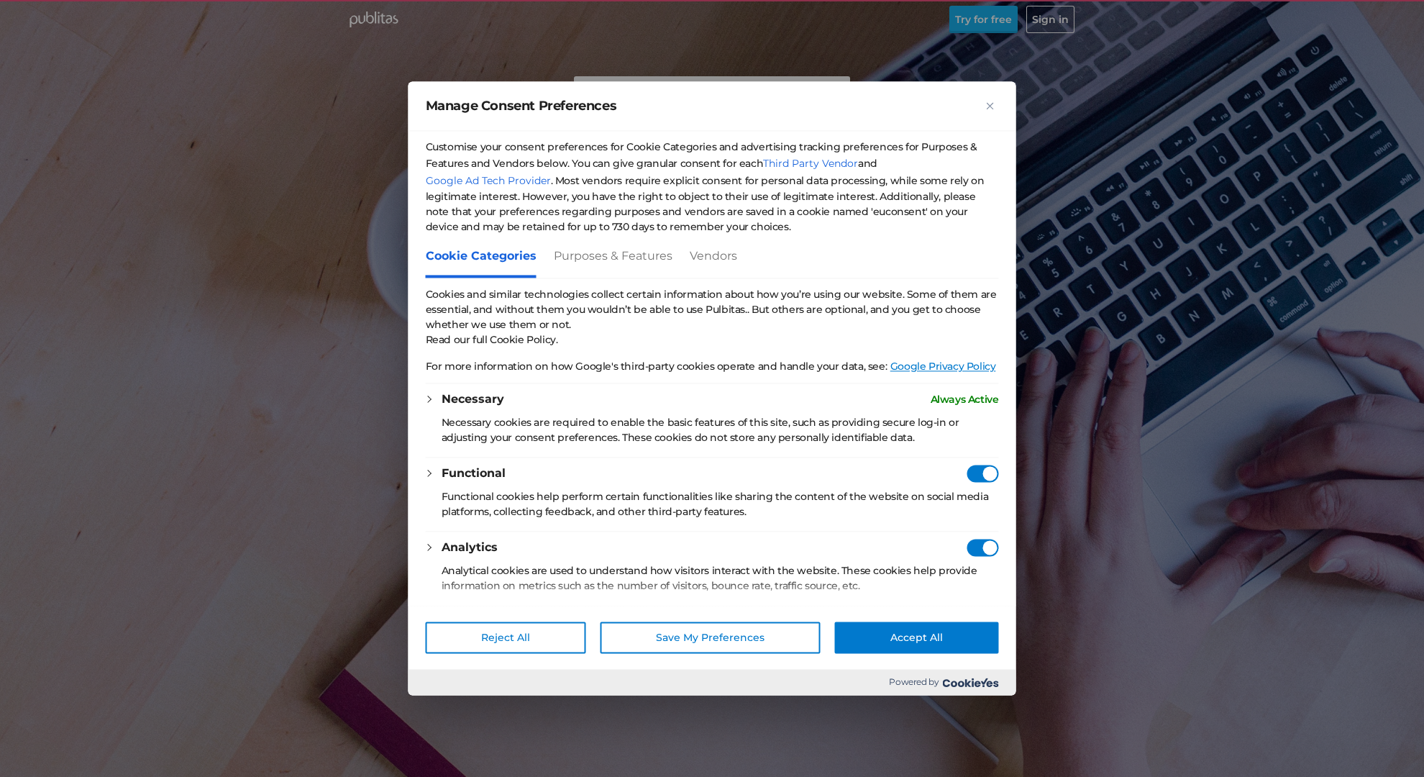
checkbox Consent"] "true"
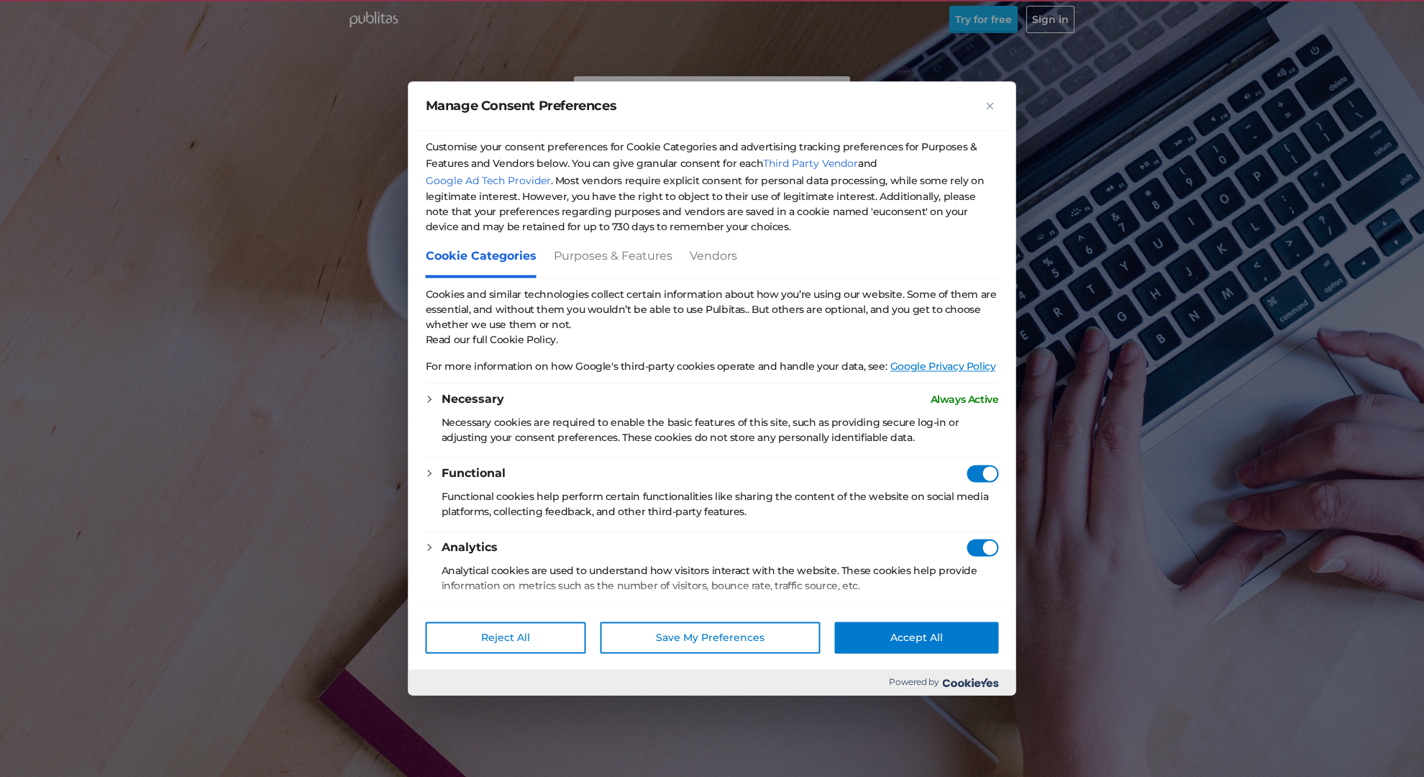
checkbox Consent"] "true"
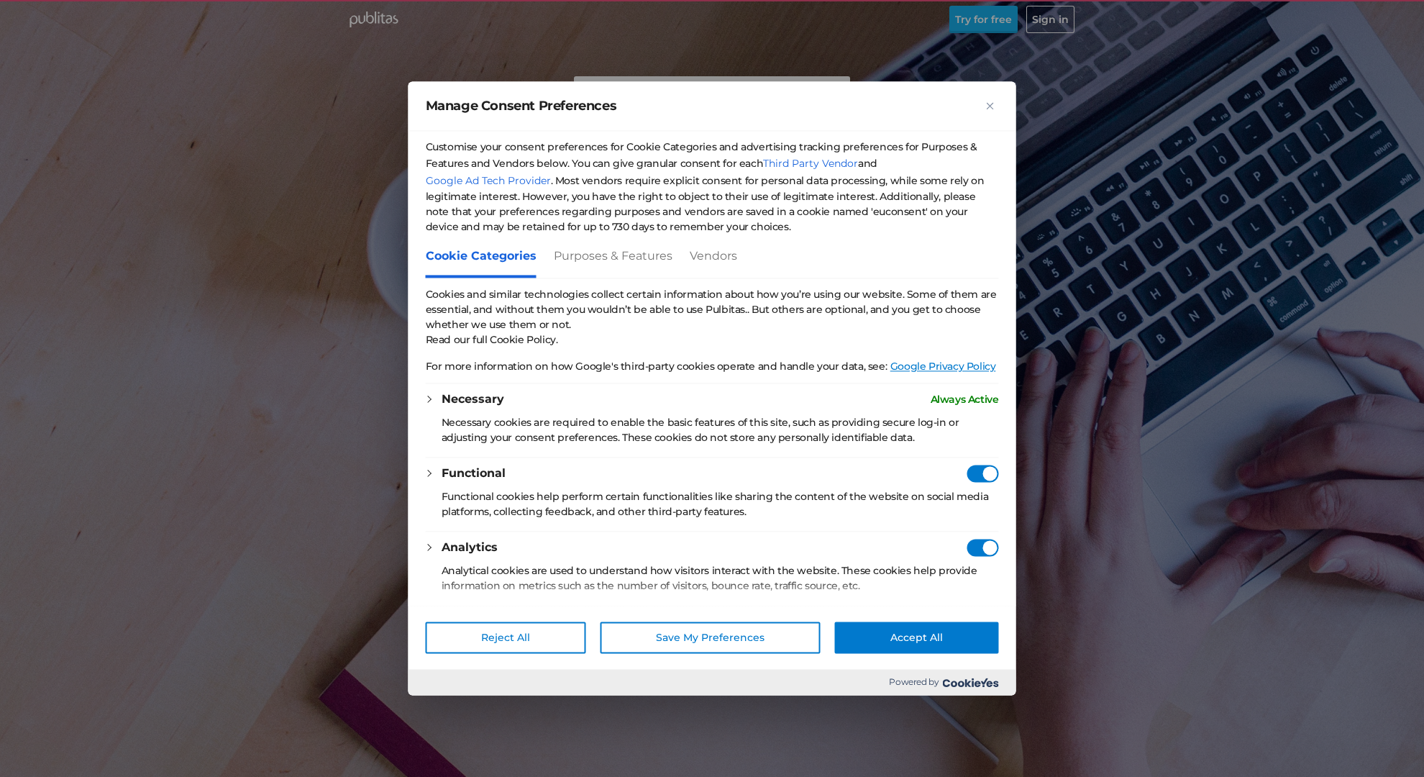
checkbox Consent"] "true"
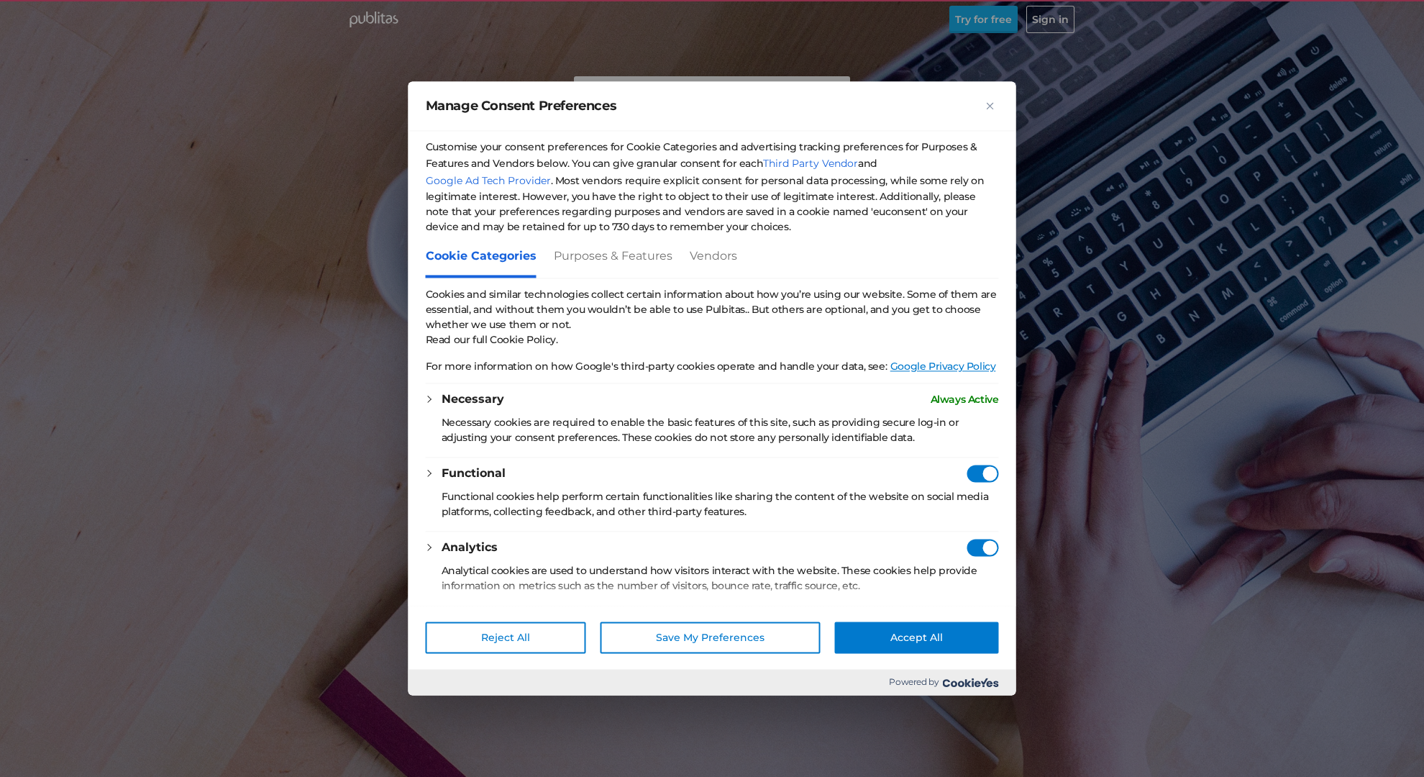
checkbox Consent"] "true"
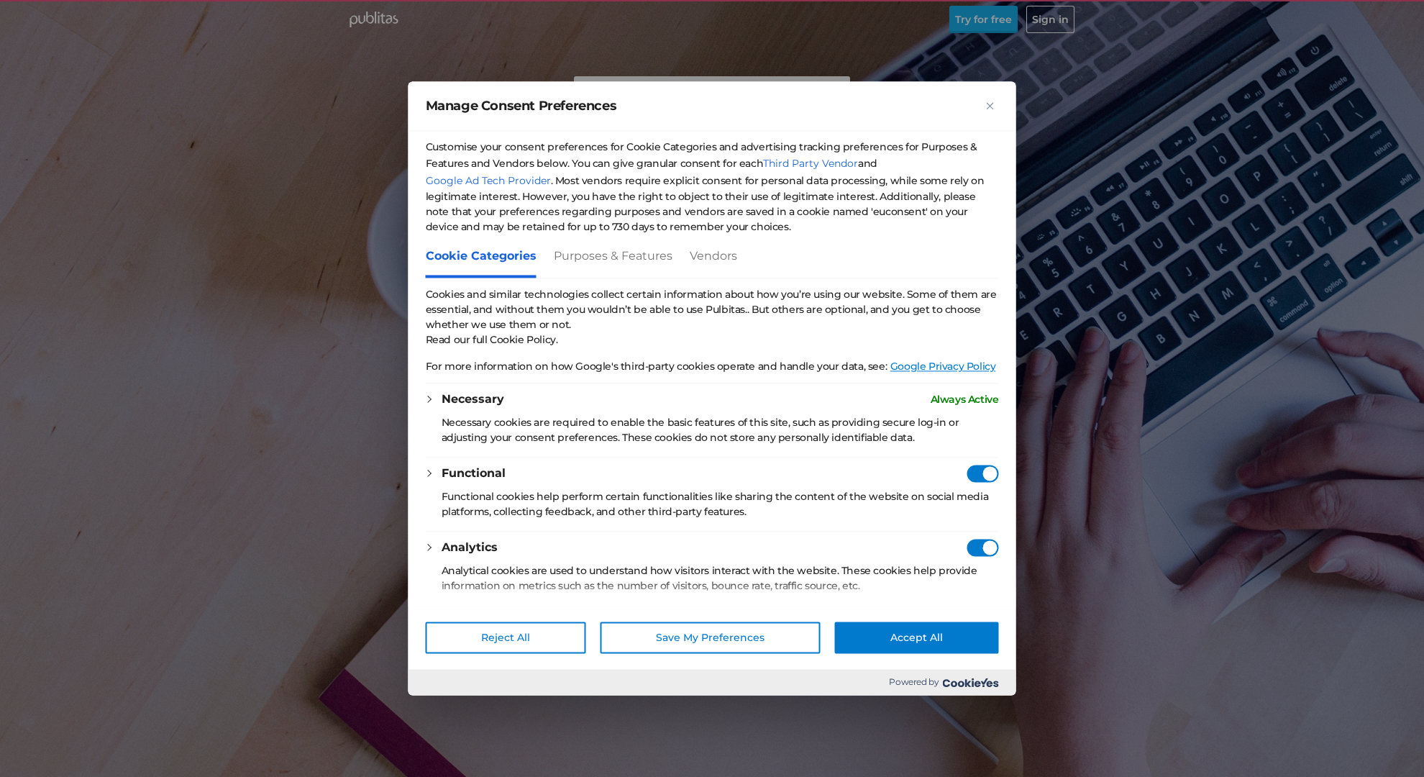
checkbox Consent"] "true"
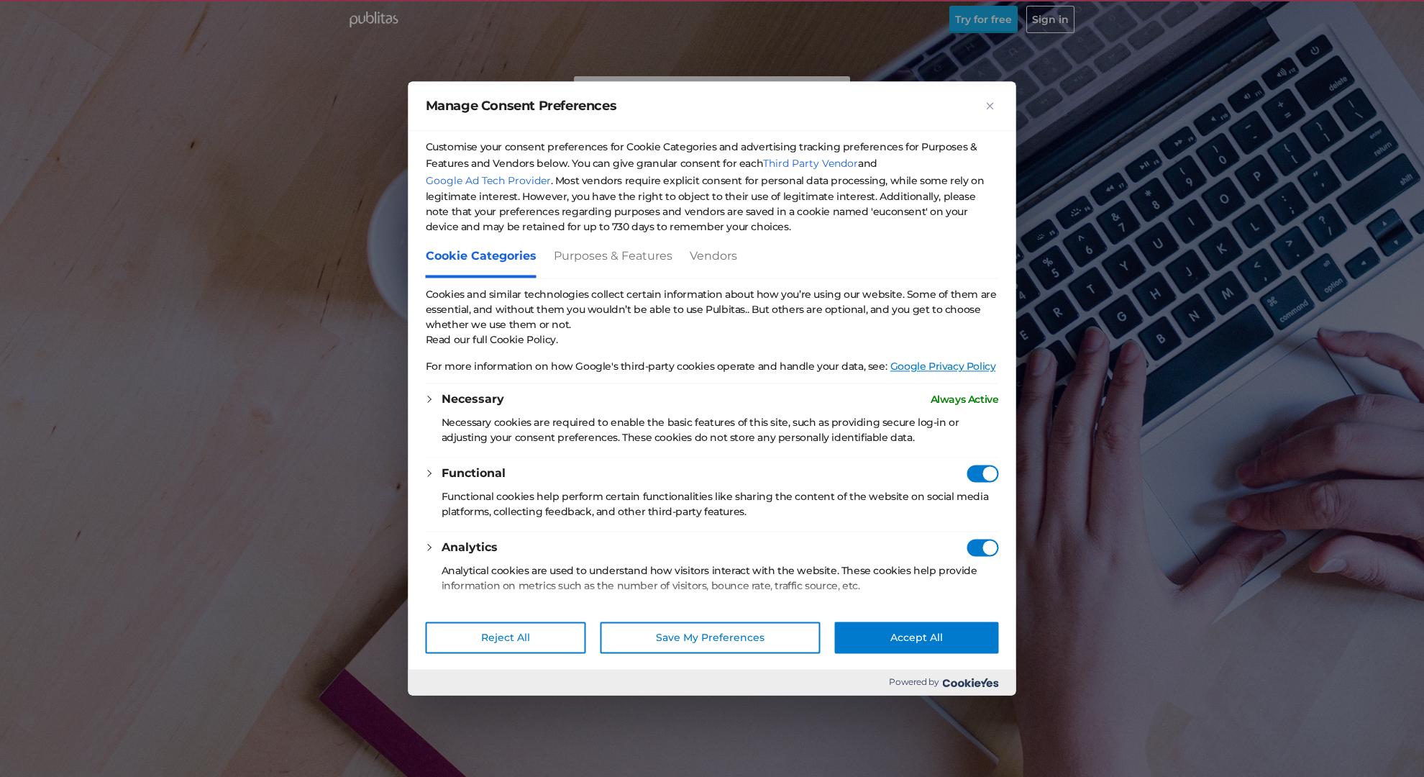
checkbox Consent"] "true"
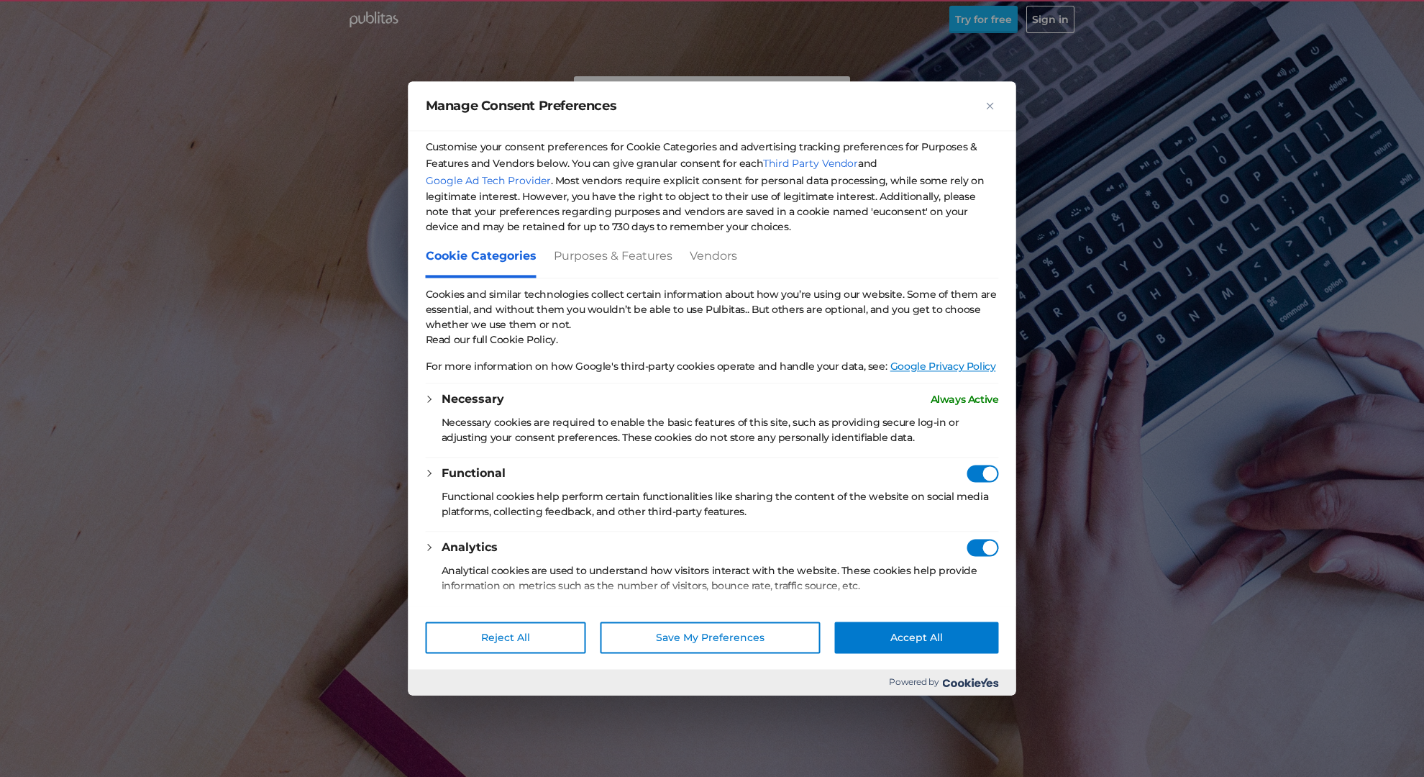
checkbox Consent"] "true"
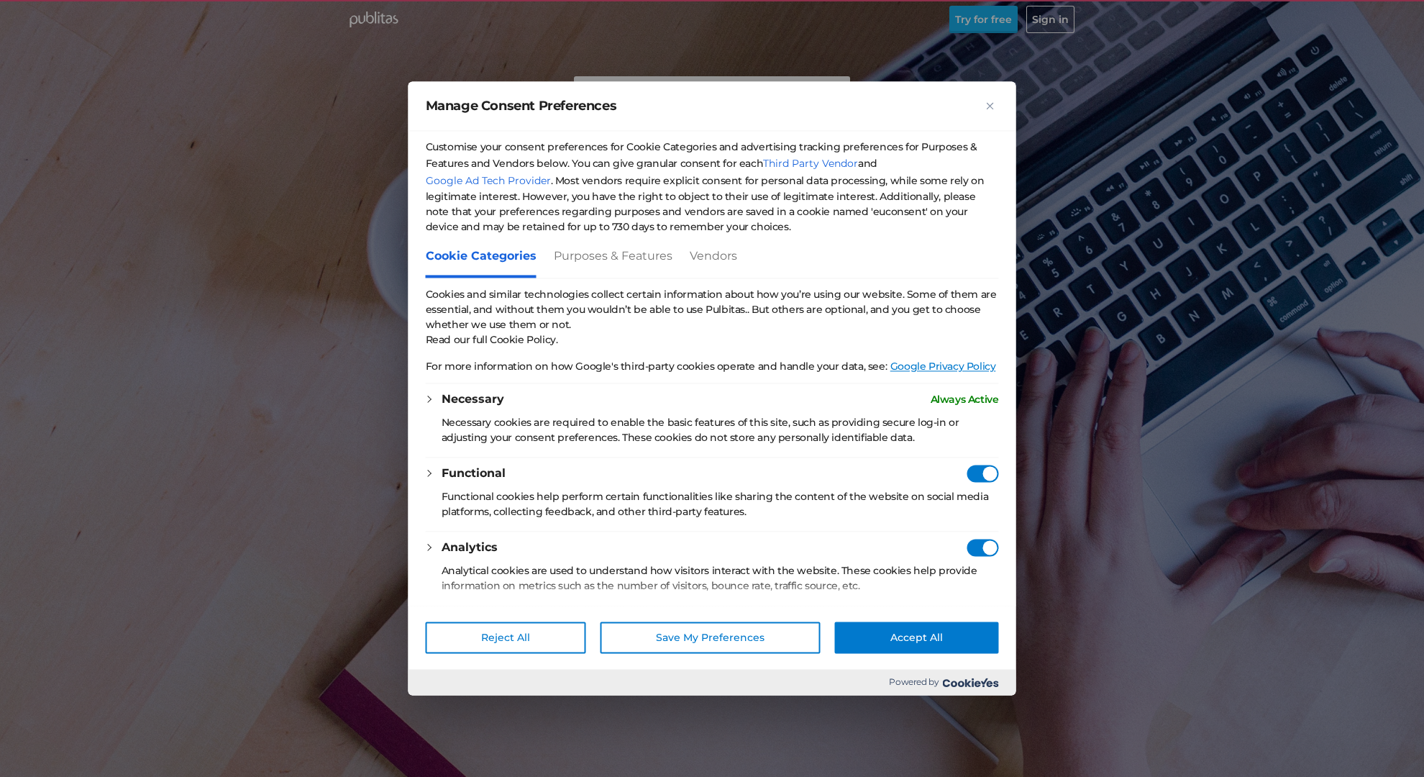
checkbox Consent"] "true"
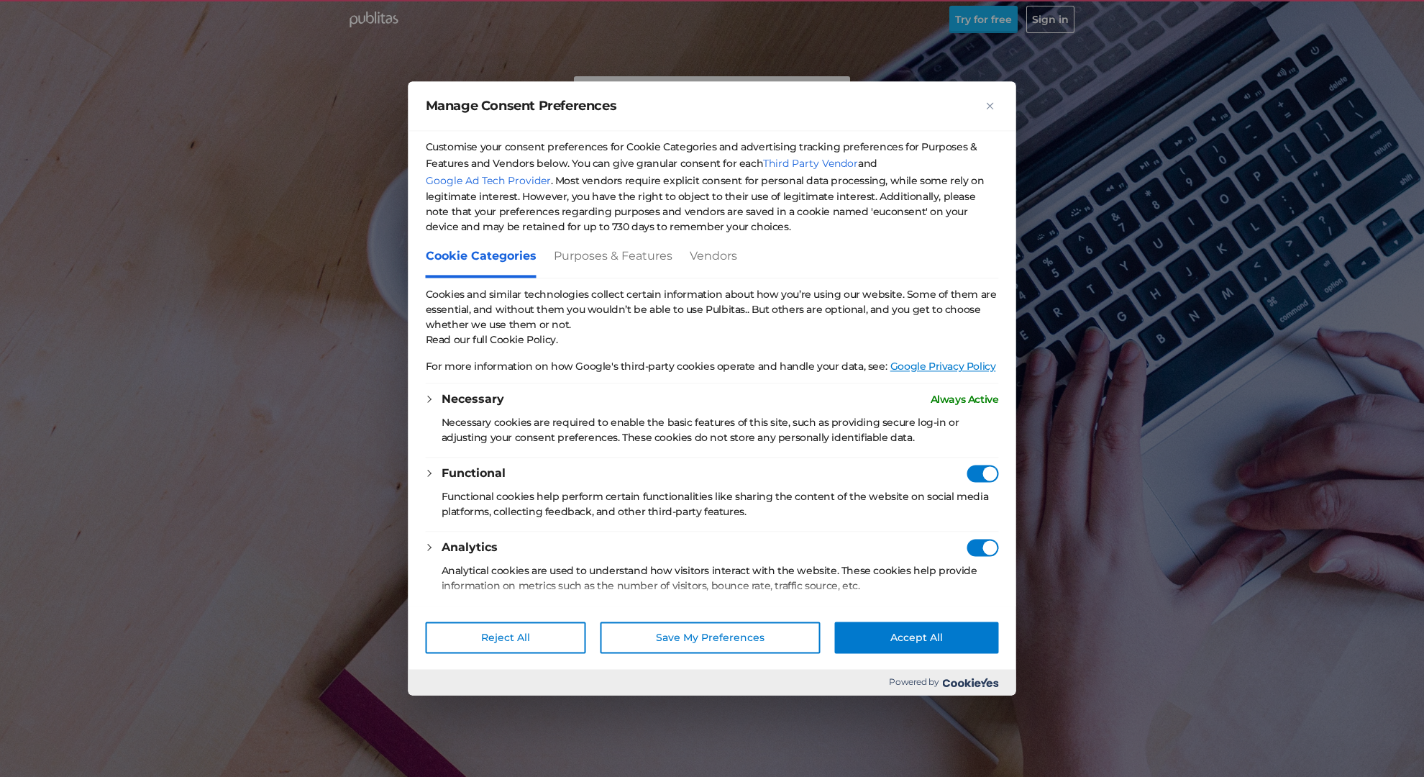
checkbox Consent"] "true"
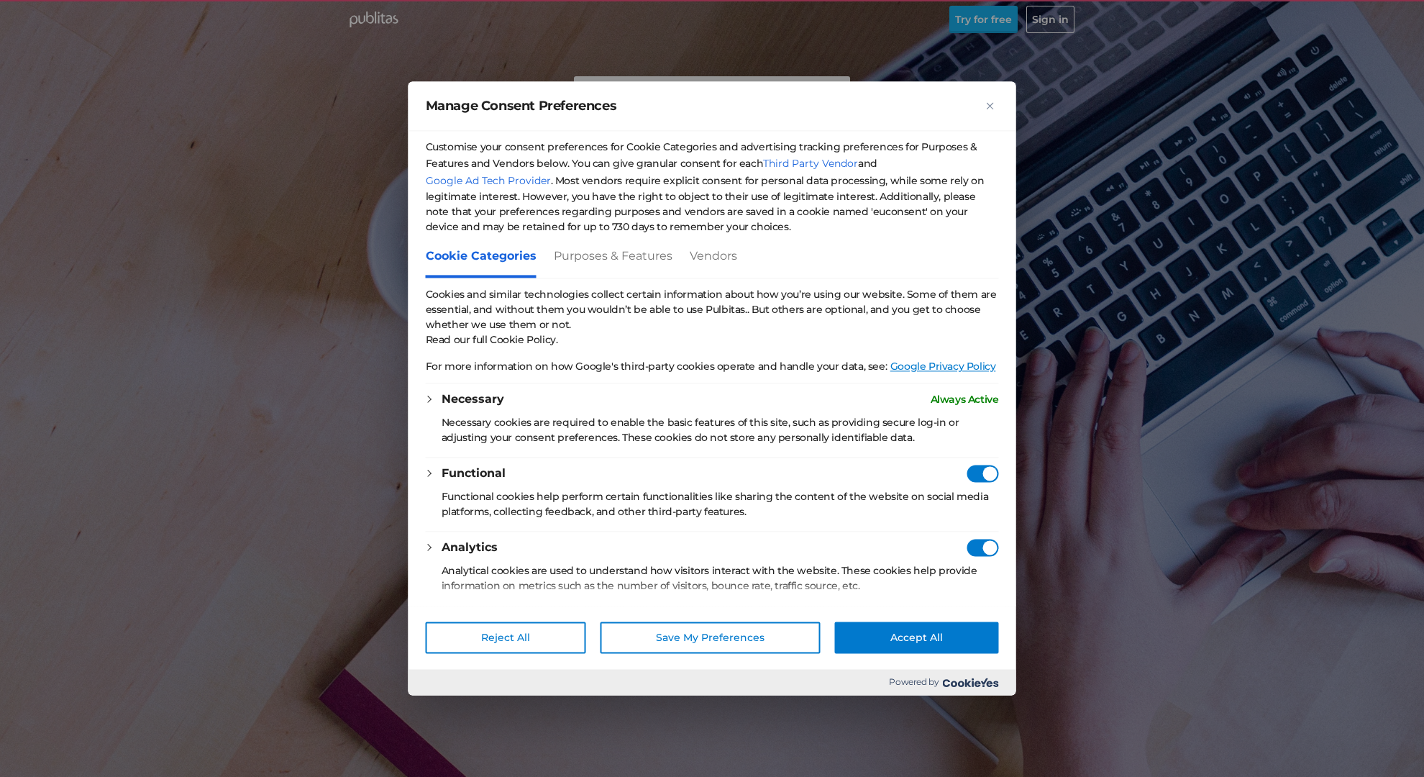
checkbox Consent"] "true"
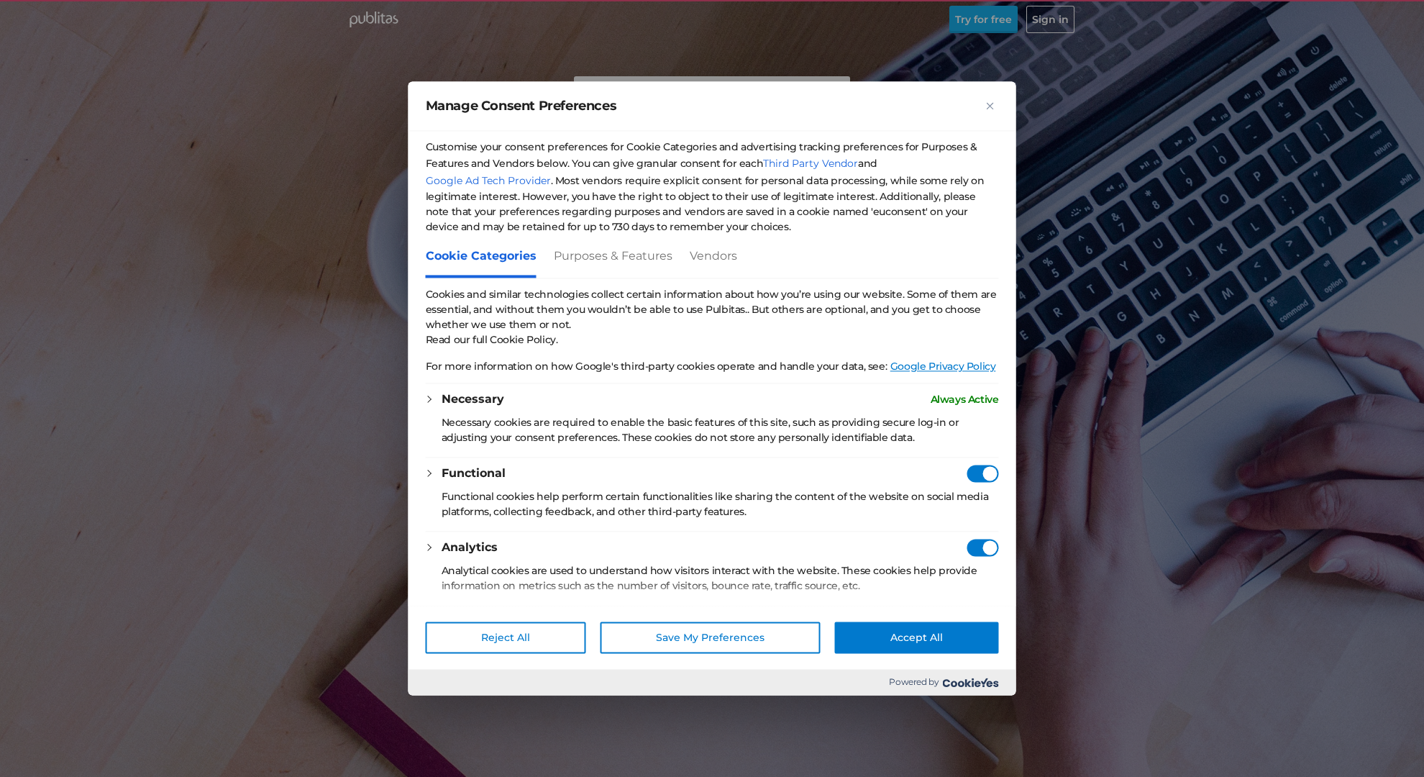
checkbox Consent"] "true"
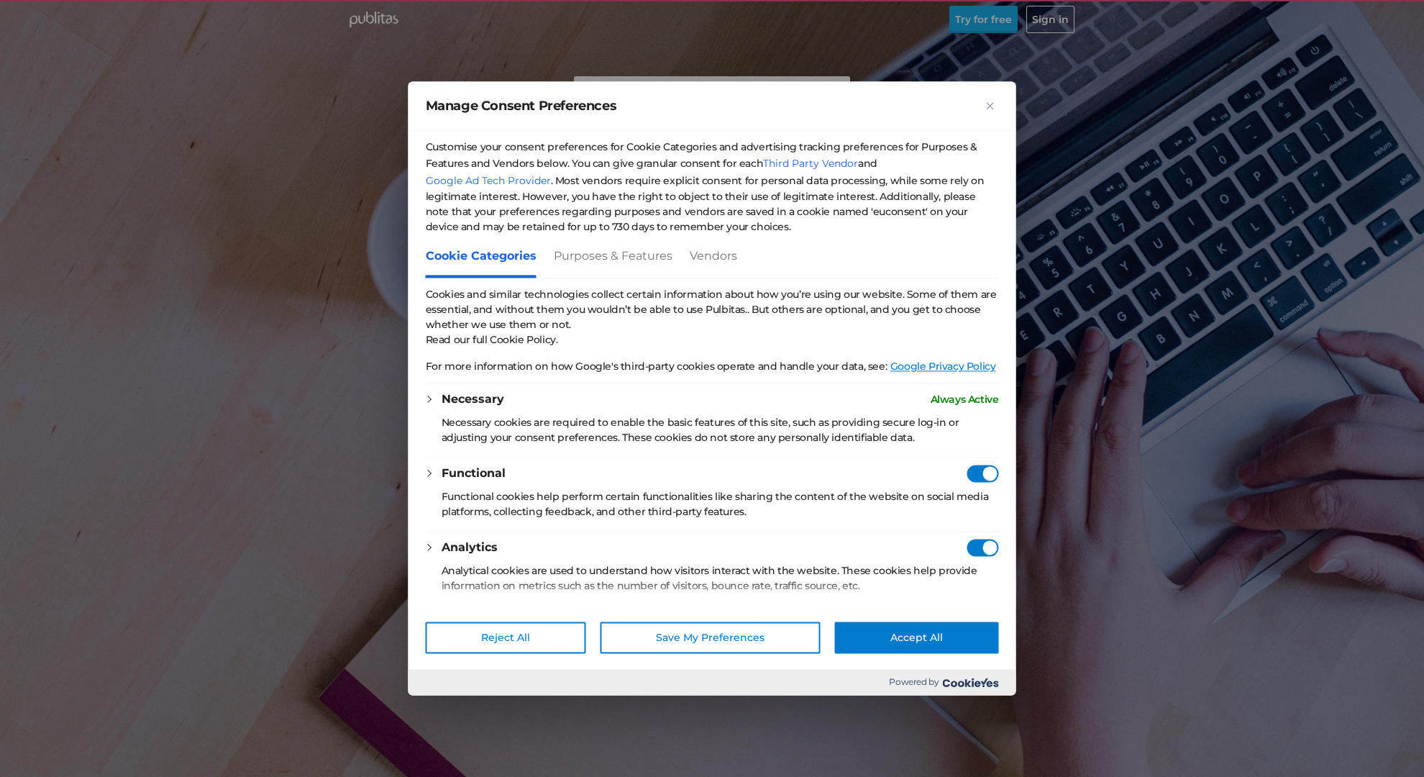
checkbox Consent"] "true"
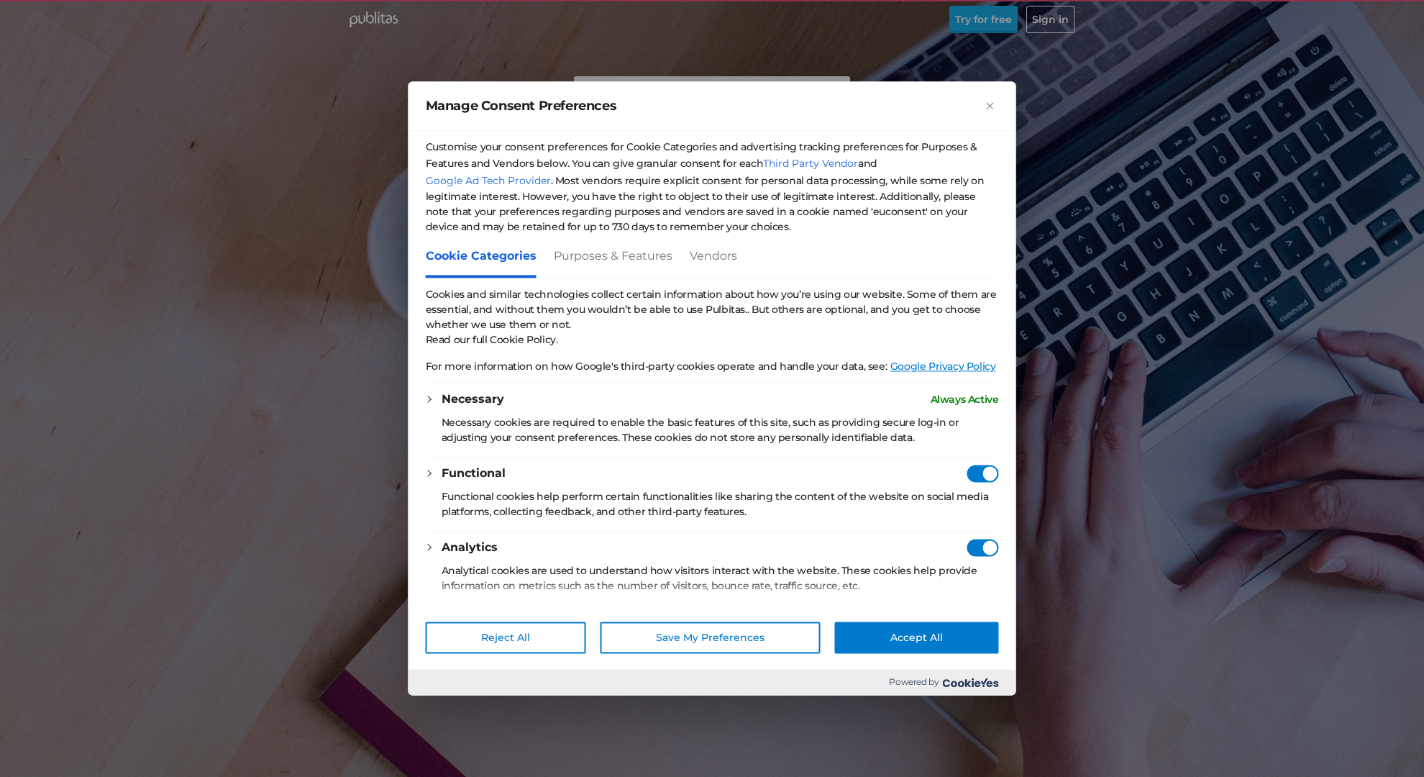
checkbox Consent"] "true"
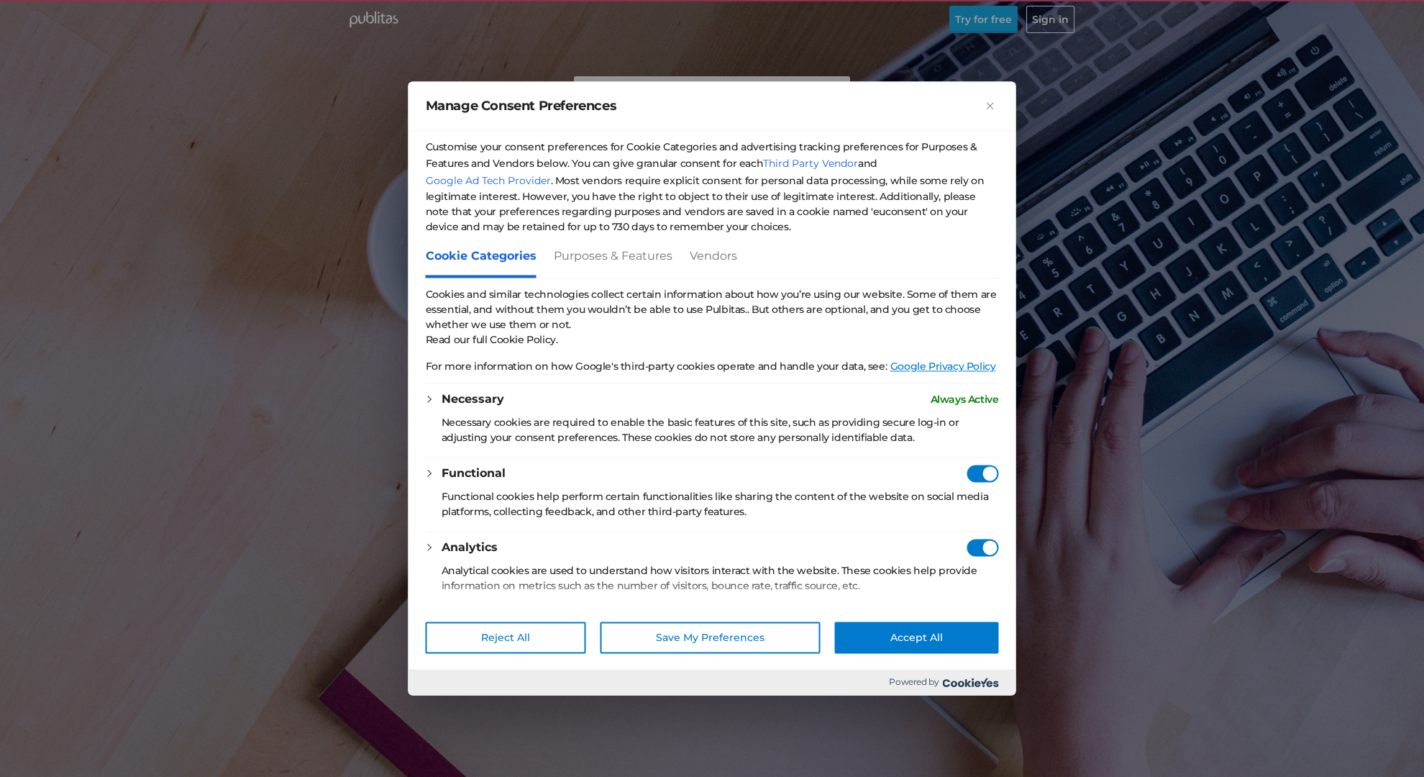
checkbox Consent"] "true"
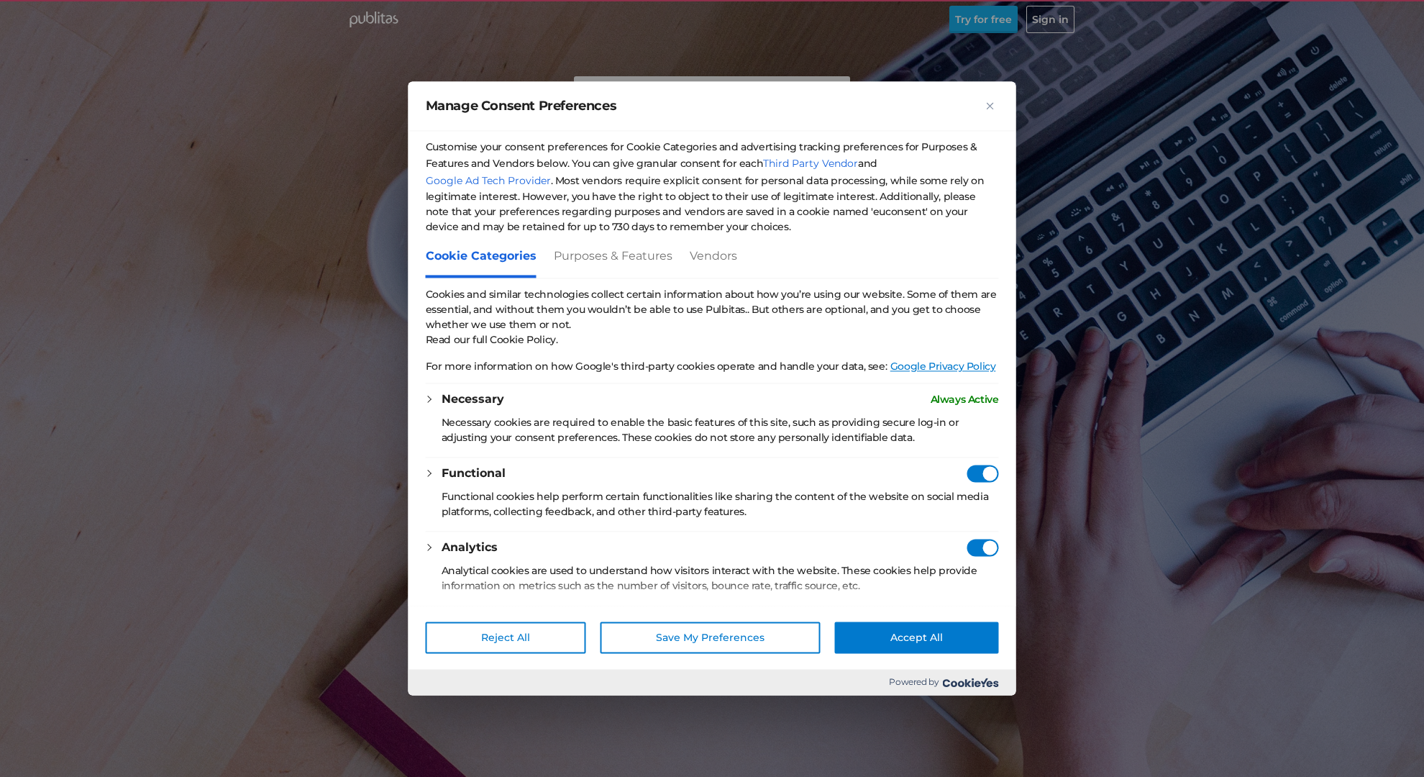
checkbox Consent"] "true"
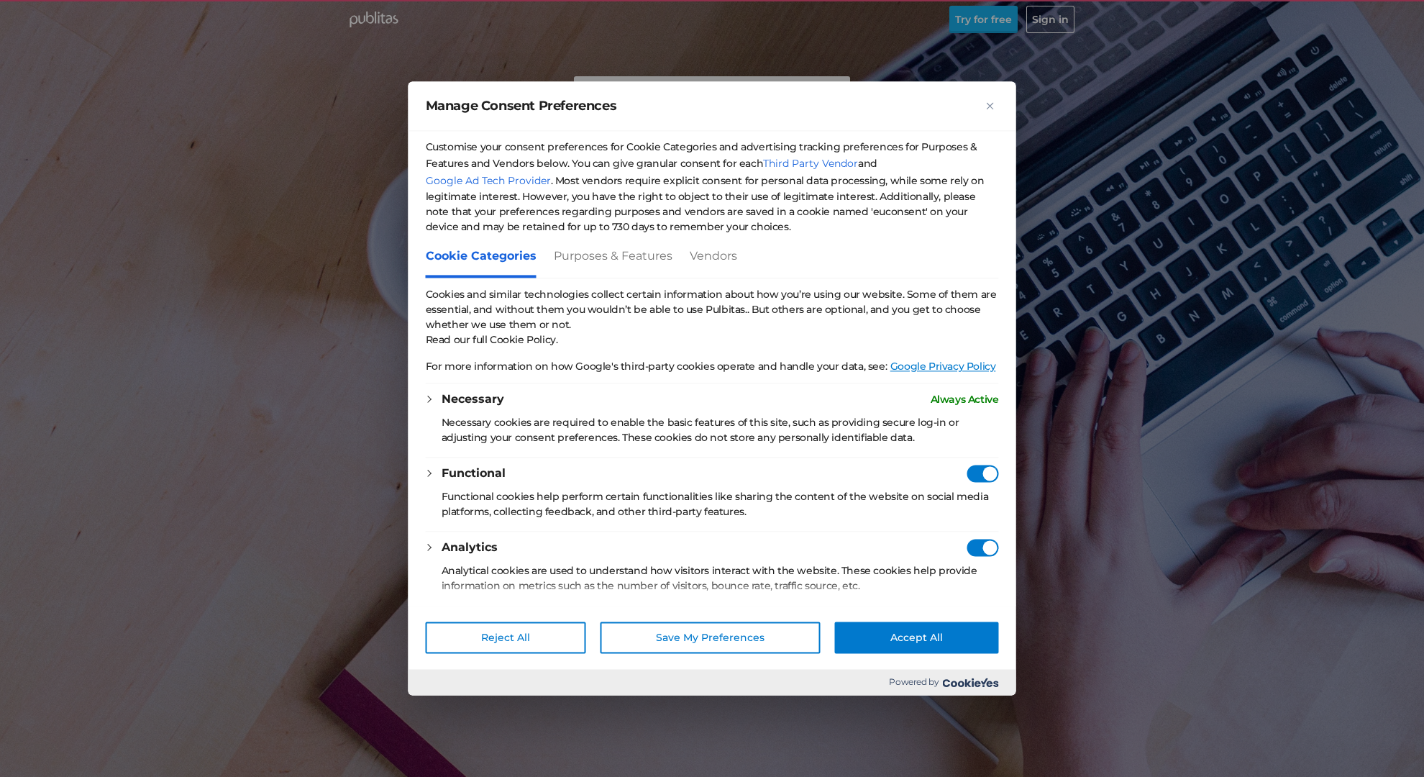
checkbox Consent"] "true"
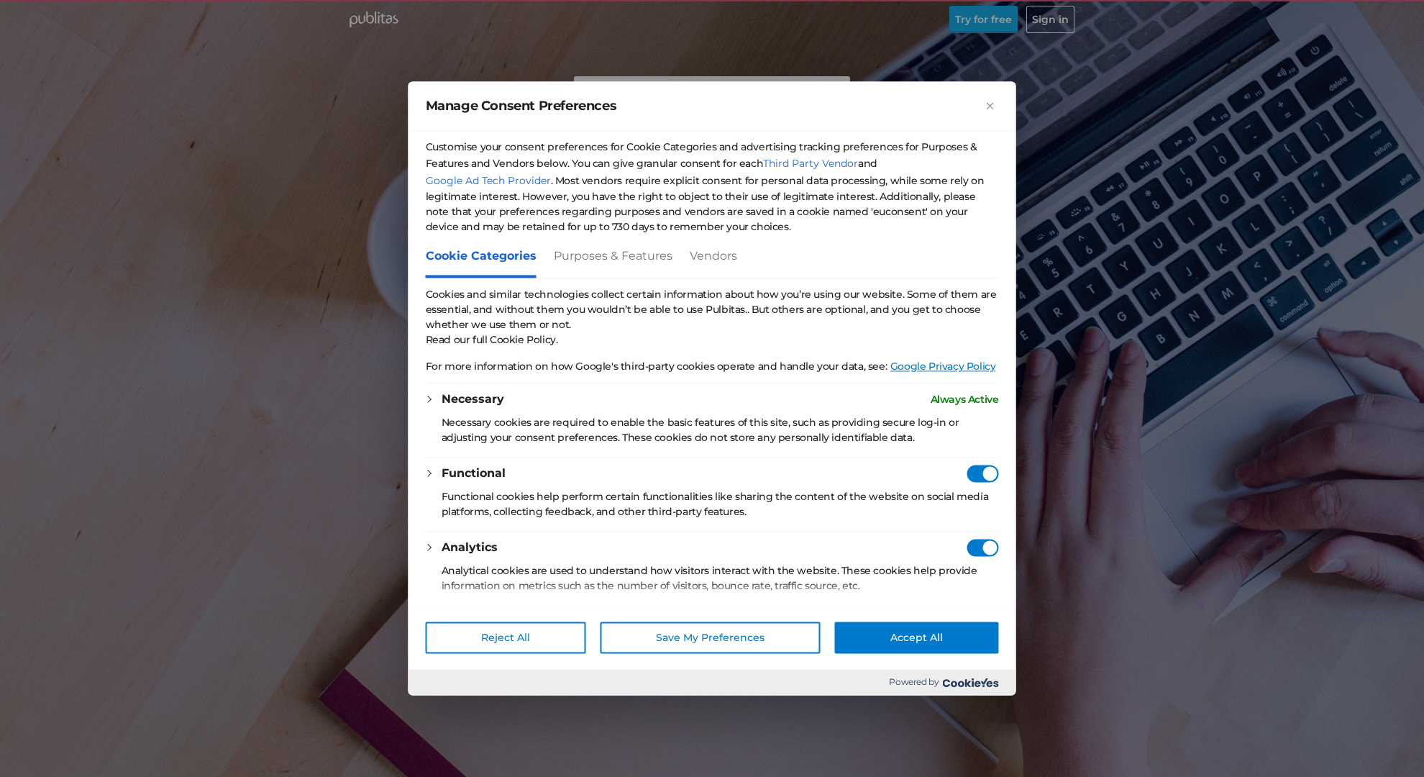
checkbox Consent"] "true"
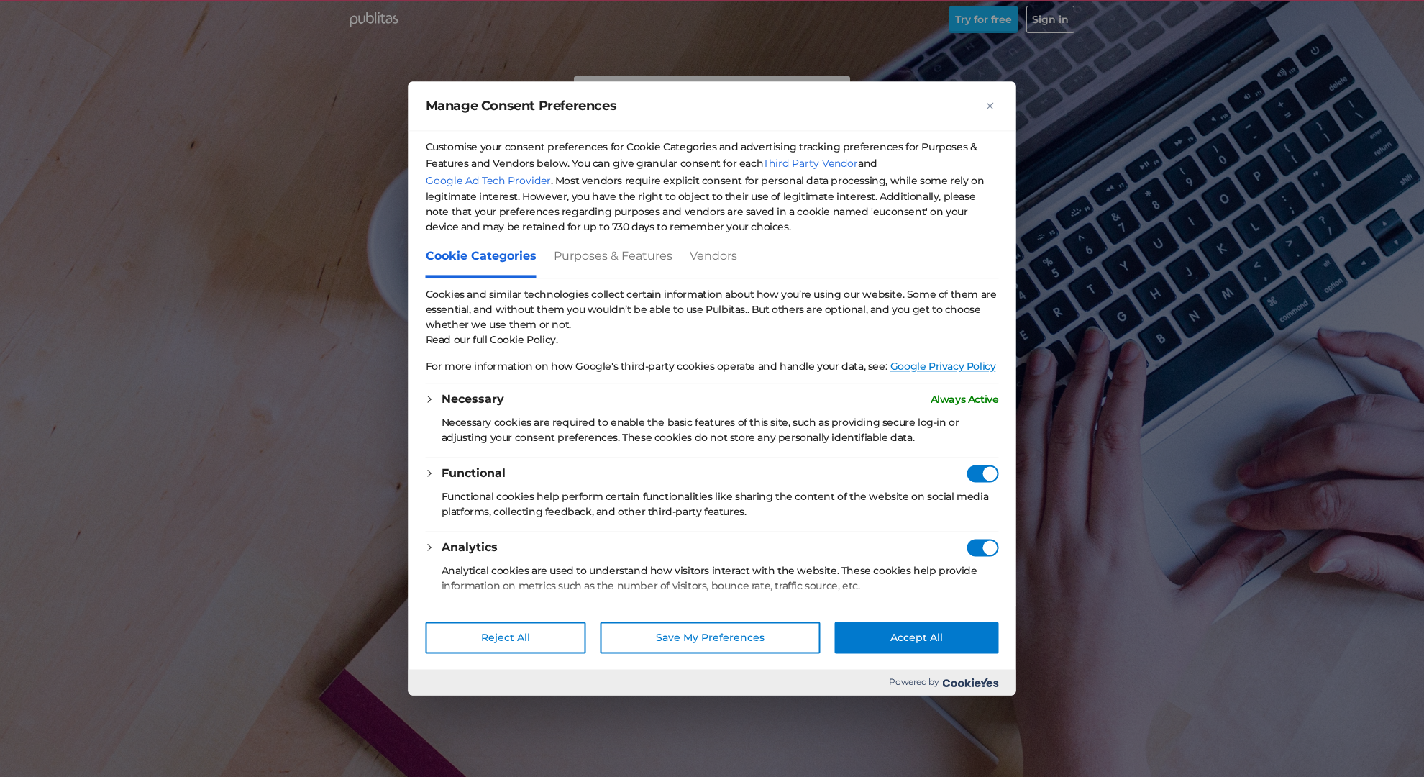
checkbox Consent"] "true"
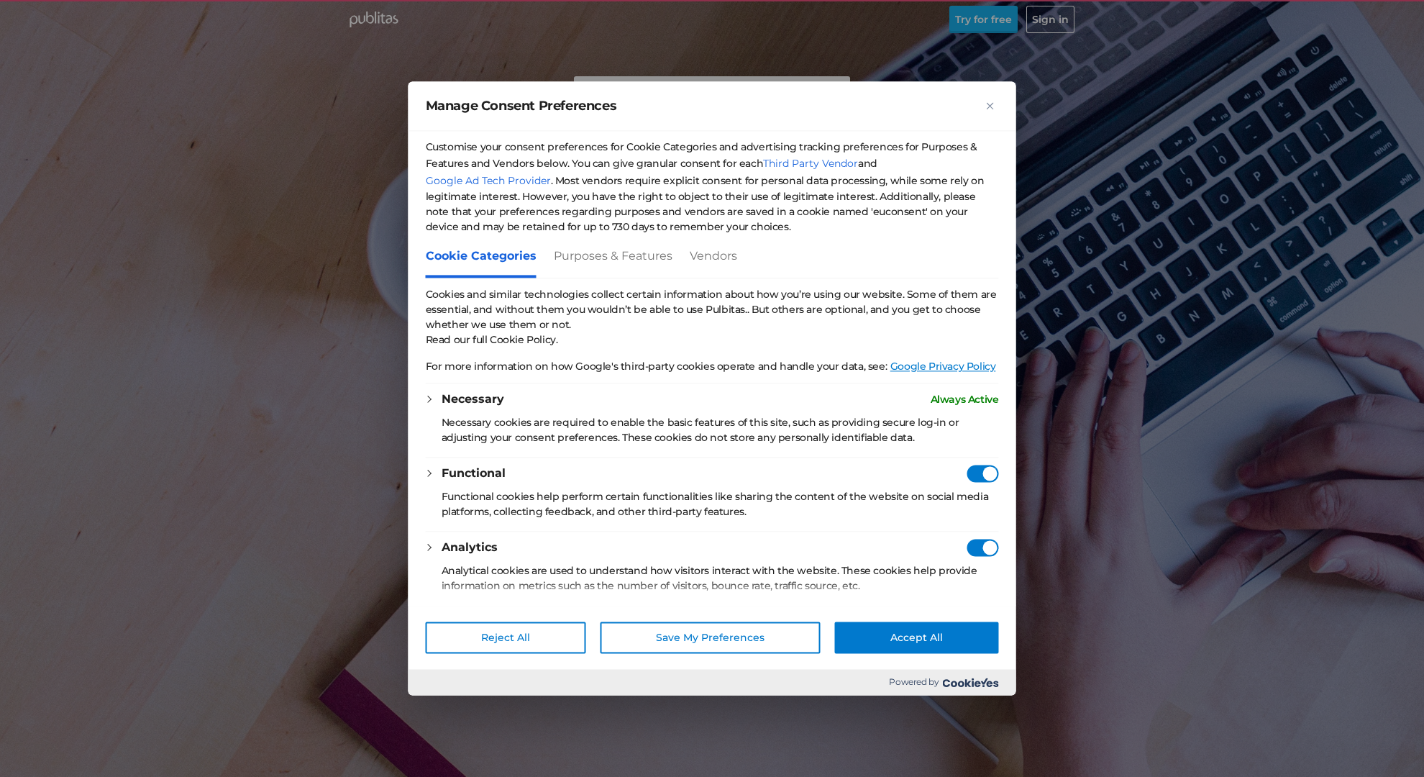
checkbox Consent"] "true"
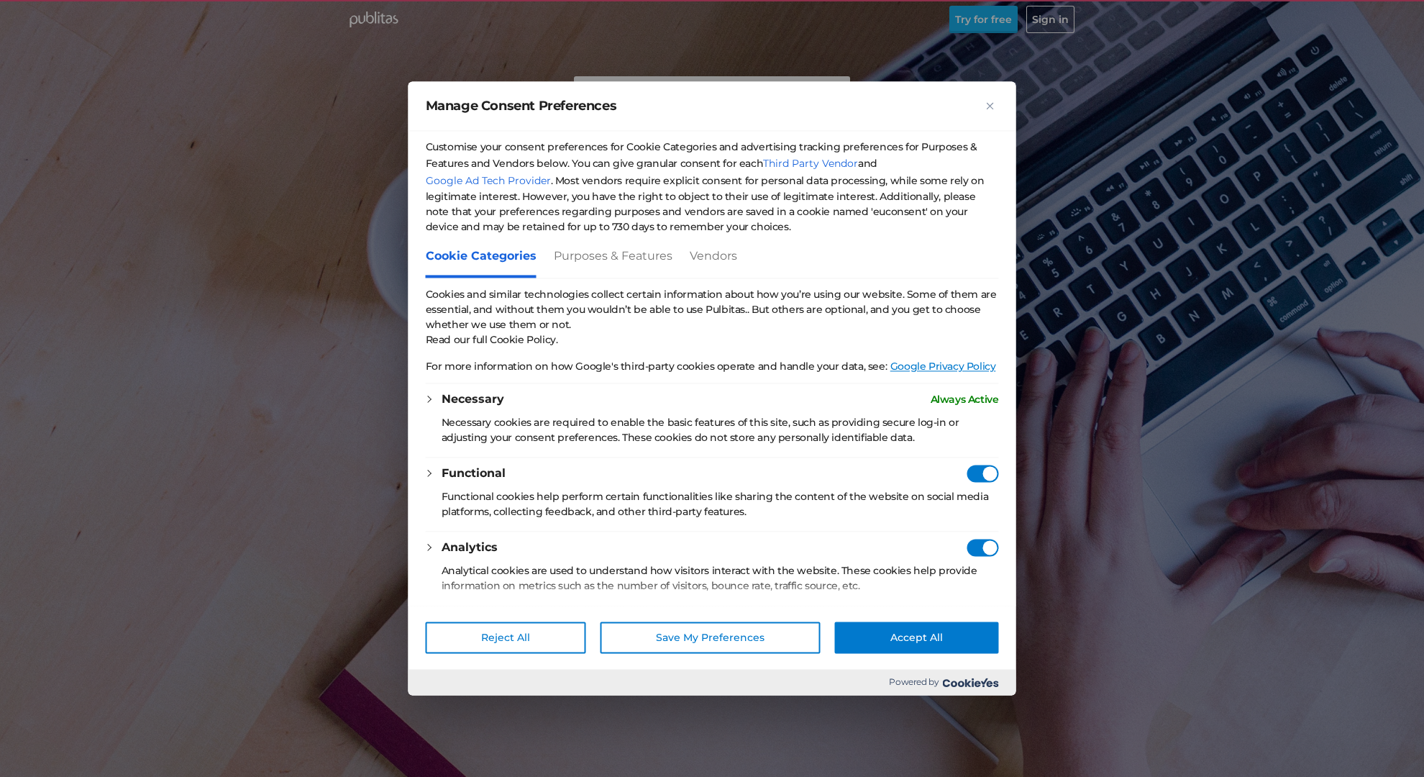
checkbox Consent"] "true"
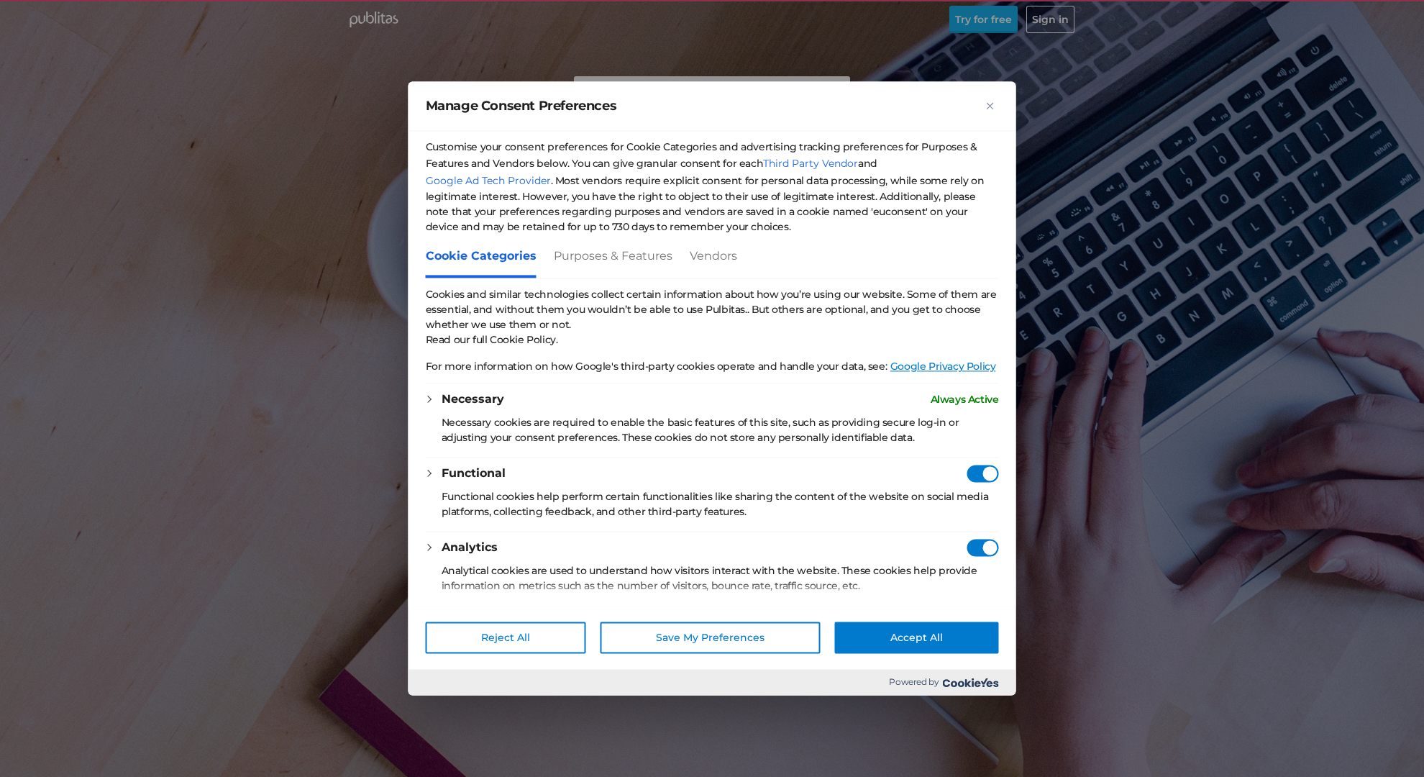
checkbox Consent"] "true"
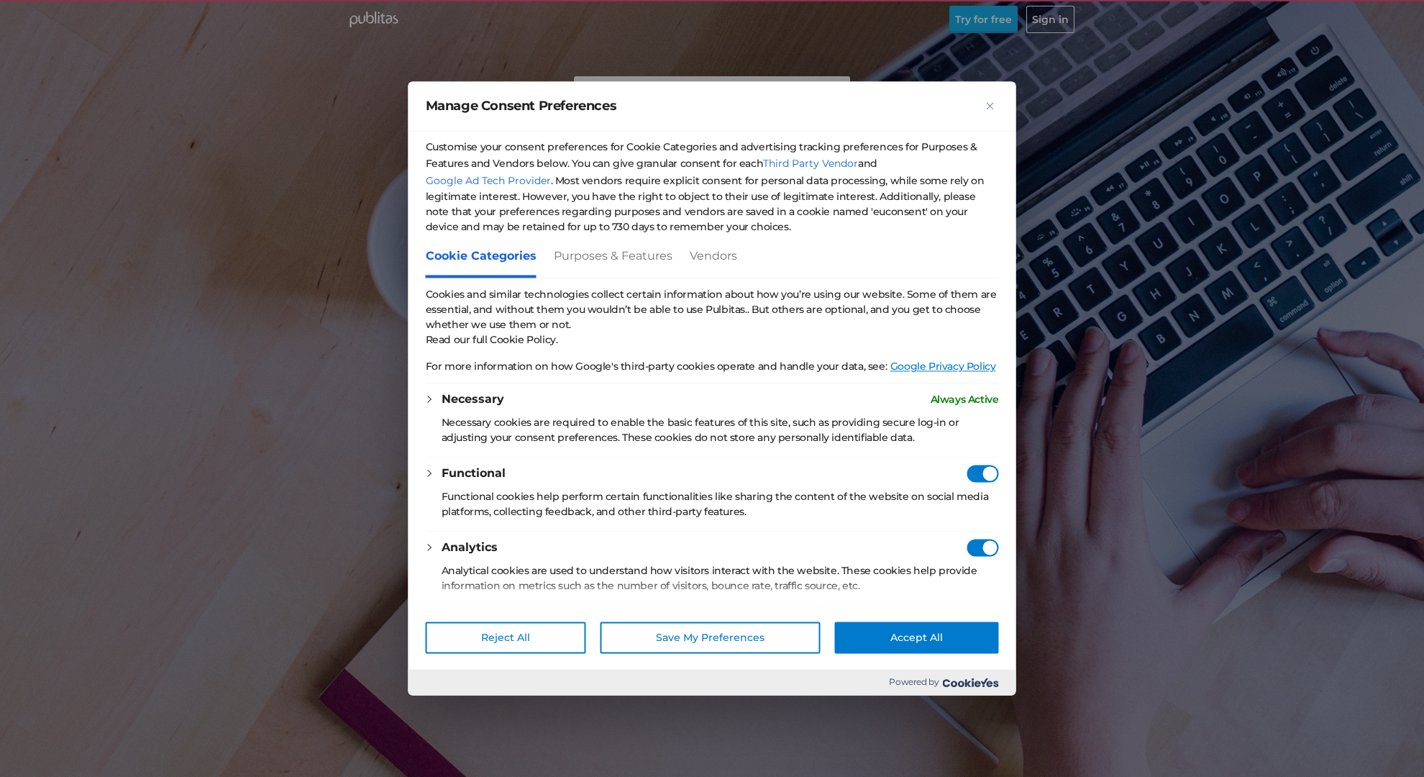
checkbox Consent"] "true"
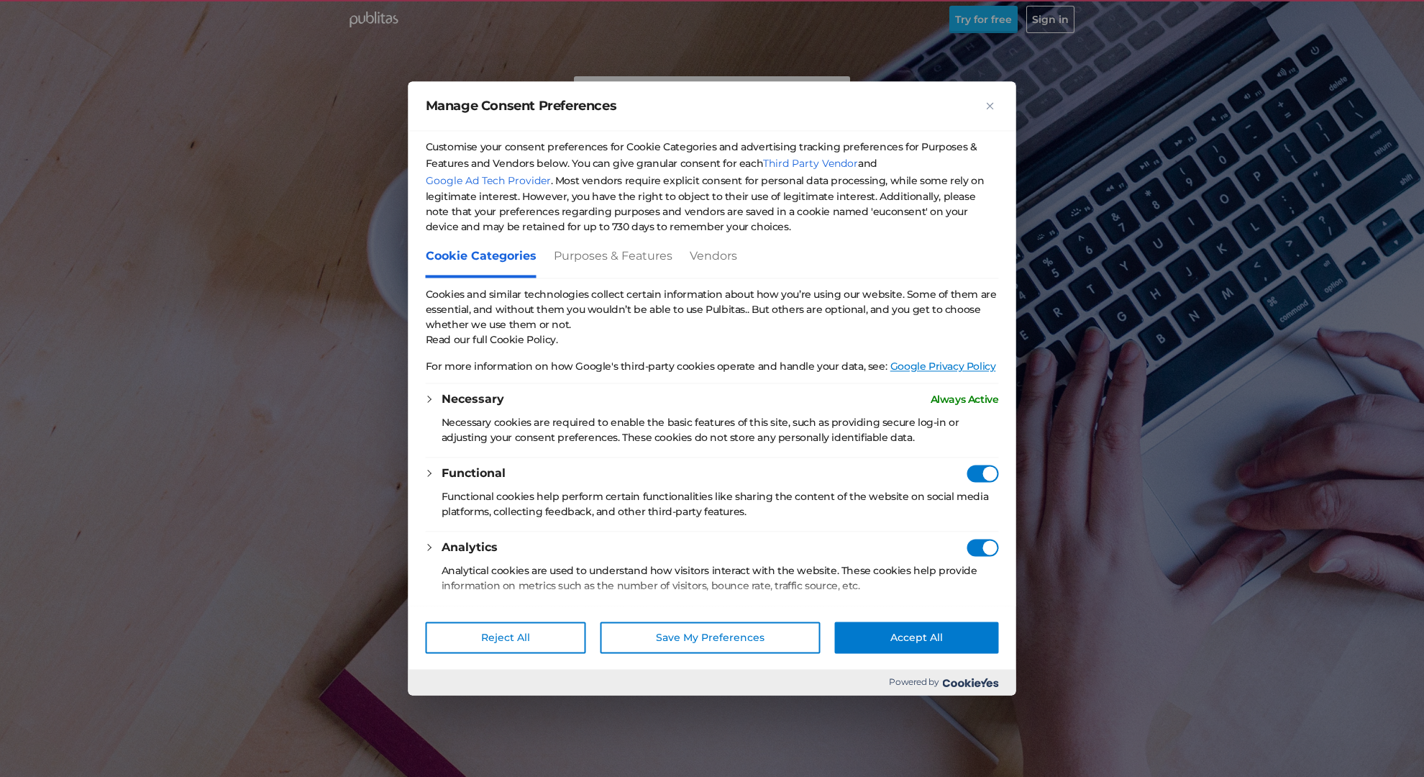
checkbox Consent"] "true"
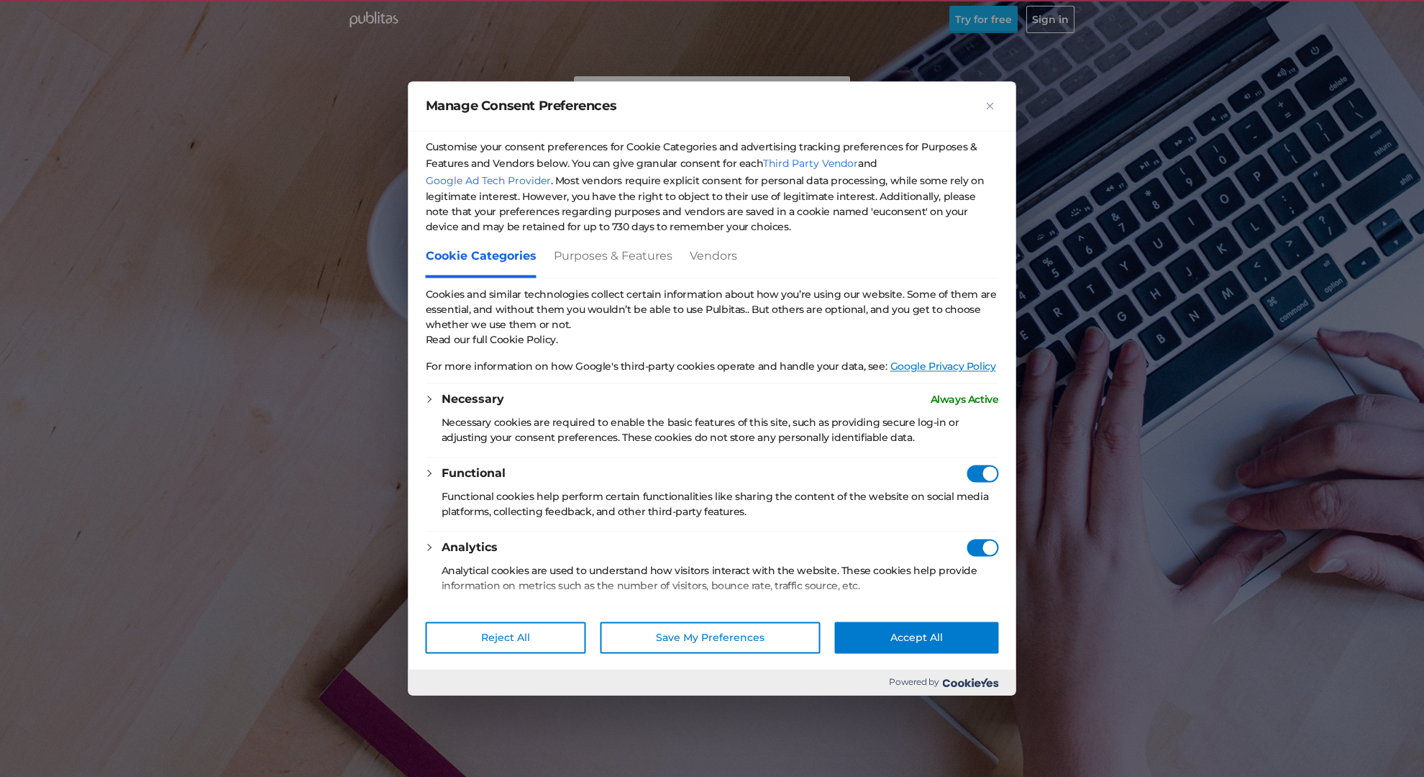
checkbox Consent"] "true"
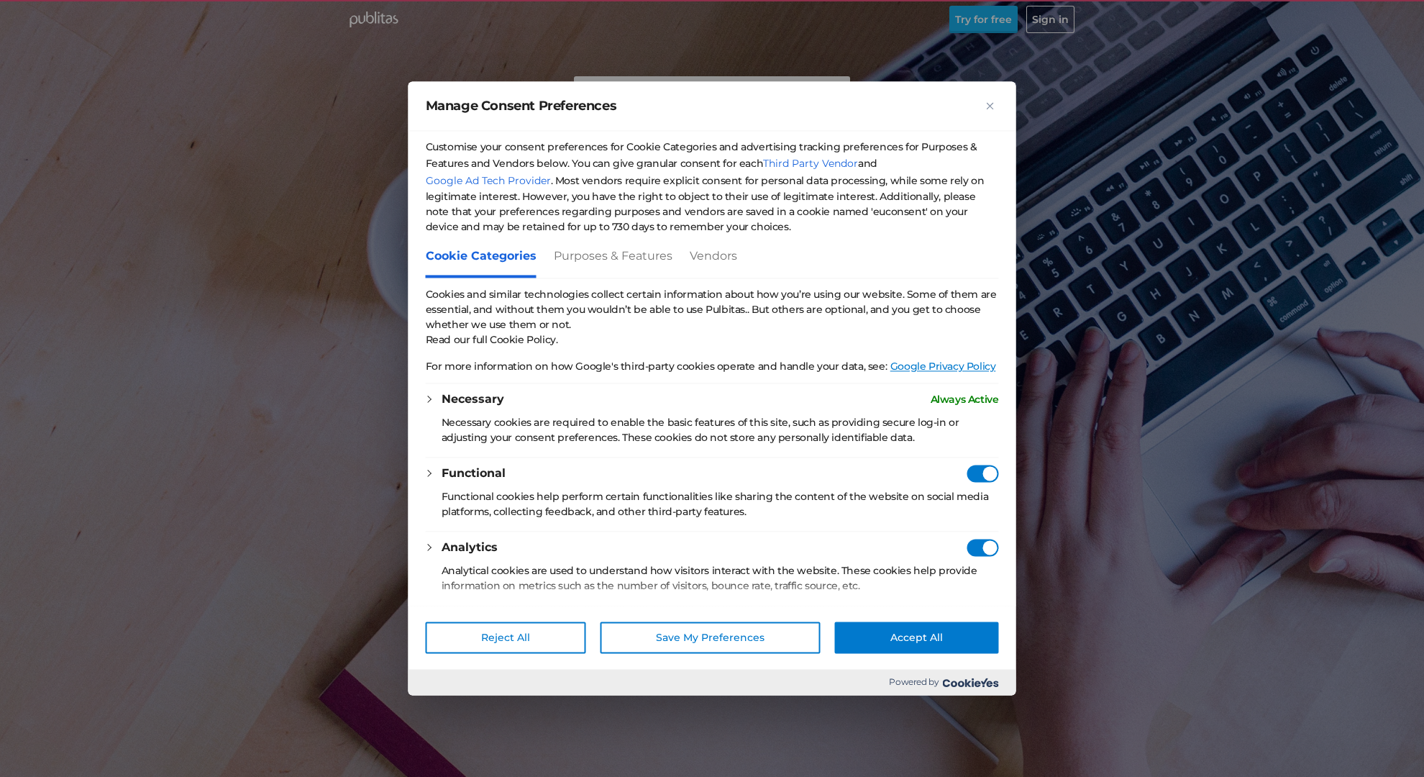
checkbox Consent"] "true"
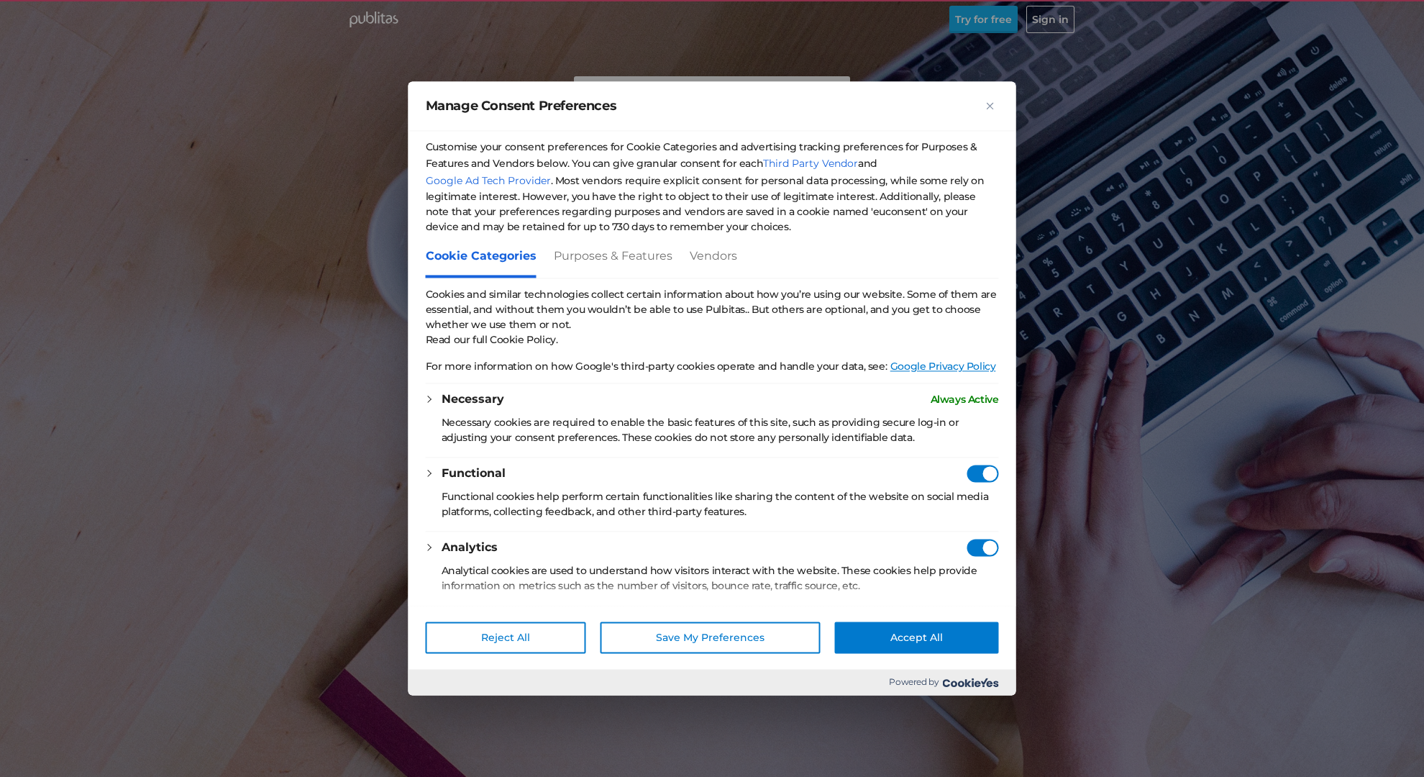
checkbox Consent"] "true"
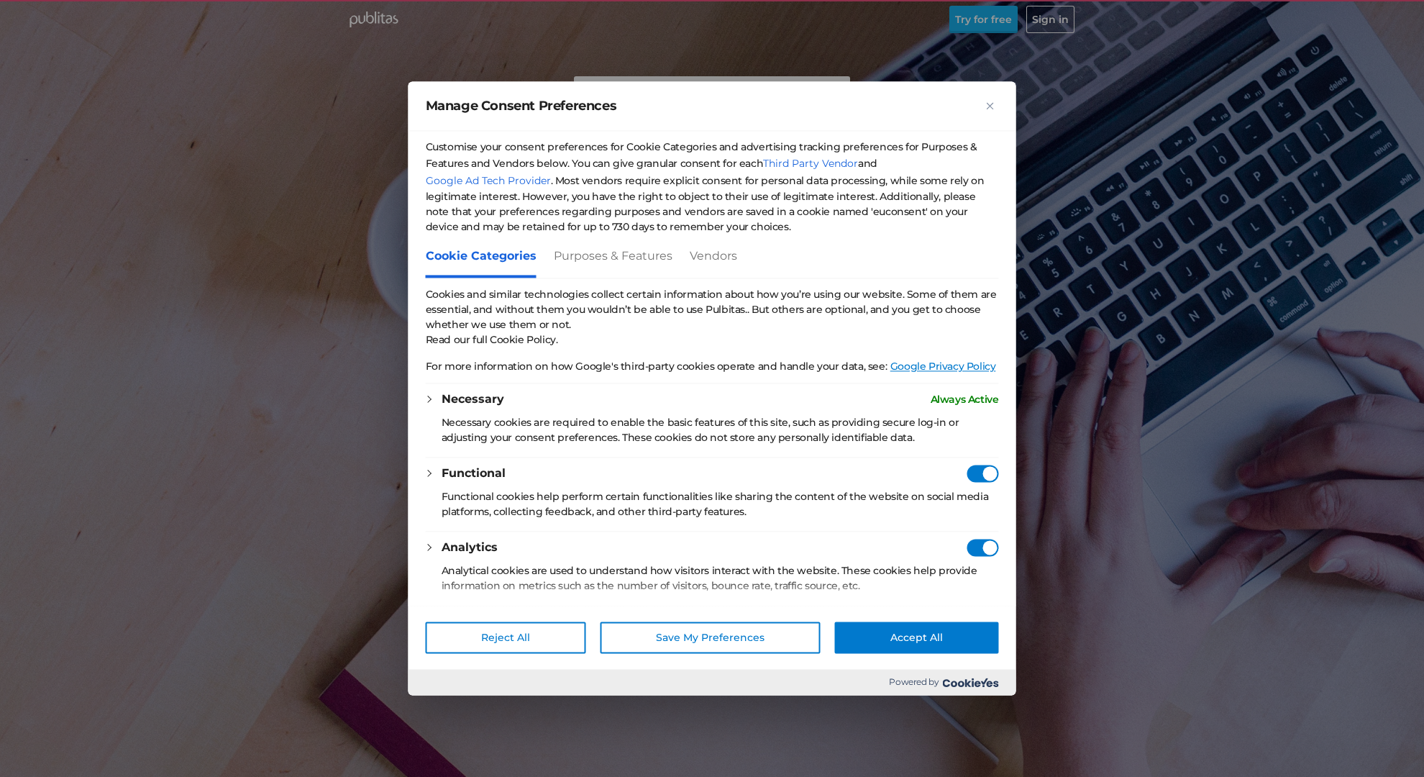
checkbox Consent"] "true"
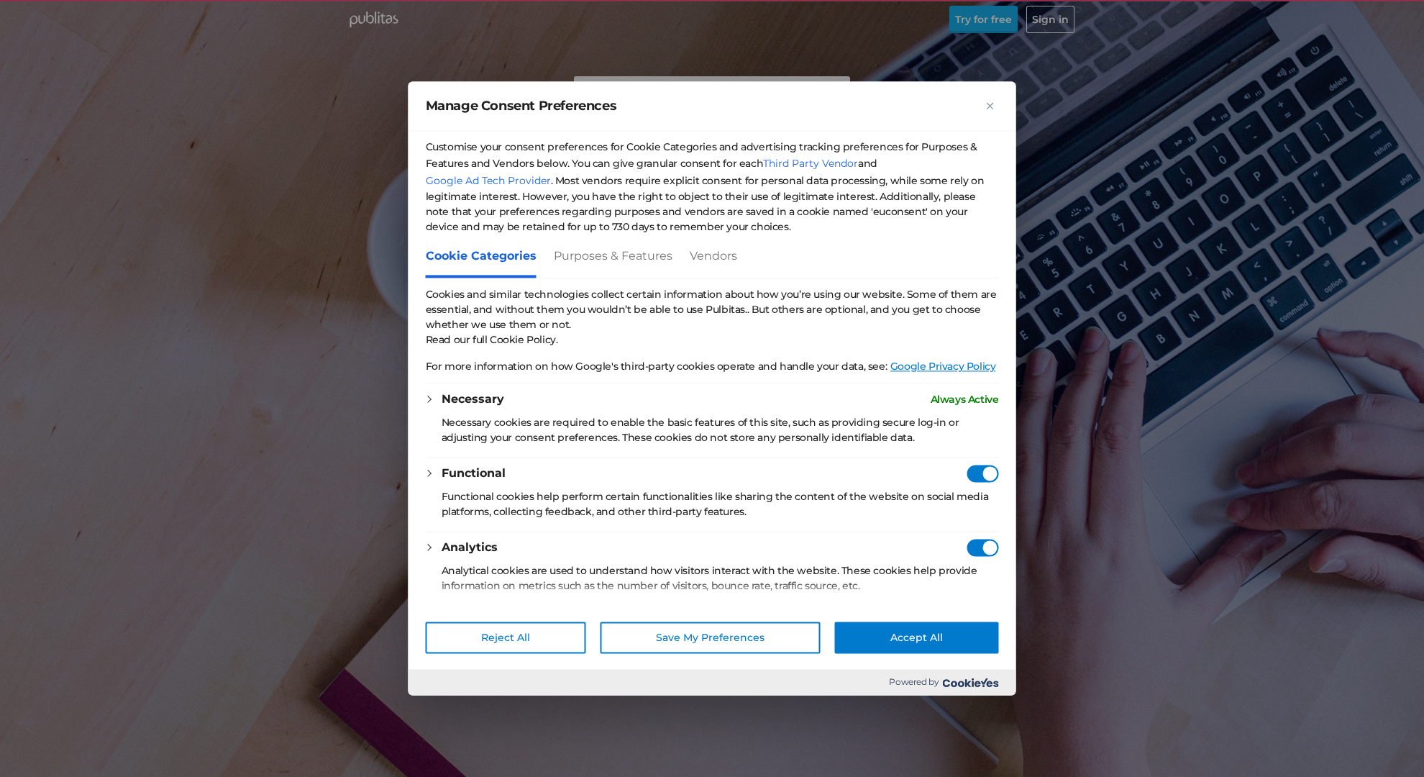
checkbox Consent"] "true"
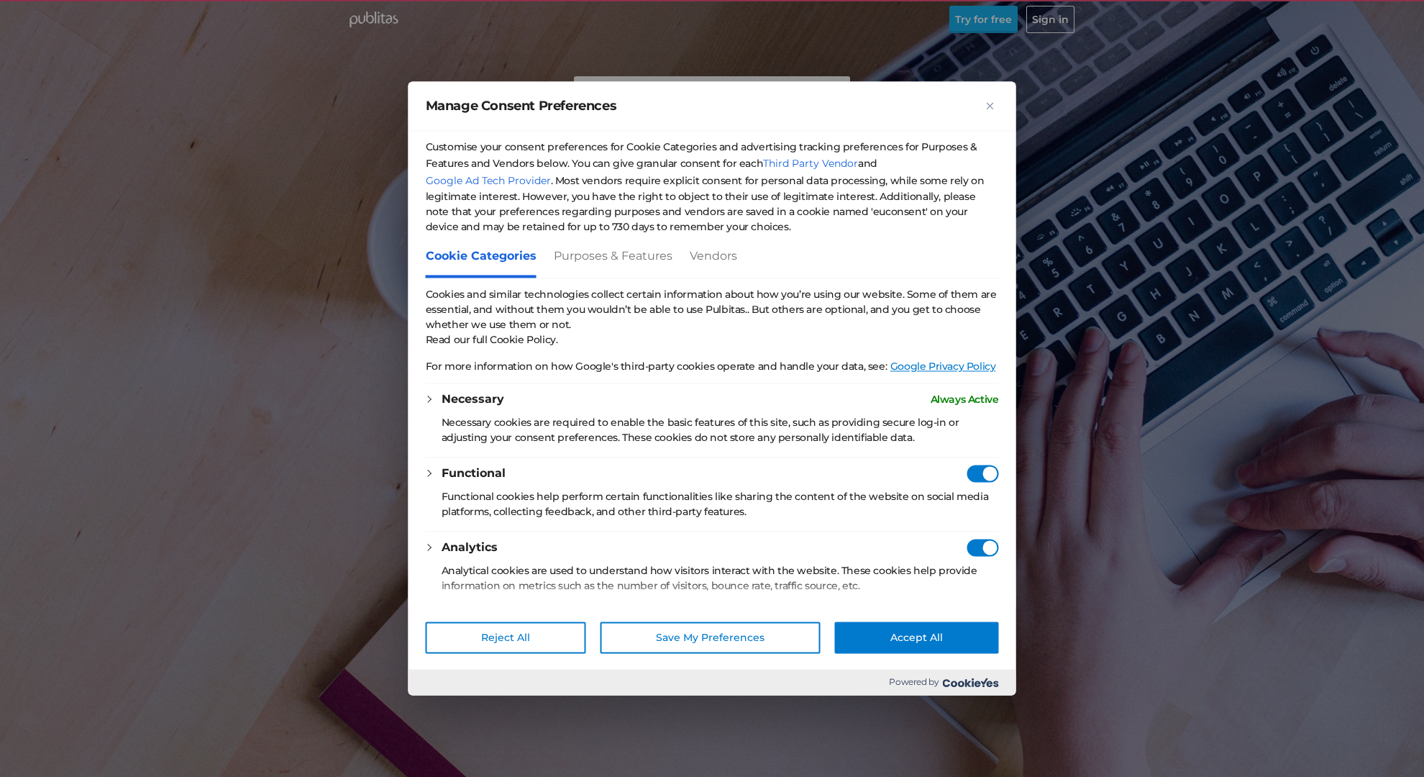
checkbox Consent"] "true"
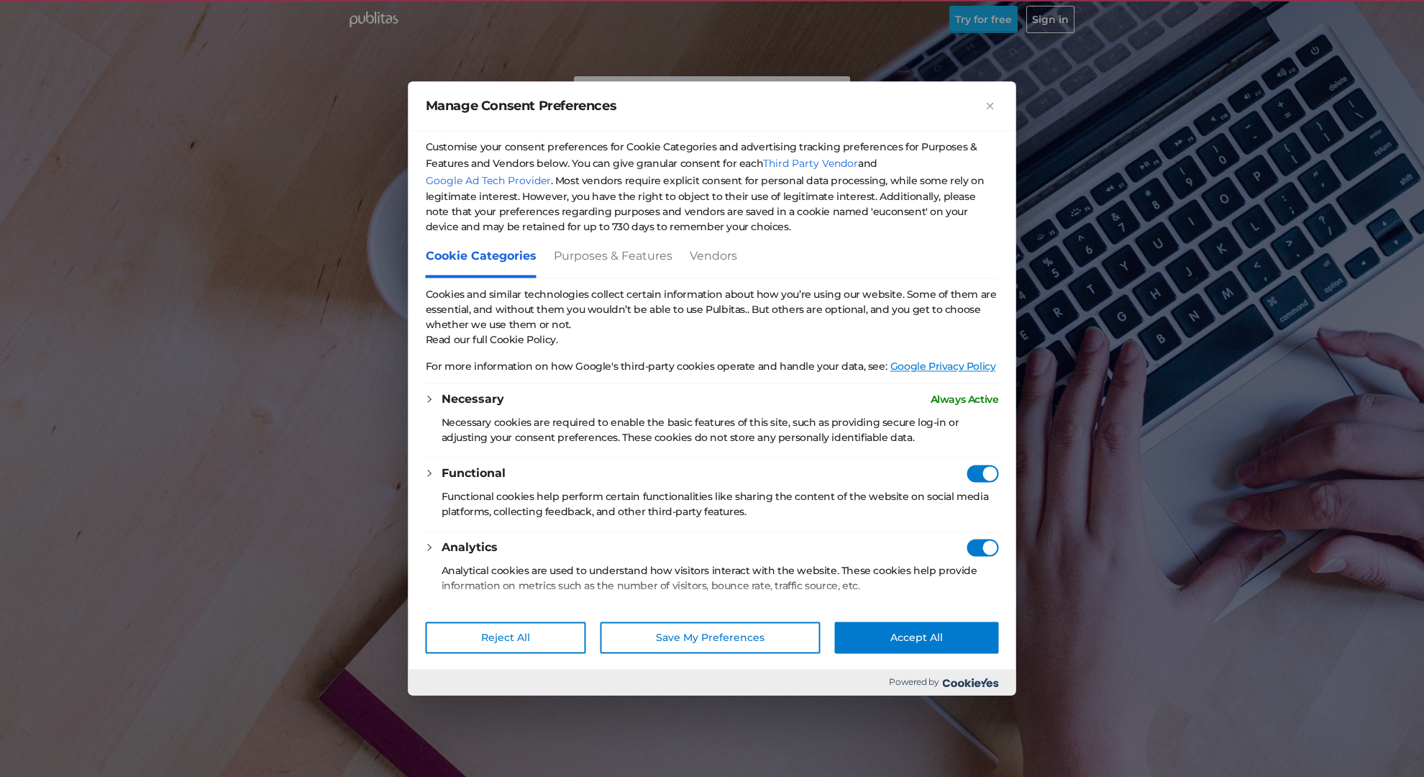
checkbox Consent"] "true"
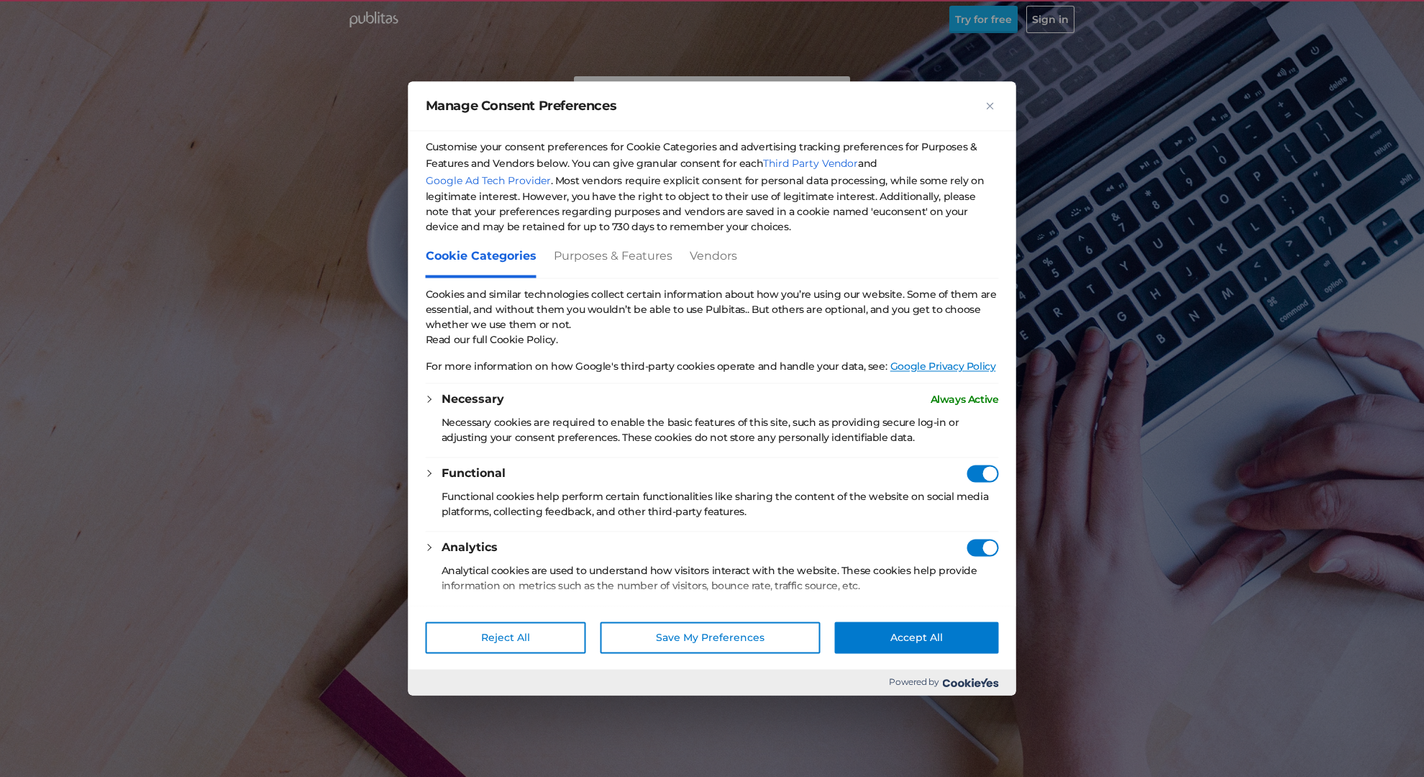
checkbox Consent"] "true"
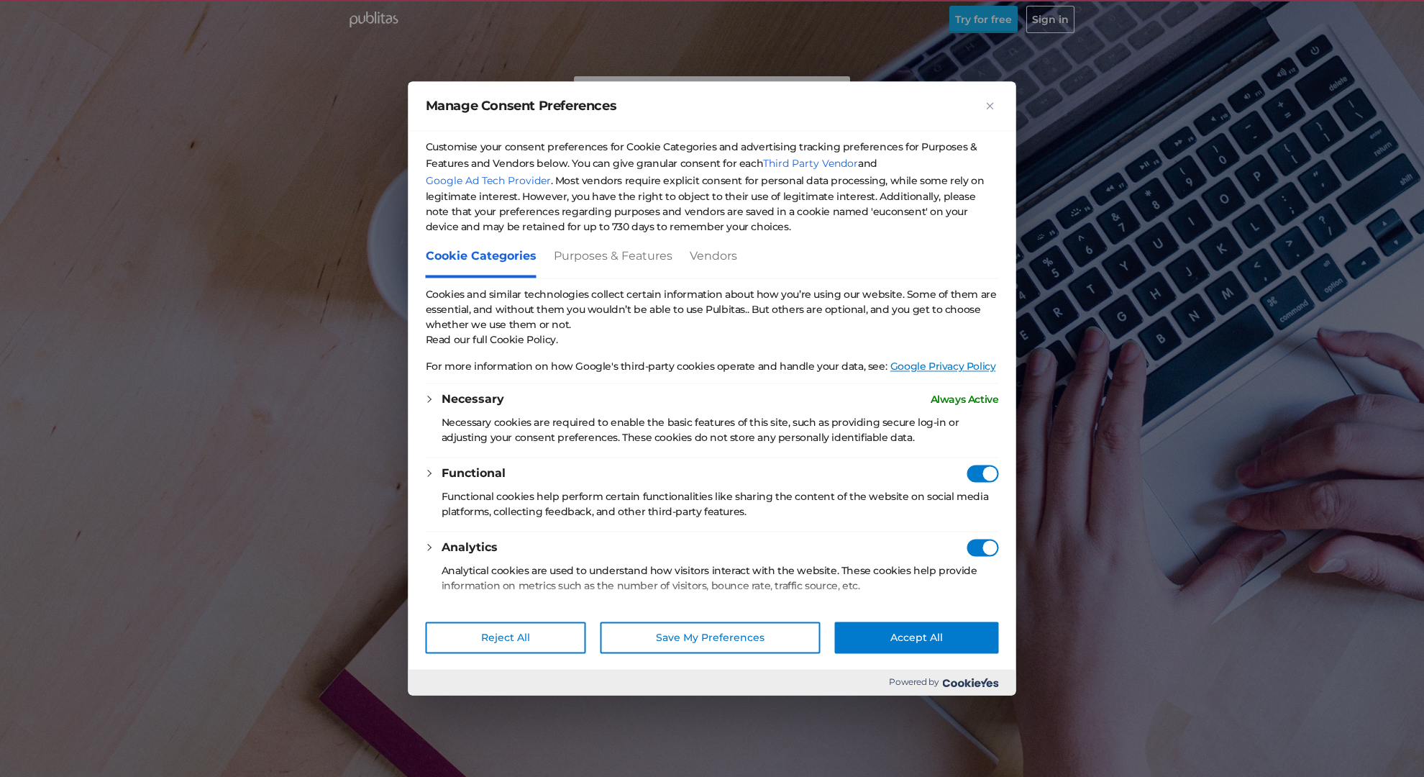
checkbox Consent"] "true"
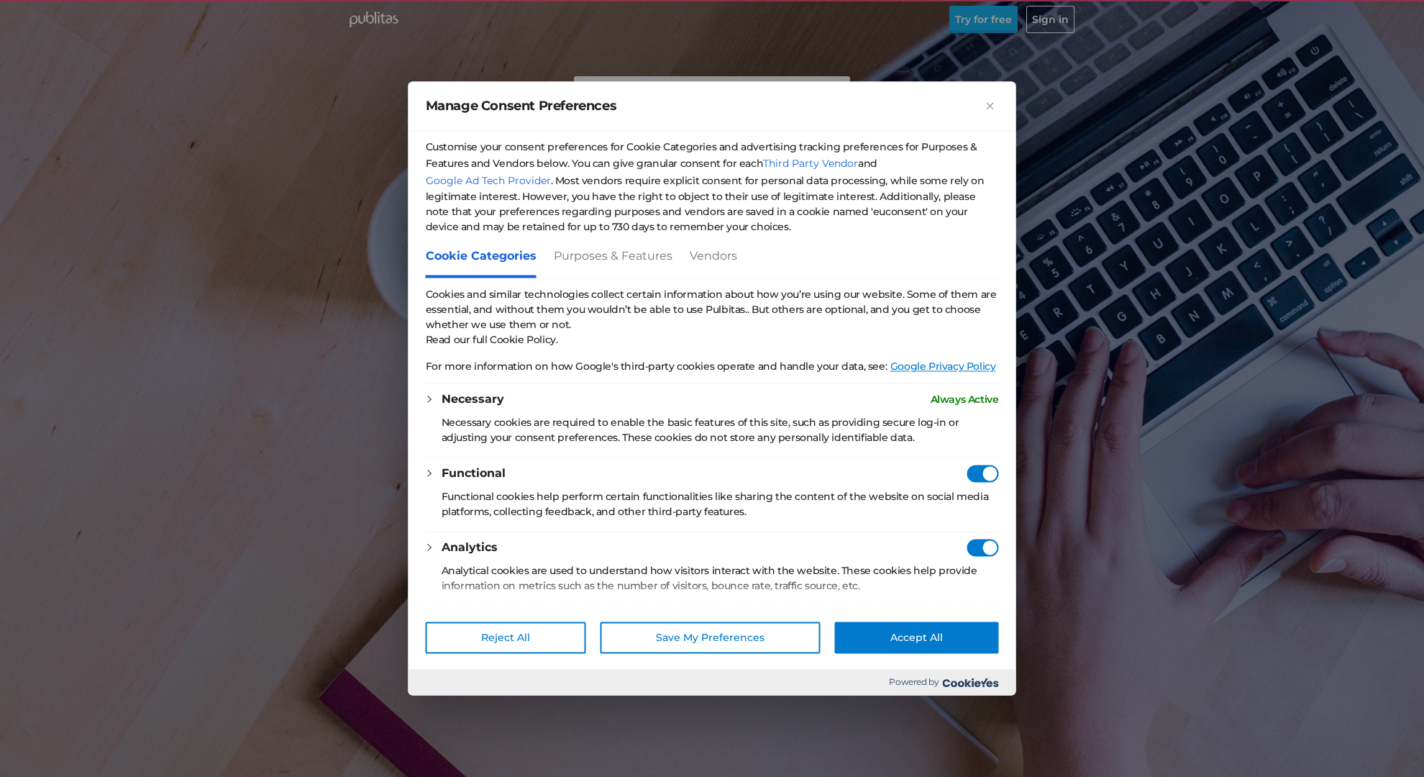
checkbox Consent"] "true"
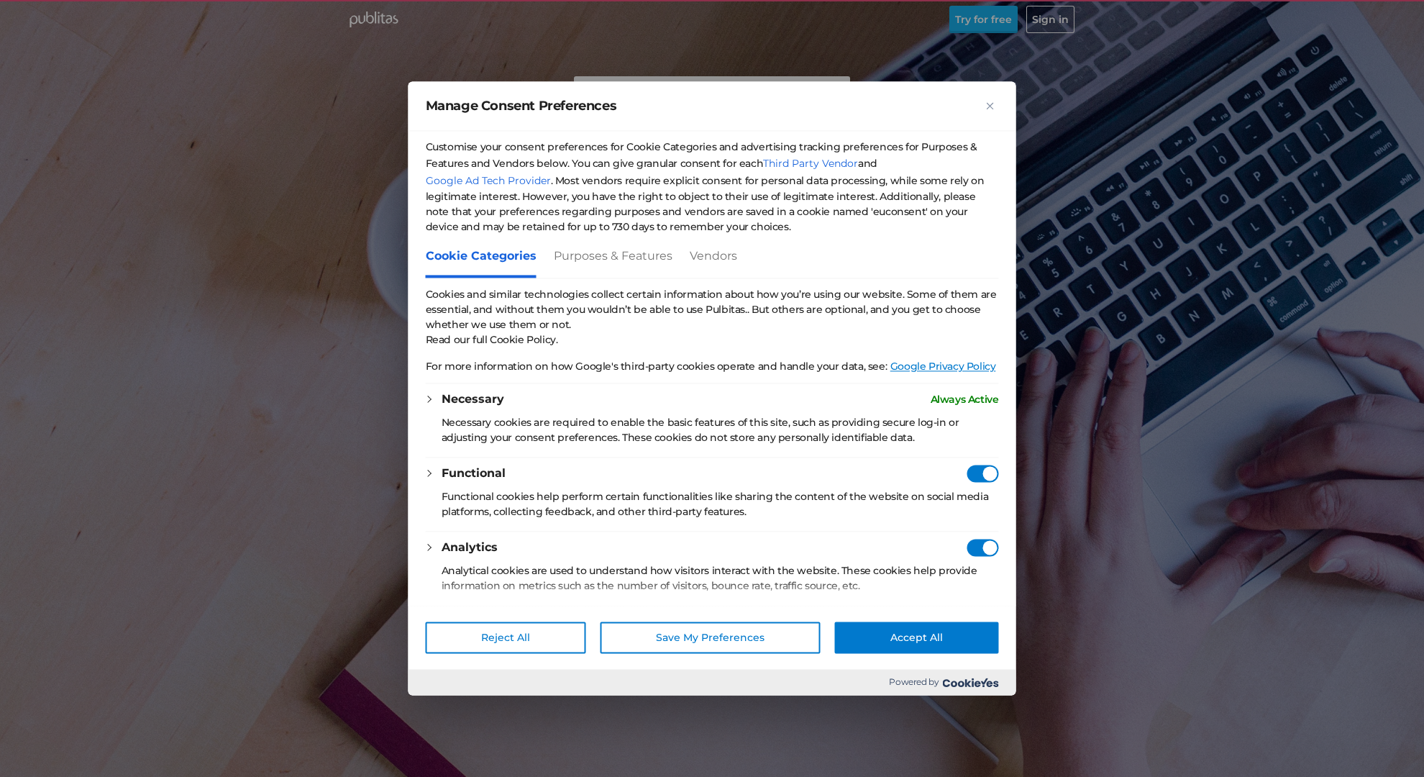
checkbox Consent"] "true"
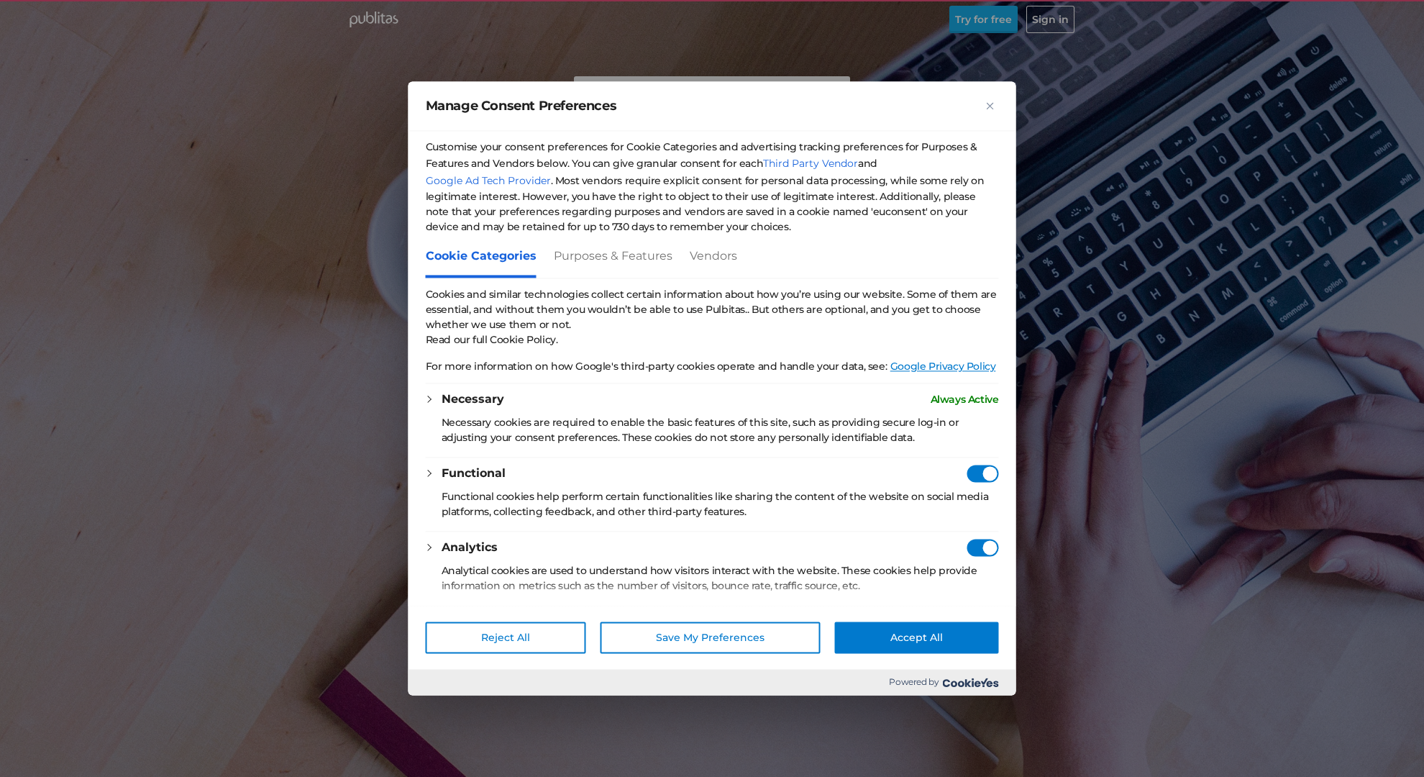
checkbox Consent"] "true"
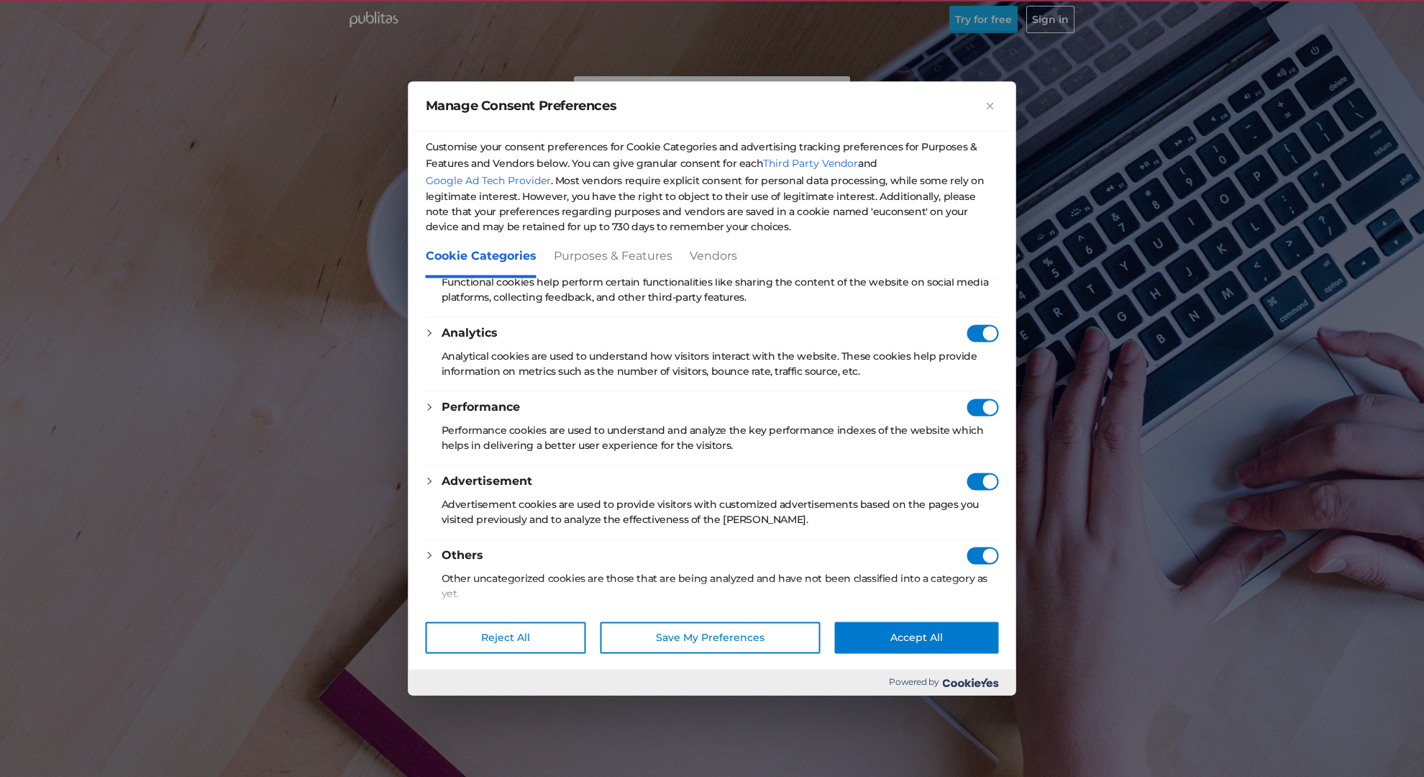
scroll to position [214, 0]
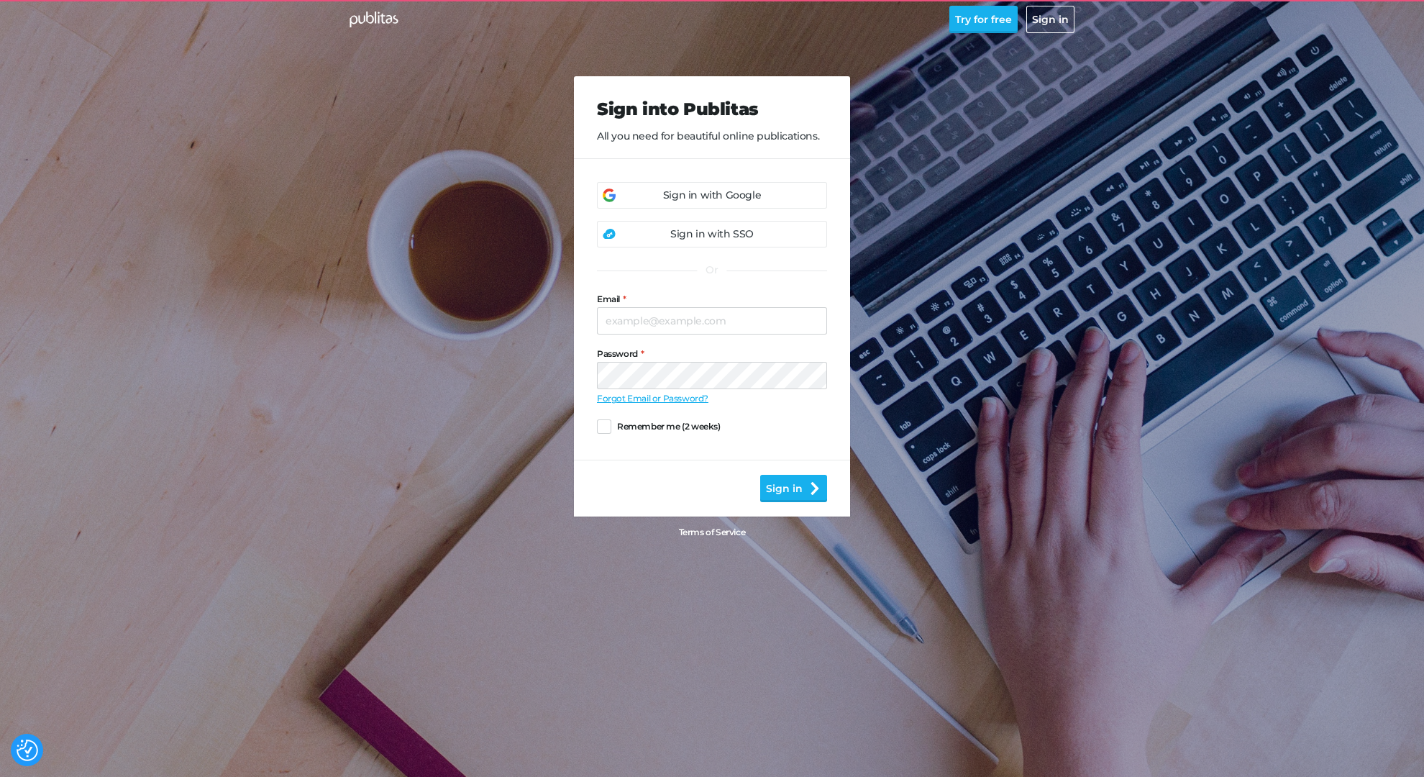
checkbox input "false"
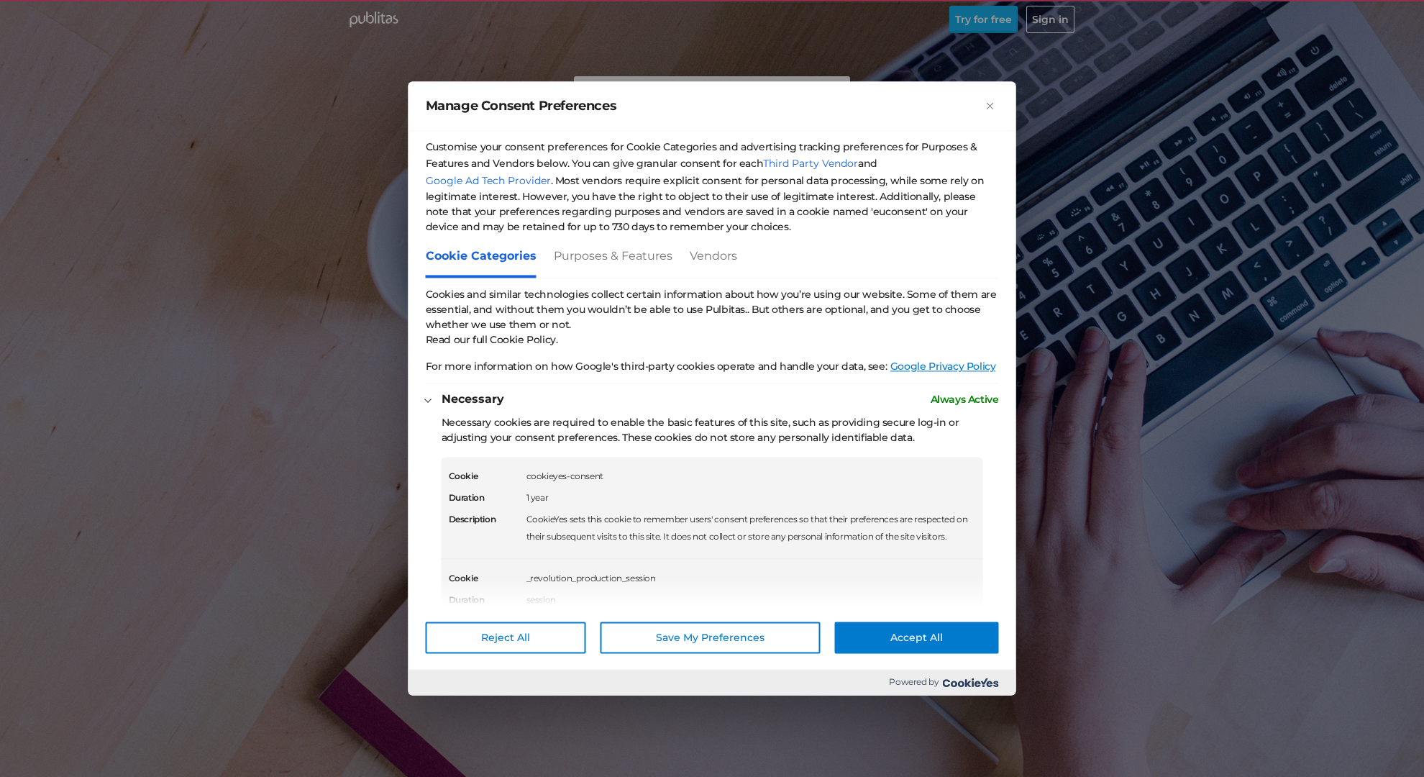
scroll to position [112, 0]
